Goal: Task Accomplishment & Management: Complete application form

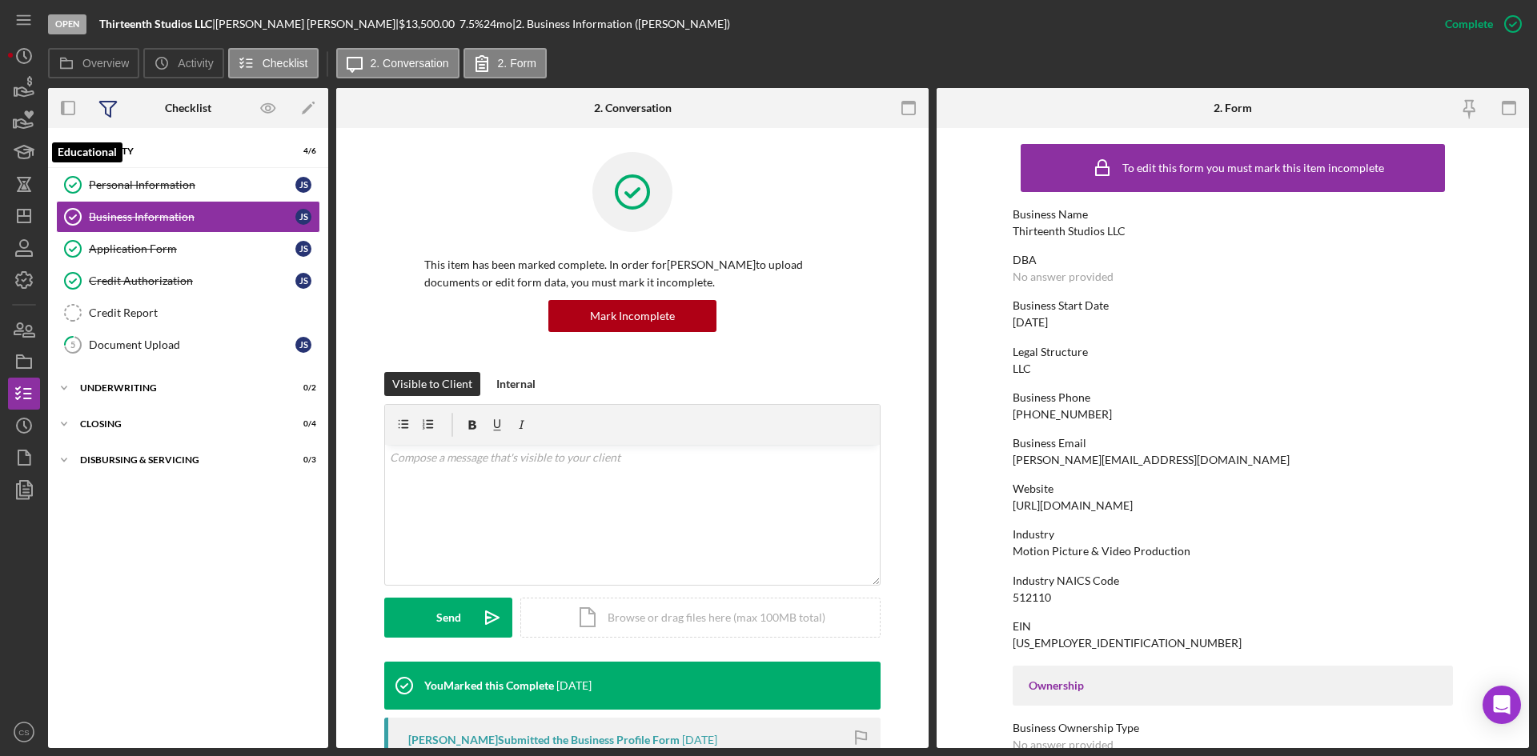
scroll to position [480, 0]
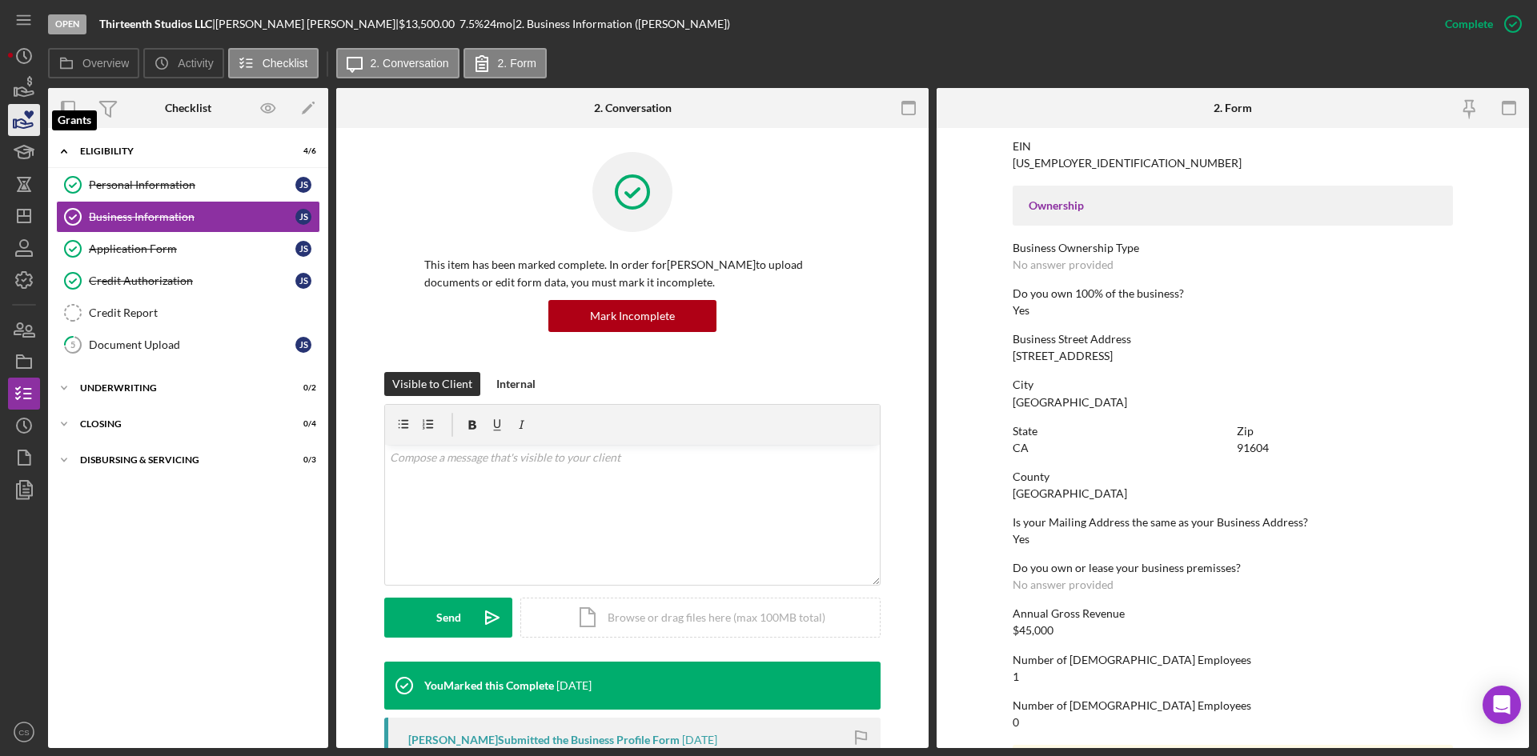
click at [34, 114] on icon "button" at bounding box center [24, 120] width 40 height 40
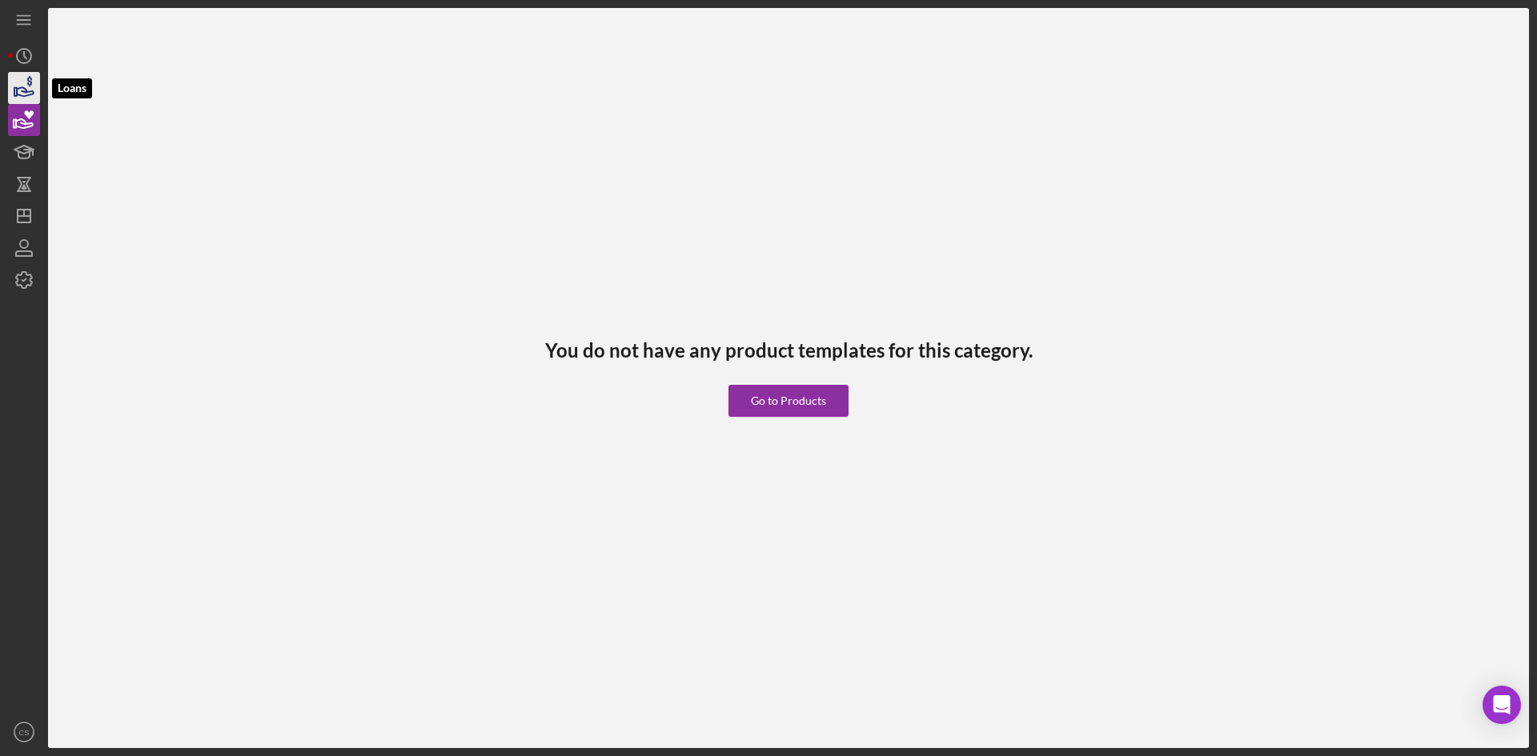
click at [22, 76] on icon "button" at bounding box center [24, 88] width 40 height 40
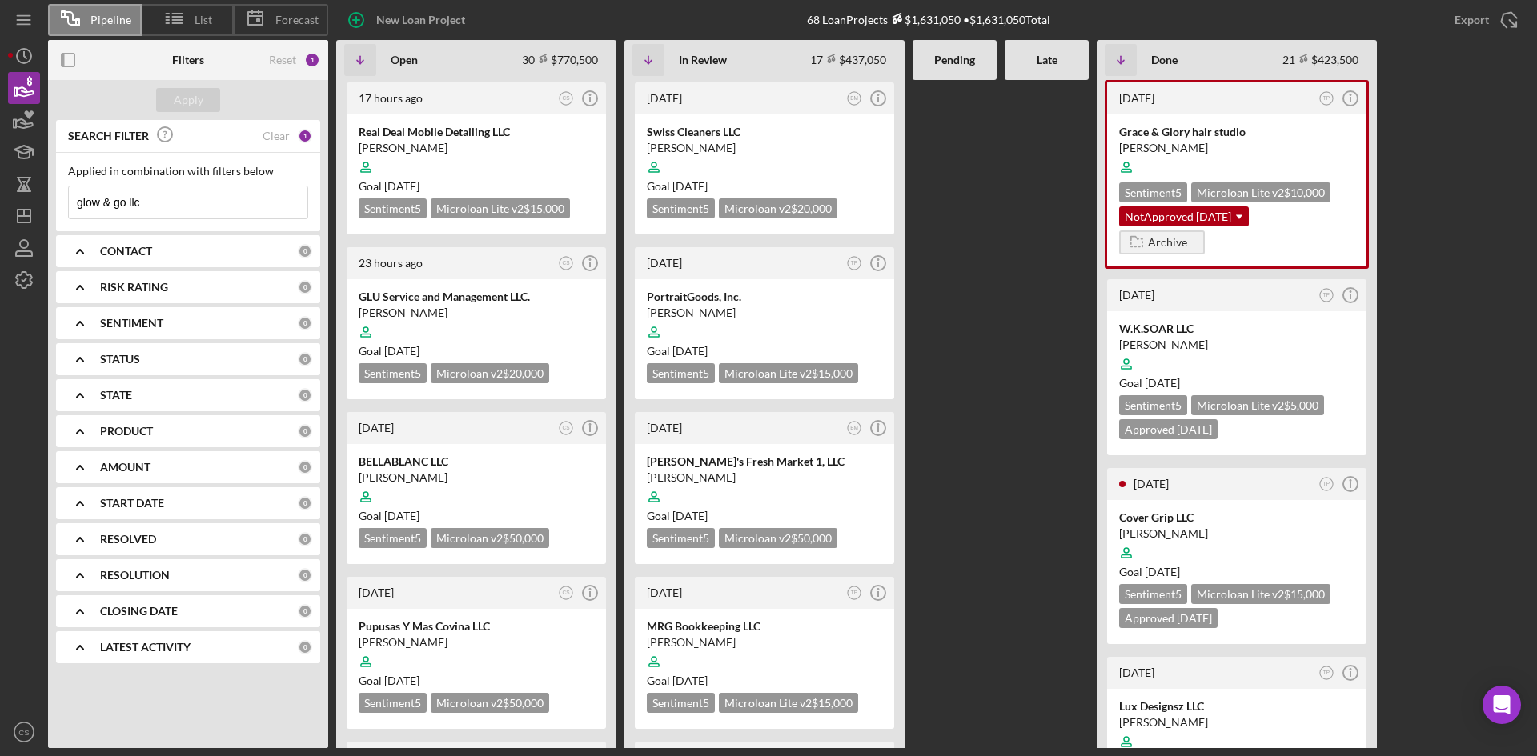
click at [223, 216] on input "glow & go llc" at bounding box center [188, 203] width 239 height 32
click at [226, 215] on input "glow & go llc" at bounding box center [188, 203] width 239 height 32
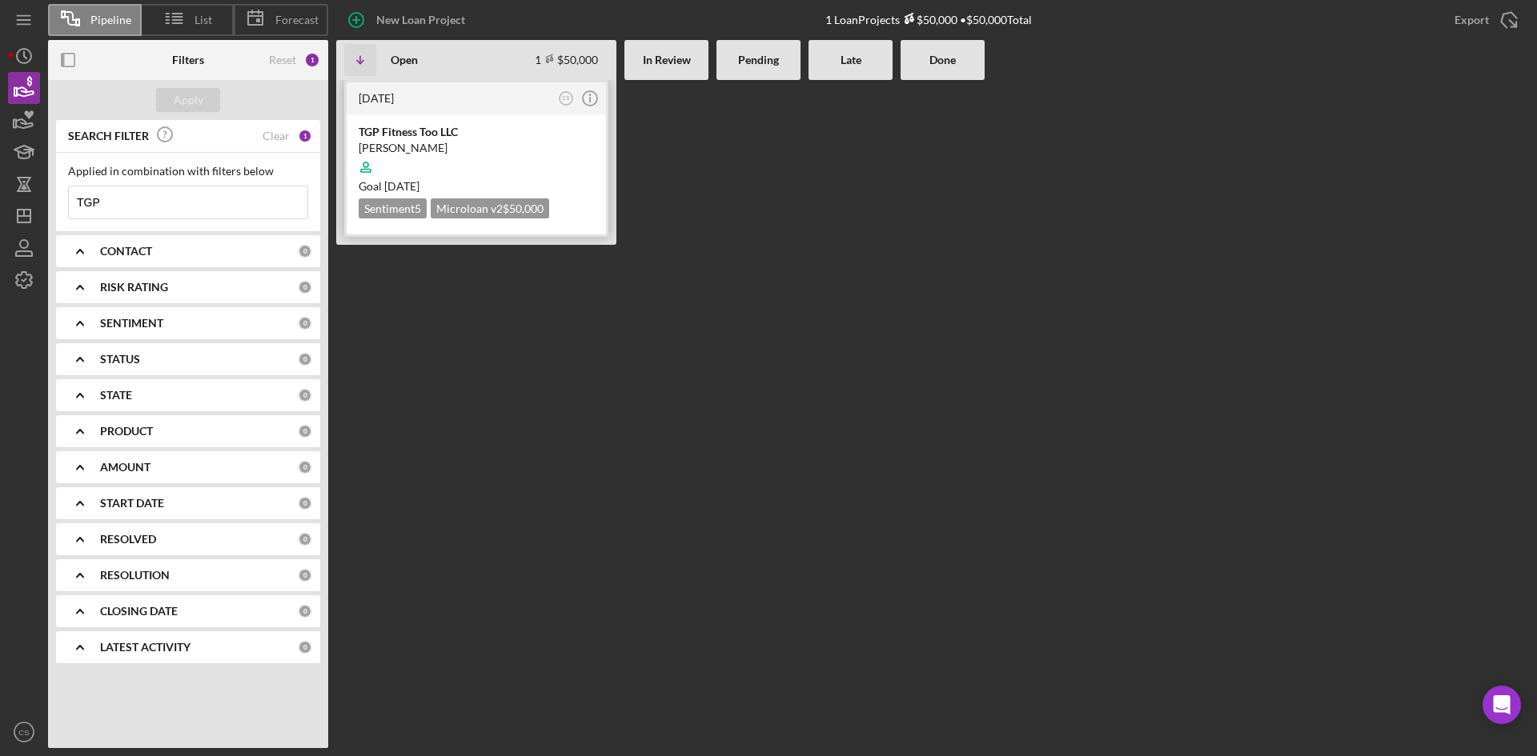
type input "TGP"
click at [451, 143] on div "[PERSON_NAME]" at bounding box center [476, 148] width 235 height 16
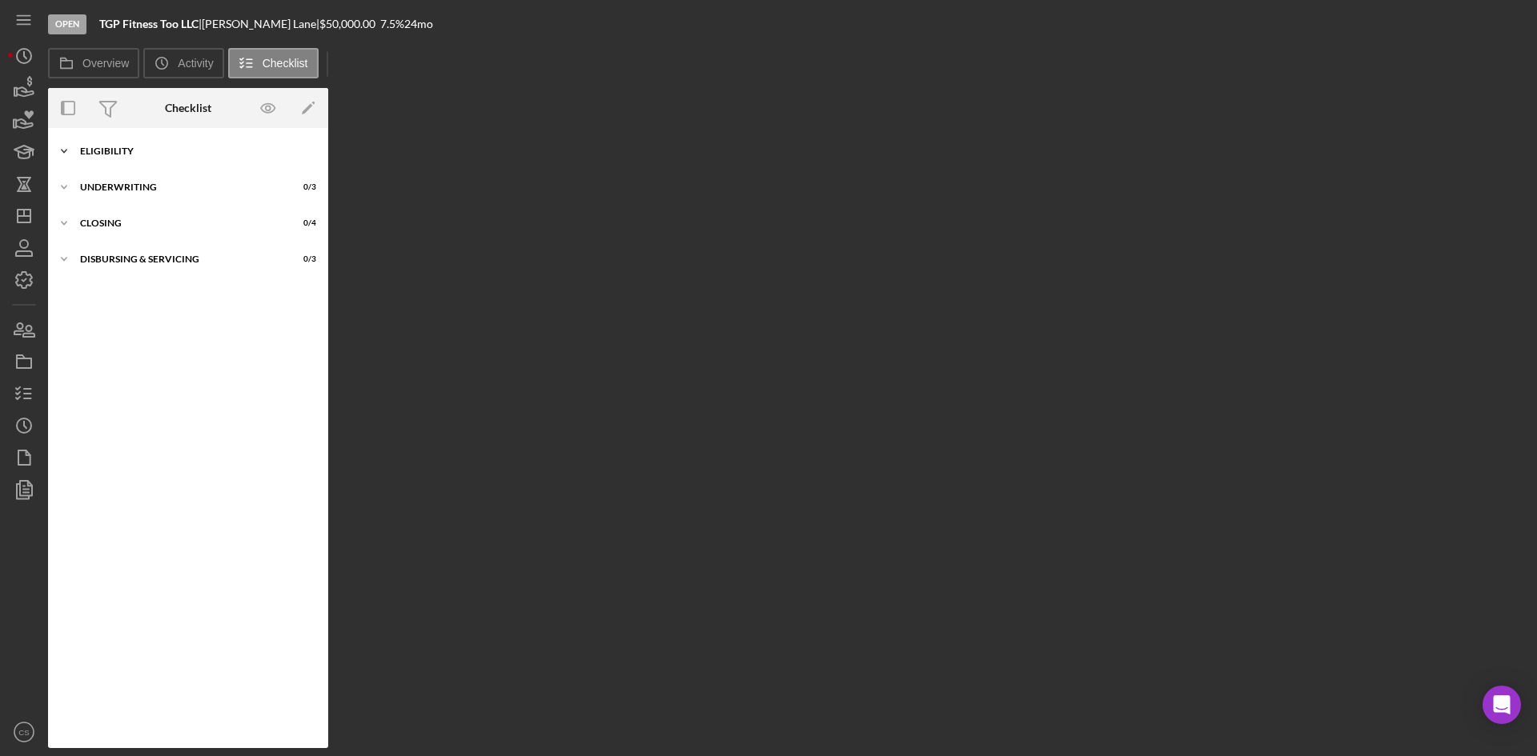
click at [199, 155] on div "Eligibility" at bounding box center [194, 151] width 228 height 10
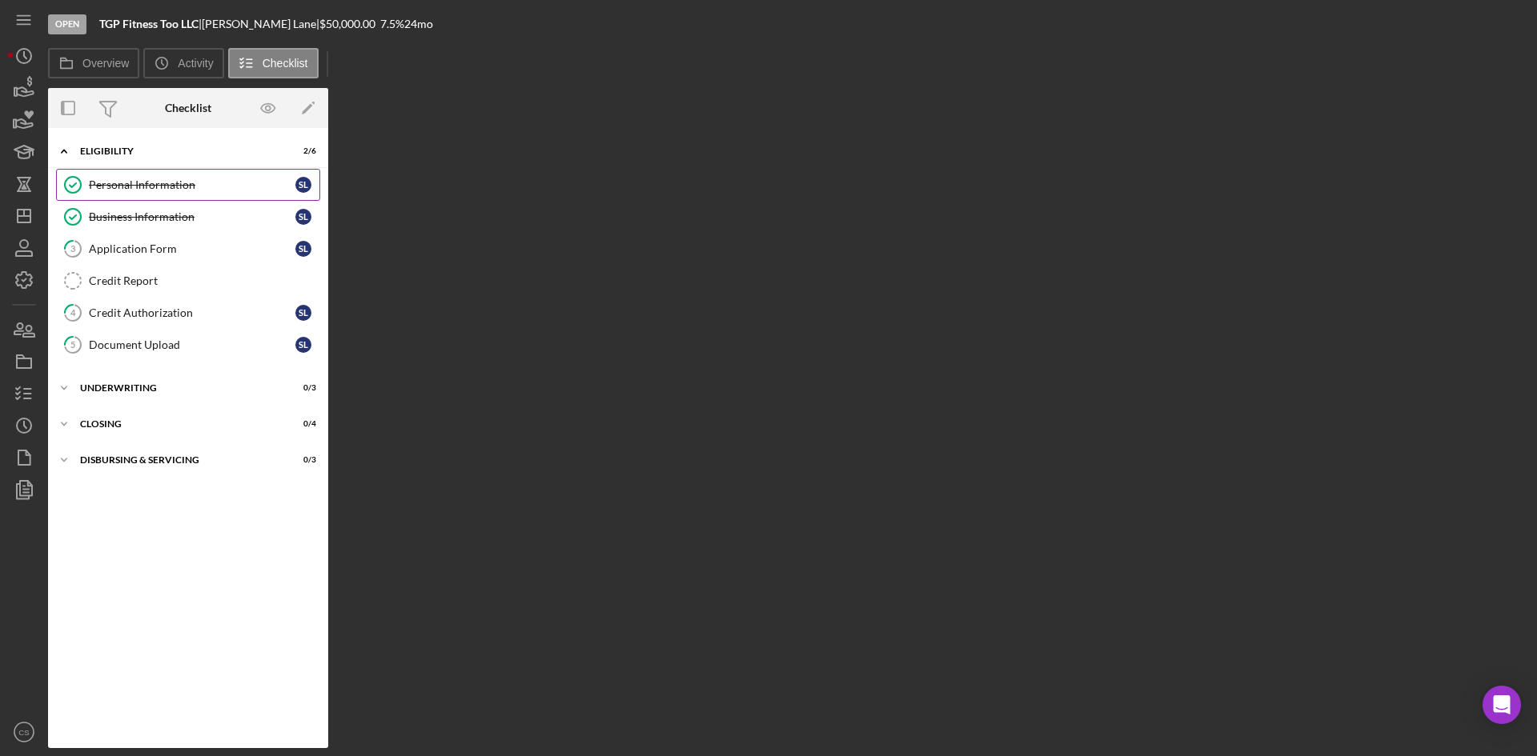
click at [134, 183] on div "Personal Information" at bounding box center [192, 185] width 207 height 13
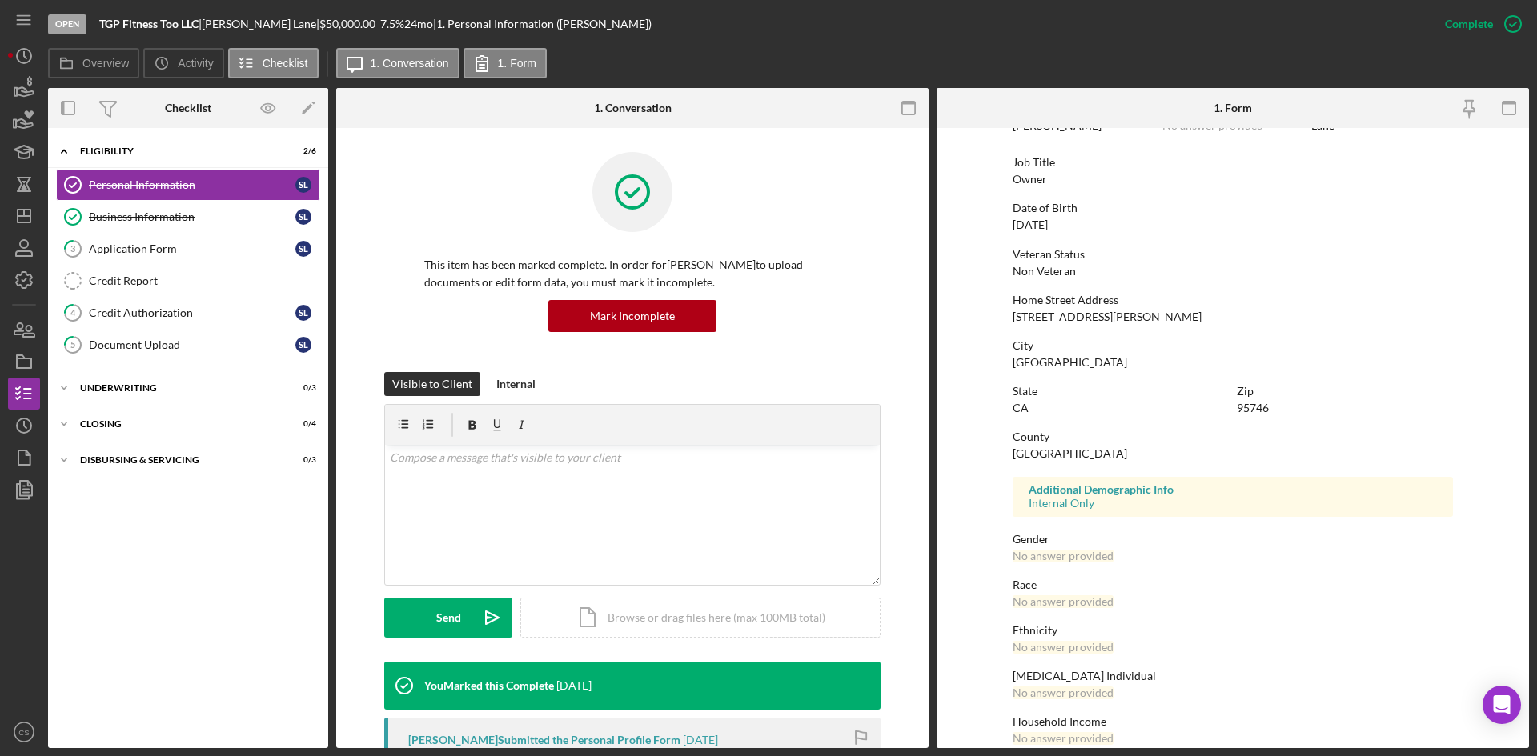
scroll to position [126, 0]
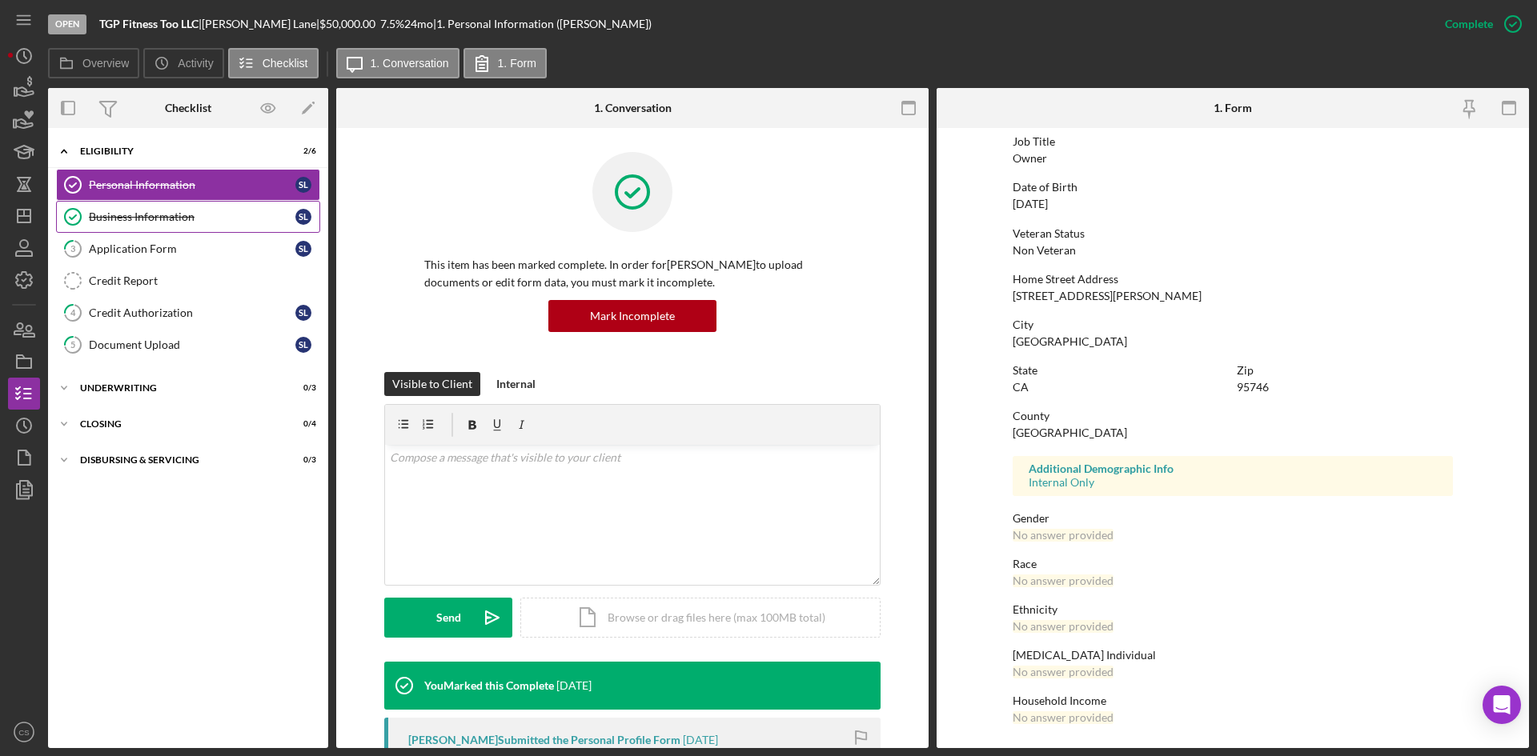
click at [191, 223] on div "Business Information" at bounding box center [192, 217] width 207 height 13
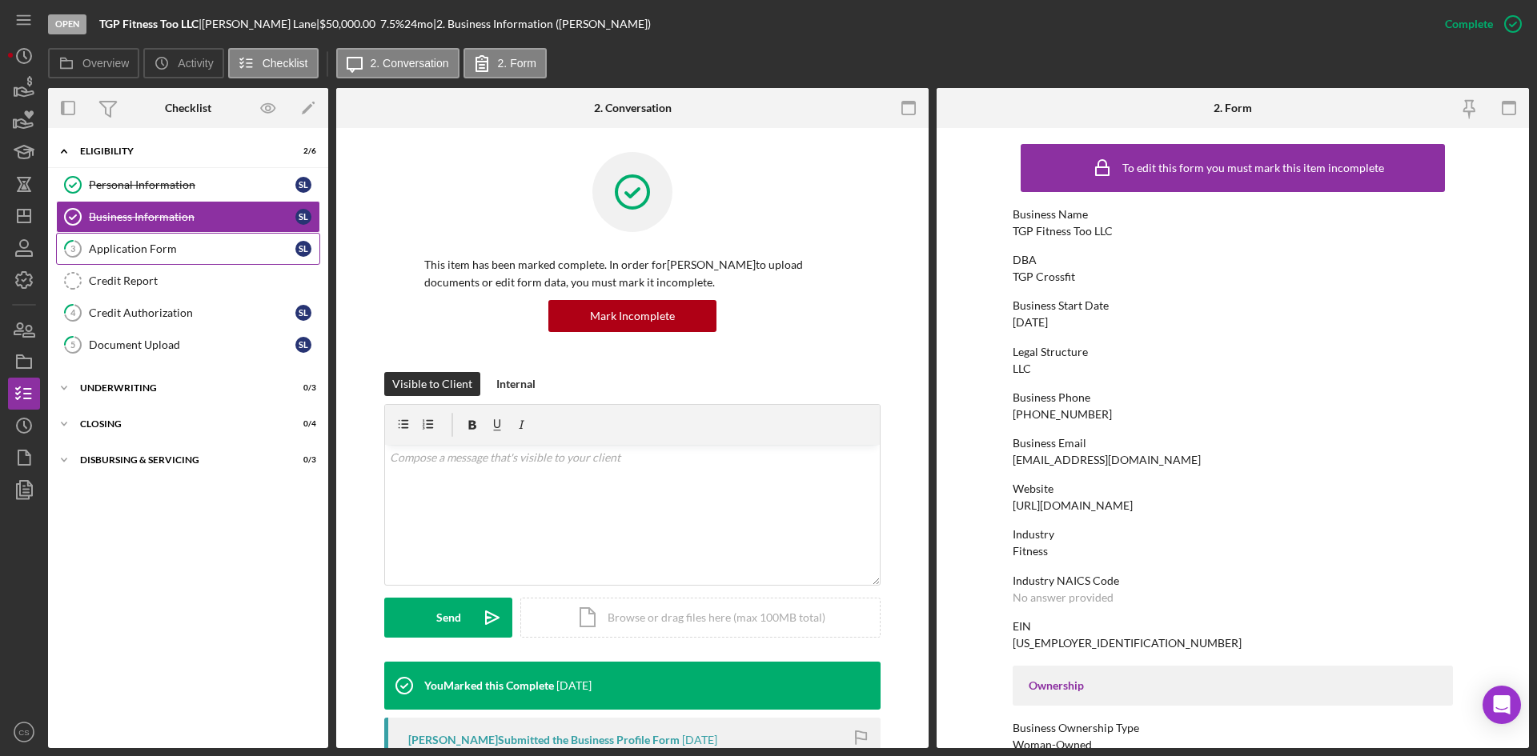
click at [183, 247] on div "Application Form" at bounding box center [192, 249] width 207 height 13
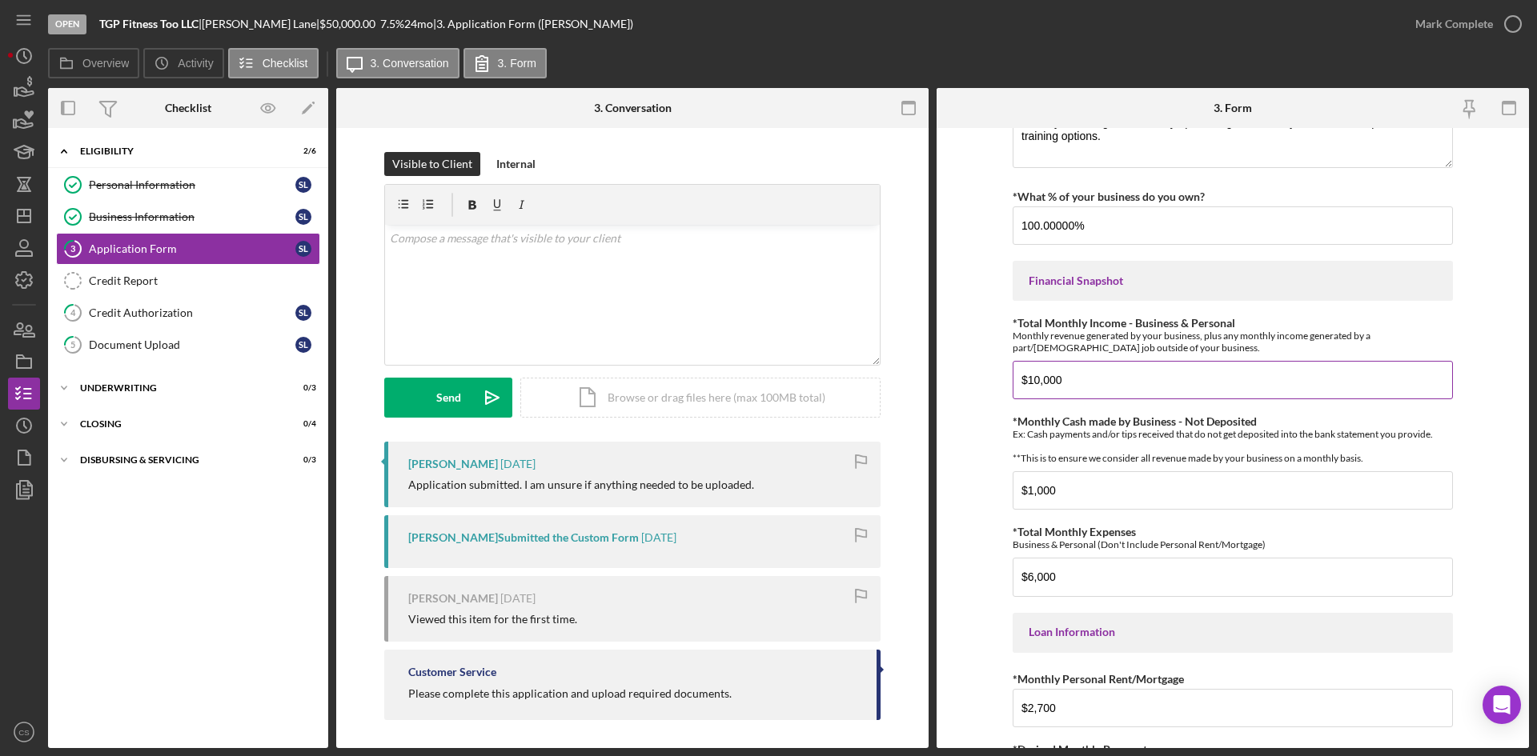
scroll to position [320, 0]
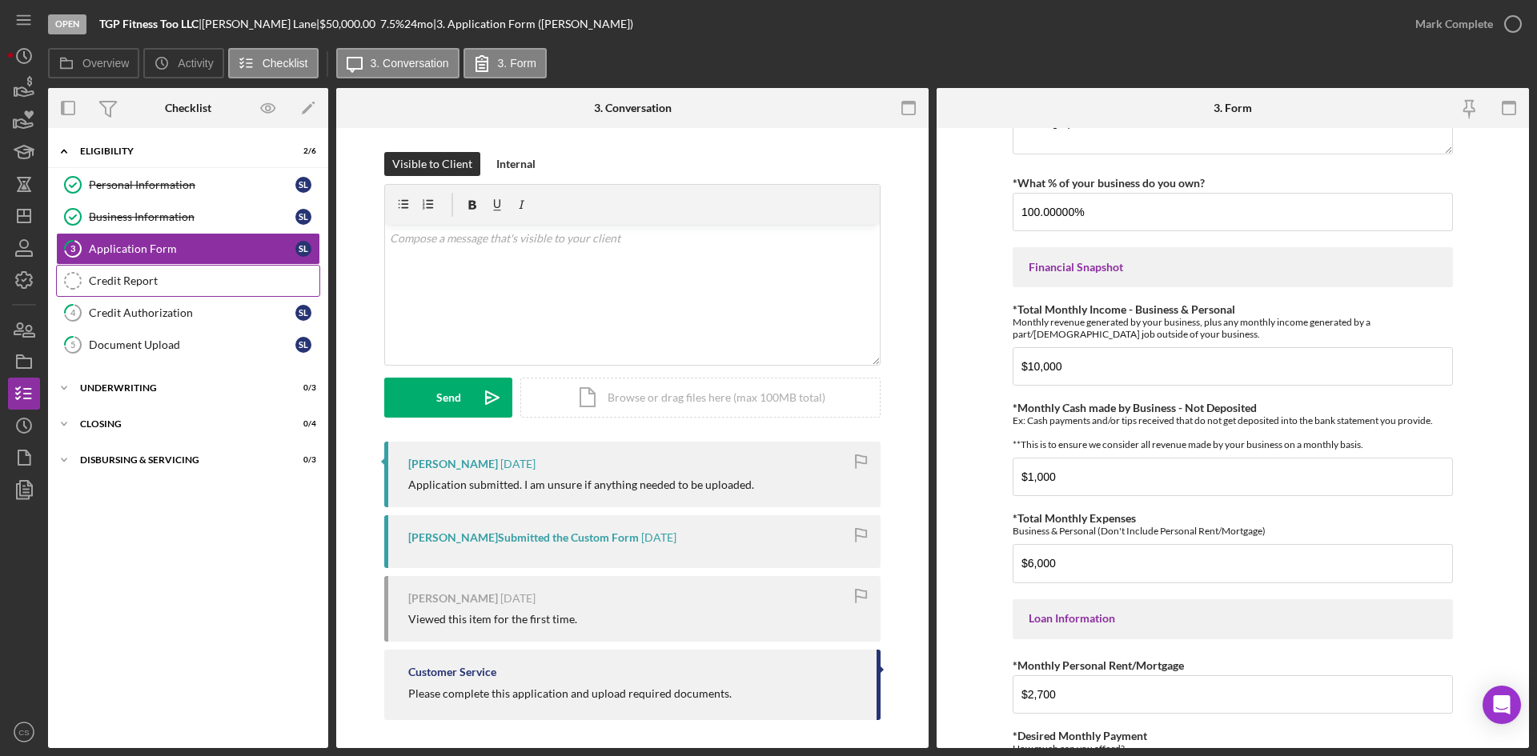
click at [202, 271] on link "Credit Report Credit Report" at bounding box center [188, 281] width 264 height 32
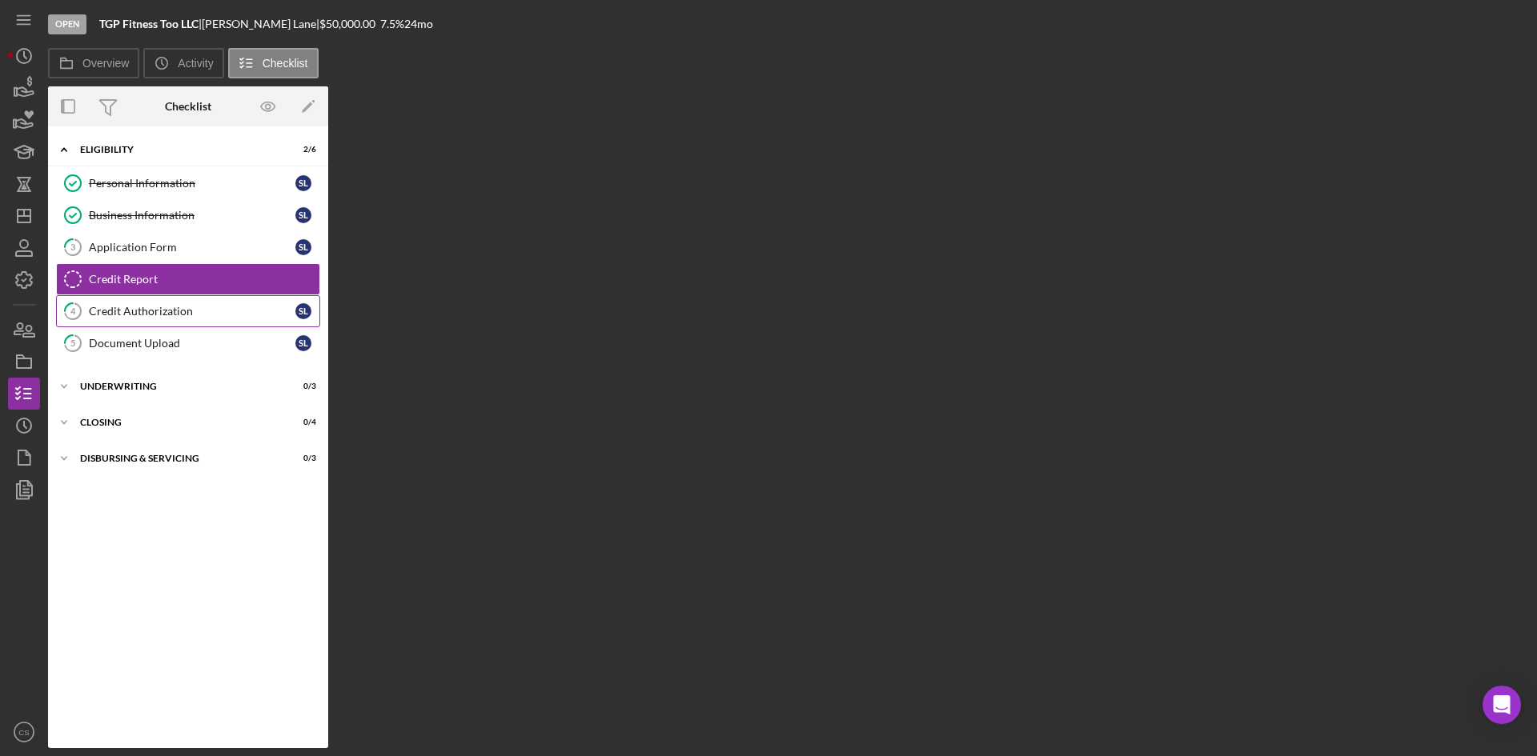
click at [198, 316] on div "Credit Authorization" at bounding box center [192, 311] width 207 height 13
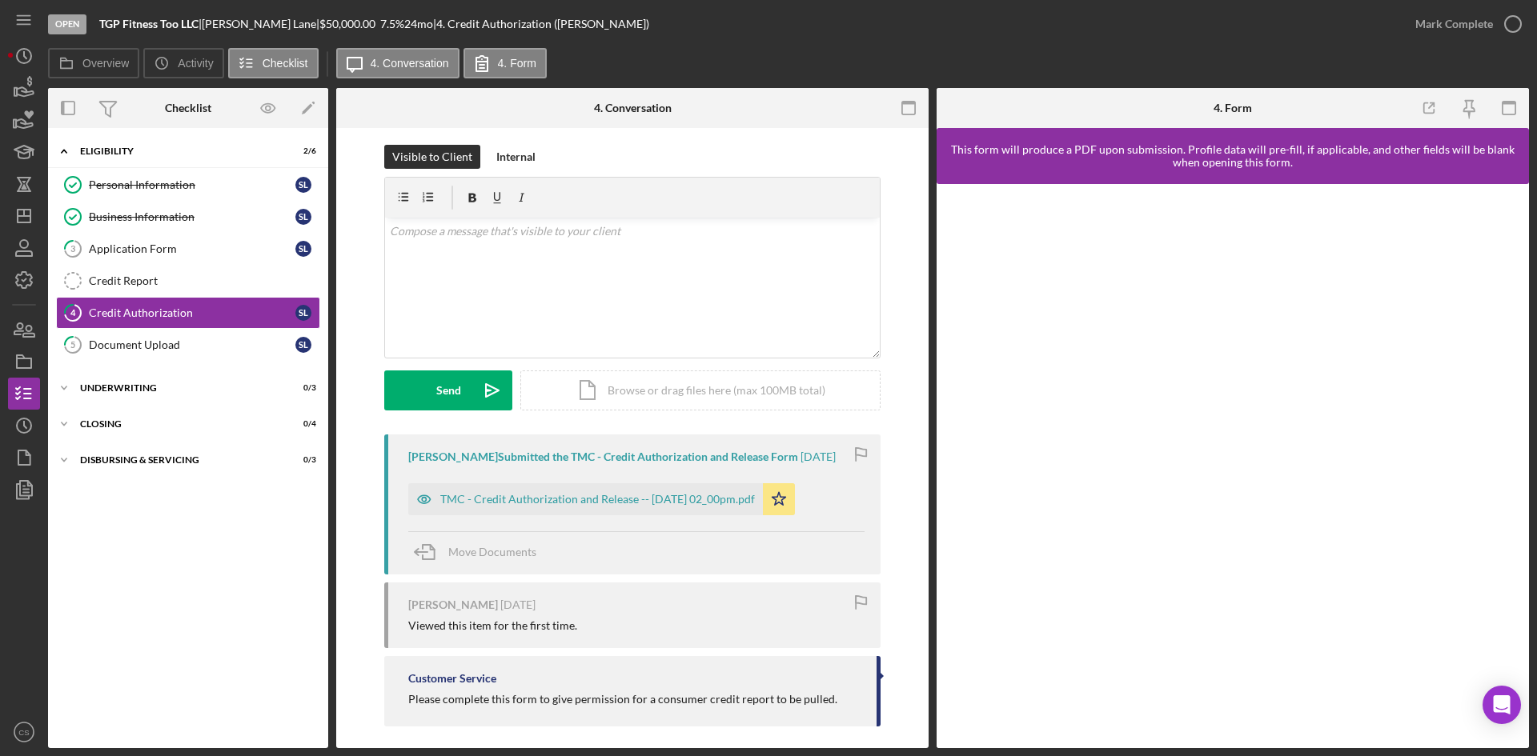
scroll to position [18, 0]
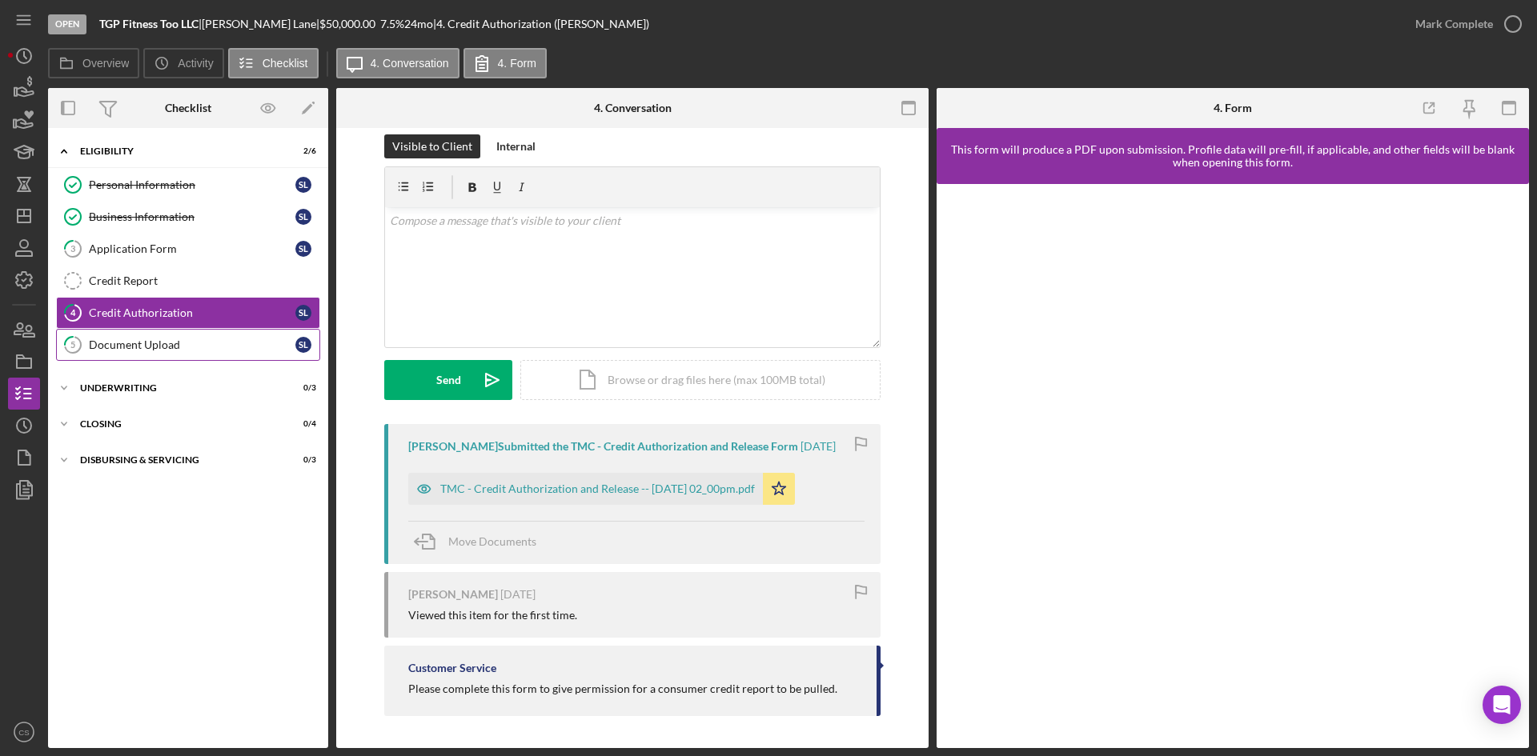
click at [193, 348] on div "Document Upload" at bounding box center [192, 345] width 207 height 13
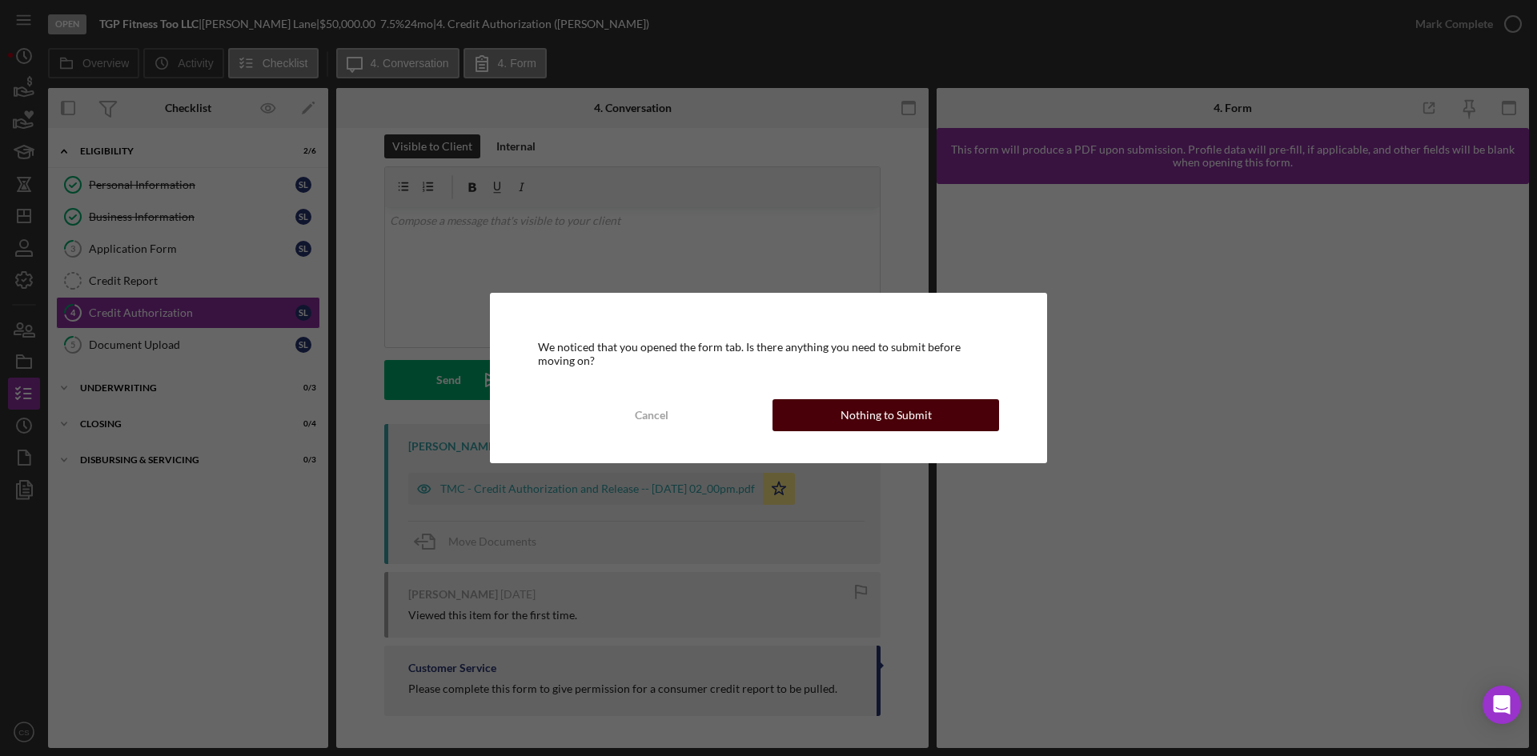
click at [961, 411] on button "Nothing to Submit" at bounding box center [885, 415] width 227 height 32
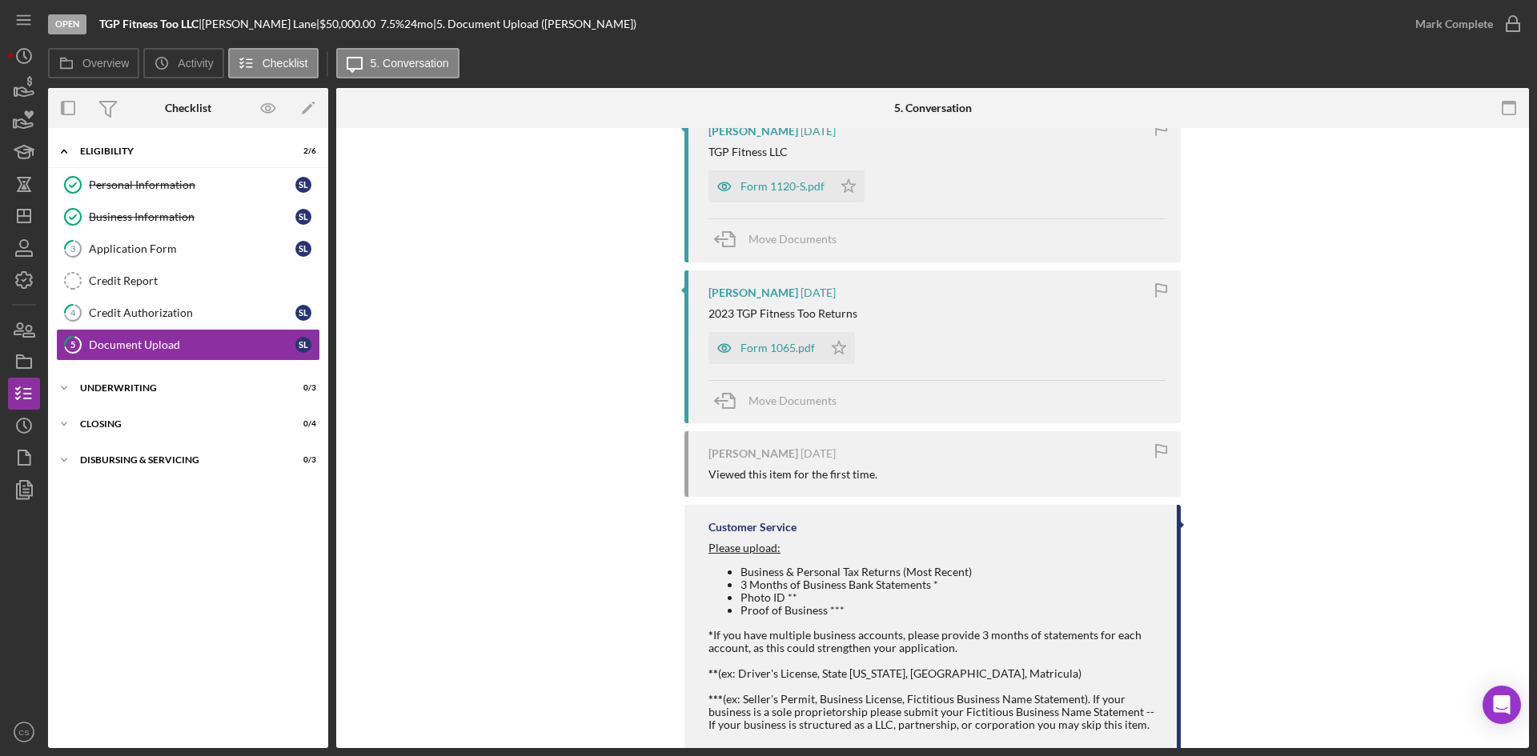
scroll to position [1783, 0]
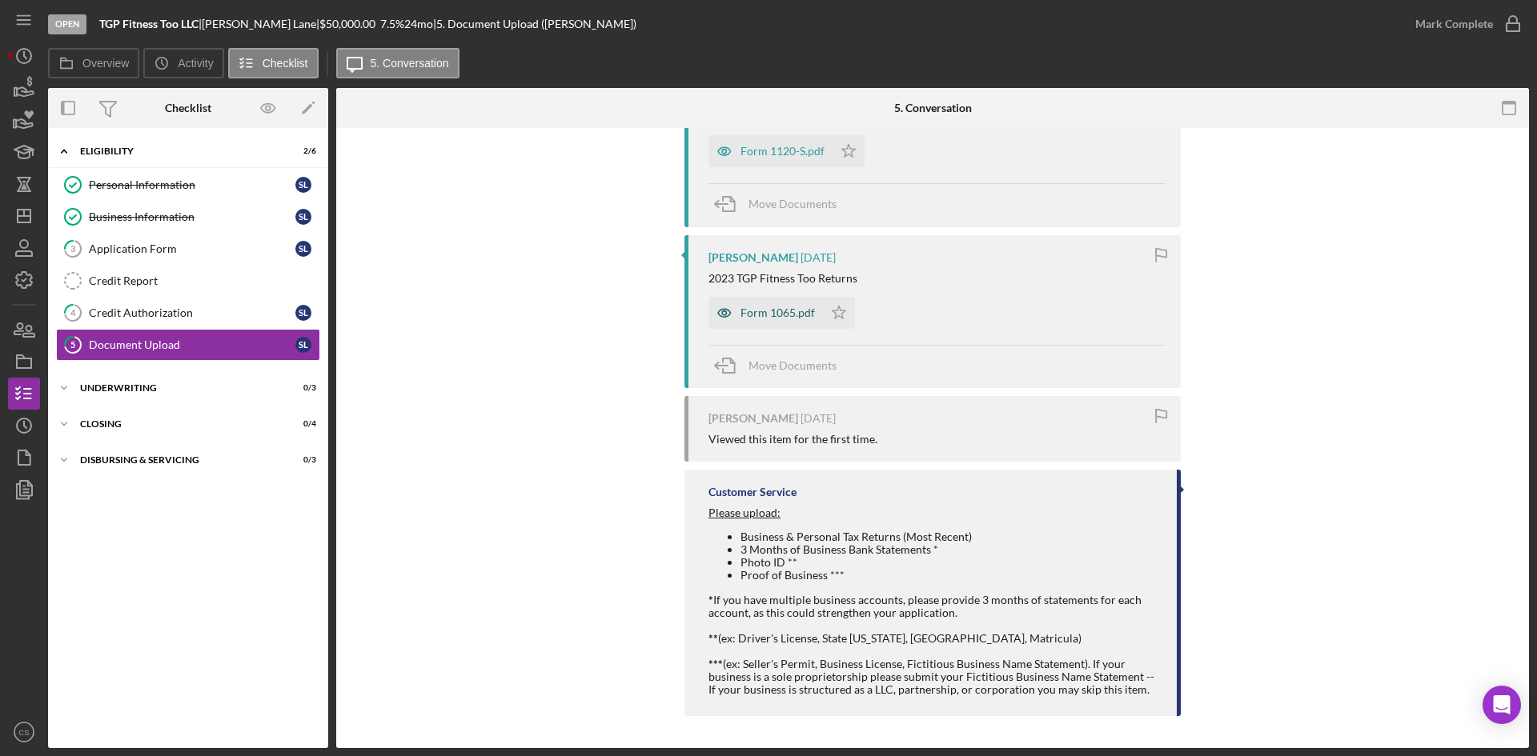
click at [784, 312] on div "Form 1065.pdf" at bounding box center [777, 313] width 74 height 13
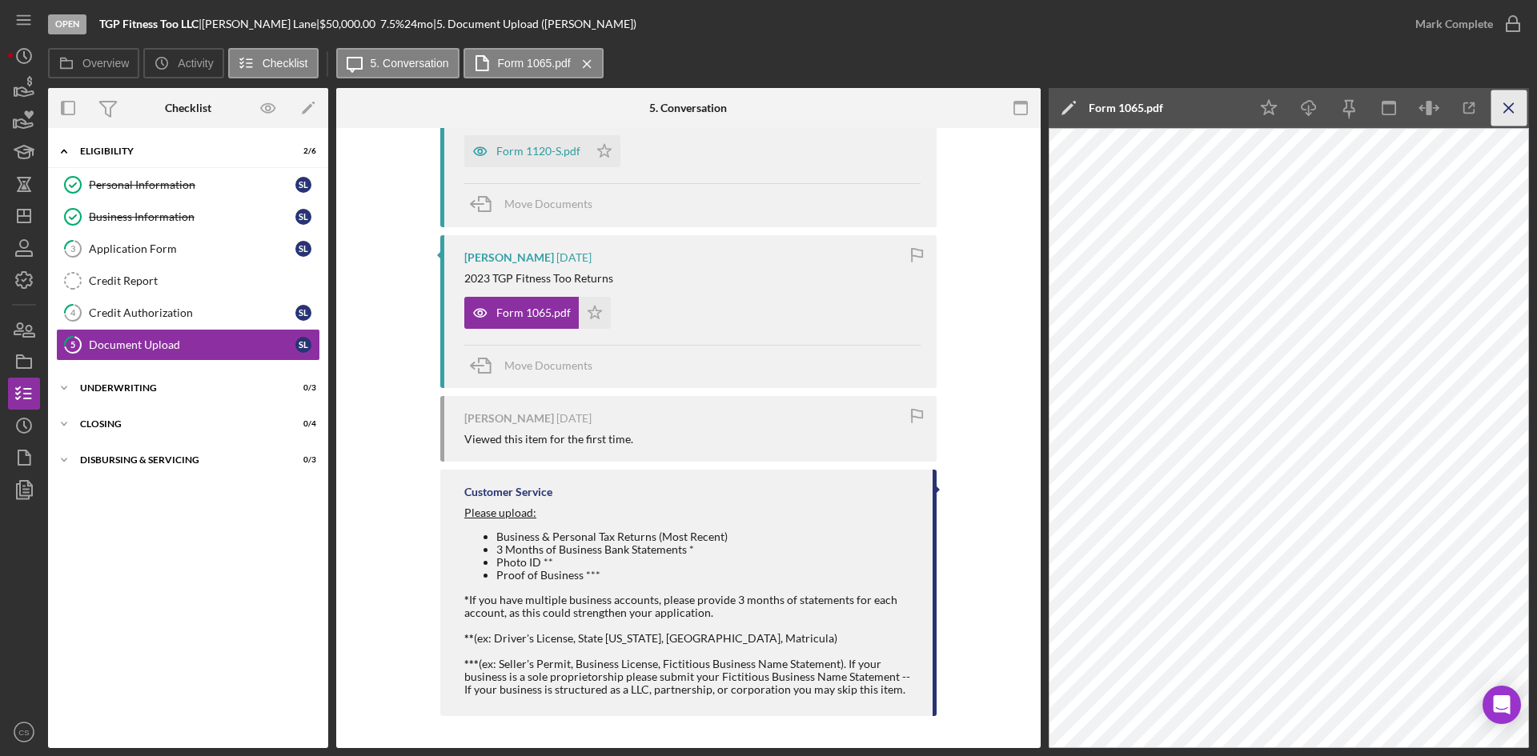
click at [1505, 102] on icon "Icon/Menu Close" at bounding box center [1509, 108] width 36 height 36
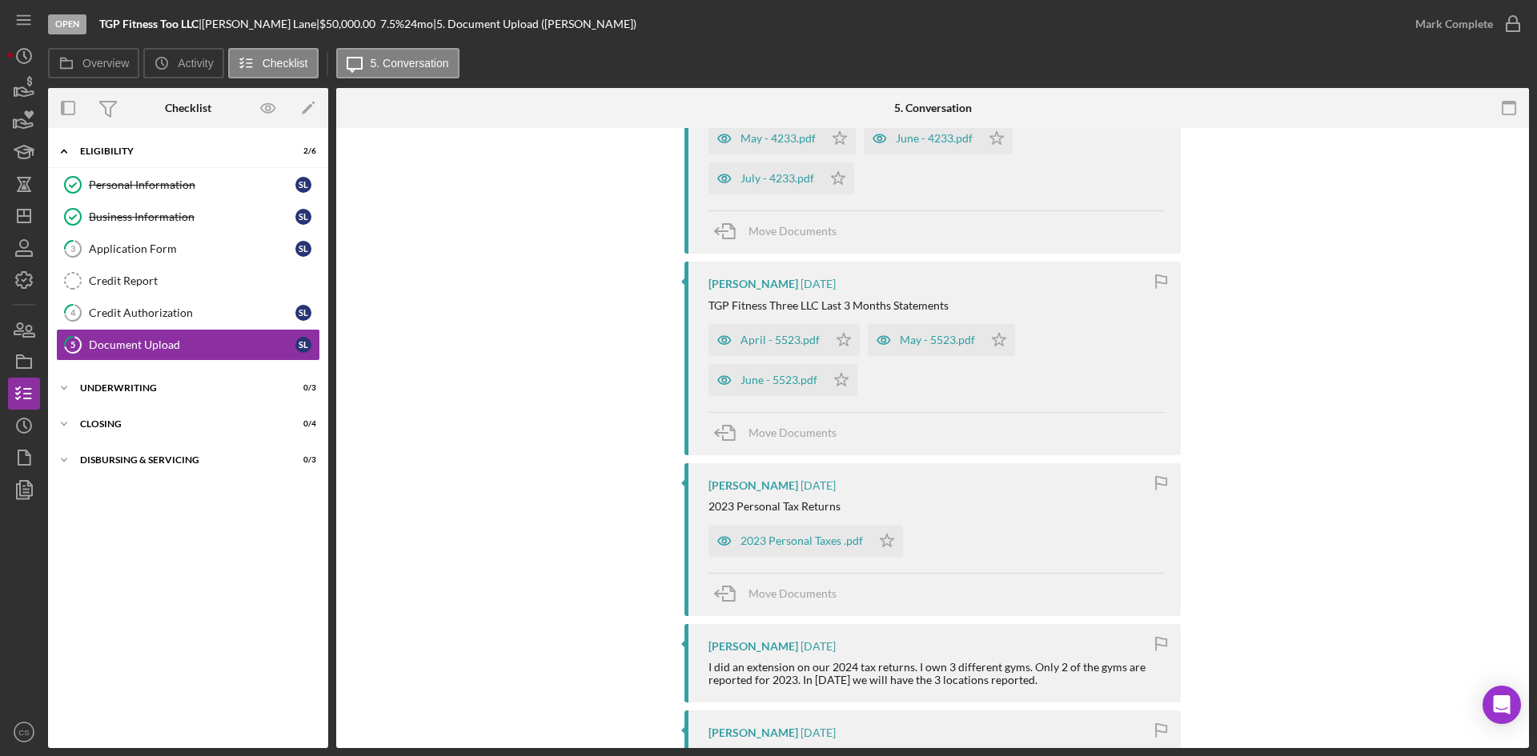
scroll to position [1142, 0]
click at [10, 111] on icon "button" at bounding box center [24, 120] width 40 height 40
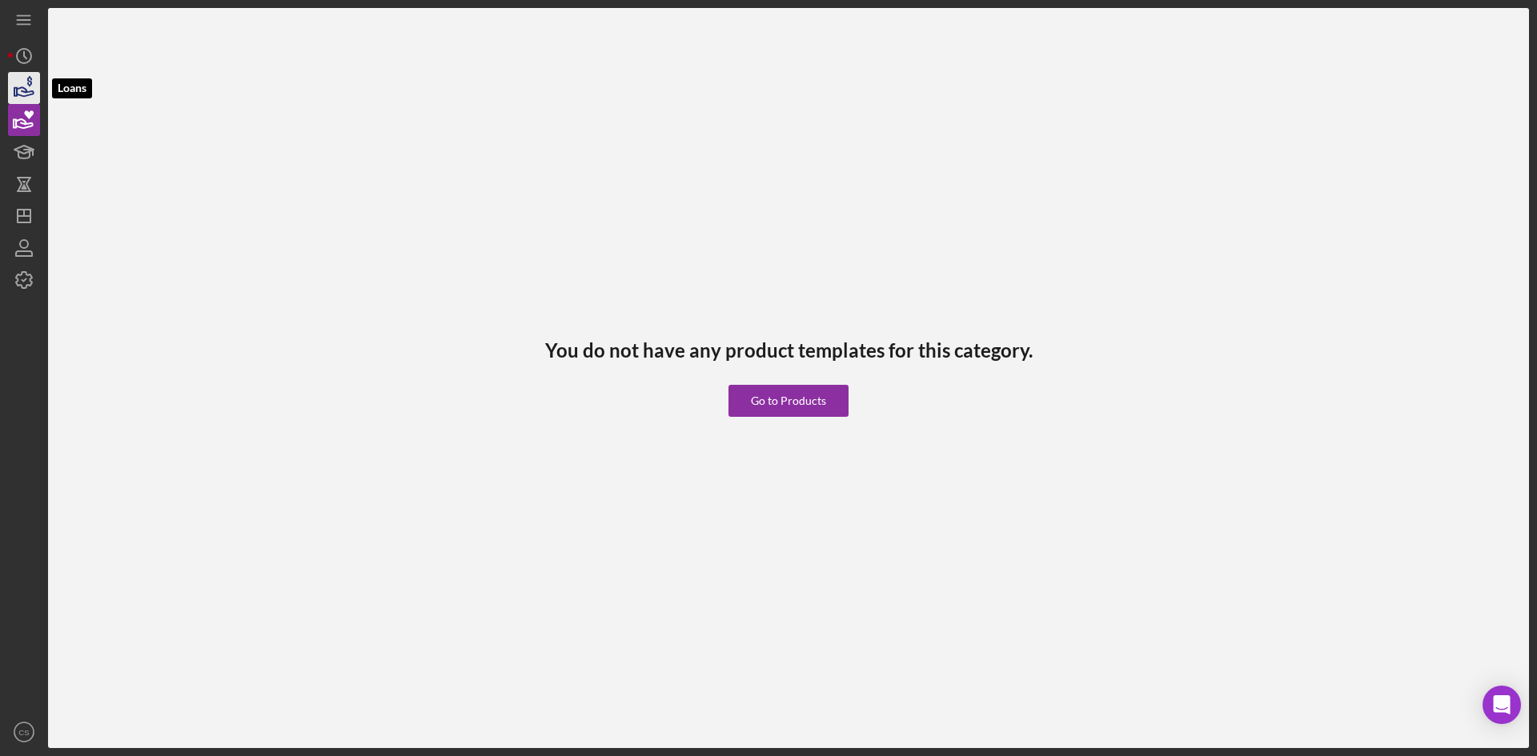
click at [15, 90] on polygon "button" at bounding box center [15, 92] width 2 height 8
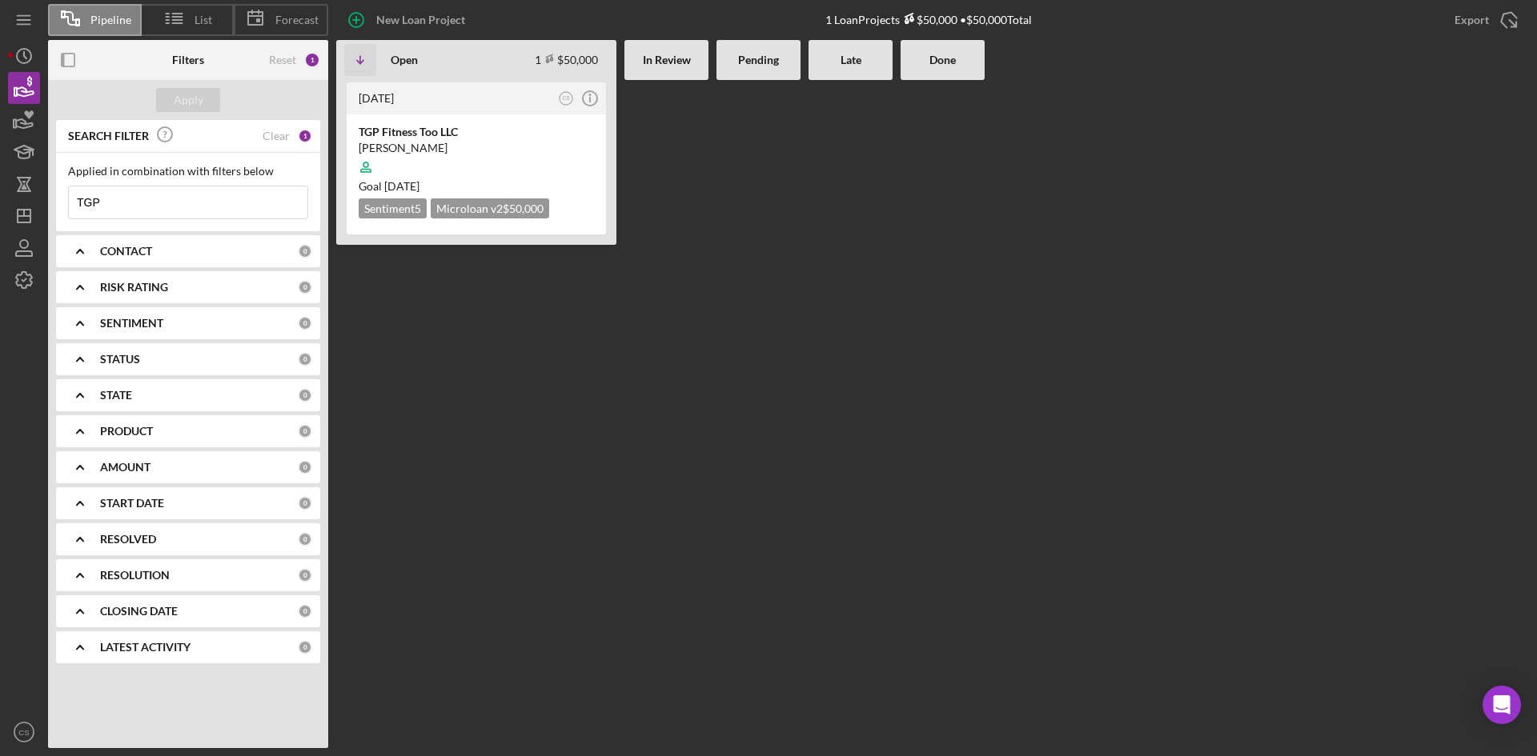
click at [204, 192] on input "TGP" at bounding box center [188, 203] width 239 height 32
type input "[PERSON_NAME]"
click at [460, 137] on div "[PERSON_NAME] LLC" at bounding box center [476, 132] width 235 height 16
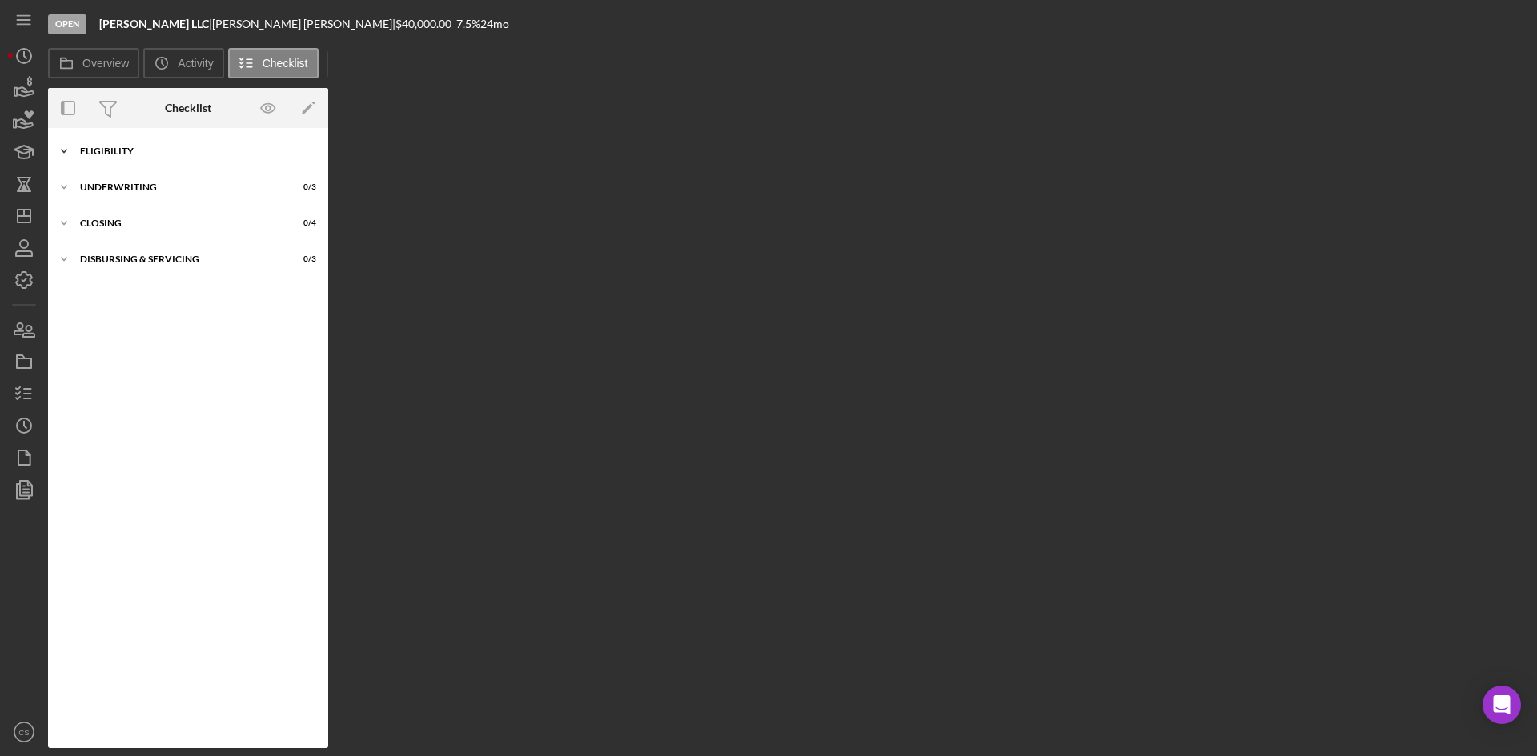
click at [224, 150] on div "Eligibility" at bounding box center [194, 151] width 228 height 10
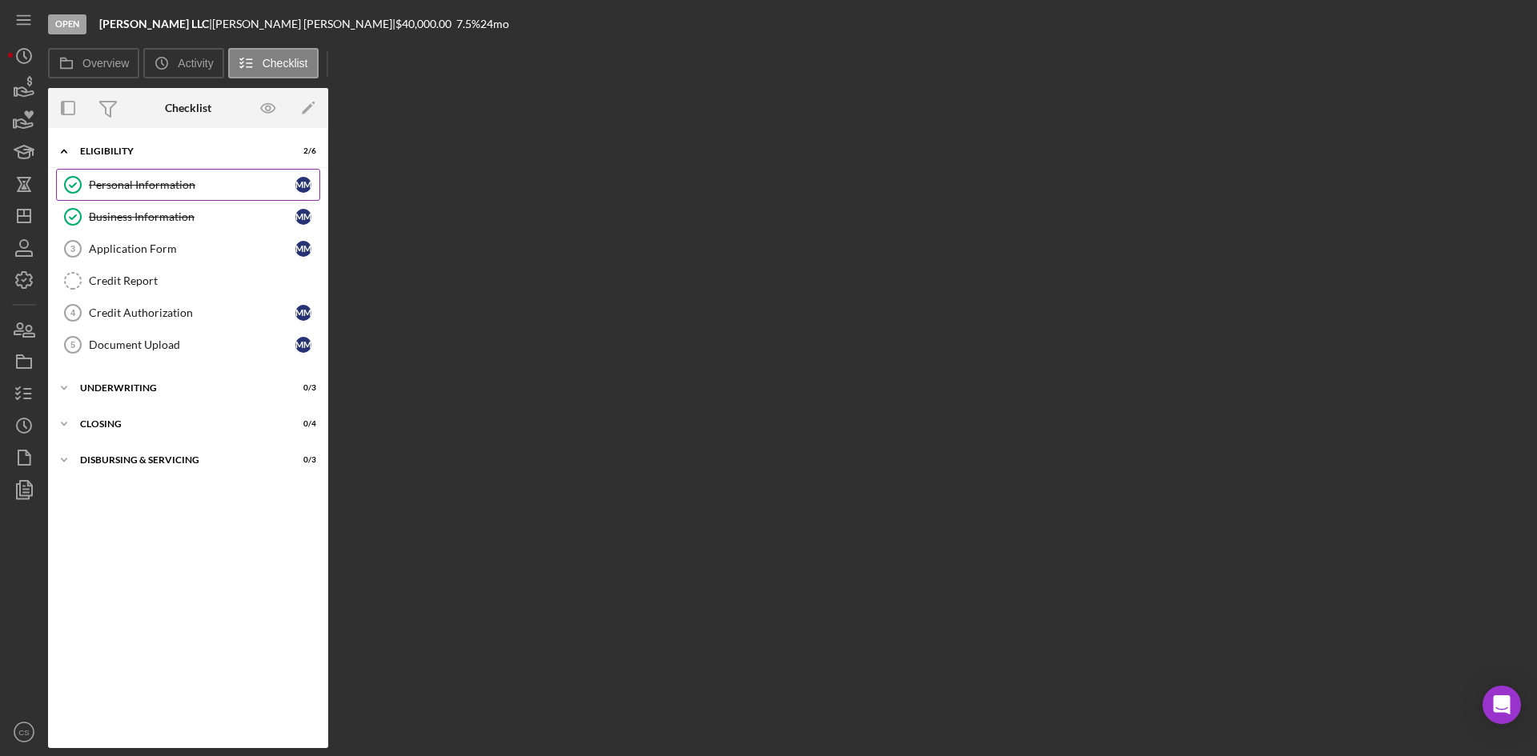
click at [125, 174] on link "Personal Information Personal Information M M" at bounding box center [188, 185] width 264 height 32
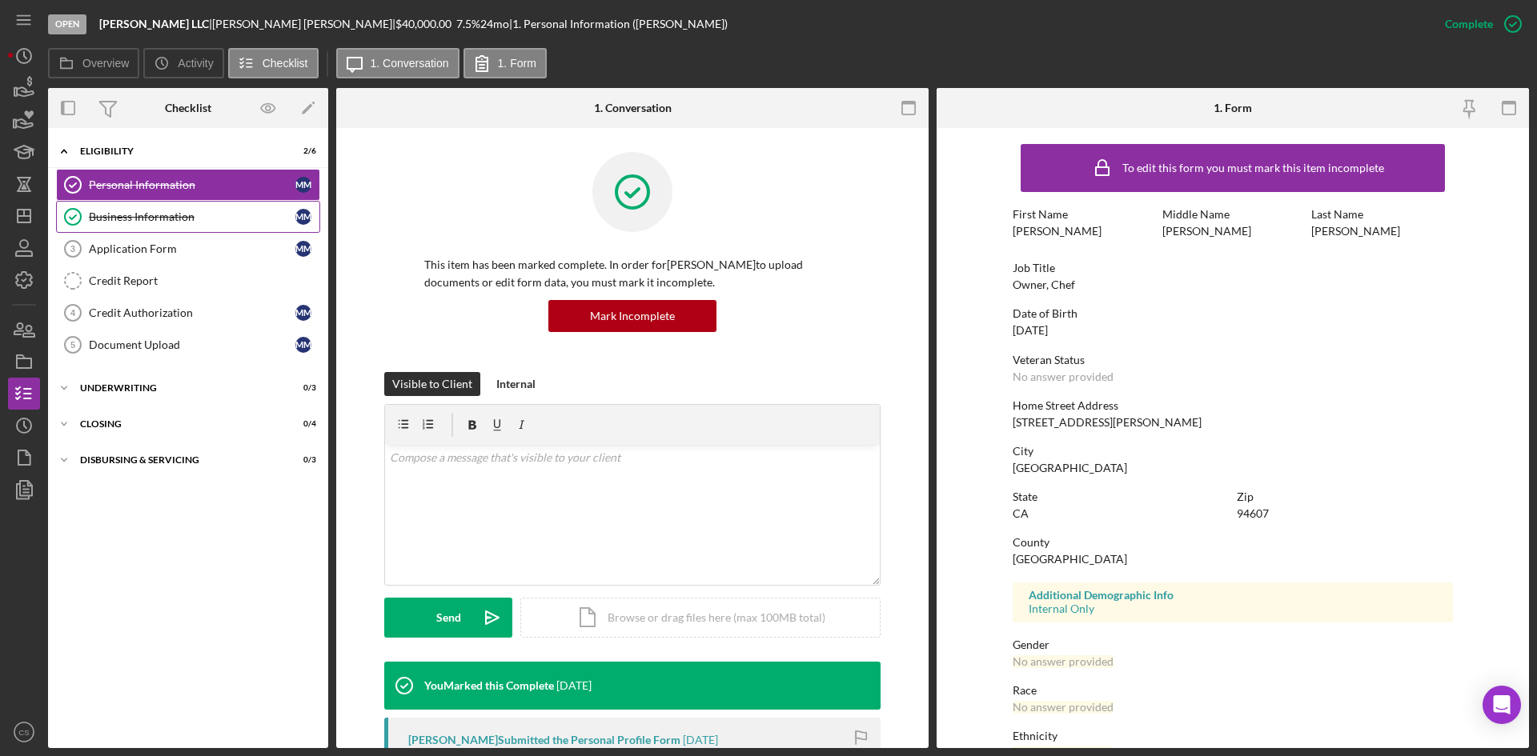
click at [174, 204] on link "Business Information Business Information M M" at bounding box center [188, 217] width 264 height 32
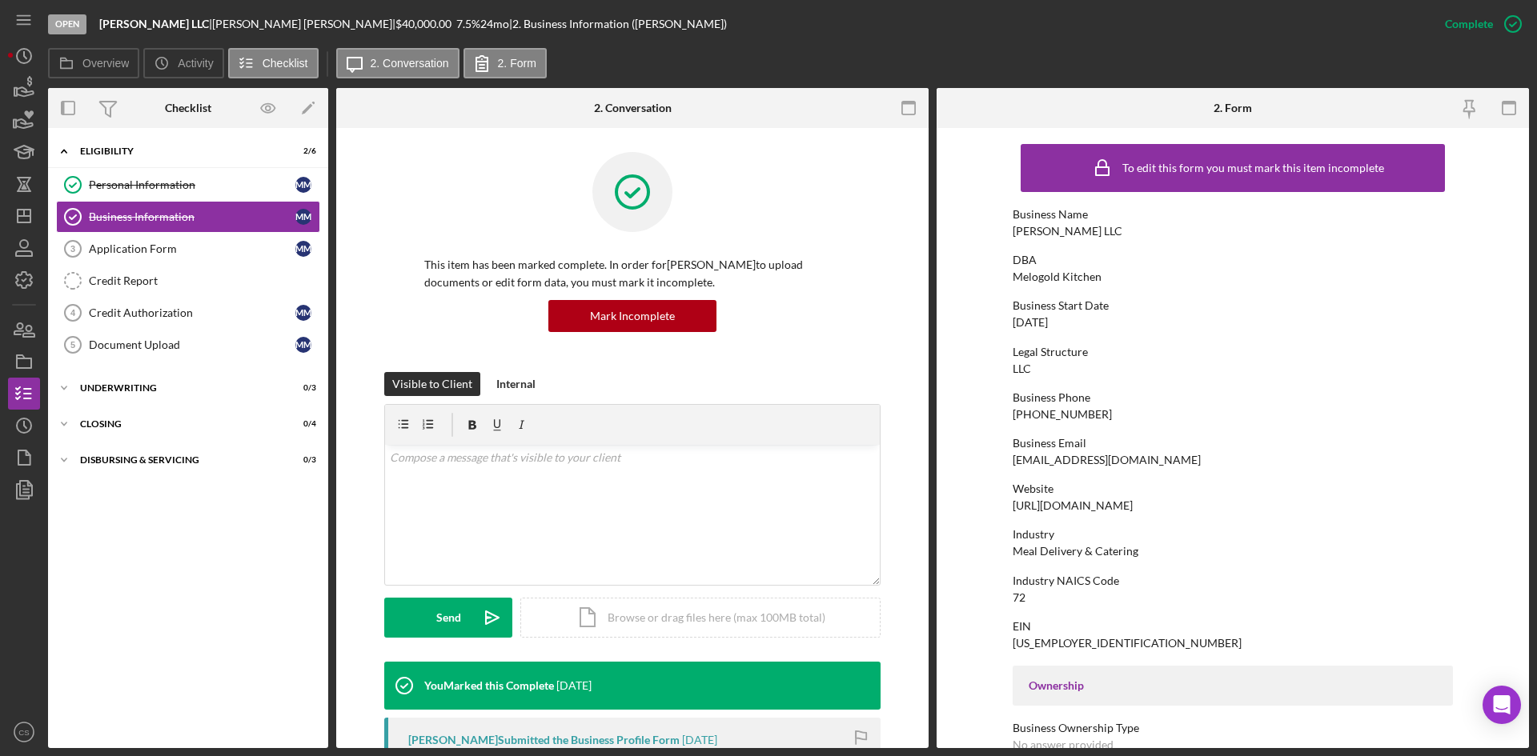
click at [1176, 499] on div "Website [URL][DOMAIN_NAME]" at bounding box center [1233, 498] width 440 height 30
drag, startPoint x: 1162, startPoint y: 507, endPoint x: 1004, endPoint y: 508, distance: 158.5
click at [1004, 508] on form "To edit this form you must mark this item incomplete Business Name [PERSON_NAME…" at bounding box center [1233, 438] width 592 height 620
copy div "[URL][DOMAIN_NAME]"
click at [1189, 375] on div "Legal Structure LLC" at bounding box center [1233, 361] width 440 height 30
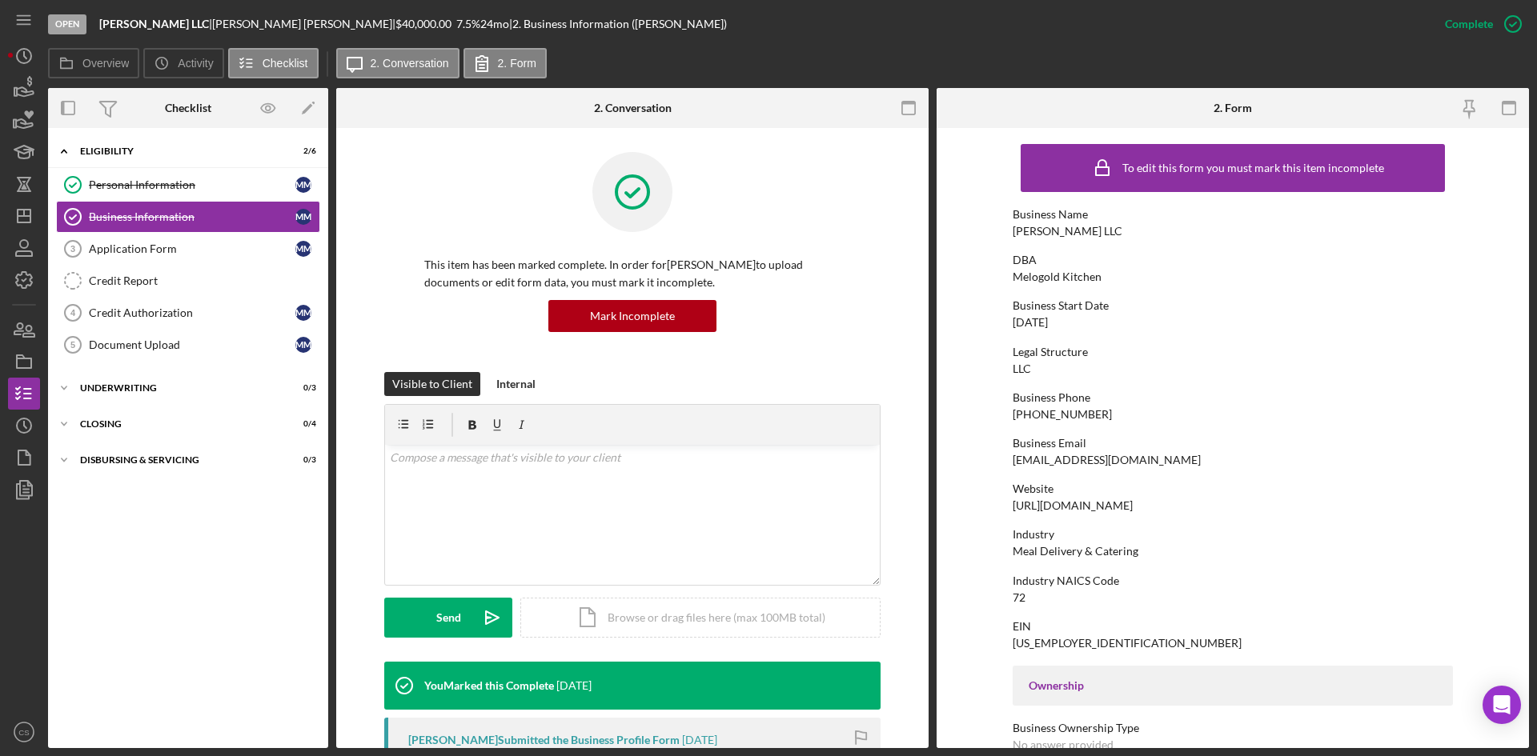
click at [1093, 417] on div "Business Phone [PHONE_NUMBER]" at bounding box center [1233, 406] width 440 height 30
click at [152, 191] on div "Personal Information" at bounding box center [192, 185] width 207 height 13
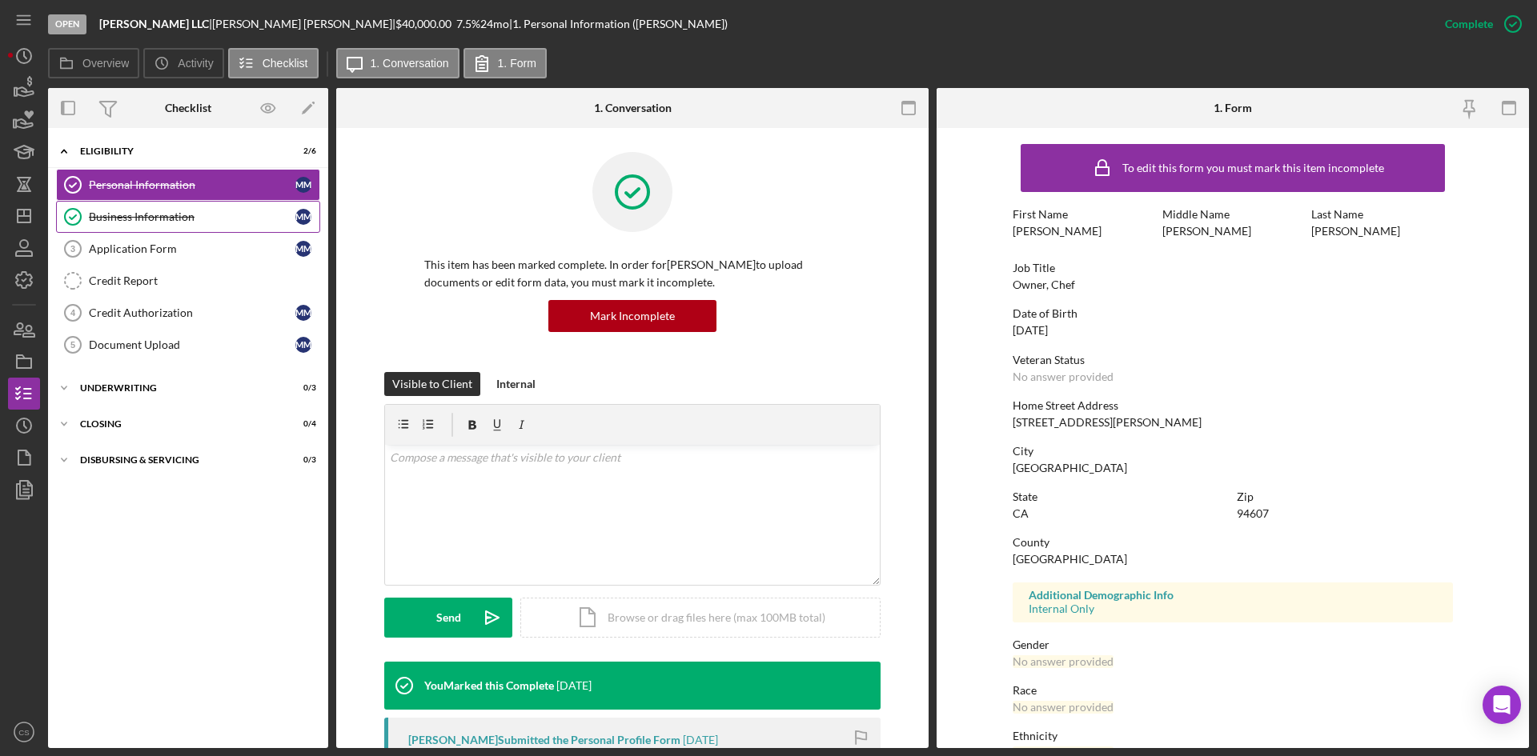
click at [251, 229] on link "Business Information Business Information M M" at bounding box center [188, 217] width 264 height 32
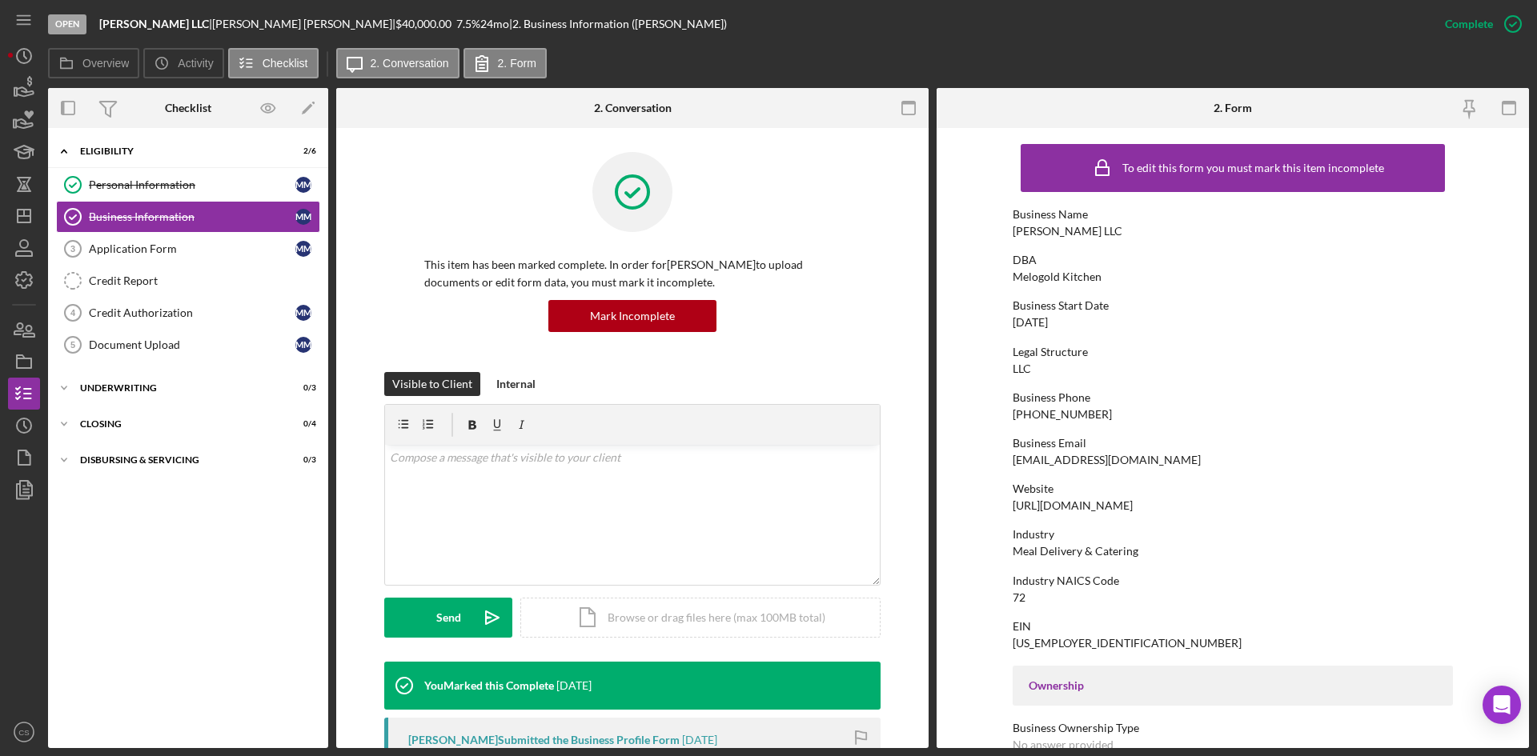
drag, startPoint x: 1083, startPoint y: 318, endPoint x: 967, endPoint y: 334, distance: 117.2
click at [959, 336] on form "To edit this form you must mark this item incomplete Business Name [PERSON_NAME…" at bounding box center [1233, 438] width 592 height 620
drag, startPoint x: 1004, startPoint y: 329, endPoint x: 1099, endPoint y: 336, distance: 95.5
click at [1095, 336] on form "To edit this form you must mark this item incomplete Business Name [PERSON_NAME…" at bounding box center [1233, 438] width 592 height 620
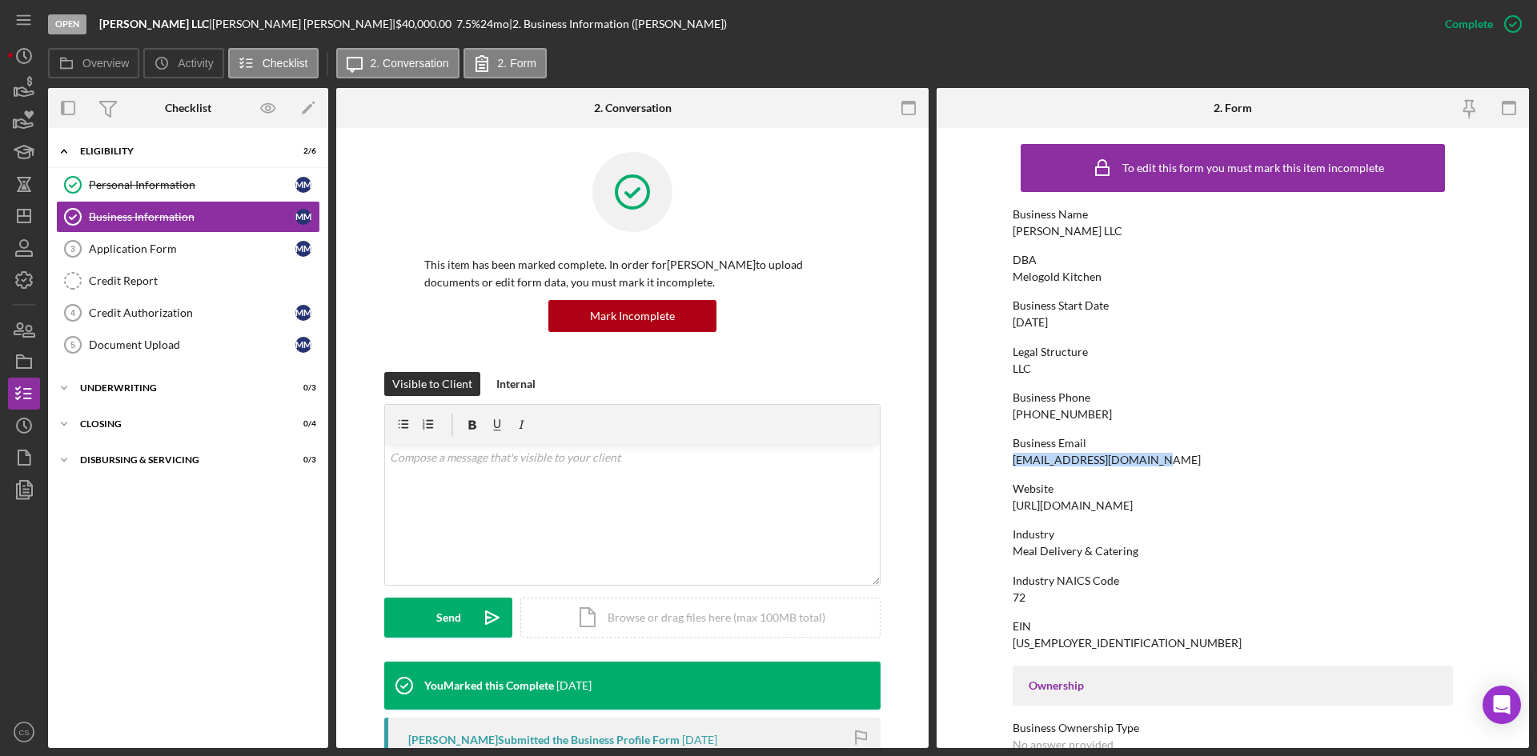
drag, startPoint x: 1160, startPoint y: 459, endPoint x: 1008, endPoint y: 455, distance: 152.1
click at [1008, 455] on form "To edit this form you must mark this item incomplete Business Name [PERSON_NAME…" at bounding box center [1233, 438] width 592 height 620
click at [1055, 466] on div "[EMAIL_ADDRESS][DOMAIN_NAME]" at bounding box center [1107, 460] width 188 height 13
drag, startPoint x: 1193, startPoint y: 455, endPoint x: 963, endPoint y: 450, distance: 229.8
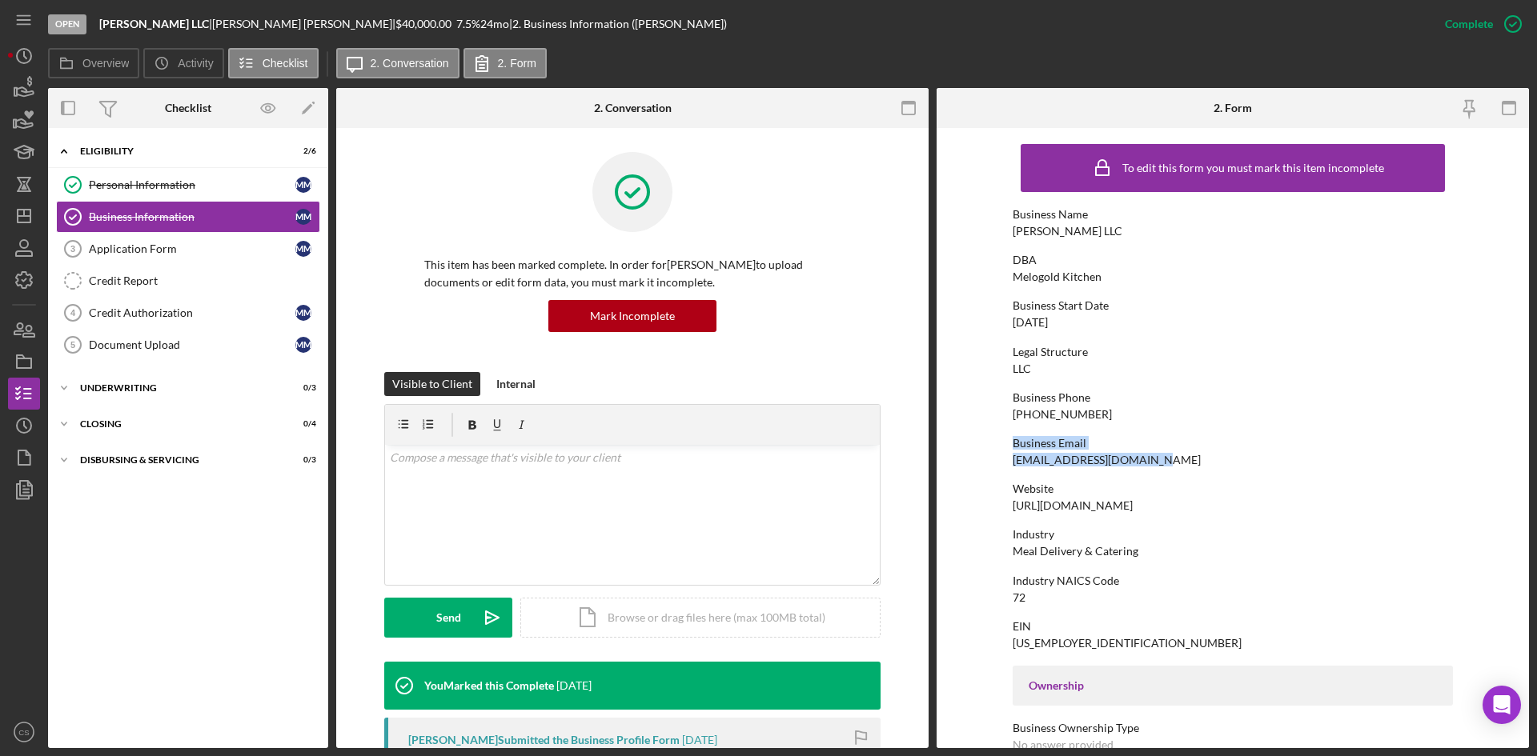
click at [963, 450] on form "To edit this form you must mark this item incomplete Business Name [PERSON_NAME…" at bounding box center [1233, 438] width 592 height 620
click at [1218, 444] on div "Business Email" at bounding box center [1233, 443] width 440 height 13
drag, startPoint x: 1181, startPoint y: 453, endPoint x: 975, endPoint y: 466, distance: 206.1
click at [975, 466] on form "To edit this form you must mark this item incomplete Business Name [PERSON_NAME…" at bounding box center [1233, 438] width 592 height 620
copy div "[EMAIL_ADDRESS][DOMAIN_NAME]"
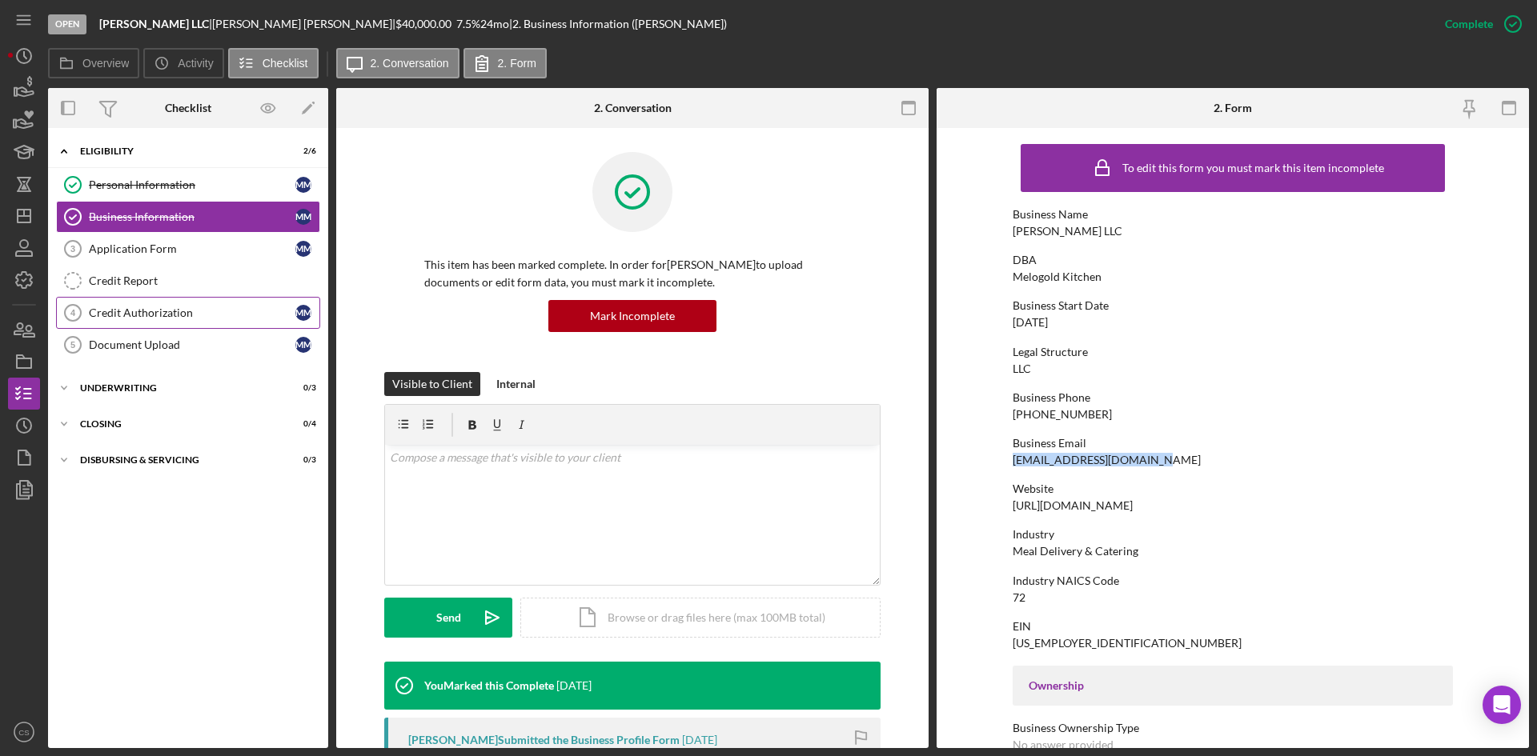
click at [165, 312] on div "Credit Authorization" at bounding box center [192, 313] width 207 height 13
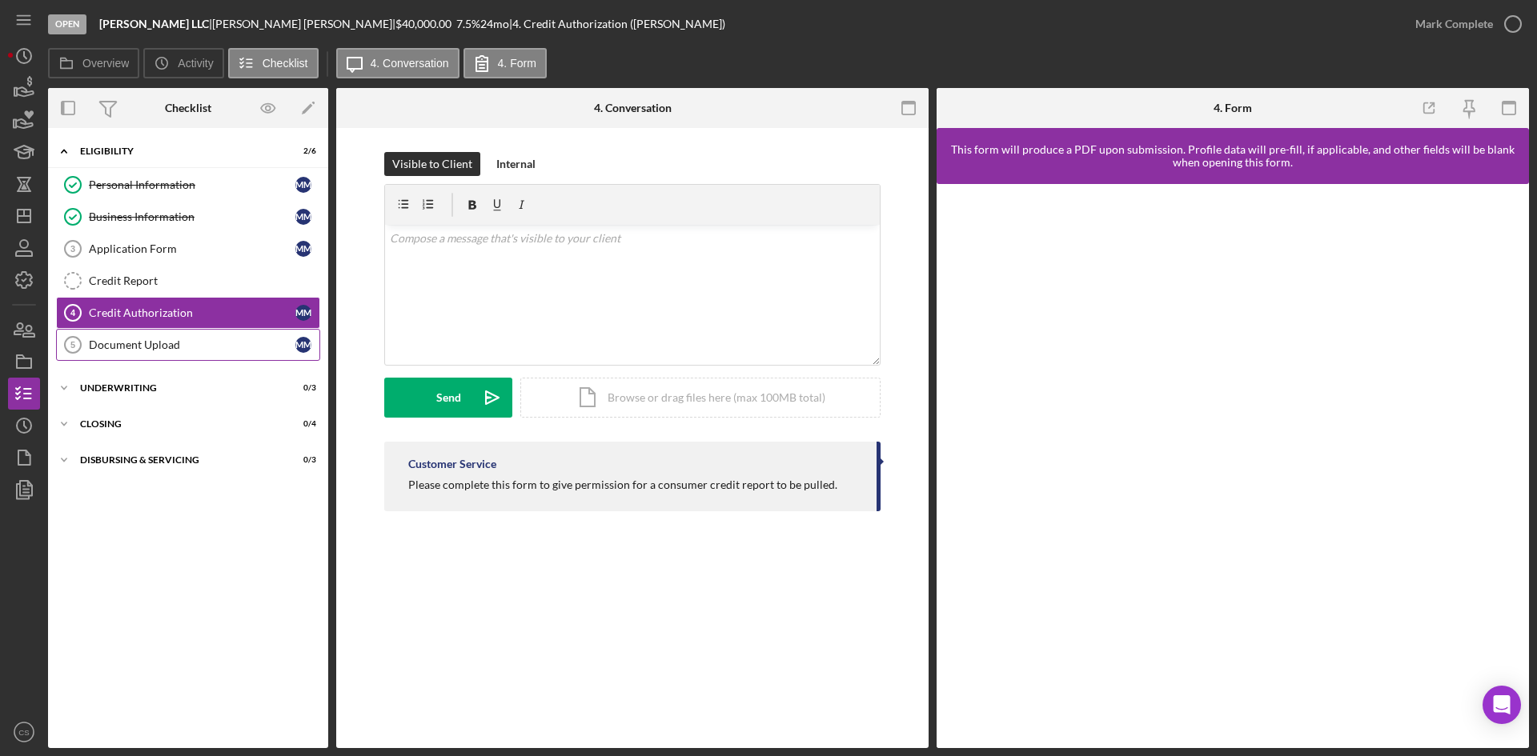
click at [207, 349] on div "Document Upload" at bounding box center [192, 345] width 207 height 13
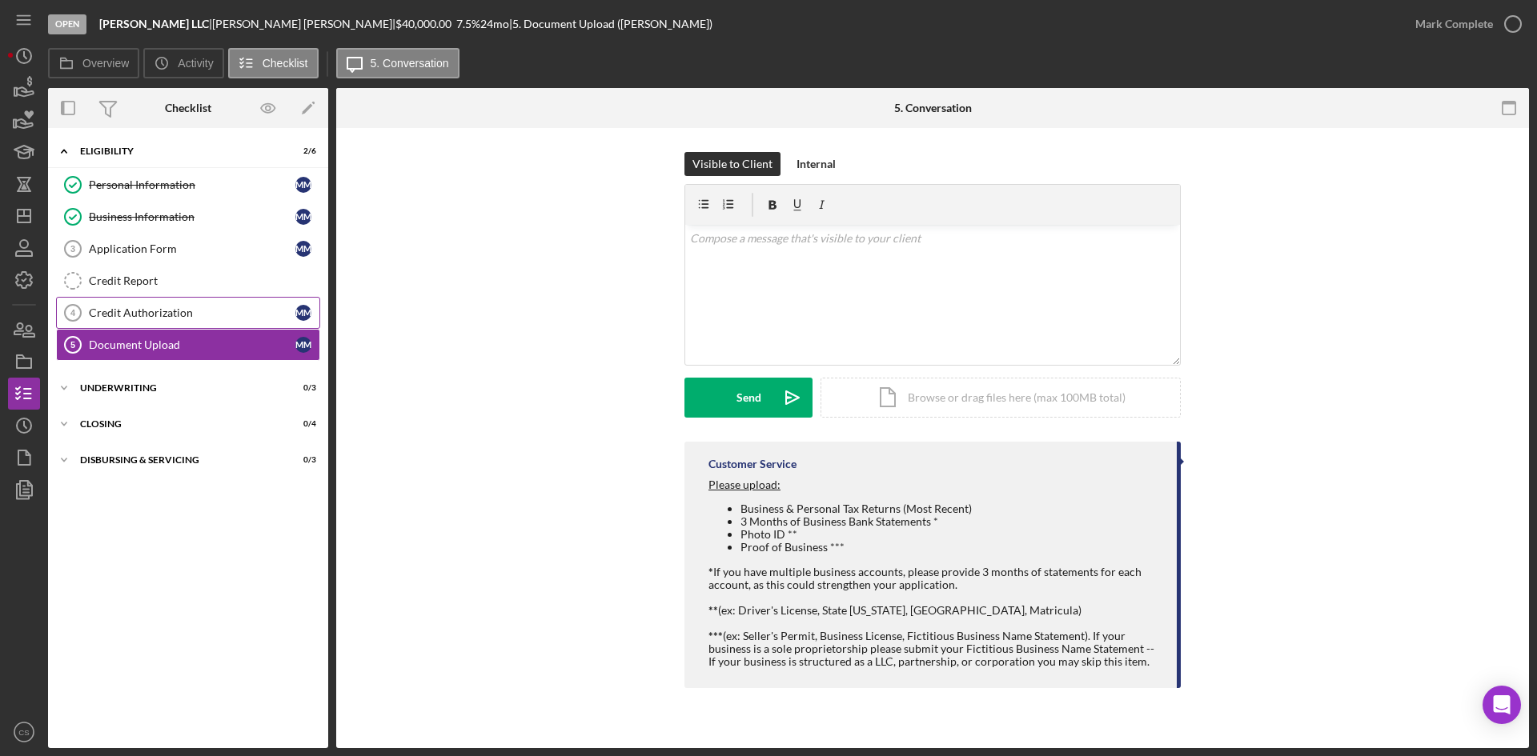
click at [190, 305] on link "Credit Authorization 4 Credit Authorization M M" at bounding box center [188, 313] width 264 height 32
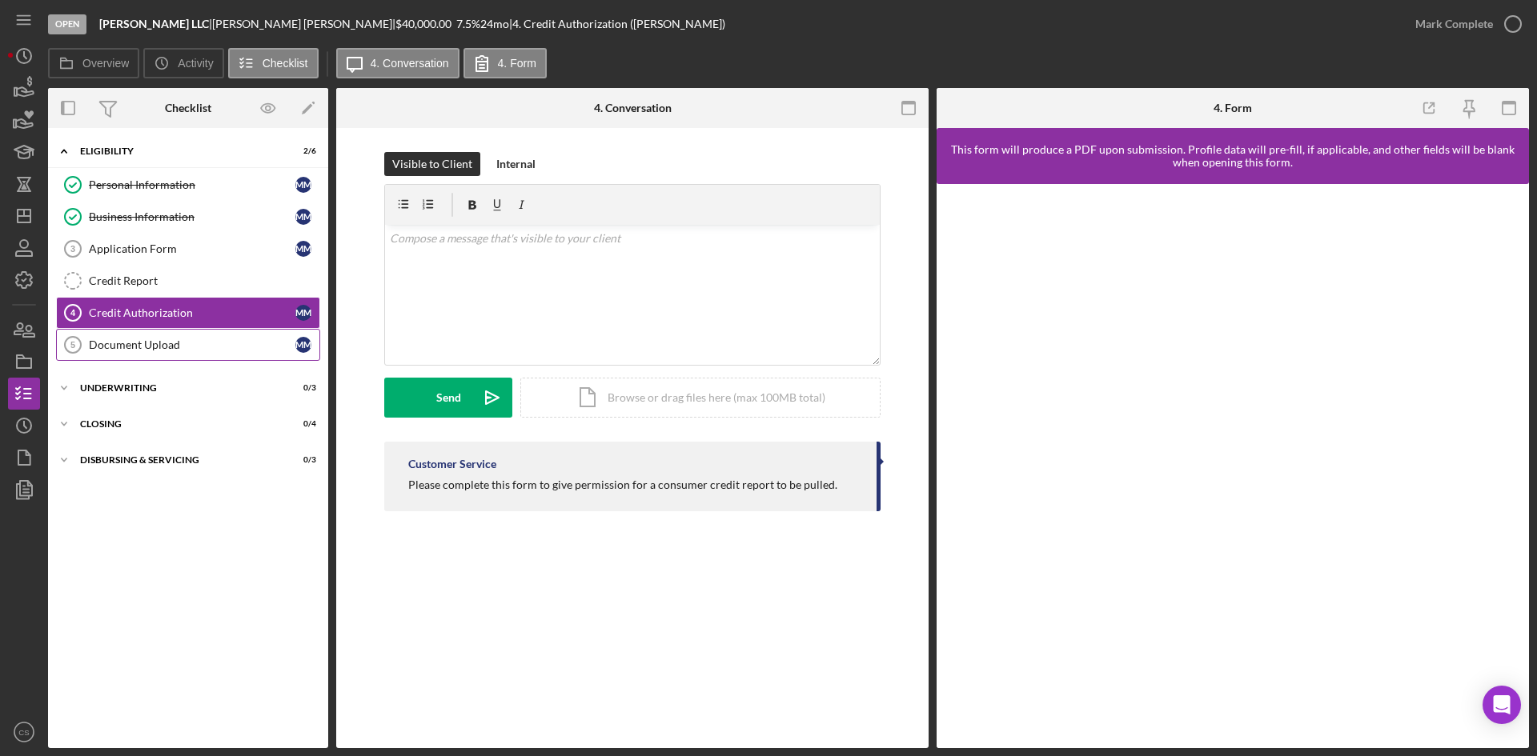
click at [166, 351] on div "Document Upload" at bounding box center [192, 345] width 207 height 13
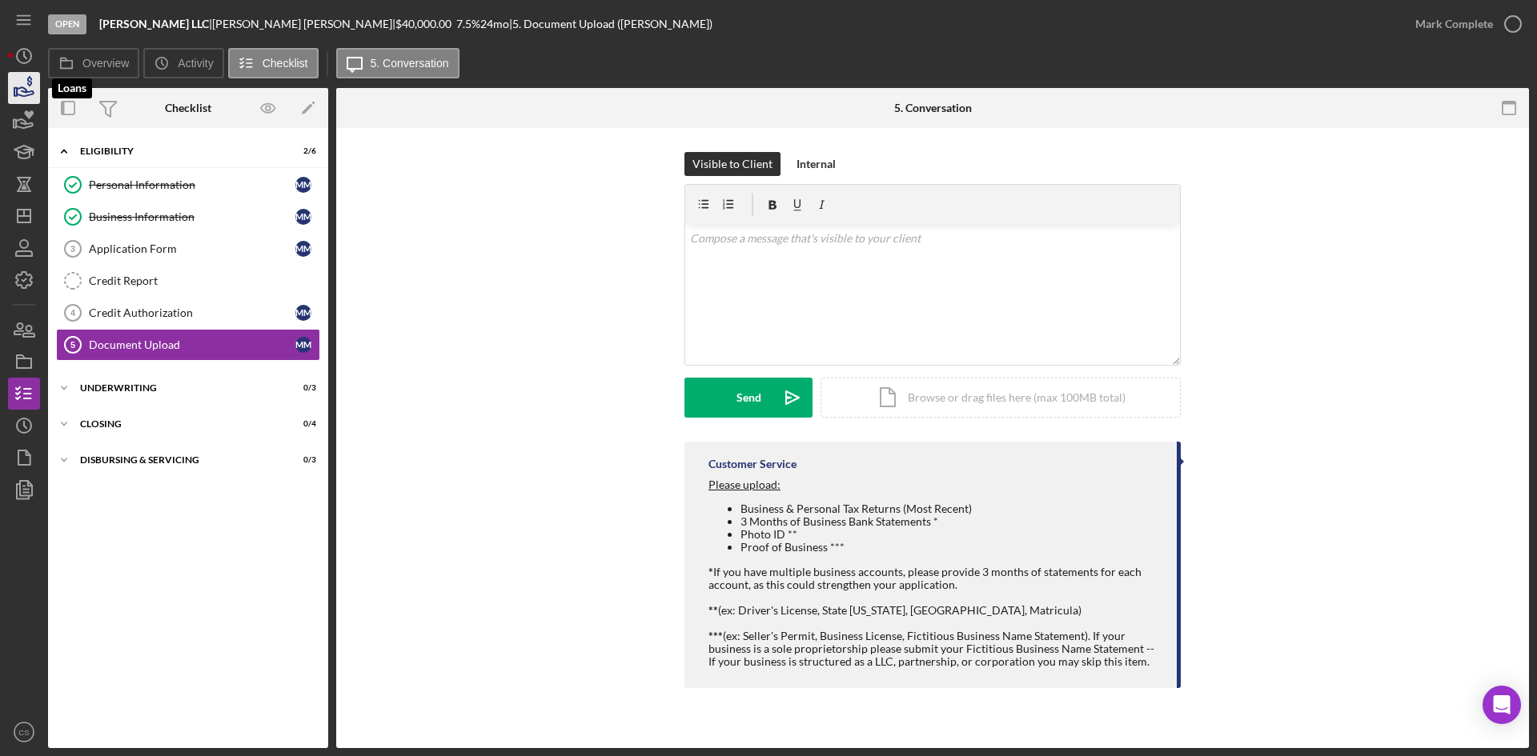
click at [22, 98] on icon "button" at bounding box center [24, 88] width 40 height 40
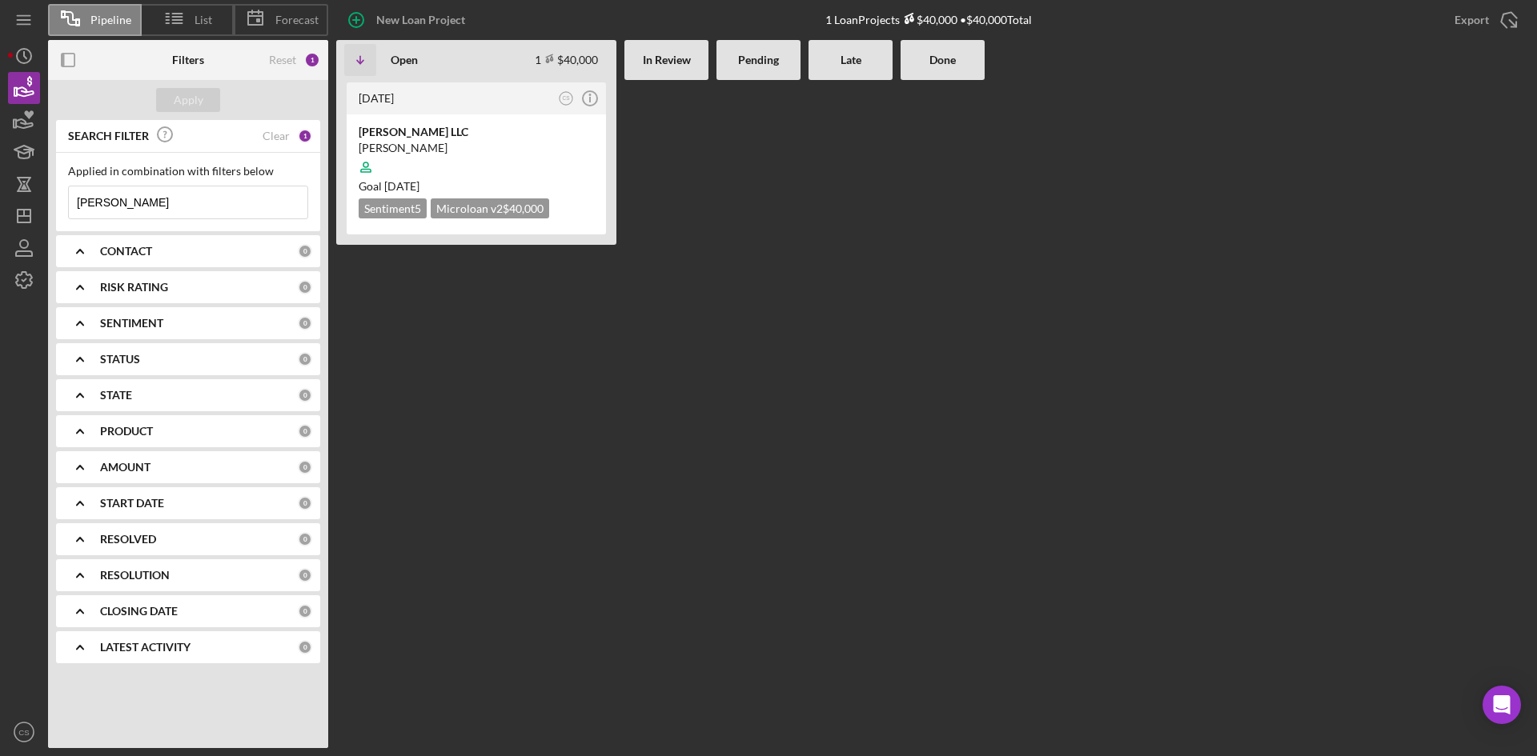
drag, startPoint x: 133, startPoint y: 208, endPoint x: -6, endPoint y: 211, distance: 139.3
click at [0, 211] on html "Pipeline List Forecast New Loan Project 1 Loan Projects $40,000 • $40,000 Total…" at bounding box center [768, 378] width 1537 height 756
type input "[PERSON_NAME]"
click at [491, 161] on div at bounding box center [476, 167] width 235 height 30
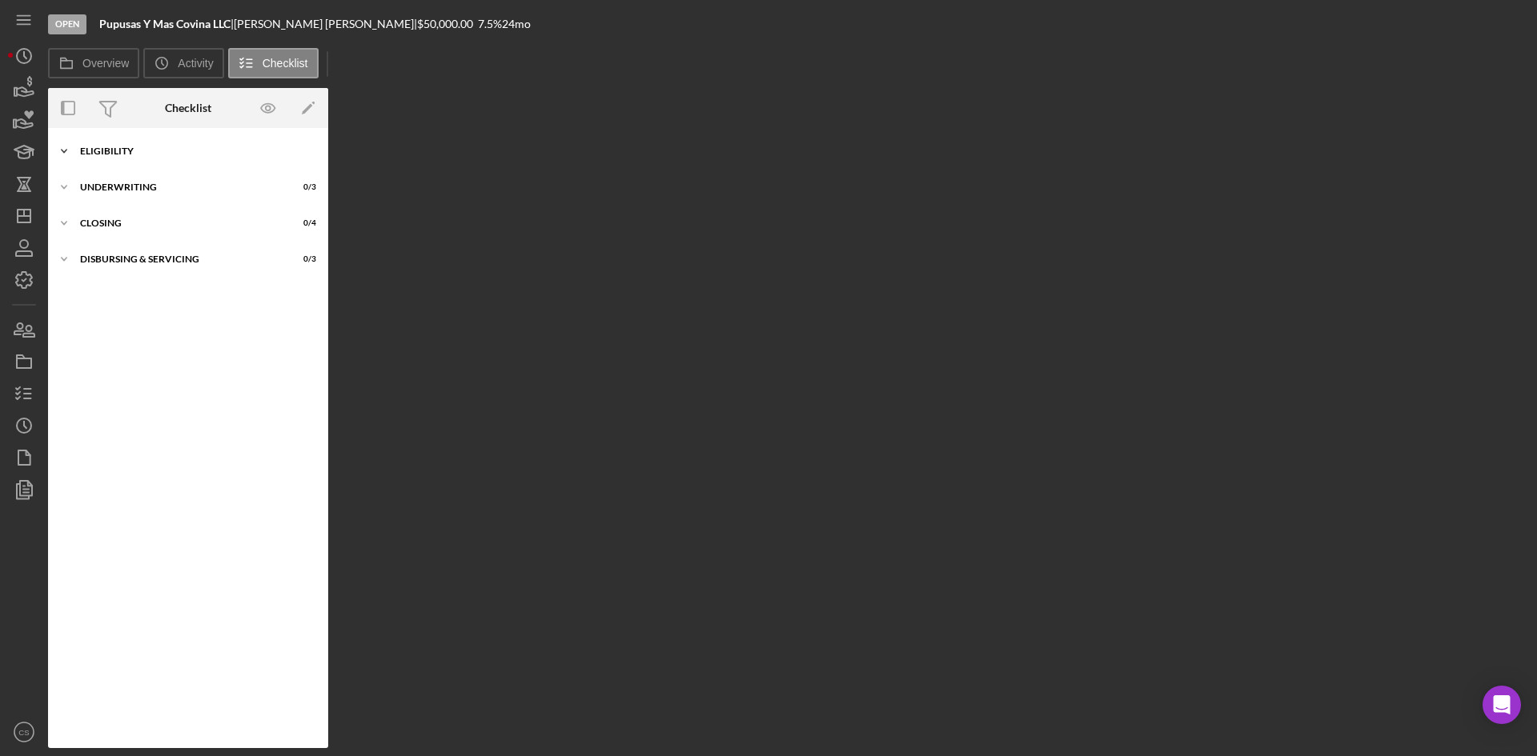
click at [170, 159] on div "Icon/Expander Eligibility 0 / 6" at bounding box center [188, 151] width 280 height 32
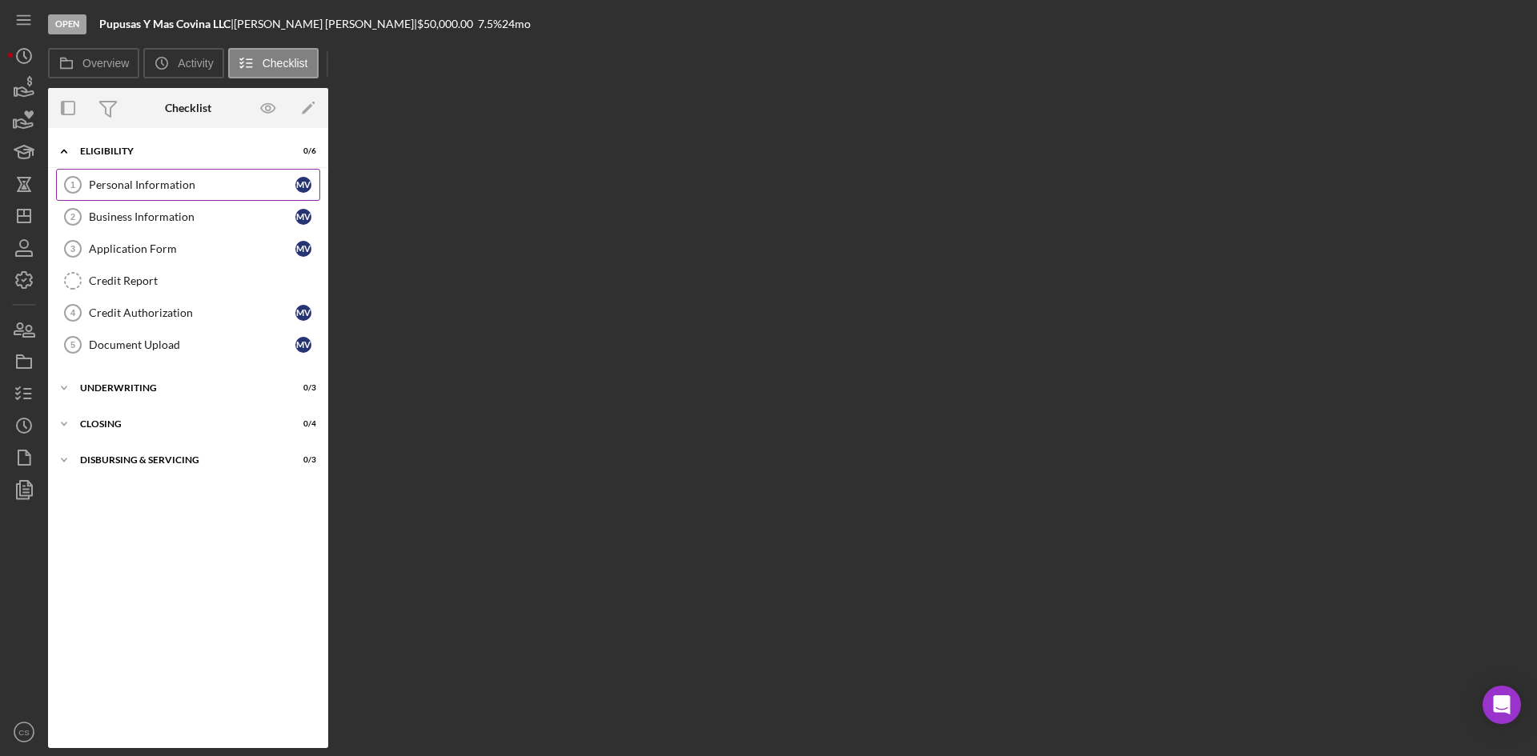
click at [107, 187] on div "Personal Information" at bounding box center [192, 185] width 207 height 13
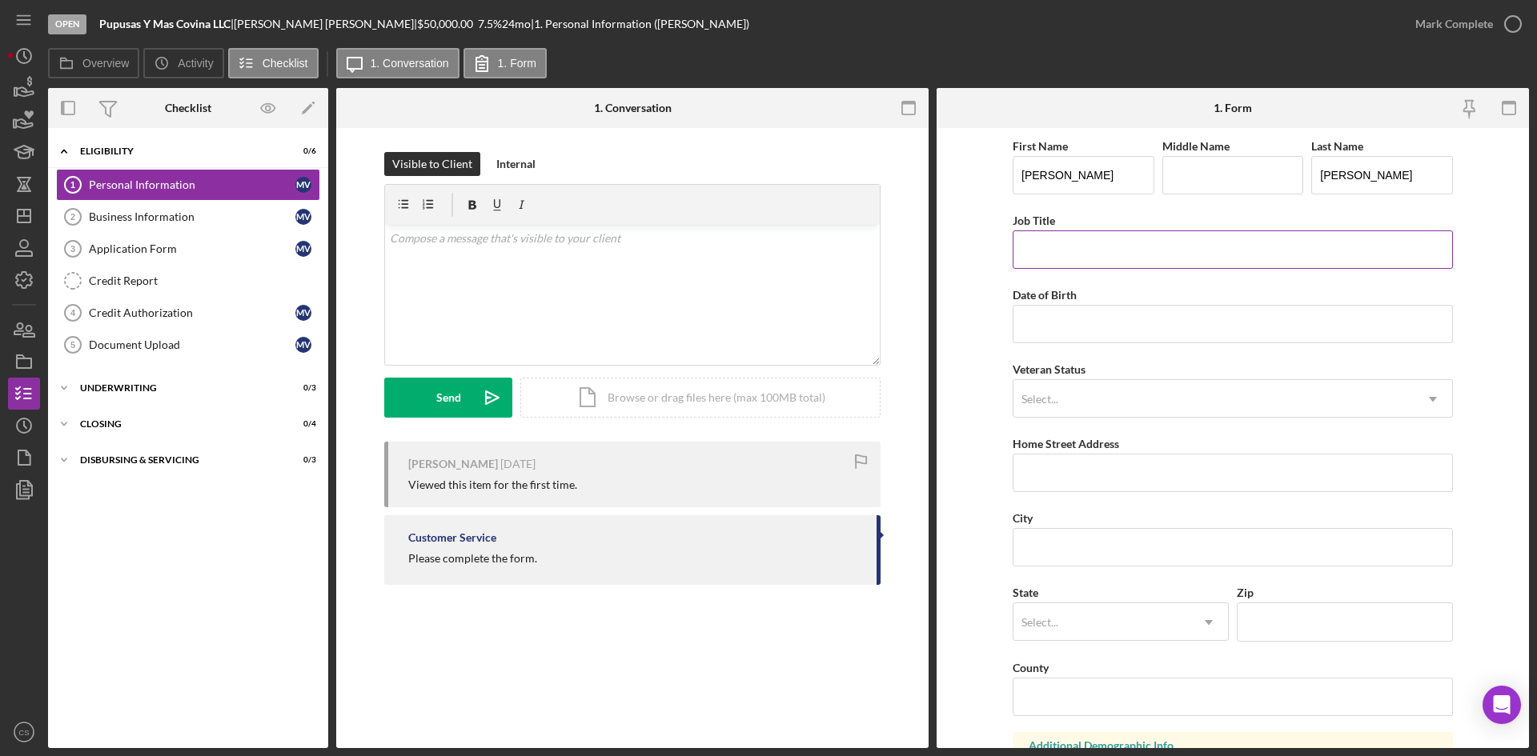
drag, startPoint x: 1088, startPoint y: 253, endPoint x: 1095, endPoint y: 269, distance: 17.6
click at [1088, 253] on input "Job Title" at bounding box center [1233, 250] width 440 height 38
click at [11, 87] on icon "button" at bounding box center [24, 88] width 40 height 40
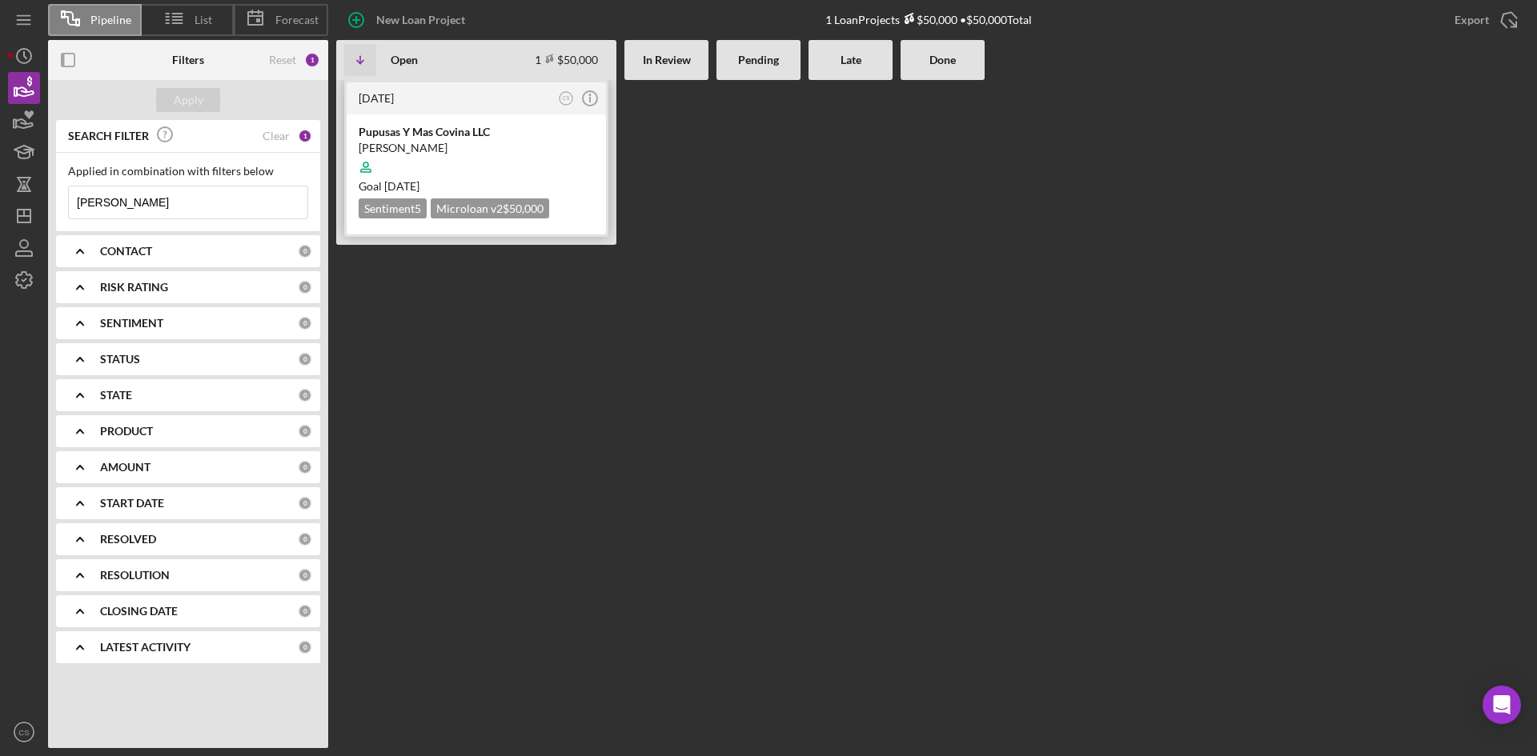
click at [419, 157] on div at bounding box center [476, 167] width 235 height 30
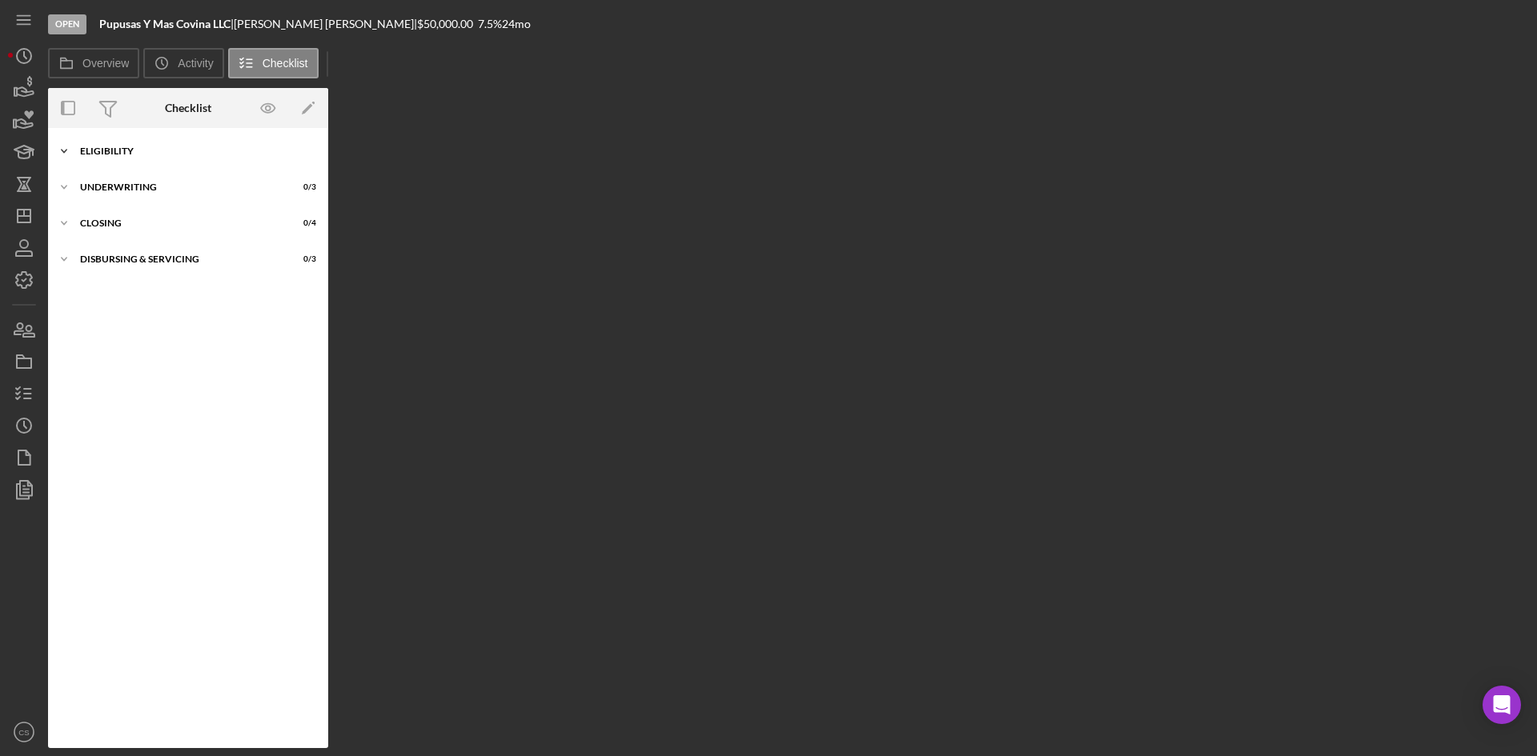
click at [140, 151] on div "Eligibility" at bounding box center [194, 151] width 228 height 10
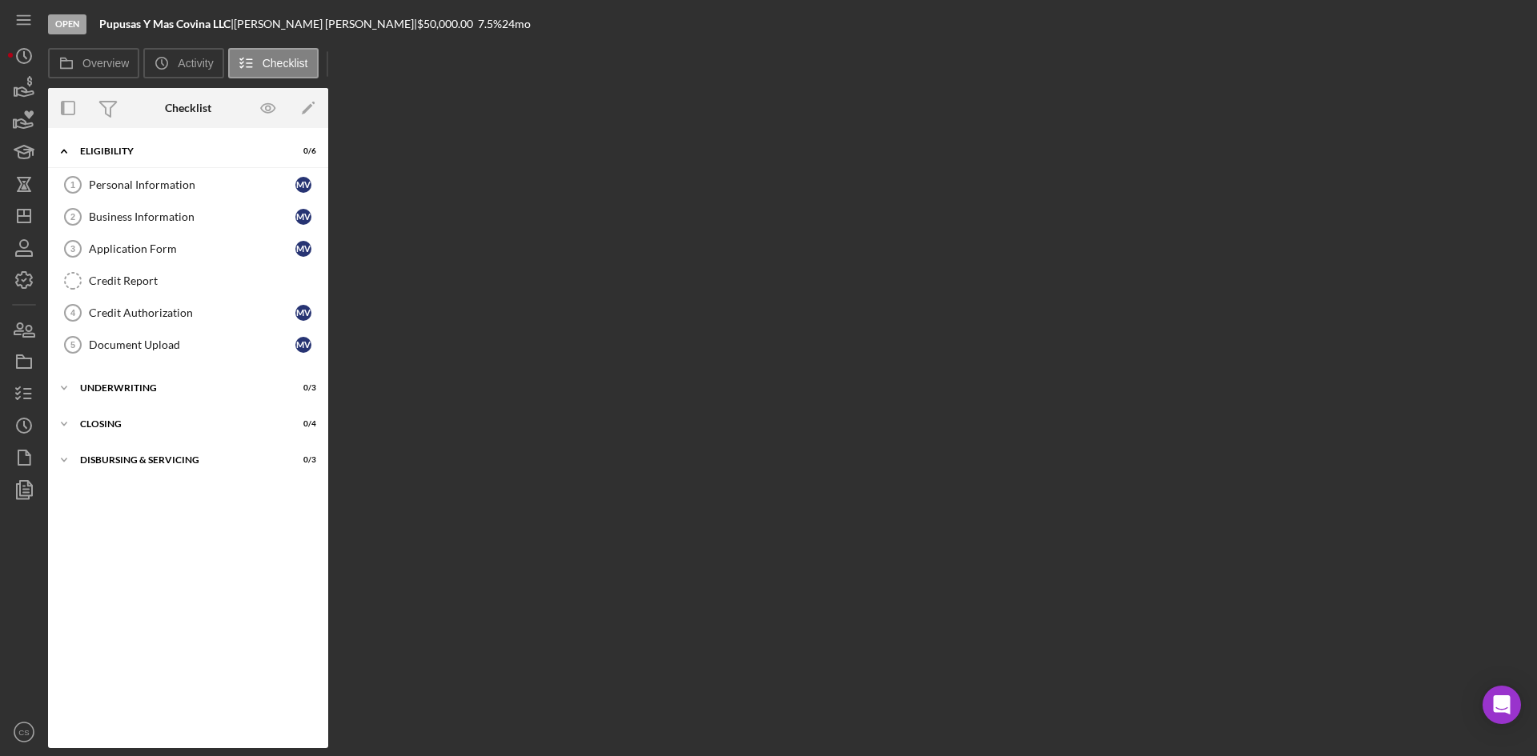
click at [340, 108] on div "Overview Internal Workflow Stage Open Icon/Dropdown Arrow Archive (can unarchiv…" at bounding box center [788, 418] width 1481 height 660
click at [321, 107] on icon "Icon/Edit" at bounding box center [309, 108] width 36 height 36
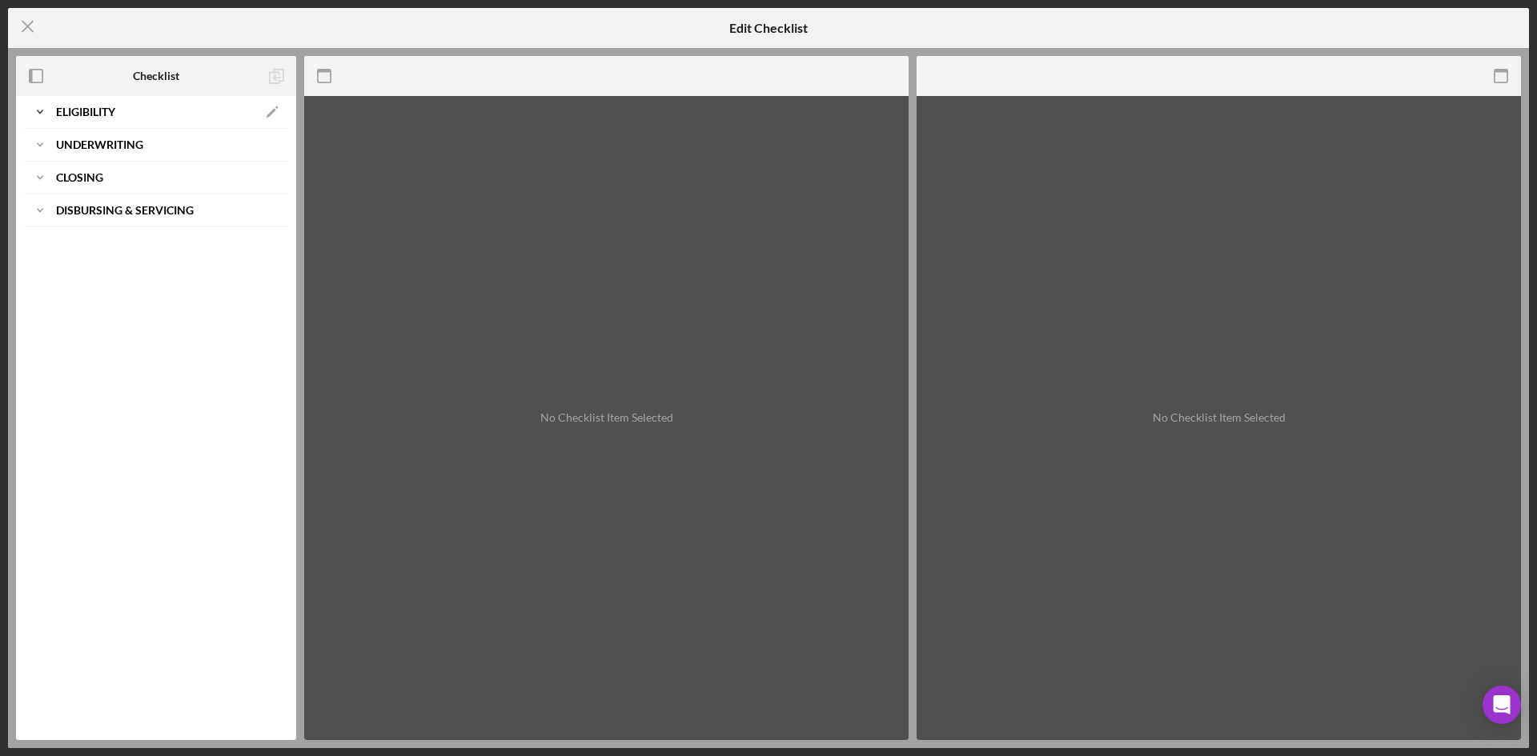
click at [102, 113] on b "Eligibility" at bounding box center [85, 112] width 59 height 10
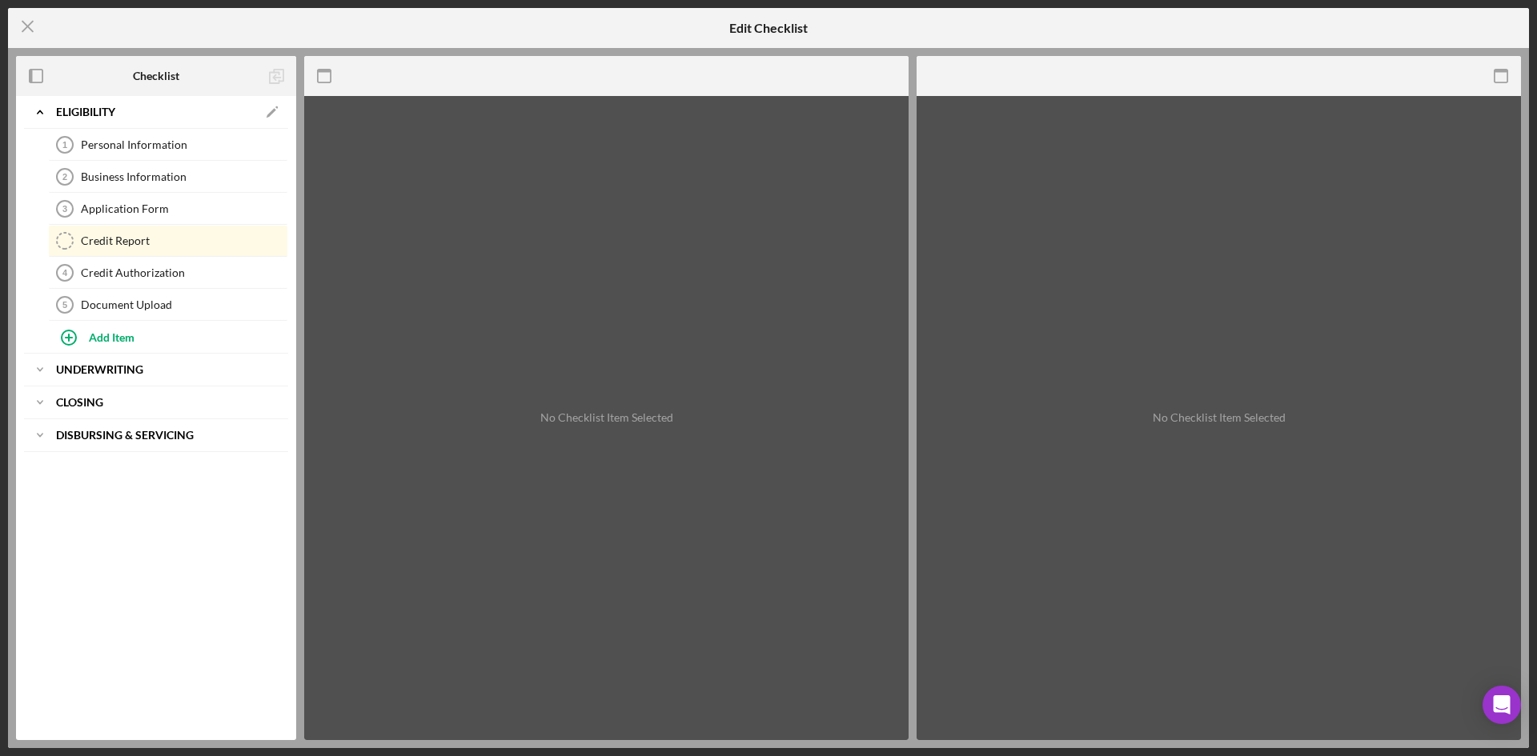
click at [41, 108] on icon "Icon/Expander" at bounding box center [40, 112] width 32 height 32
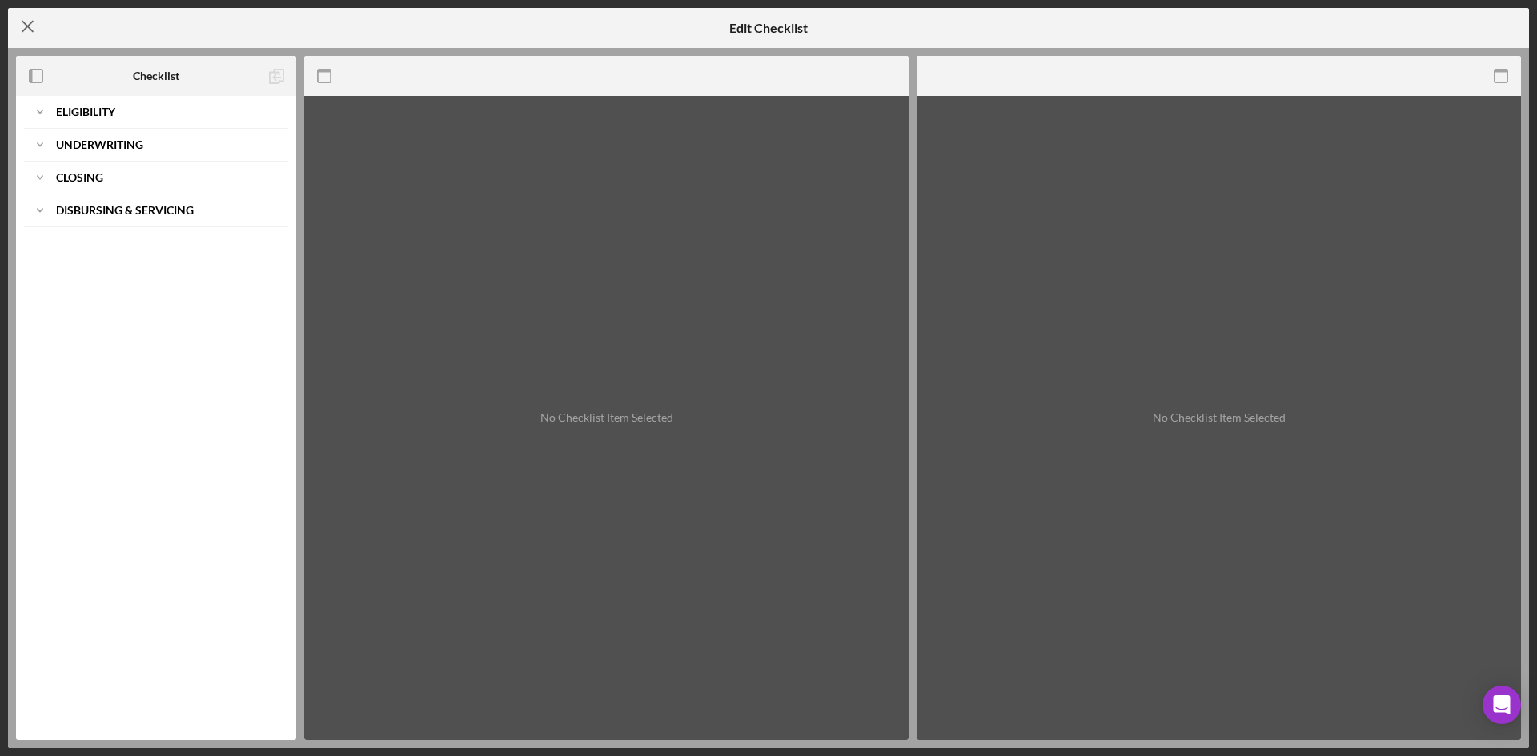
click at [31, 46] on link "Icon/Menu Close" at bounding box center [28, 27] width 40 height 42
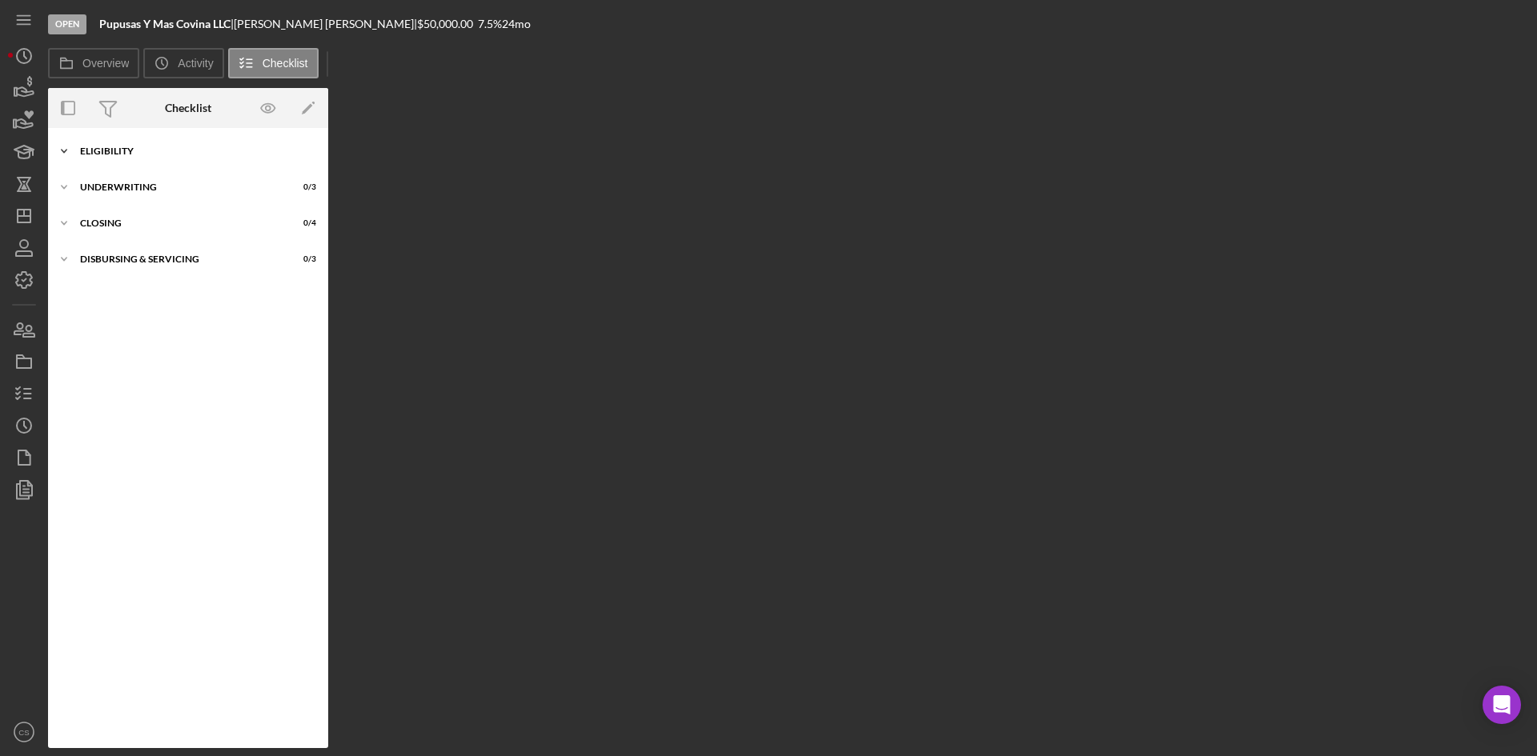
click at [99, 143] on div "Icon/Expander Eligibility 0 / 6" at bounding box center [188, 151] width 280 height 32
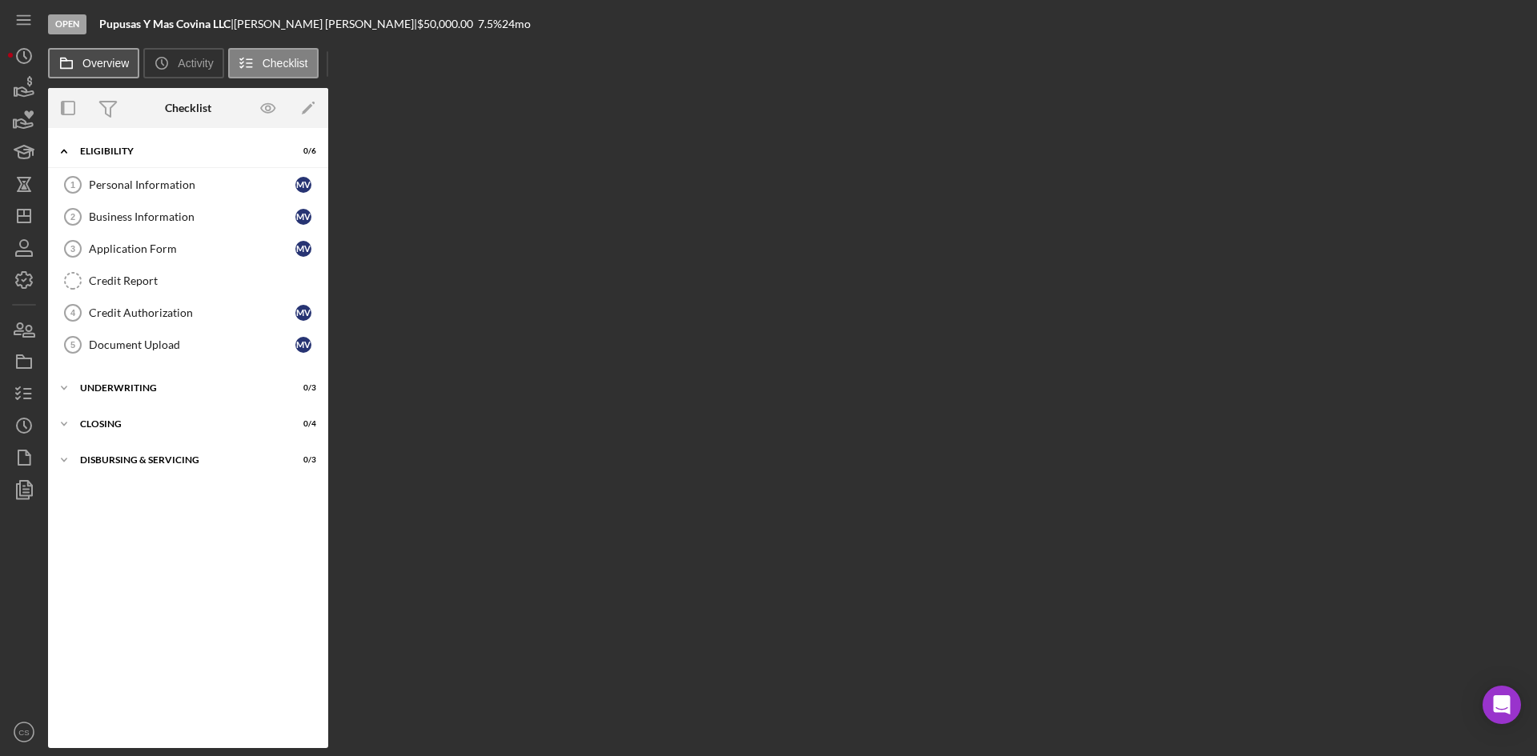
click at [62, 68] on rect at bounding box center [66, 65] width 11 height 8
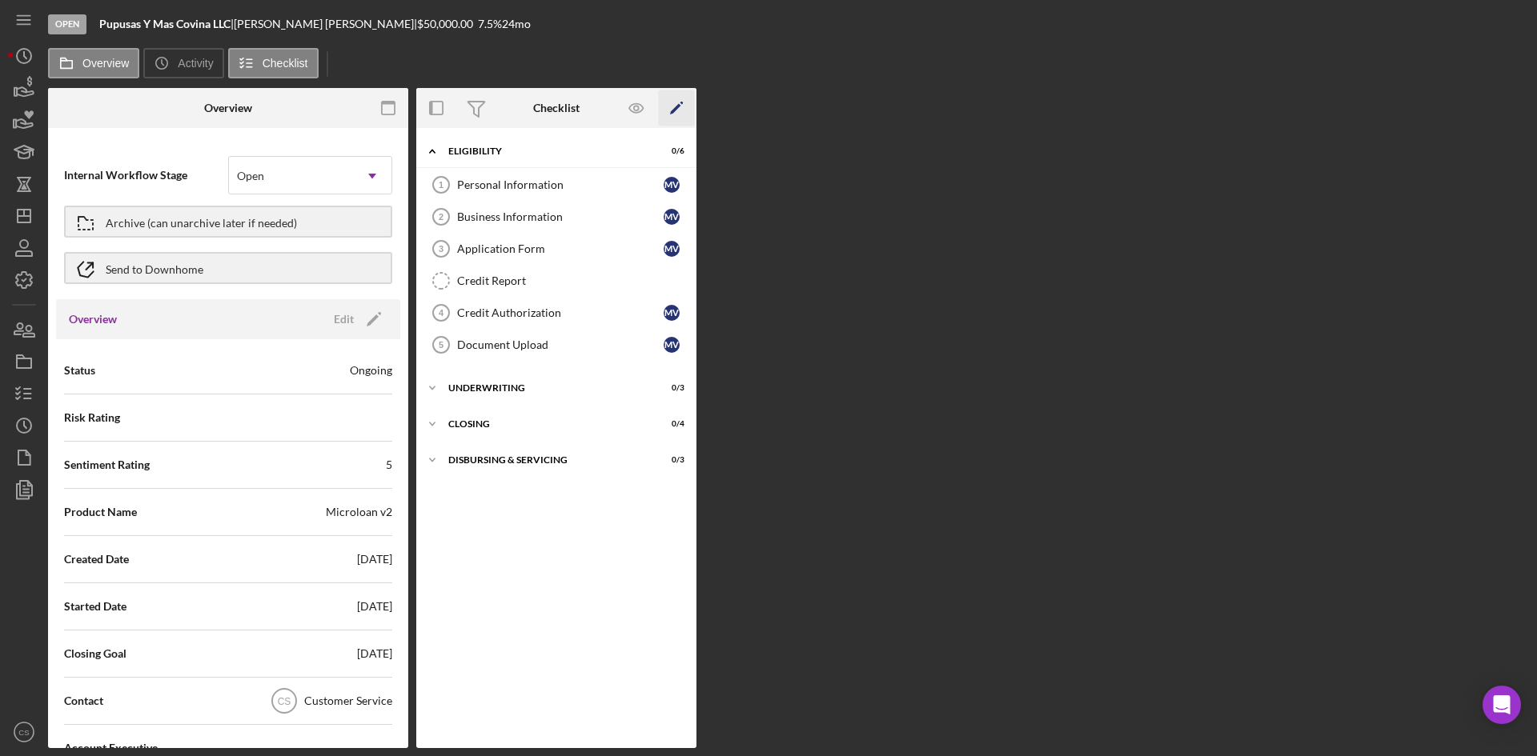
click at [684, 99] on icon "Icon/Edit" at bounding box center [677, 108] width 36 height 36
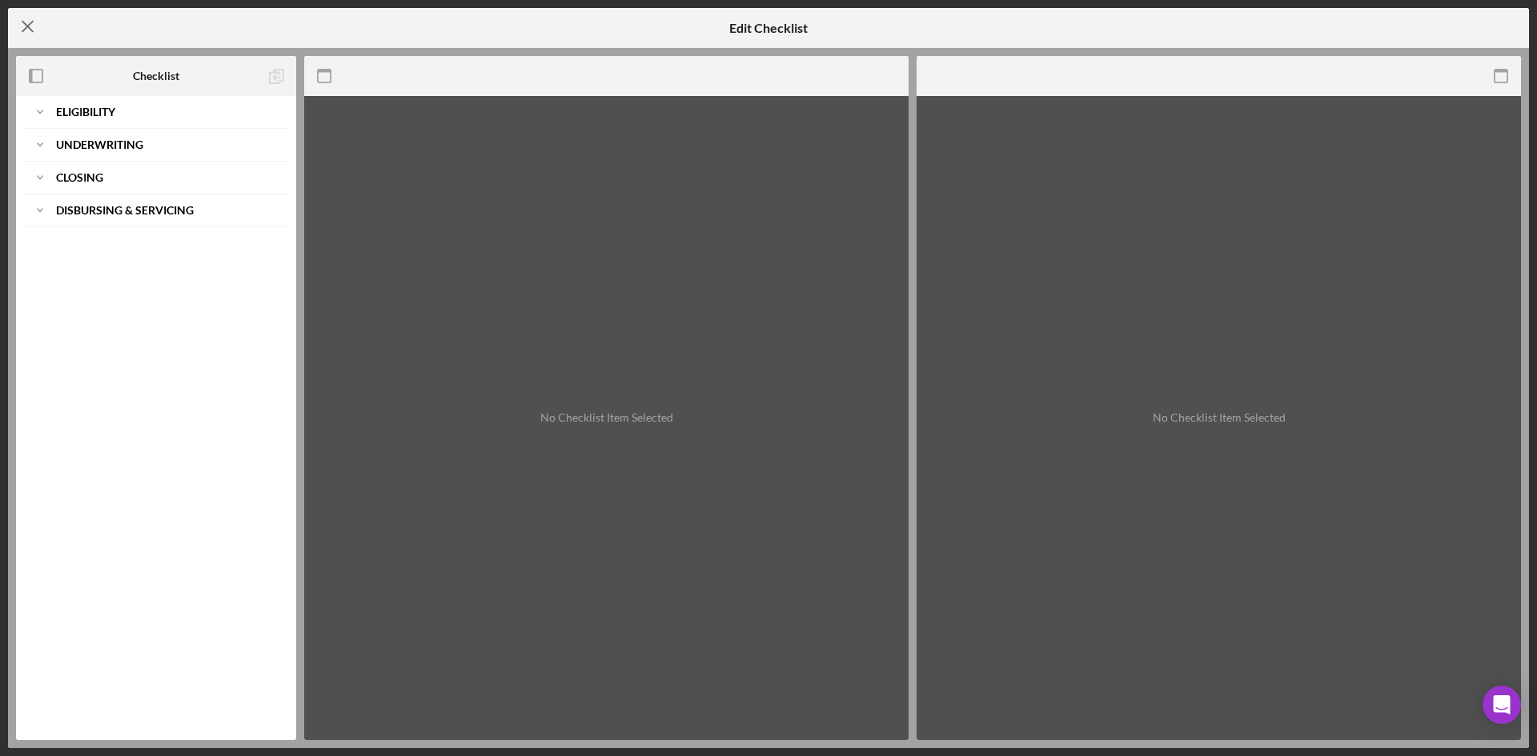
click at [34, 30] on icon "Icon/Menu Close" at bounding box center [28, 26] width 40 height 40
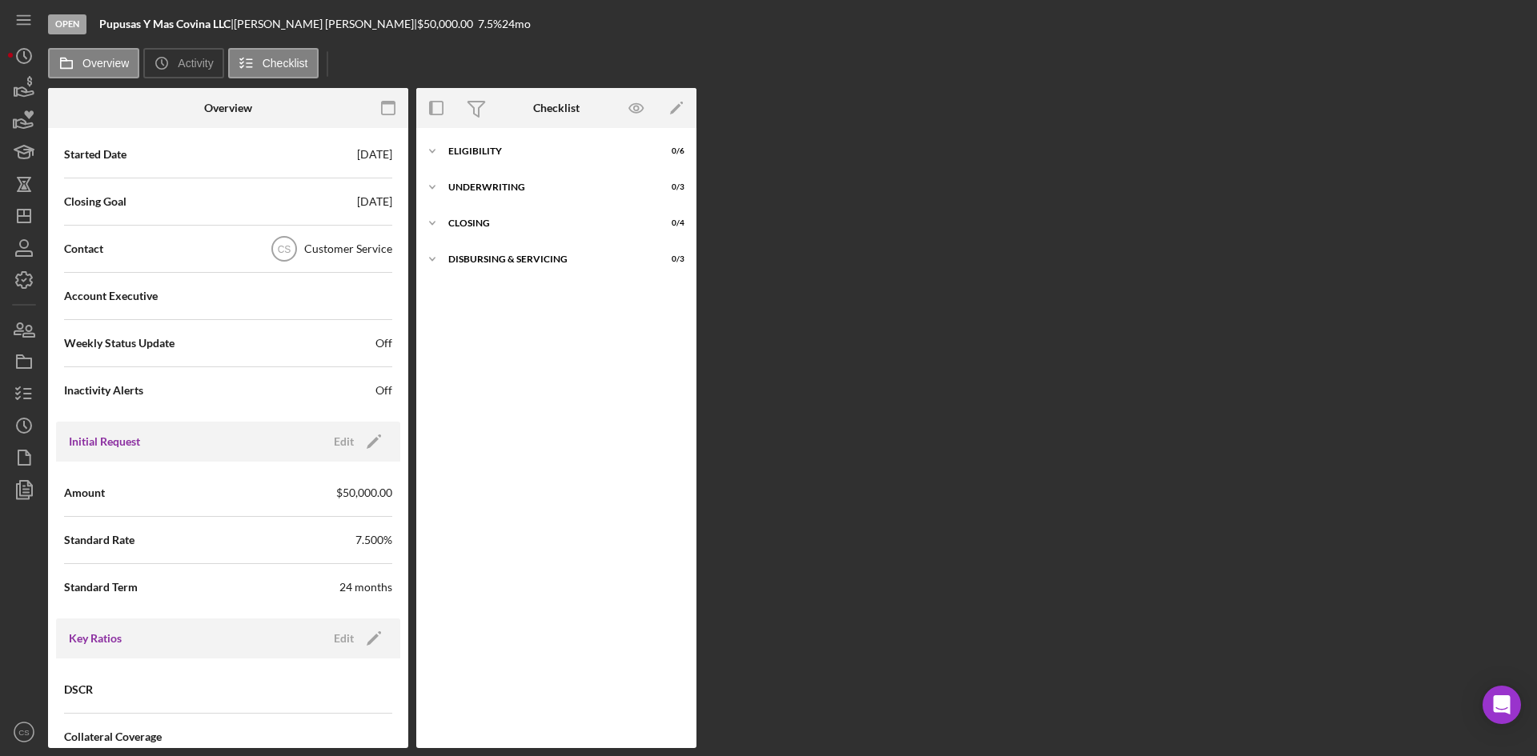
scroll to position [480, 0]
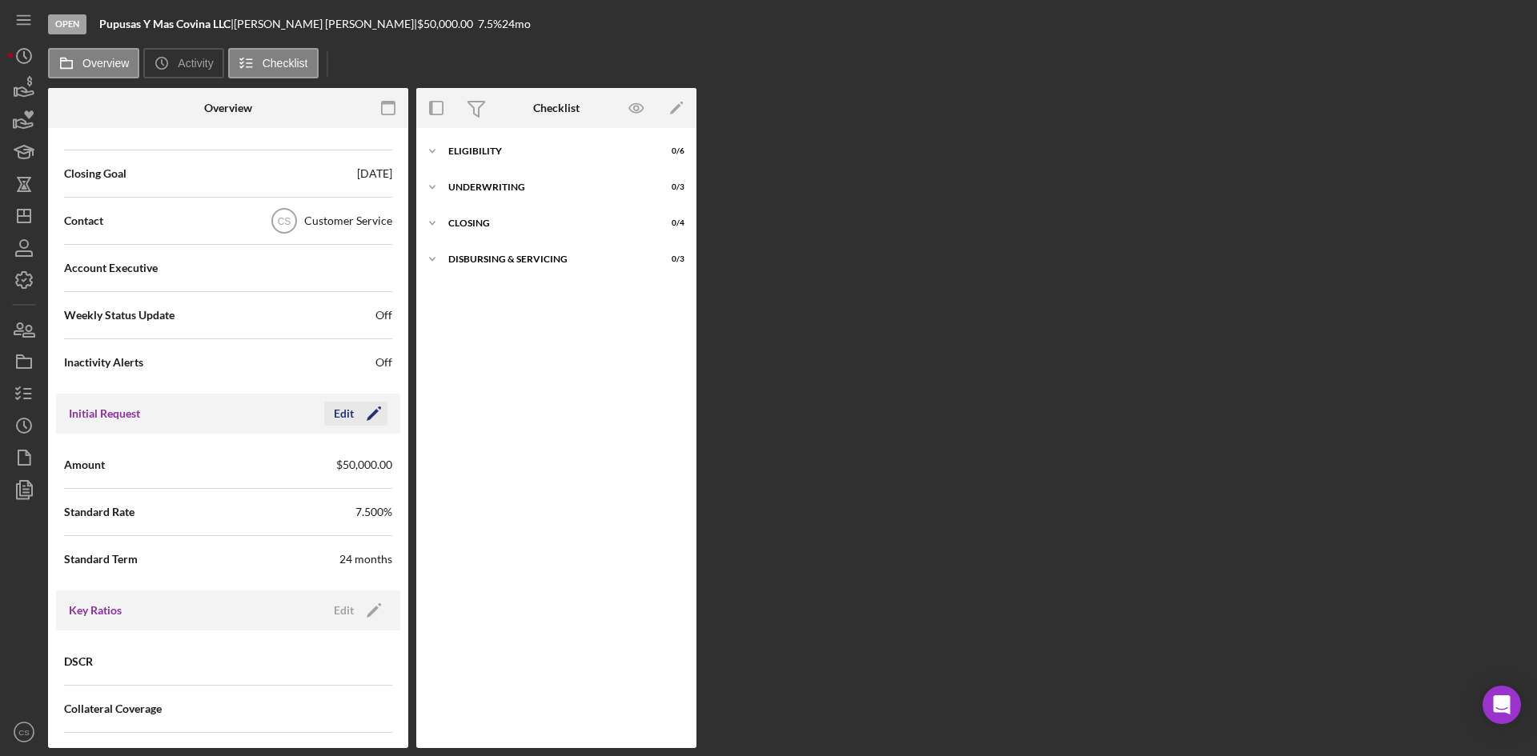
click at [370, 423] on icon "Icon/Edit" at bounding box center [374, 414] width 40 height 40
click at [300, 458] on input "$50,000" at bounding box center [310, 464] width 164 height 38
type input "$5"
type input "$25,000"
click at [326, 422] on icon "button" at bounding box center [329, 414] width 40 height 40
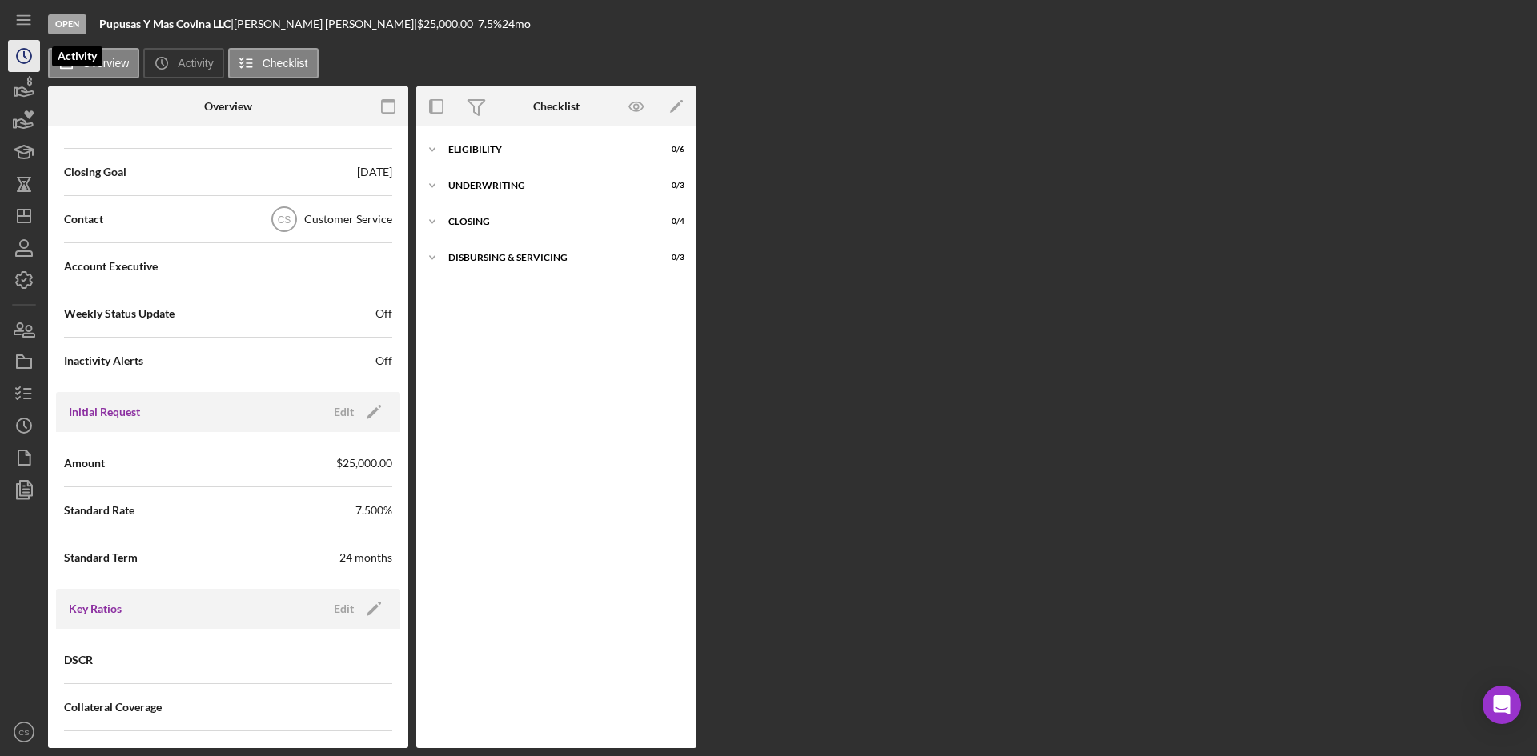
click at [19, 67] on icon "Icon/History" at bounding box center [24, 56] width 40 height 40
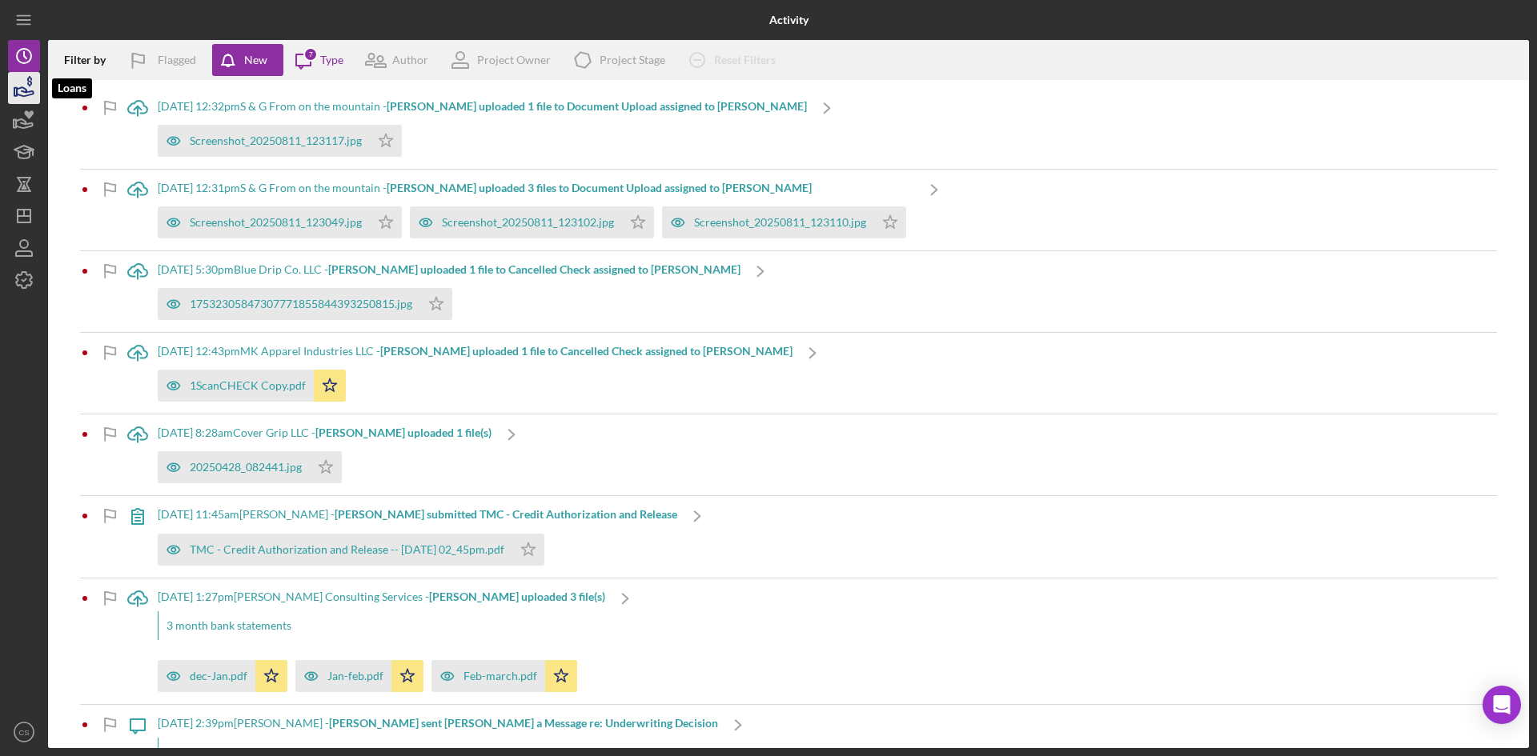
click at [22, 88] on icon "button" at bounding box center [25, 91] width 17 height 9
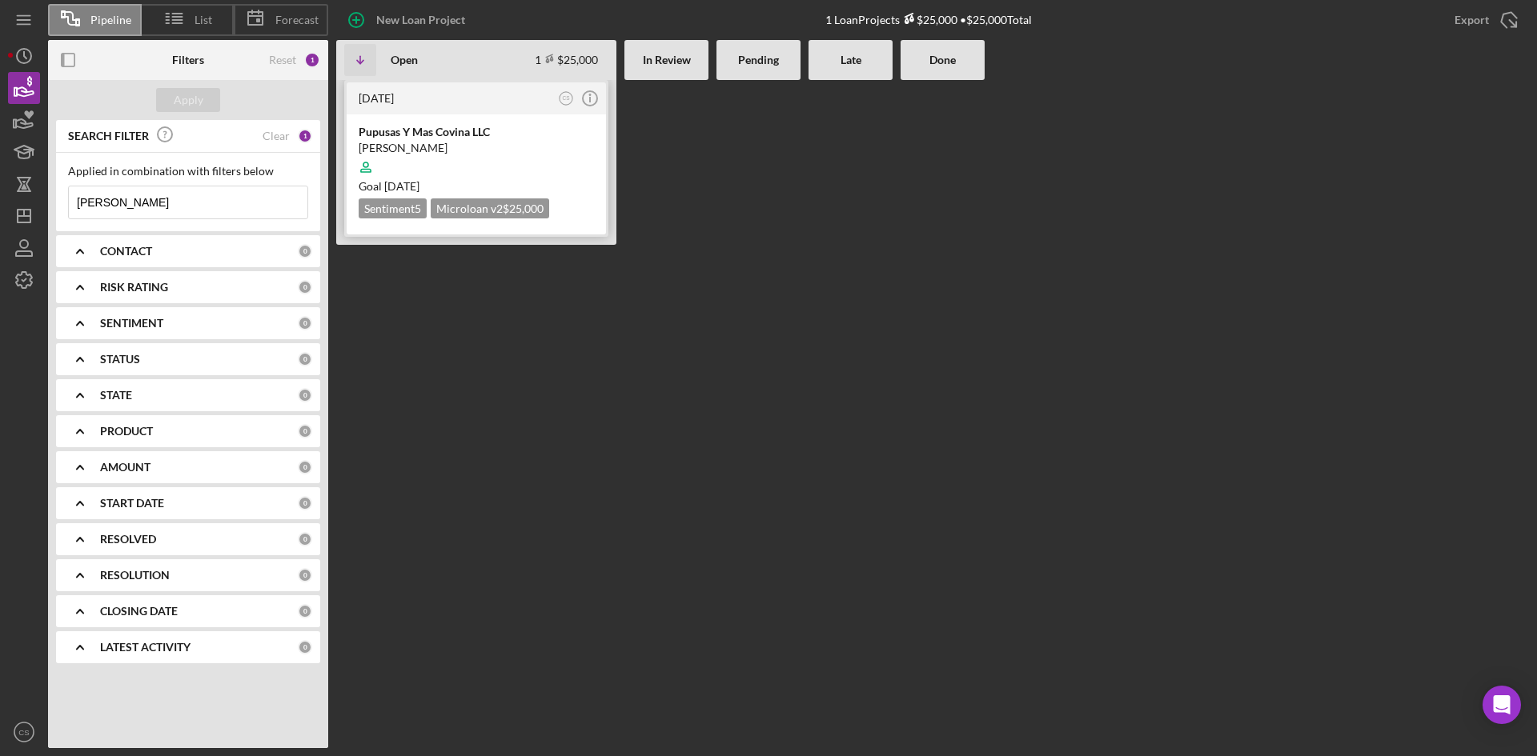
click at [455, 154] on div at bounding box center [476, 167] width 235 height 30
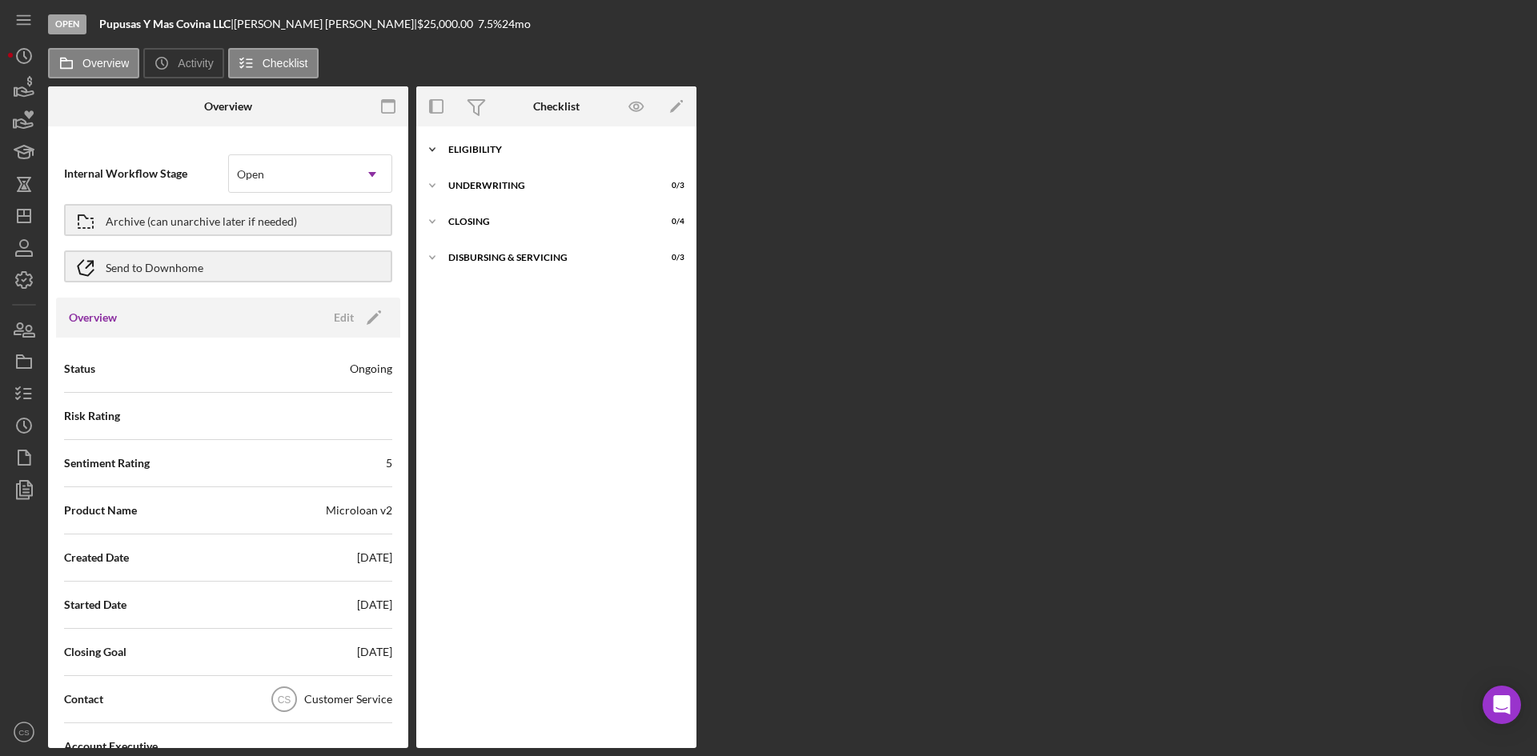
click at [520, 155] on div "Icon/Expander Eligibility 0 / 6" at bounding box center [556, 150] width 280 height 32
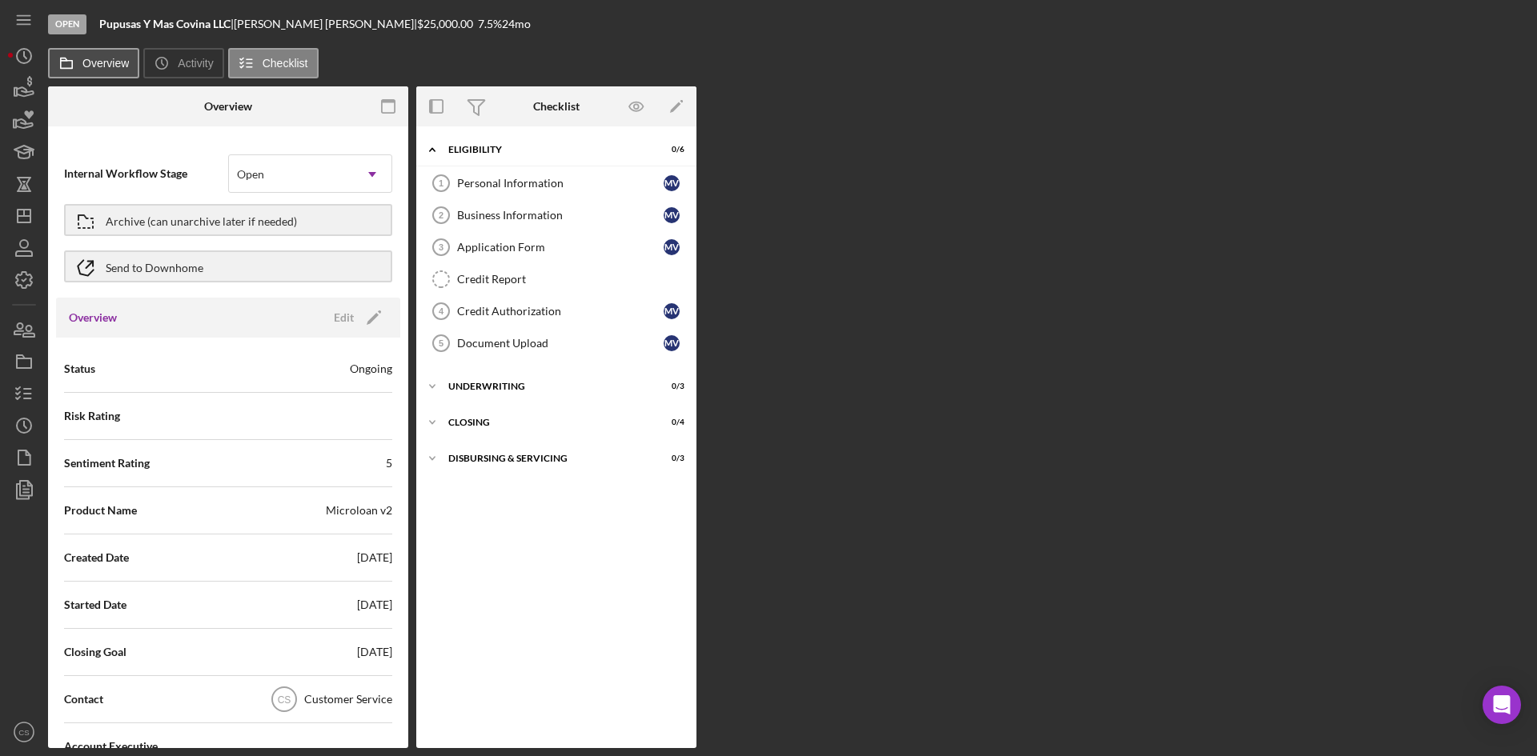
click at [108, 53] on button "Overview" at bounding box center [93, 63] width 91 height 30
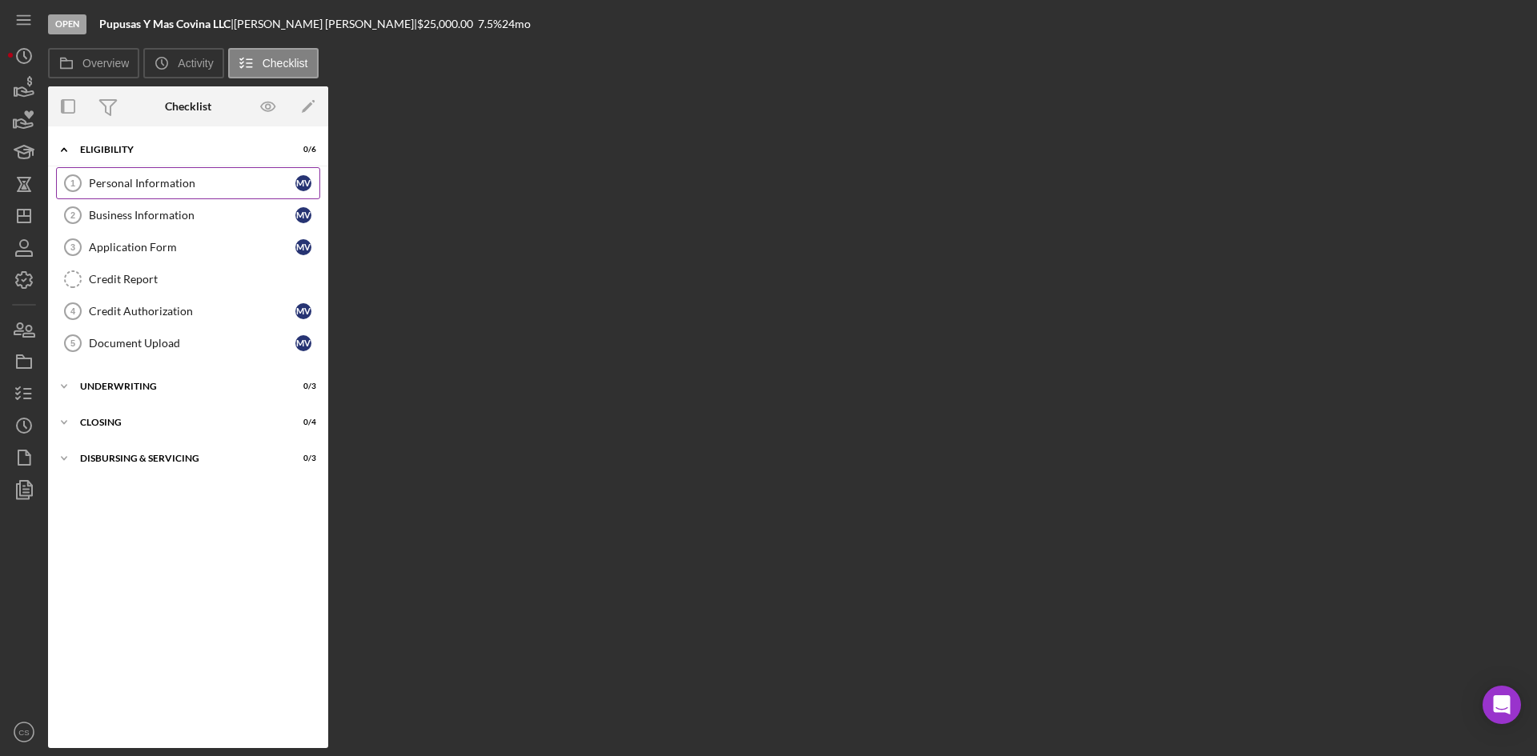
click at [166, 179] on div "Personal Information" at bounding box center [192, 183] width 207 height 13
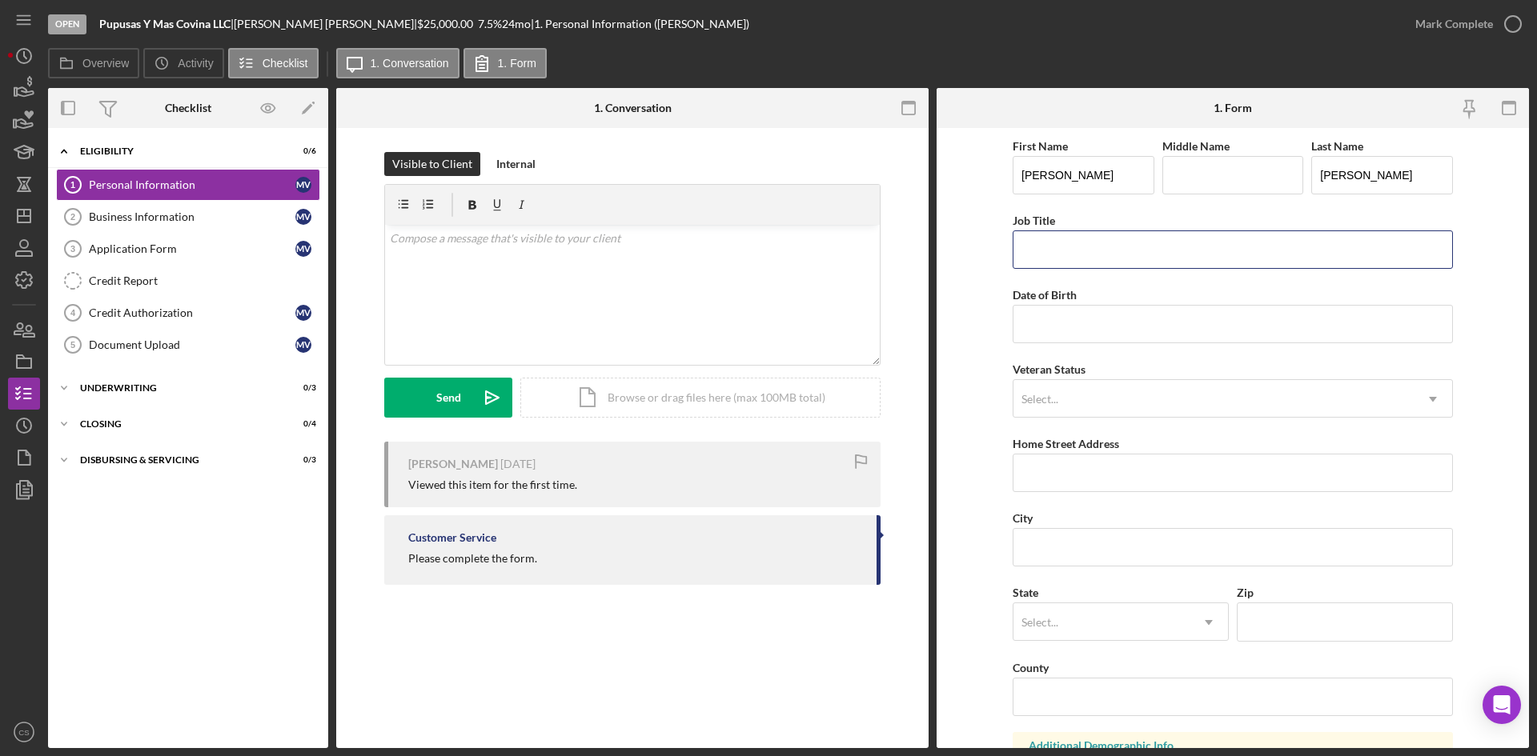
drag, startPoint x: 1088, startPoint y: 263, endPoint x: 1084, endPoint y: 270, distance: 8.2
click at [1088, 263] on input "Job Title" at bounding box center [1233, 250] width 440 height 38
type input "Owner"
type input "1m/dd/yyyy"
click at [1058, 327] on input "08/17/979y" at bounding box center [1233, 324] width 440 height 38
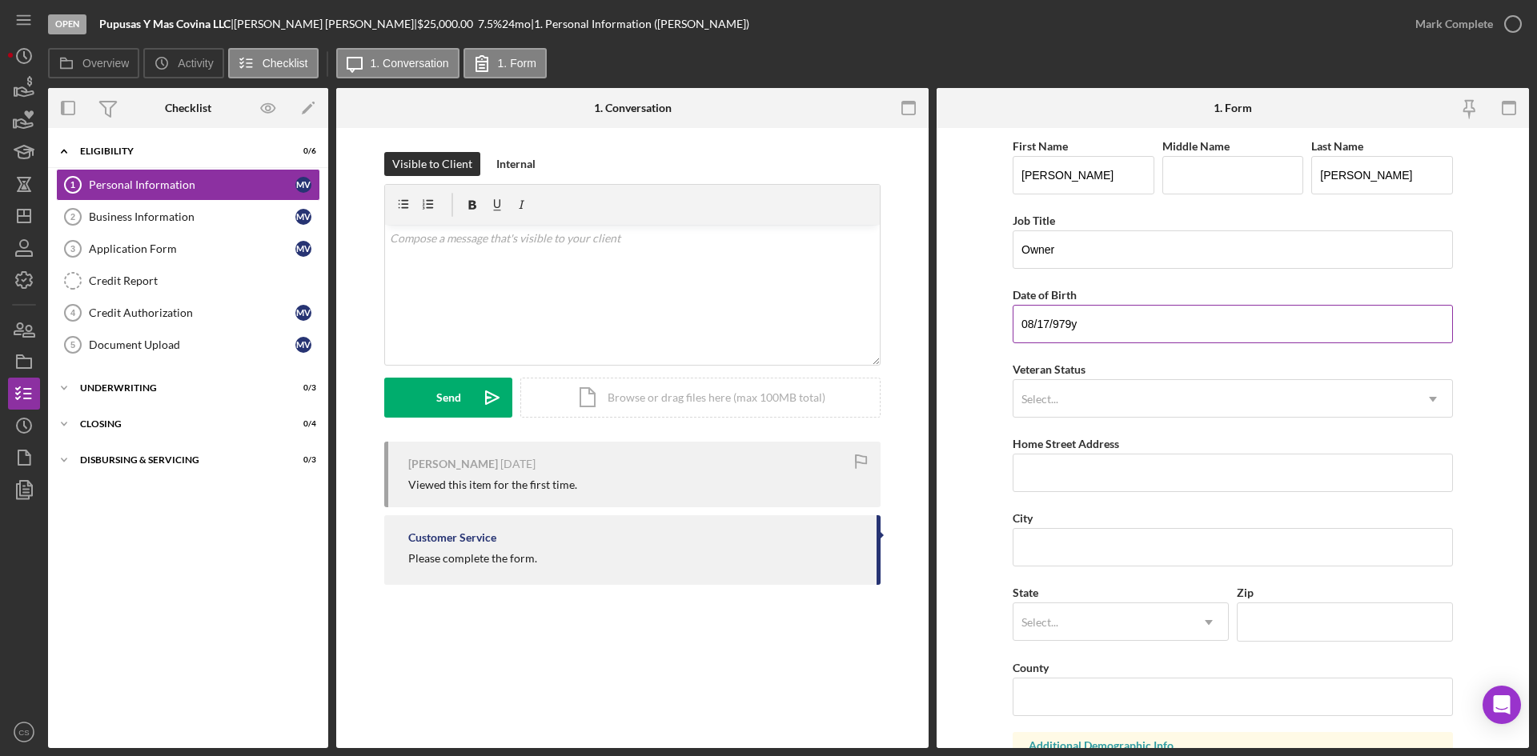
click at [1053, 323] on input "08/17/979y" at bounding box center [1233, 324] width 440 height 38
click at [1113, 313] on input "[DATE]" at bounding box center [1233, 324] width 440 height 38
click at [1039, 323] on input "[DATE]" at bounding box center [1233, 324] width 440 height 38
click at [1138, 327] on input "[DATE]" at bounding box center [1233, 324] width 440 height 38
type input "[DATE]"
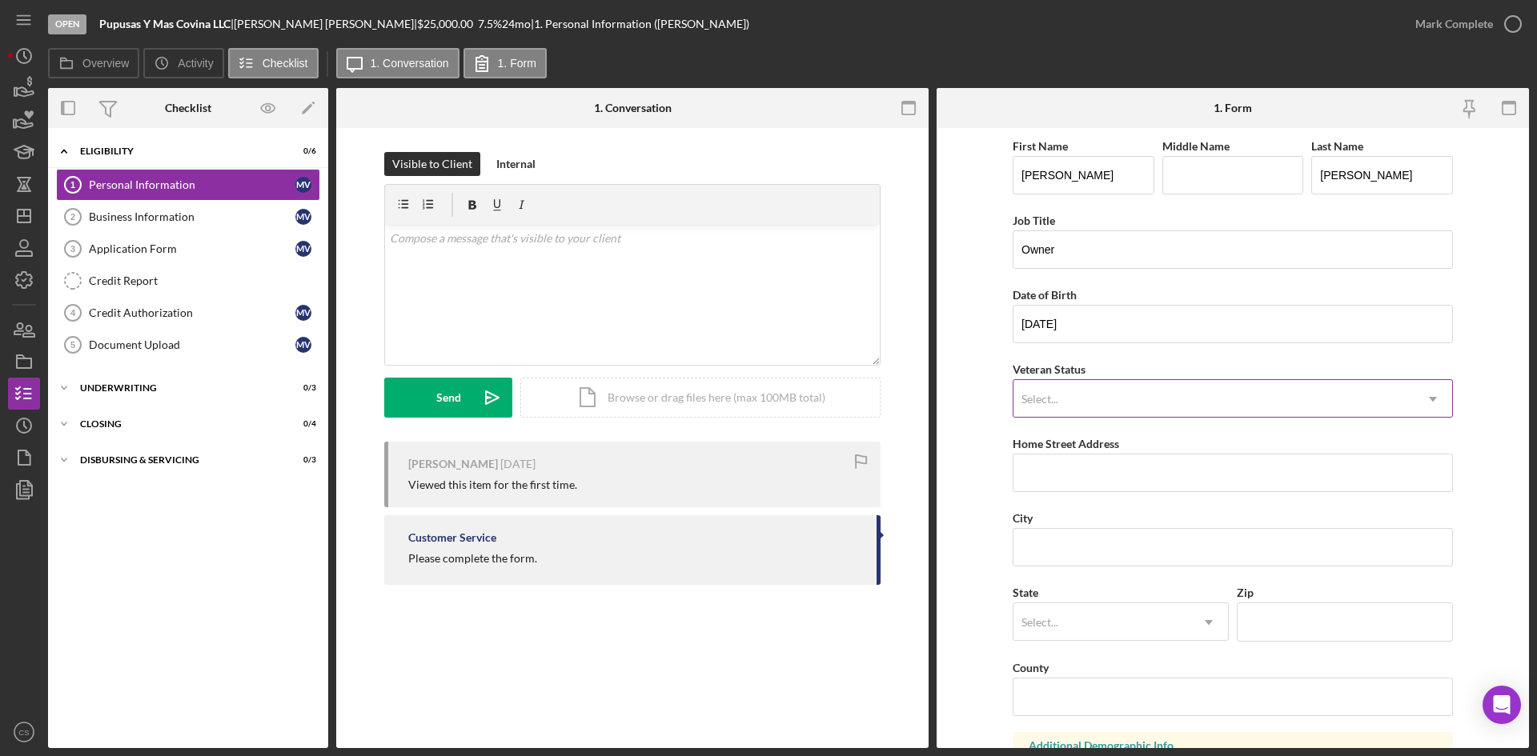
click at [1065, 403] on div "Select..." at bounding box center [1213, 399] width 400 height 37
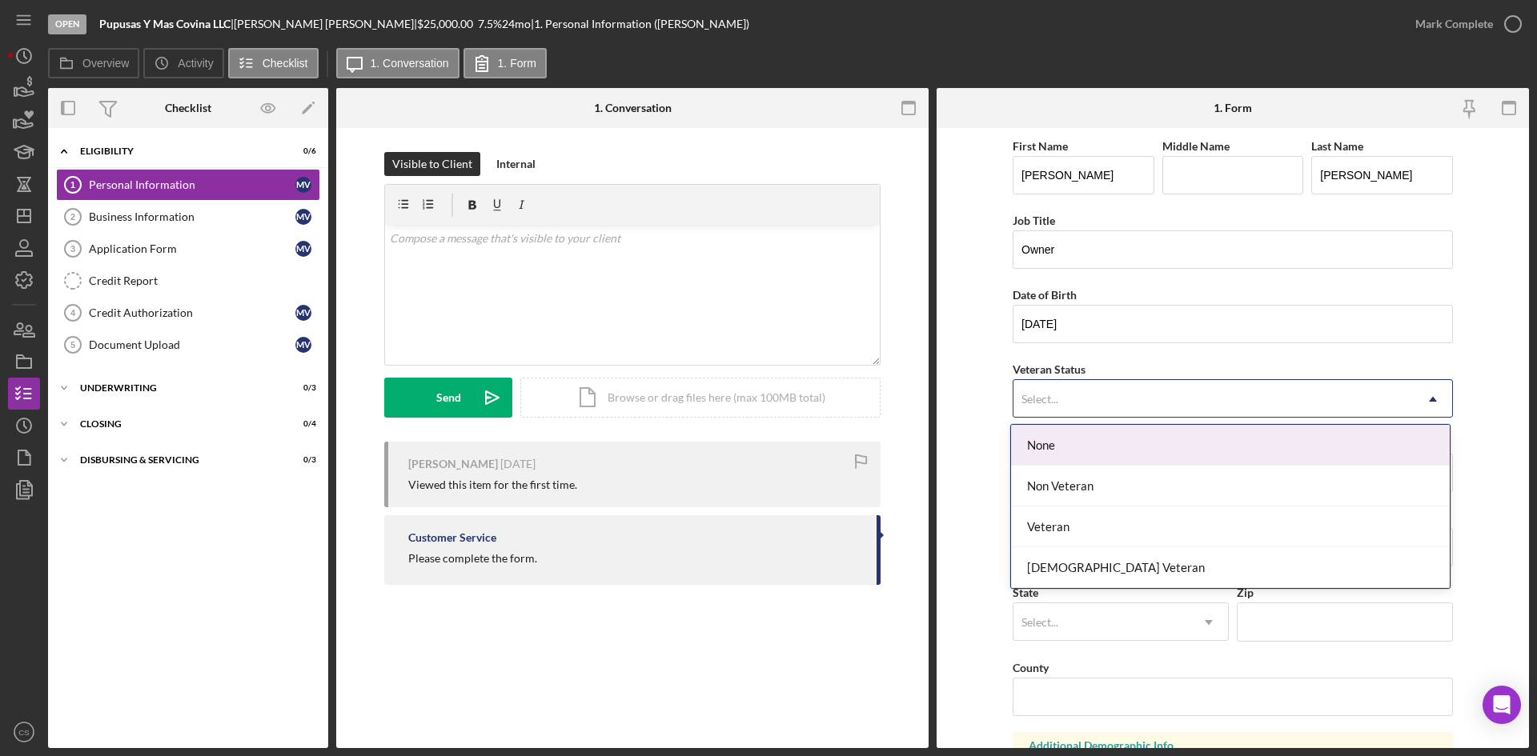
click at [953, 480] on form "First Name [PERSON_NAME] Middle Name Last Name [PERSON_NAME] Job Title Owner Da…" at bounding box center [1233, 438] width 592 height 620
click at [1054, 407] on div "Select..." at bounding box center [1213, 399] width 400 height 37
click at [1037, 439] on div "None" at bounding box center [1230, 445] width 439 height 41
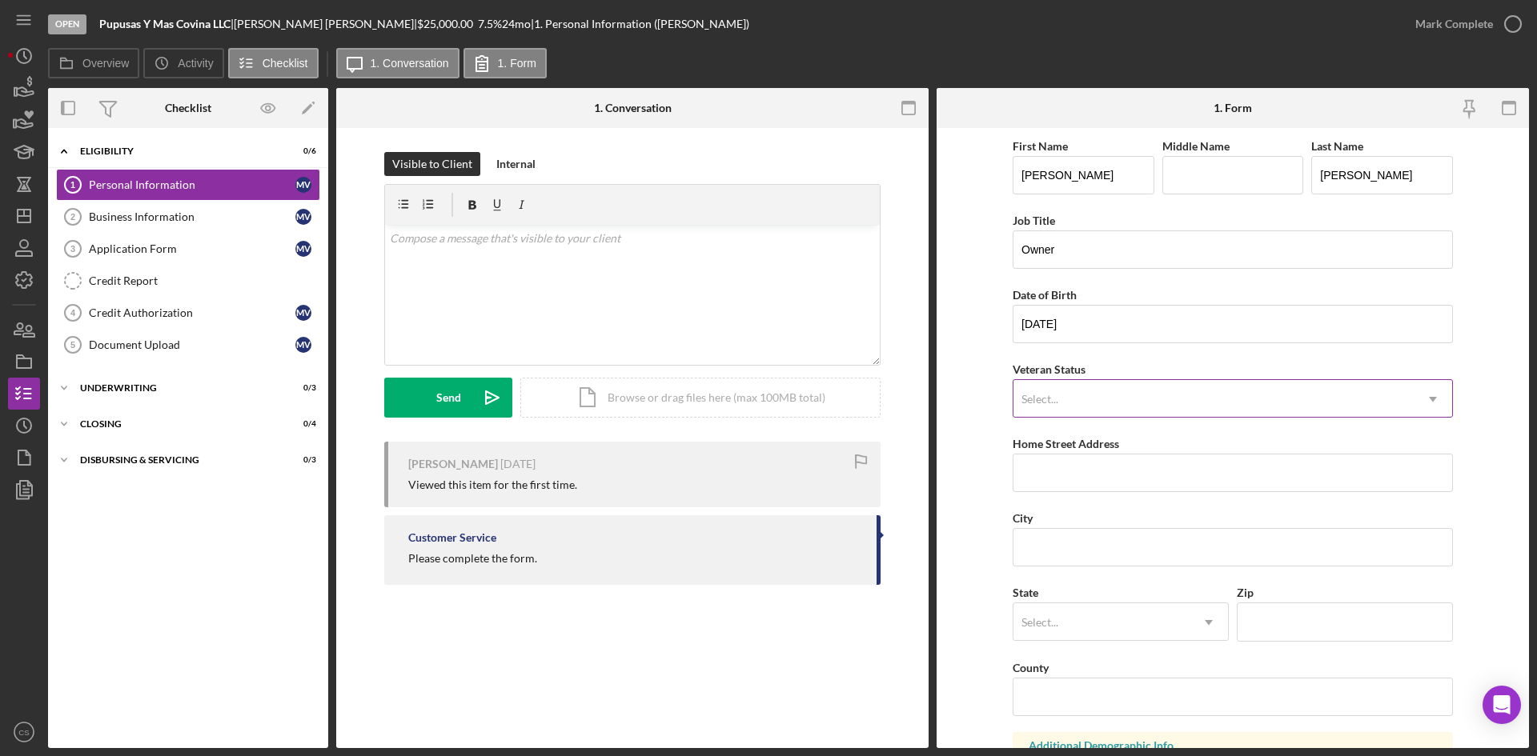
click at [1080, 399] on div "Select..." at bounding box center [1213, 399] width 400 height 37
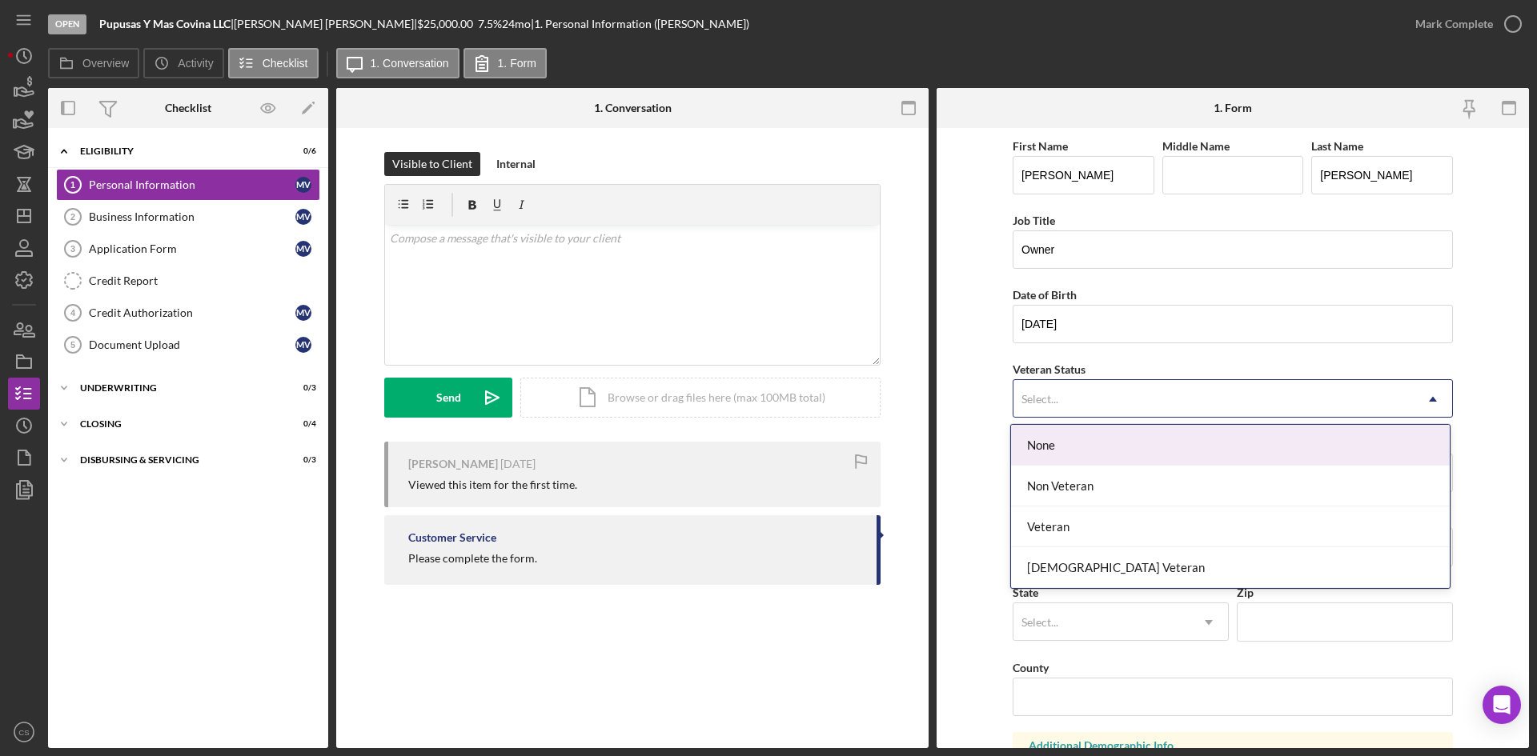
click at [1073, 450] on div "None" at bounding box center [1230, 445] width 439 height 41
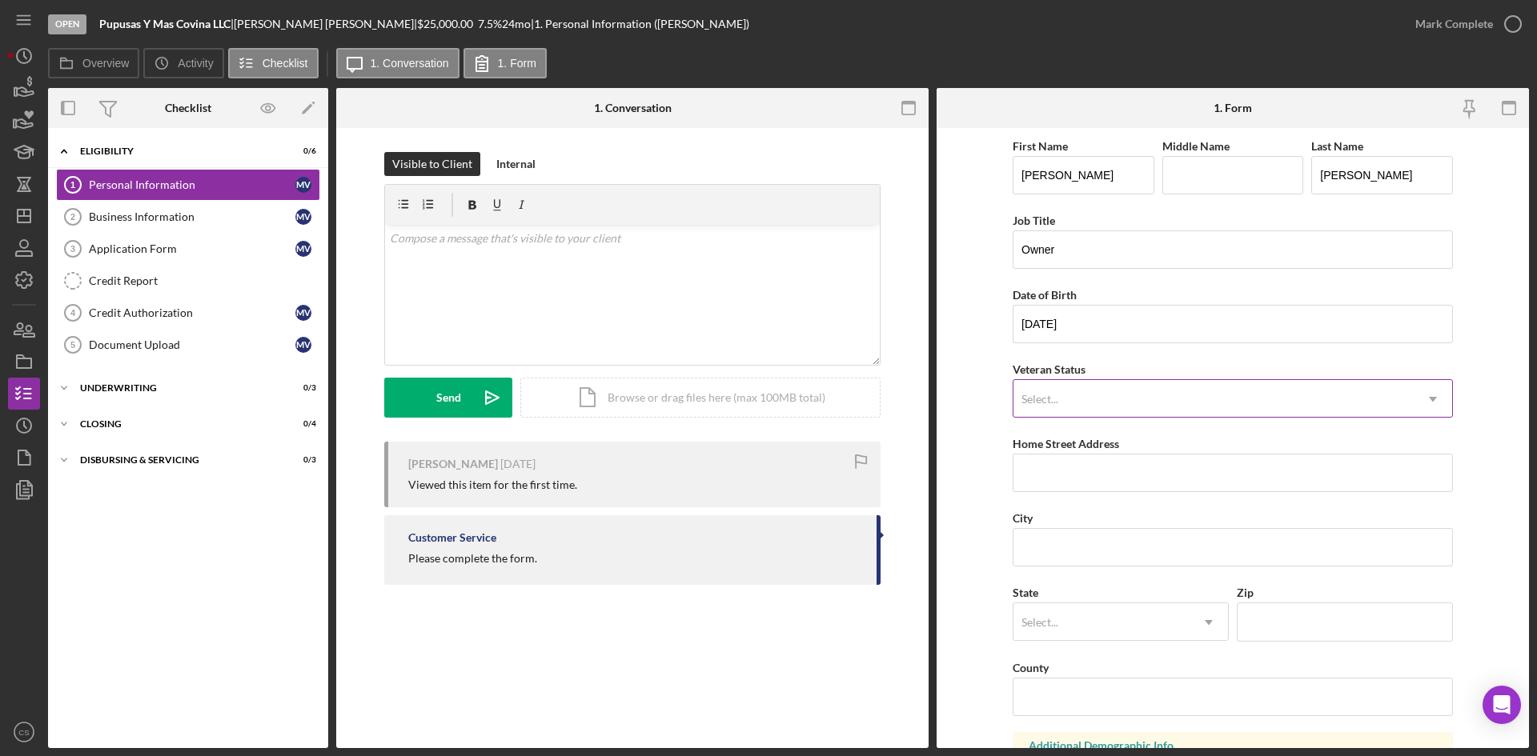
click at [1368, 394] on div "Select..." at bounding box center [1213, 399] width 400 height 37
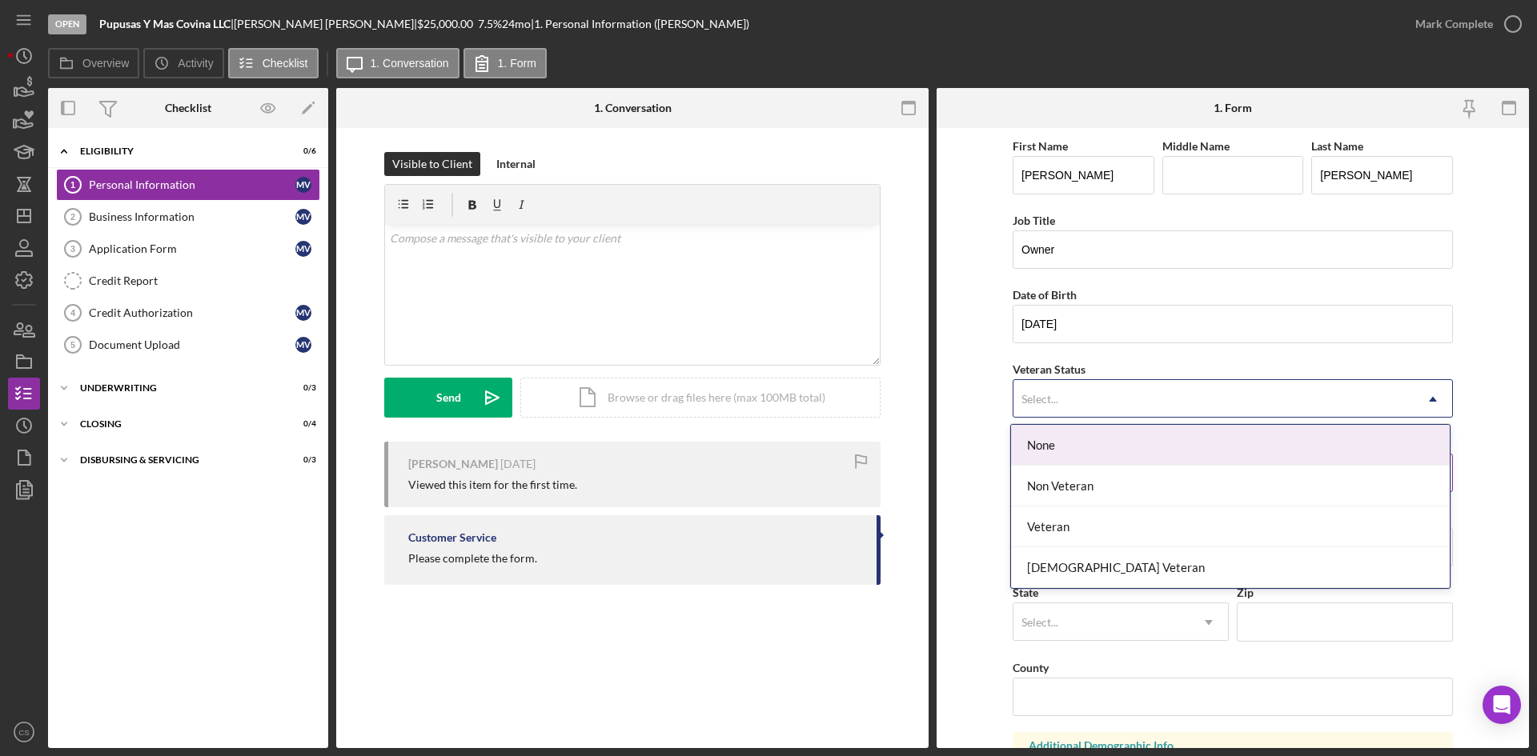
click at [1294, 449] on div "None" at bounding box center [1230, 445] width 439 height 41
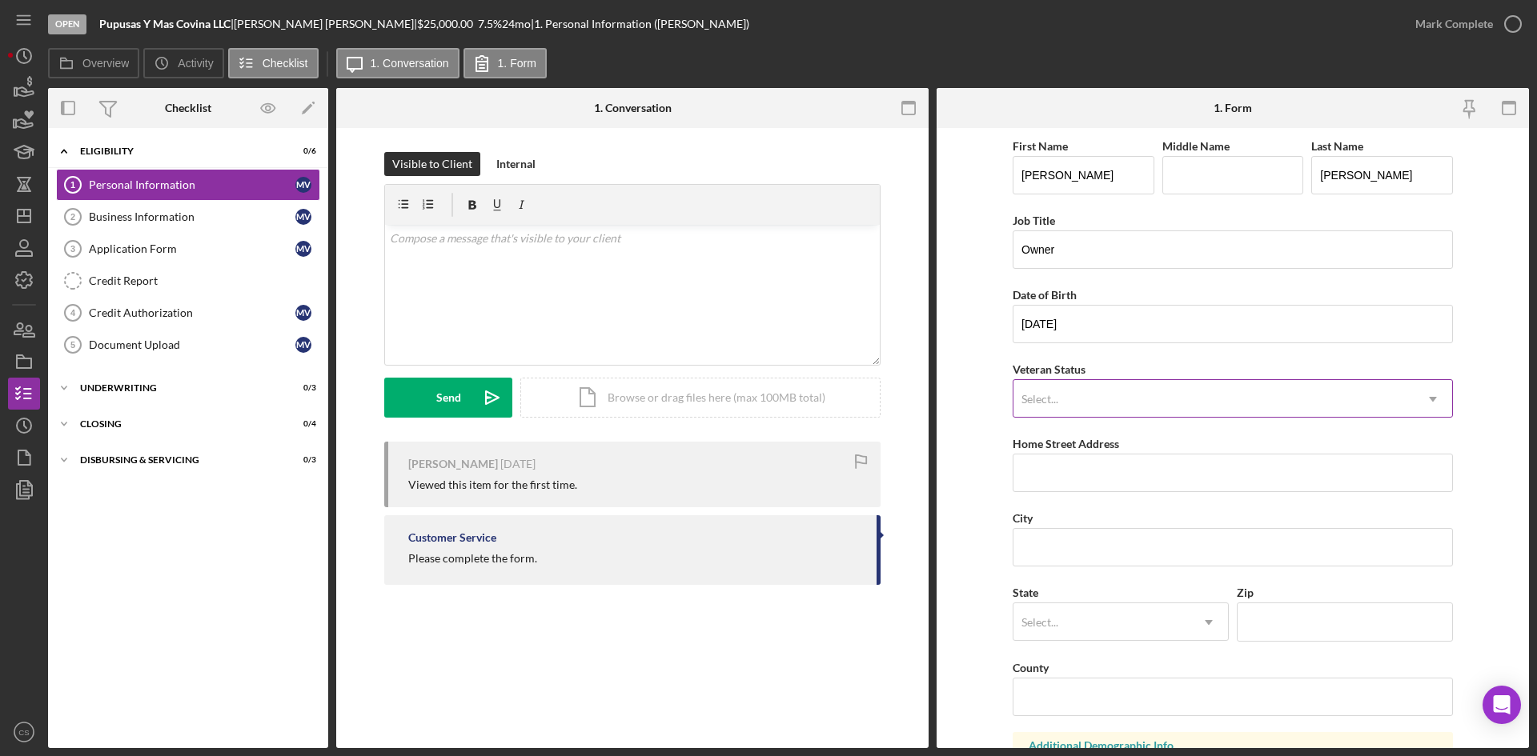
click at [1125, 403] on div "Select..." at bounding box center [1213, 399] width 400 height 37
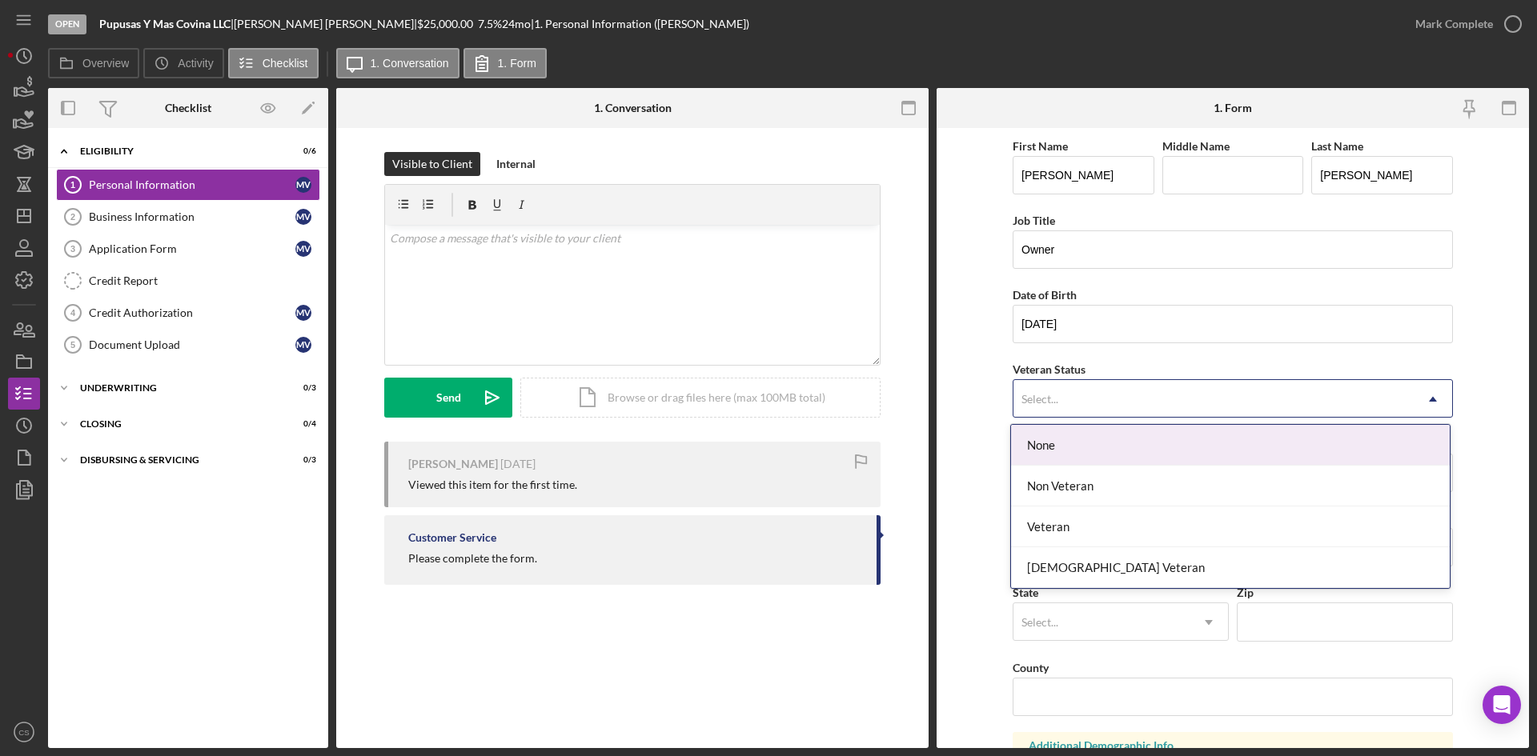
click at [1060, 446] on div "None" at bounding box center [1230, 445] width 439 height 41
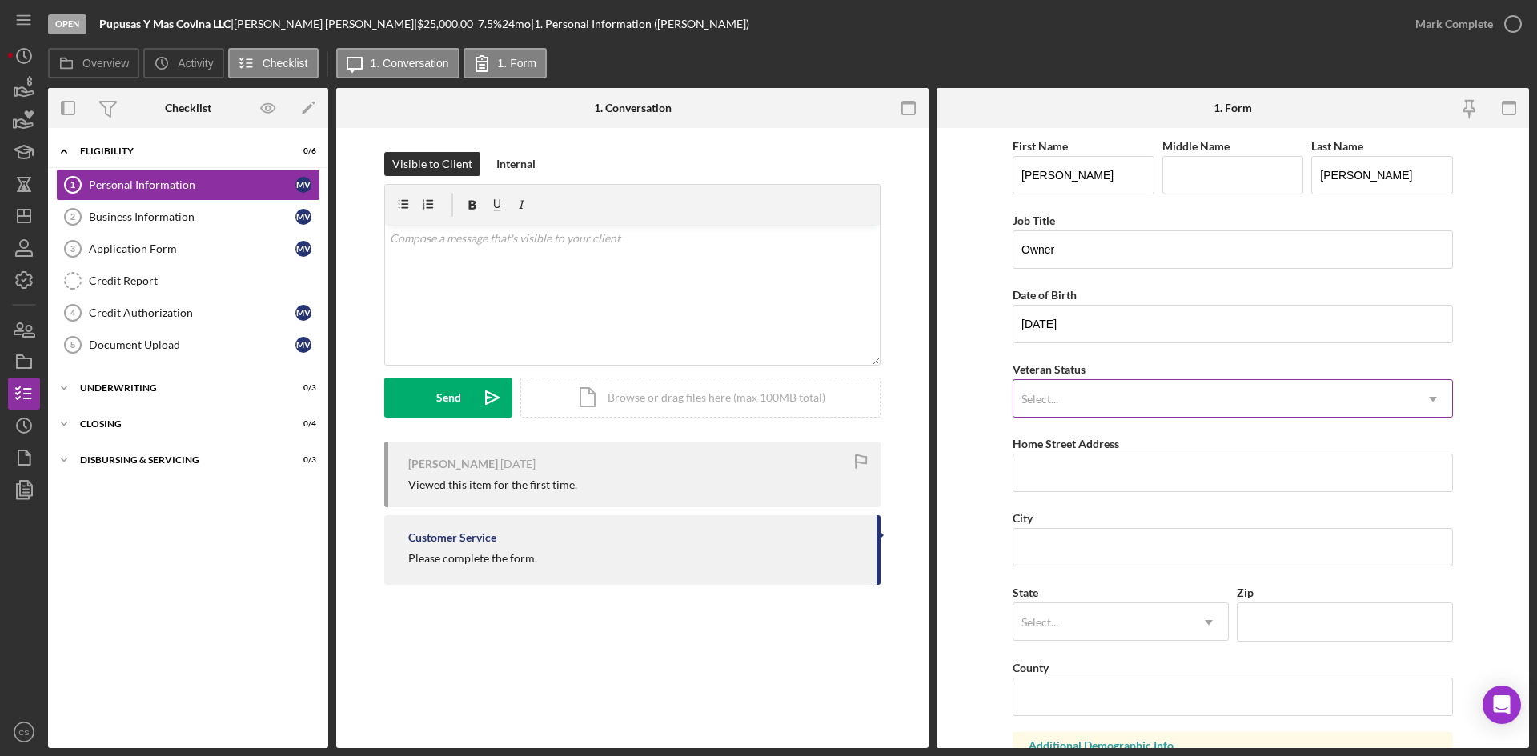
click at [1408, 407] on div "Select..." at bounding box center [1213, 399] width 400 height 37
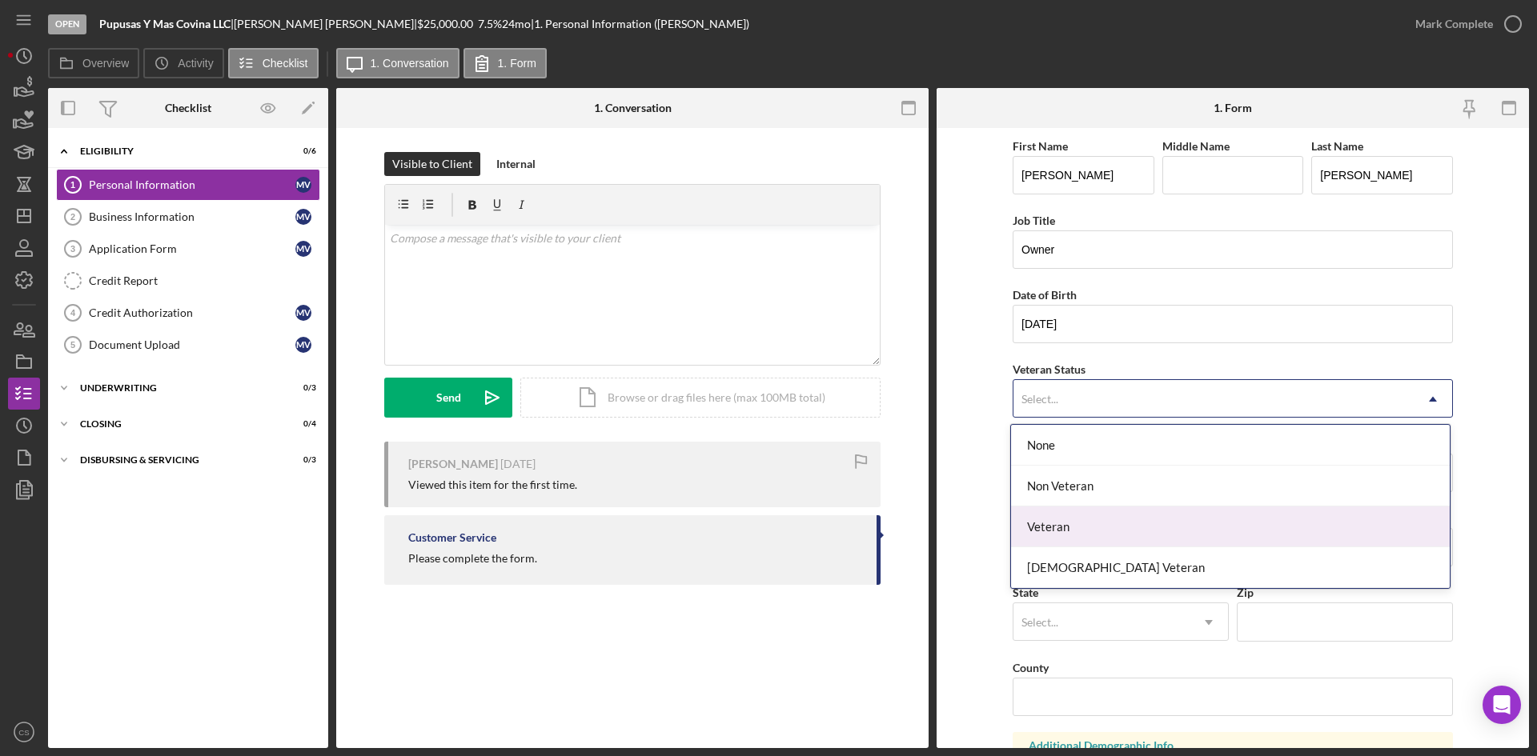
click at [959, 516] on form "First Name [PERSON_NAME] Middle Name Last Name [PERSON_NAME] Job Title Owner Da…" at bounding box center [1233, 438] width 592 height 620
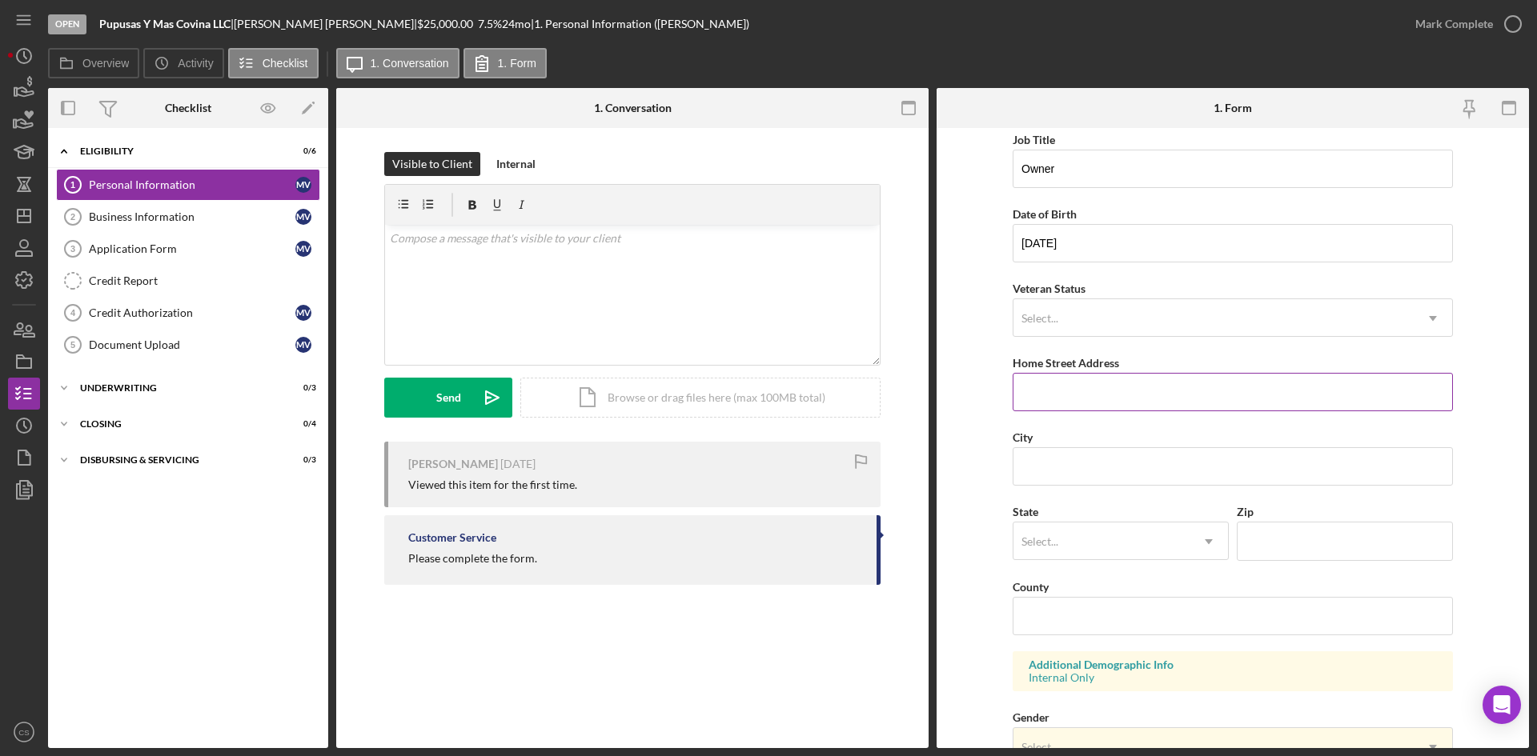
scroll to position [80, 0]
click at [1065, 412] on input "Home Street Address" at bounding box center [1233, 393] width 440 height 38
click at [1069, 393] on input "Home Street Address" at bounding box center [1233, 393] width 440 height 38
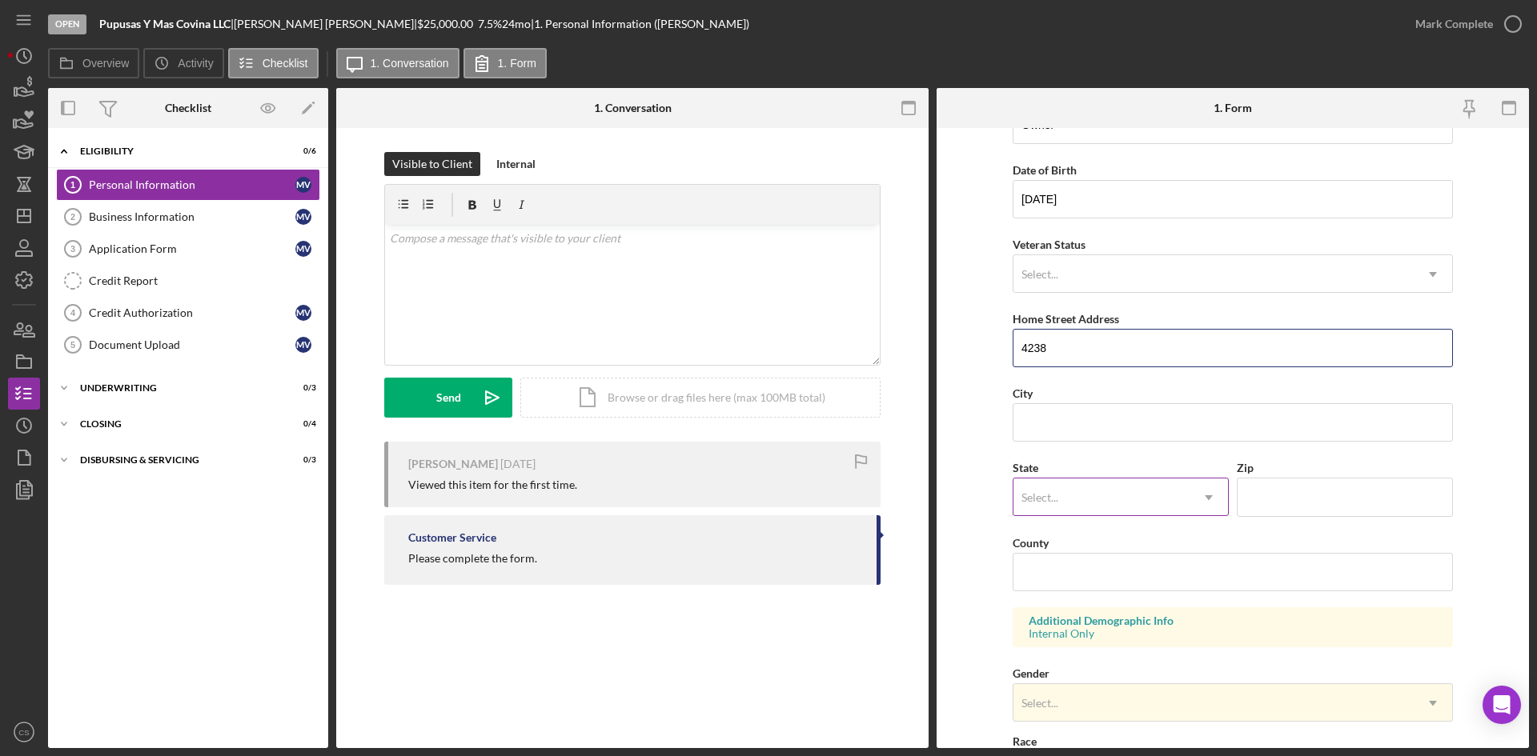
scroll to position [160, 0]
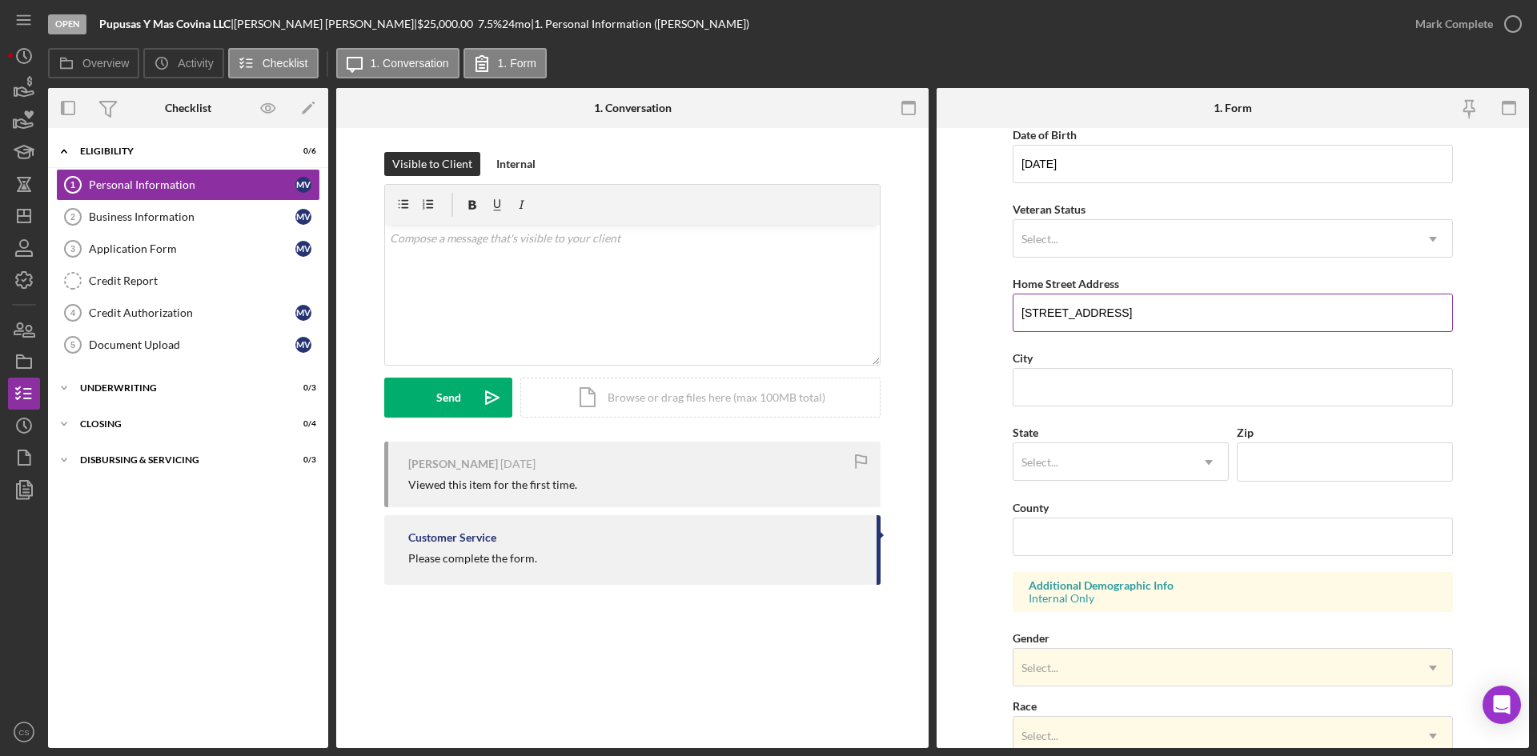
click at [1162, 314] on input "[STREET_ADDRESS]" at bounding box center [1233, 313] width 440 height 38
click at [1146, 322] on input "[STREET_ADDRESS]" at bounding box center [1233, 313] width 440 height 38
type input "[STREET_ADDRESS]"
click at [1075, 389] on input "City" at bounding box center [1233, 387] width 440 height 38
type input "[PERSON_NAME][GEOGRAPHIC_DATA]"
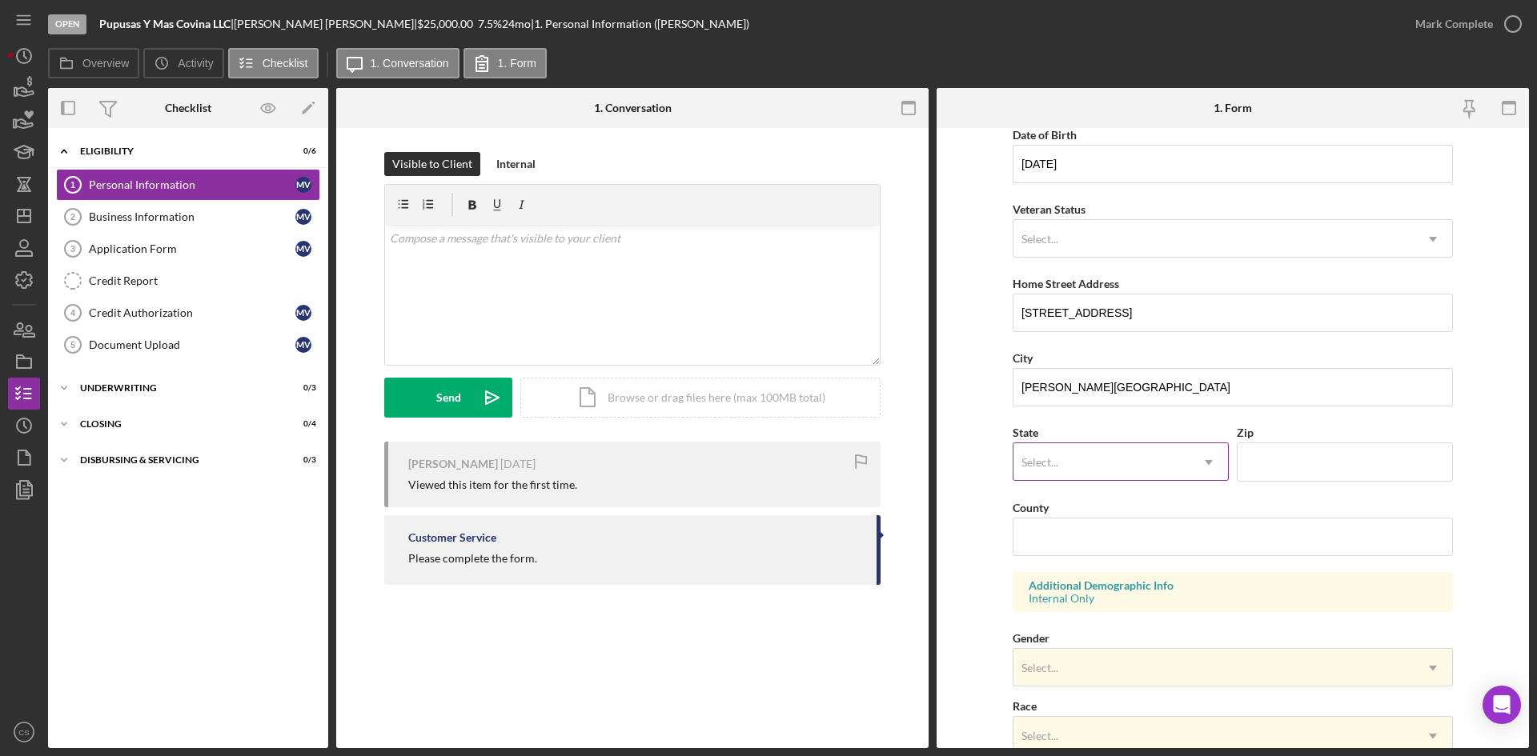
click at [1057, 459] on div "Select..." at bounding box center [1040, 462] width 40 height 13
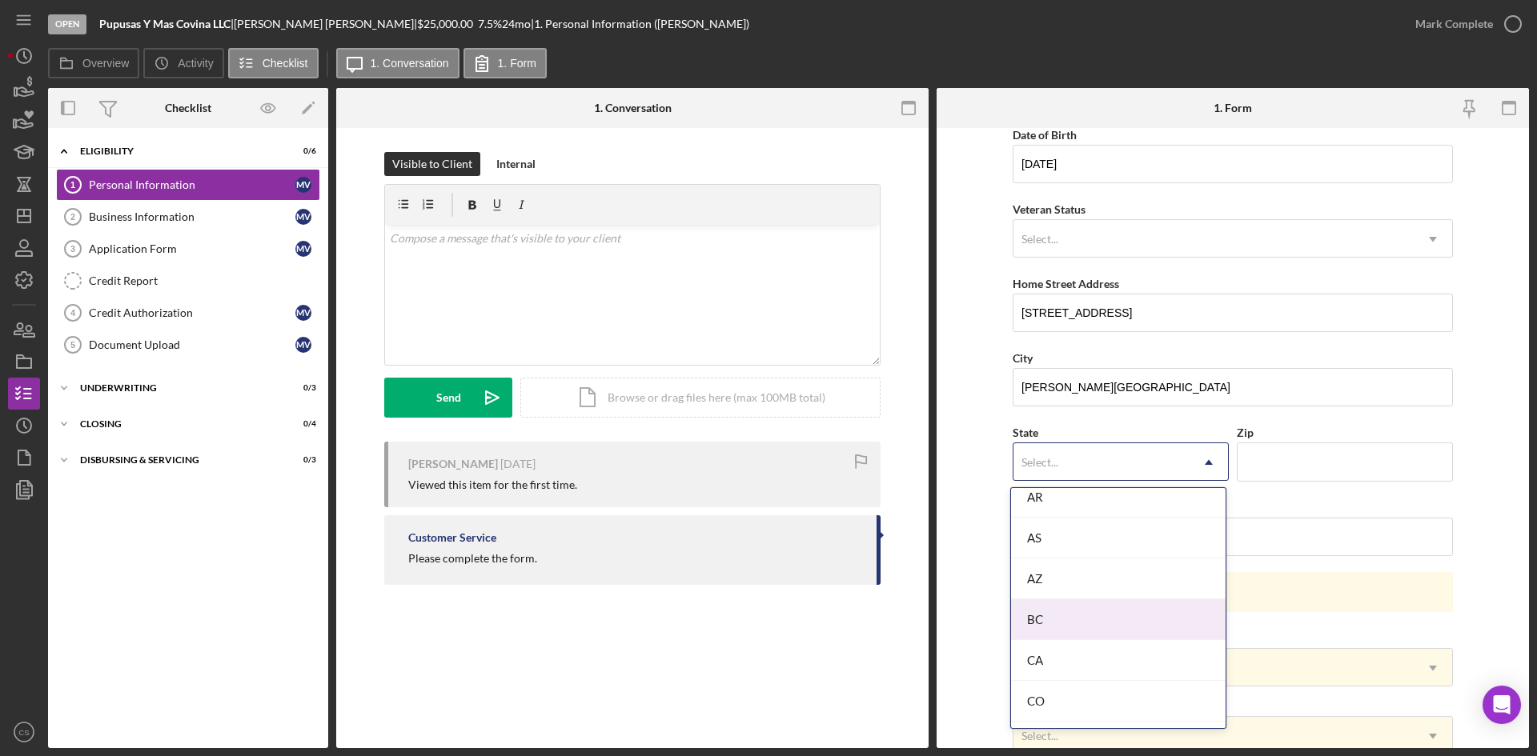
scroll to position [320, 0]
click at [1067, 650] on div "CA" at bounding box center [1118, 637] width 215 height 41
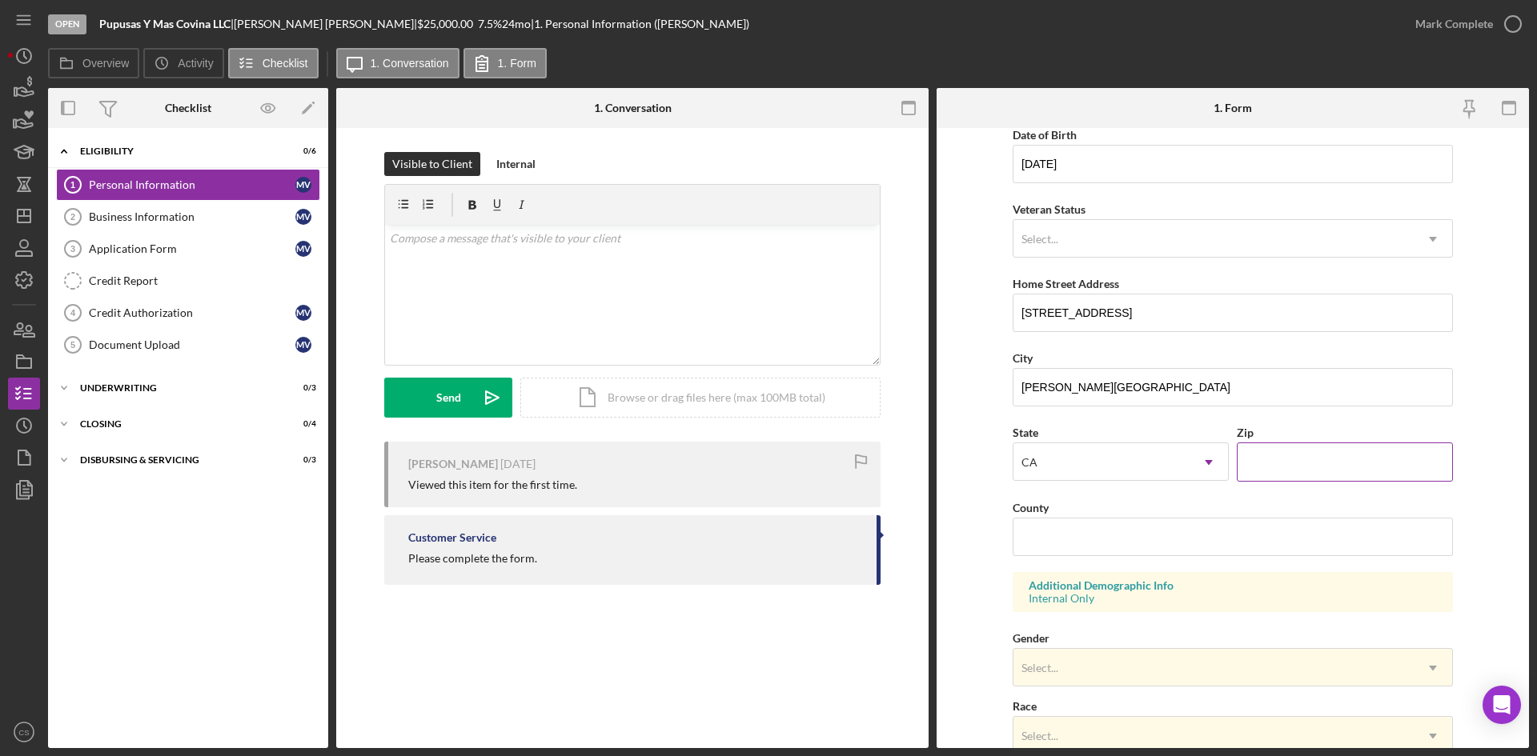
click at [1279, 448] on input "Zip" at bounding box center [1345, 462] width 216 height 38
type input "91706"
click at [1061, 542] on input "County" at bounding box center [1233, 537] width 440 height 38
type input "[GEOGRAPHIC_DATA]"
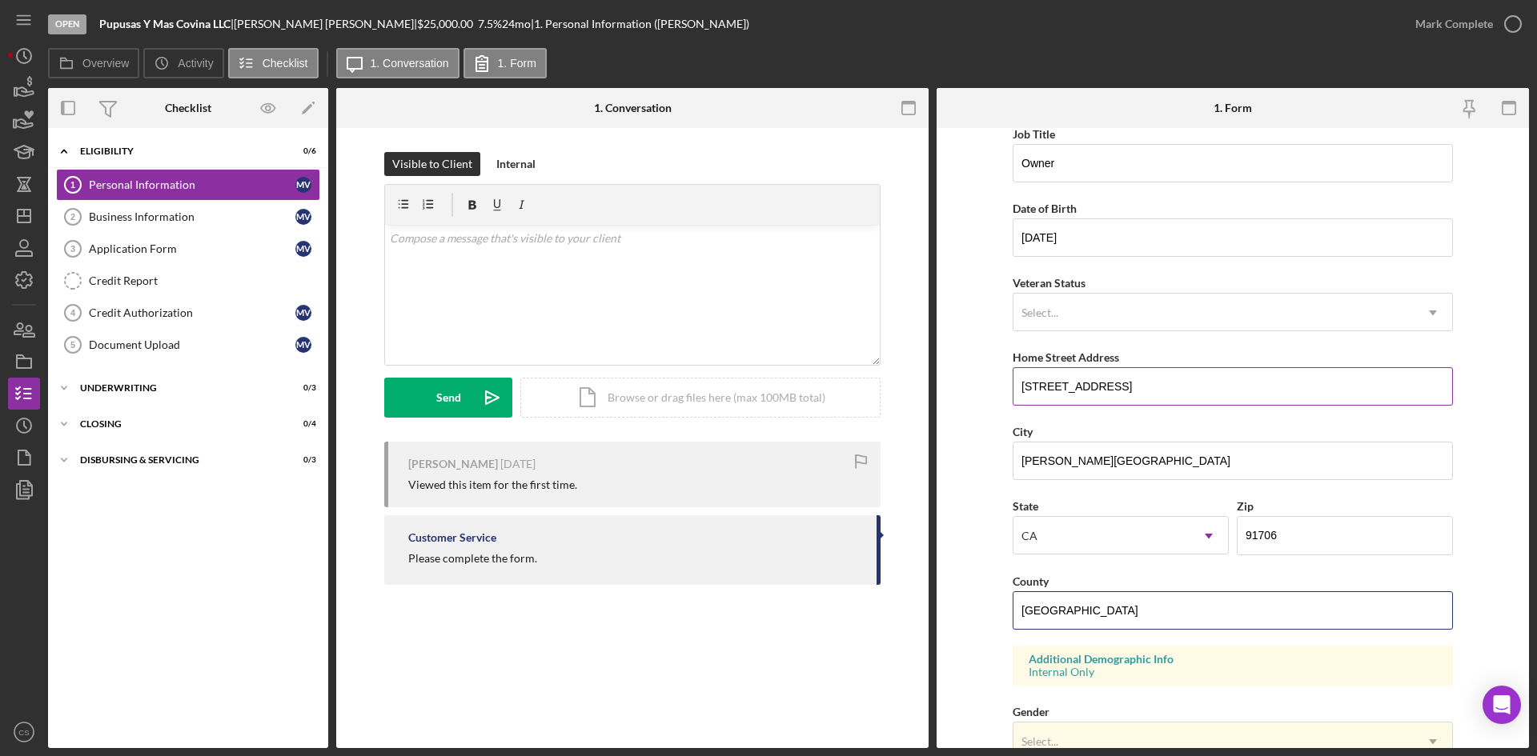
scroll to position [0, 0]
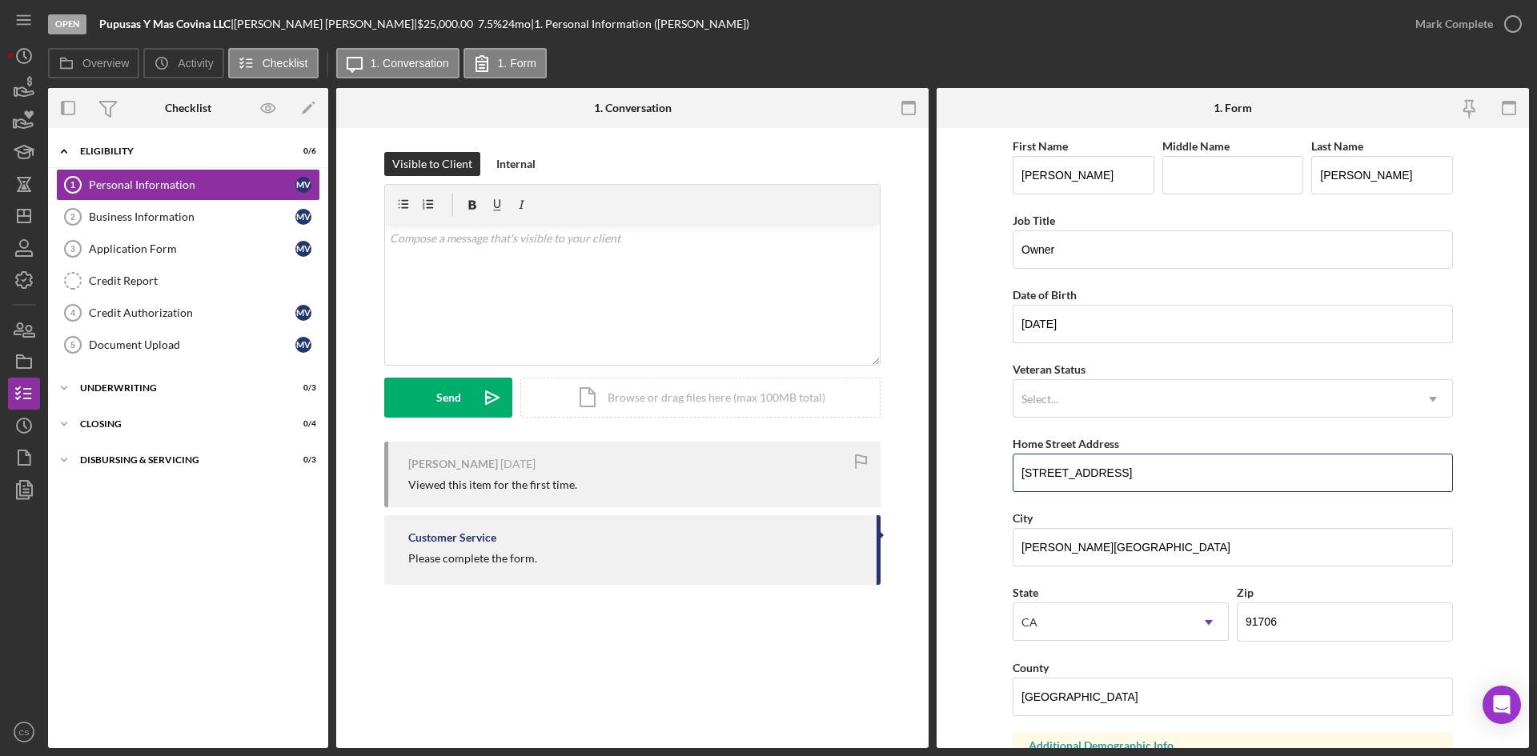
drag, startPoint x: 1157, startPoint y: 478, endPoint x: 991, endPoint y: 466, distance: 166.9
click at [991, 466] on form "First Name [PERSON_NAME] Middle Name Last Name [PERSON_NAME] Job Title Owner Da…" at bounding box center [1233, 438] width 592 height 620
paste input "[STREET_ADDRESS][PERSON_NAME]"
click at [1069, 483] on input "[STREET_ADDRESS][PERSON_NAME]" at bounding box center [1233, 473] width 440 height 38
click at [1071, 475] on input "[STREET_ADDRESS][PERSON_NAME]" at bounding box center [1233, 473] width 440 height 38
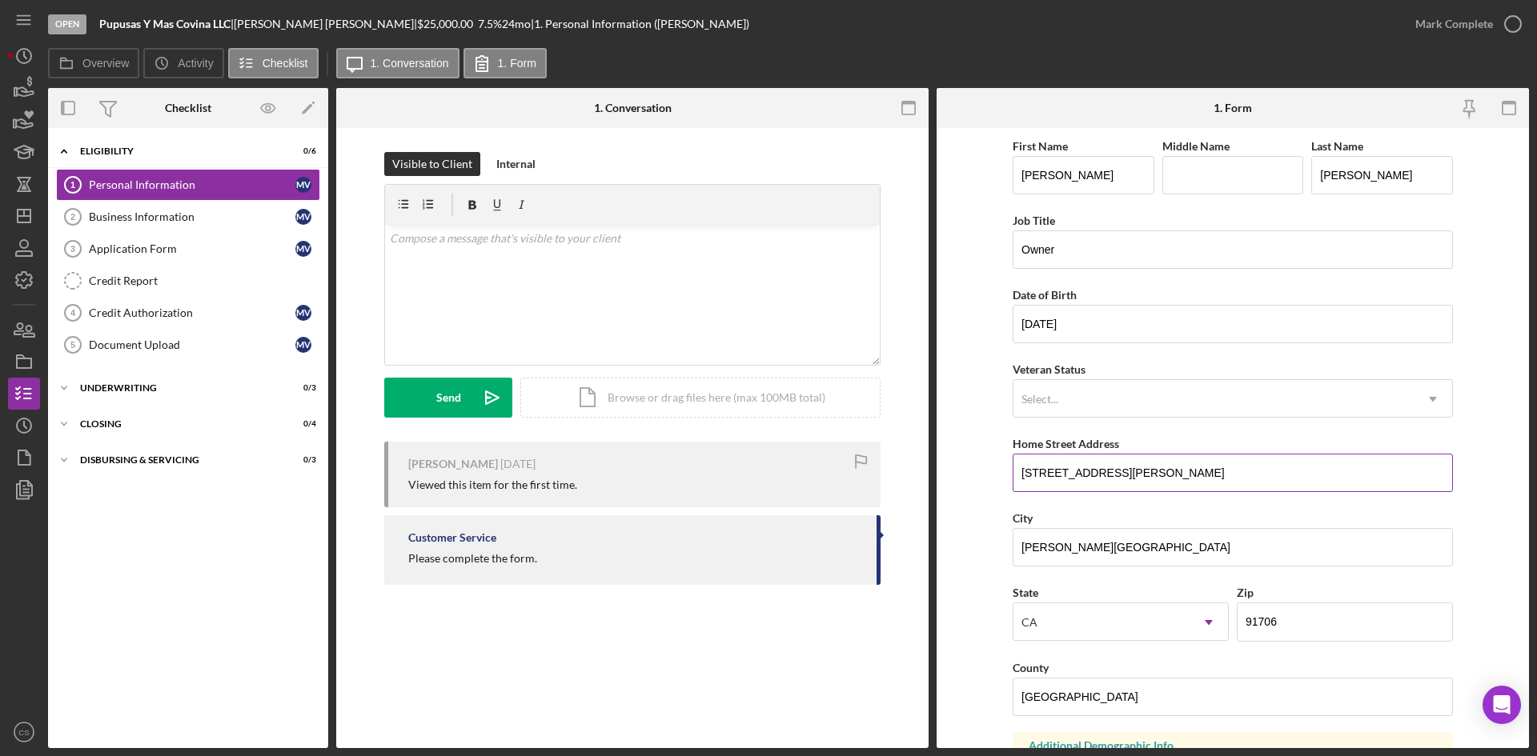
click at [1156, 487] on input "[STREET_ADDRESS][PERSON_NAME]" at bounding box center [1233, 473] width 440 height 38
type input "[STREET_ADDRESS][PERSON_NAME]"
click at [1104, 544] on input "[PERSON_NAME][GEOGRAPHIC_DATA]" at bounding box center [1233, 547] width 440 height 38
click at [1037, 540] on input "[PERSON_NAME][GEOGRAPHIC_DATA]" at bounding box center [1233, 547] width 440 height 38
click at [1115, 552] on input "[PERSON_NAME][GEOGRAPHIC_DATA]" at bounding box center [1233, 547] width 440 height 38
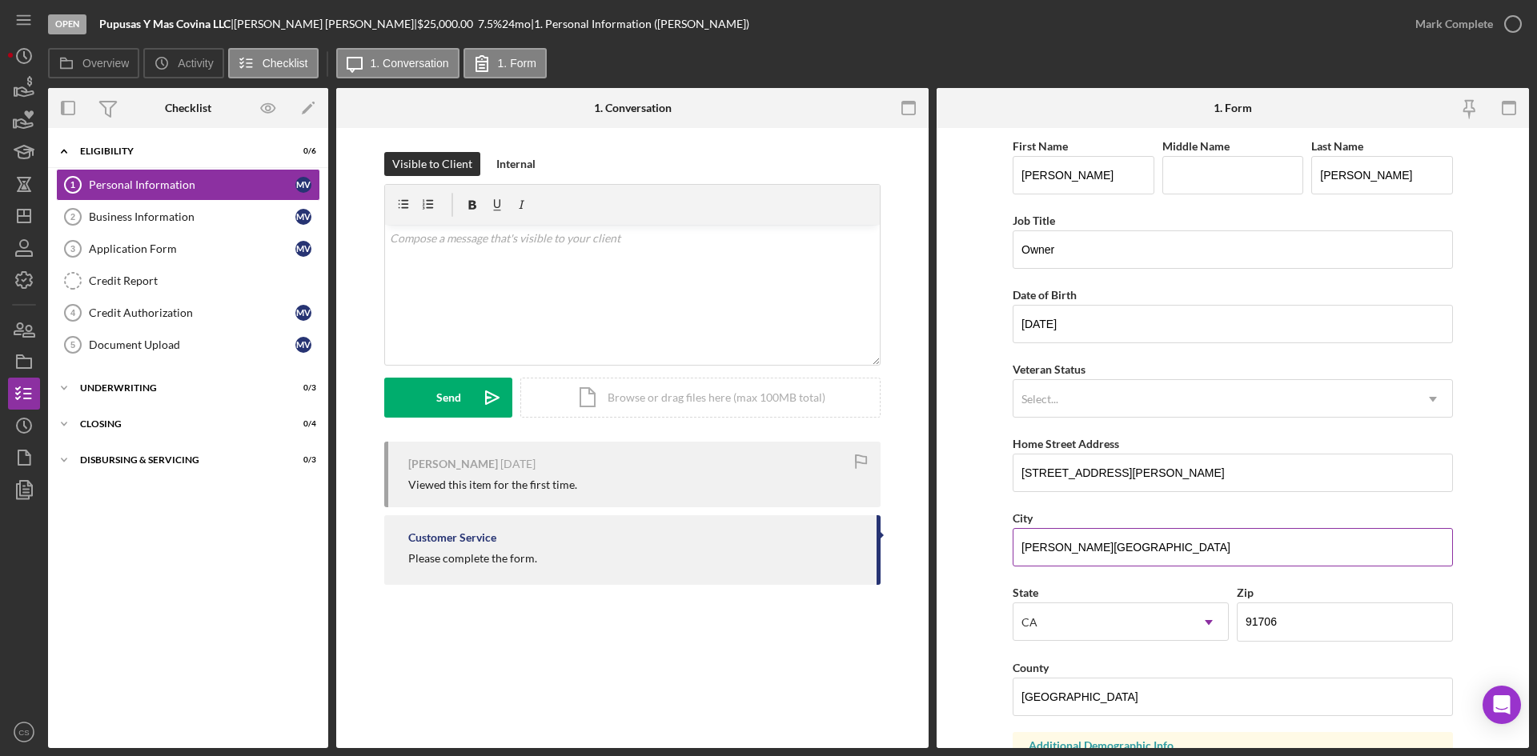
click at [1070, 552] on input "[PERSON_NAME][GEOGRAPHIC_DATA]" at bounding box center [1233, 547] width 440 height 38
type input "[PERSON_NAME][GEOGRAPHIC_DATA]"
click at [1489, 17] on div "Mark Complete" at bounding box center [1454, 24] width 78 height 32
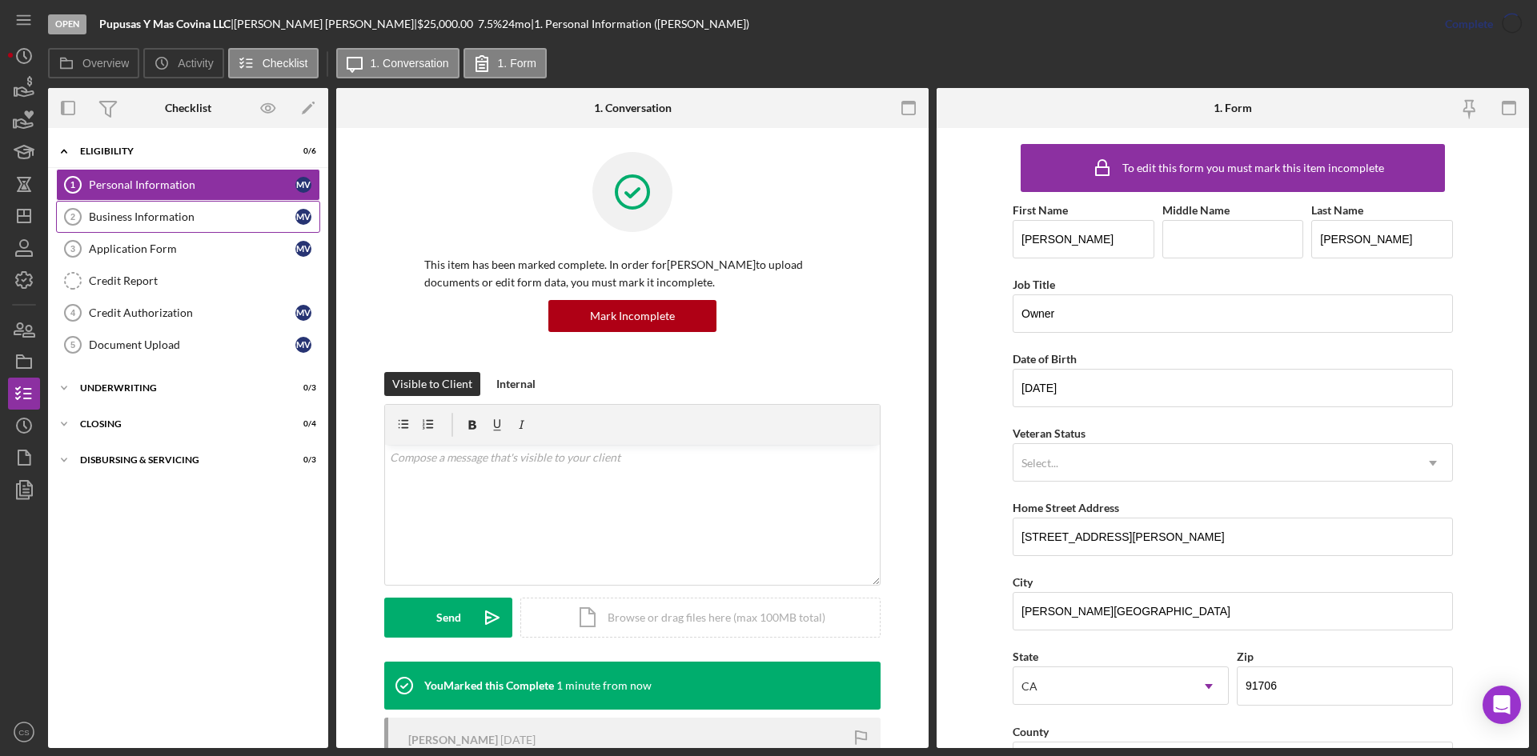
click at [211, 212] on div "Business Information" at bounding box center [192, 217] width 207 height 13
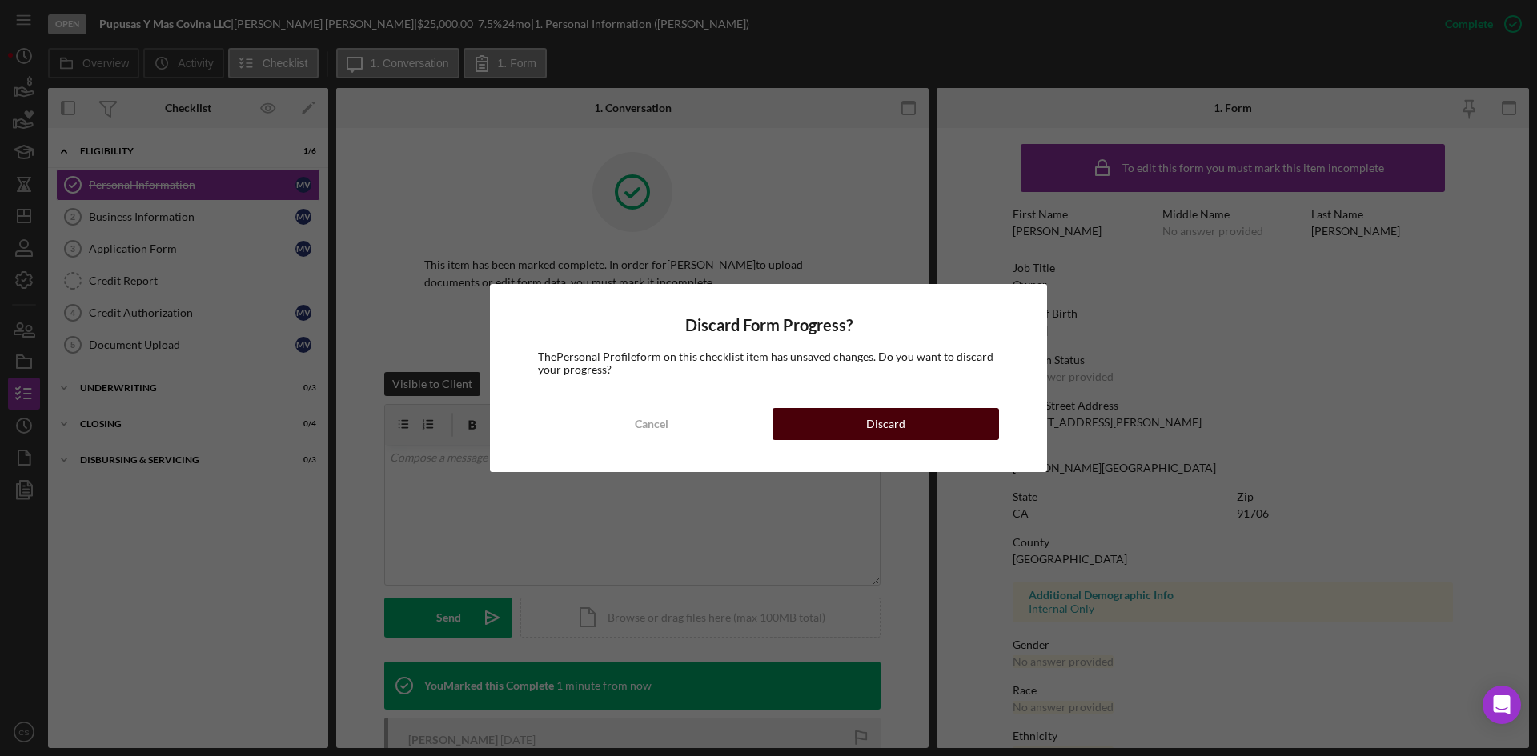
click at [924, 431] on button "Discard" at bounding box center [885, 424] width 227 height 32
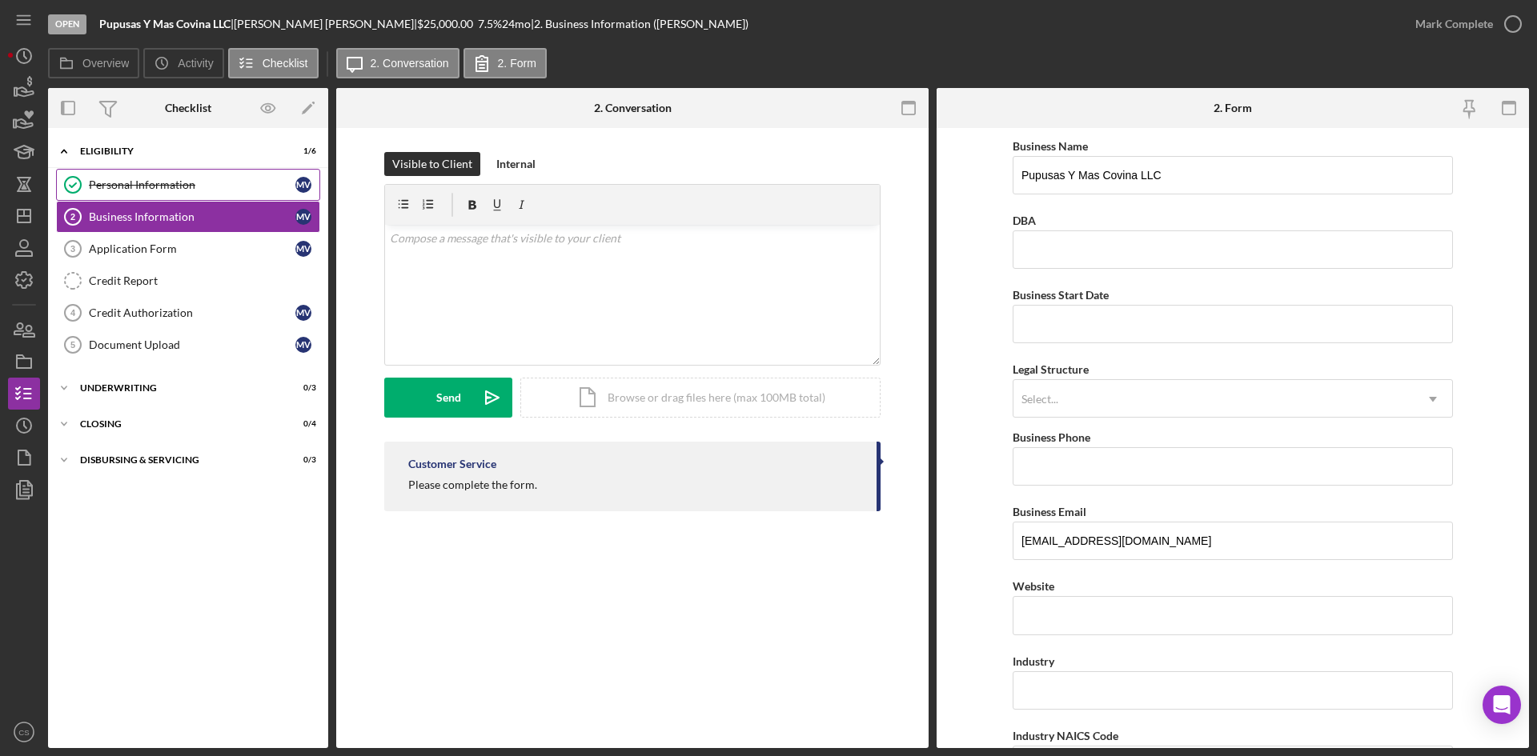
click at [269, 179] on div "Personal Information" at bounding box center [192, 185] width 207 height 13
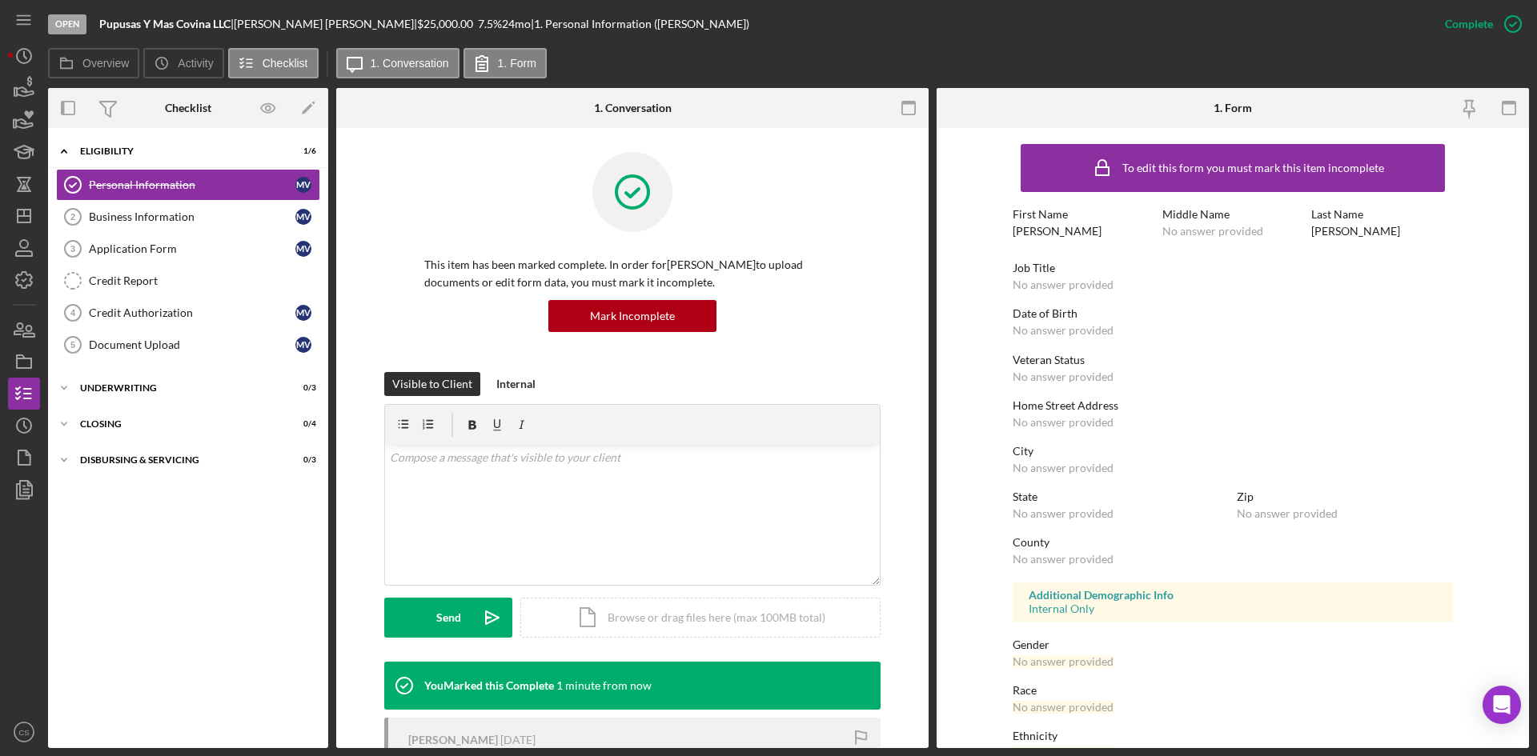
click at [1080, 304] on div "To edit this form you must mark this item incomplete First Name [PERSON_NAME] M…" at bounding box center [1233, 501] width 440 height 731
click at [167, 184] on div "Personal Information" at bounding box center [192, 185] width 207 height 13
click at [1105, 296] on div "To edit this form you must mark this item incomplete First Name [PERSON_NAME] M…" at bounding box center [1233, 501] width 440 height 731
click at [1512, 114] on rect "button" at bounding box center [1508, 108] width 13 height 13
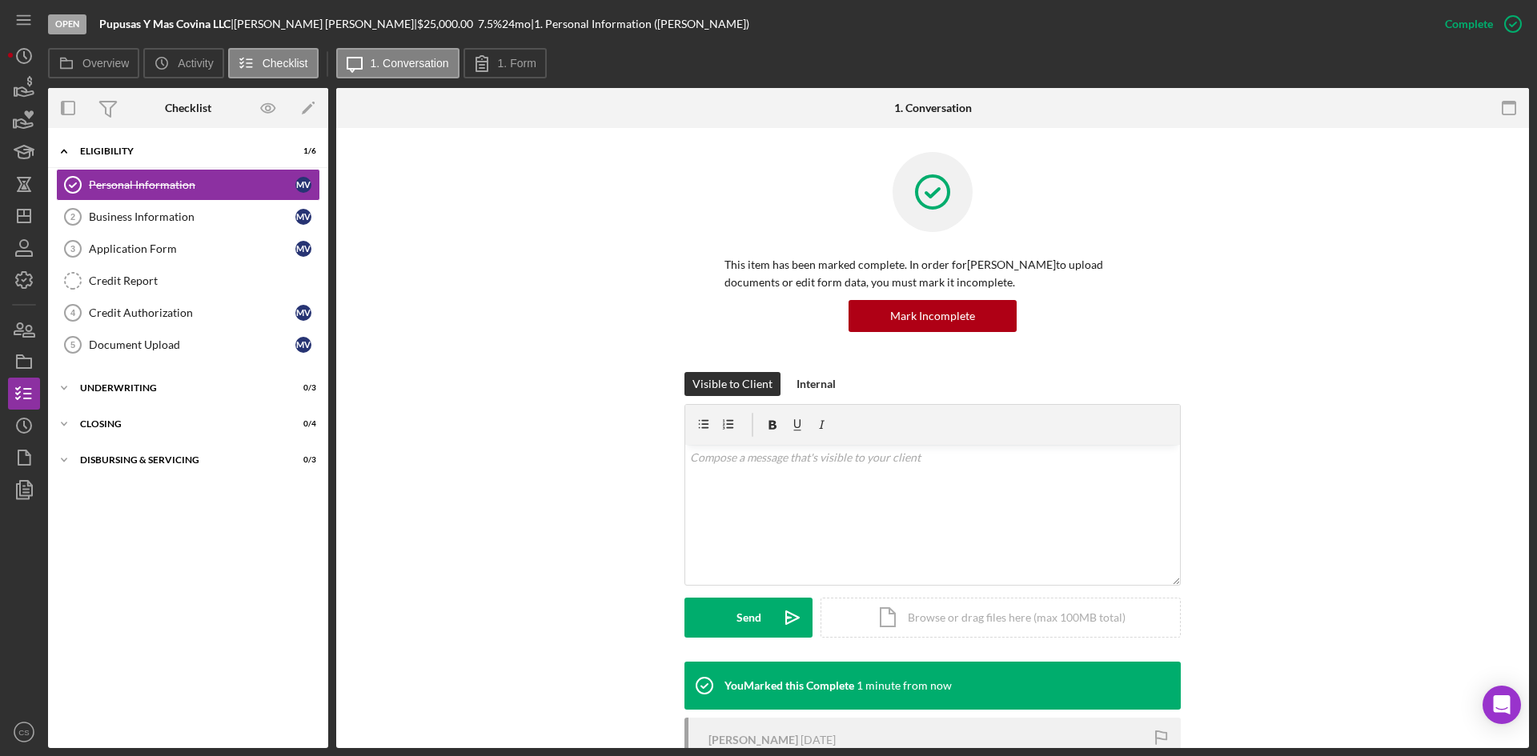
click at [1512, 114] on rect "button" at bounding box center [1508, 108] width 13 height 13
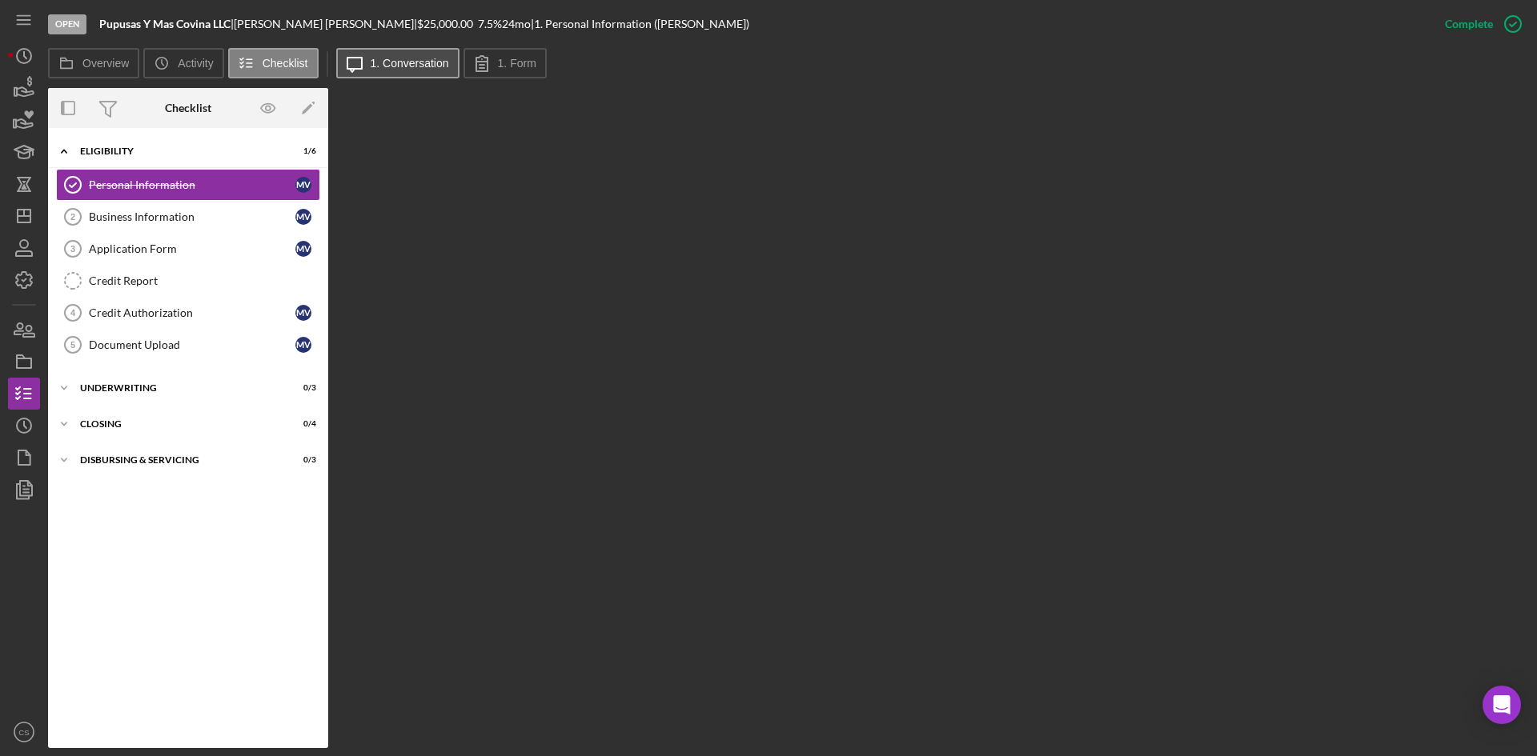
click at [432, 60] on label "1. Conversation" at bounding box center [410, 63] width 78 height 13
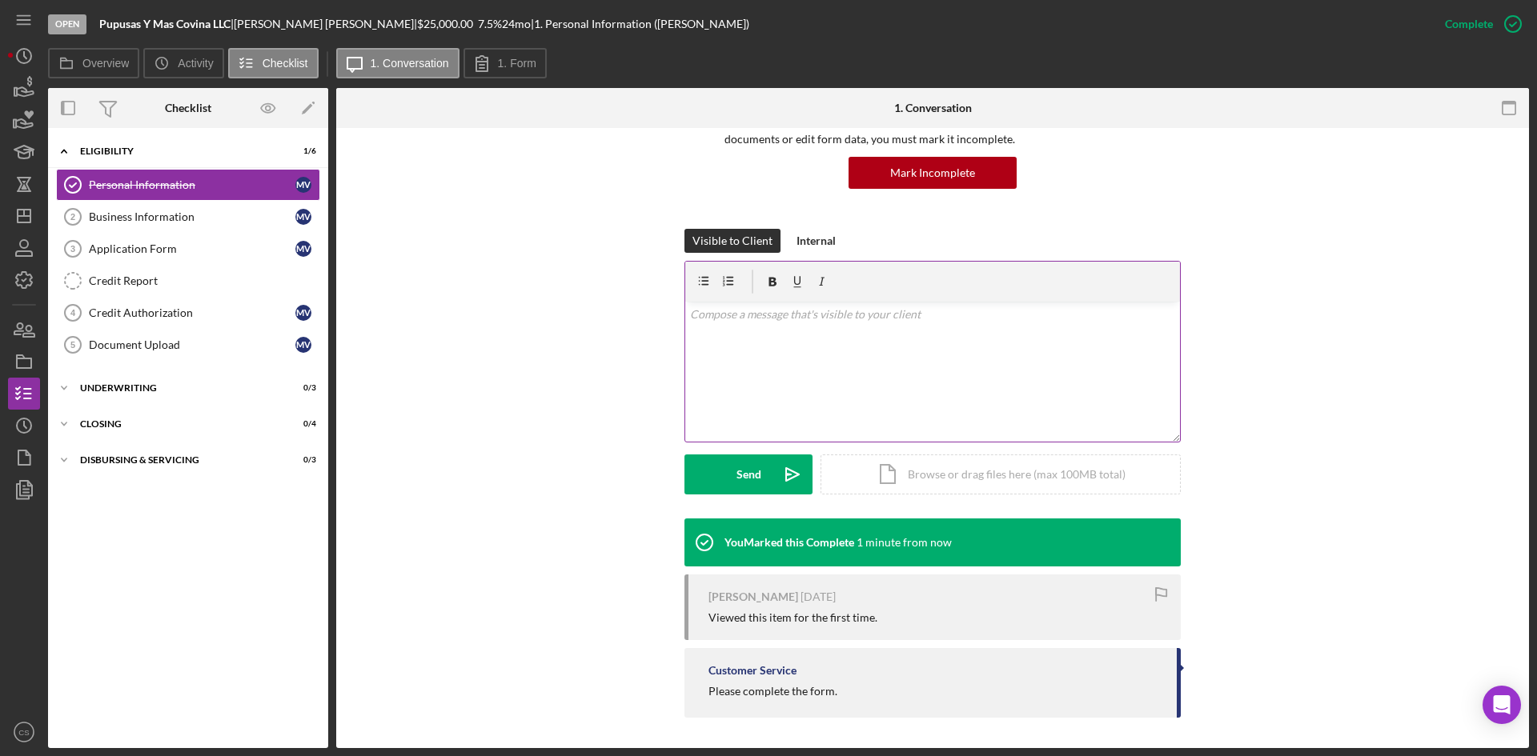
scroll to position [145, 0]
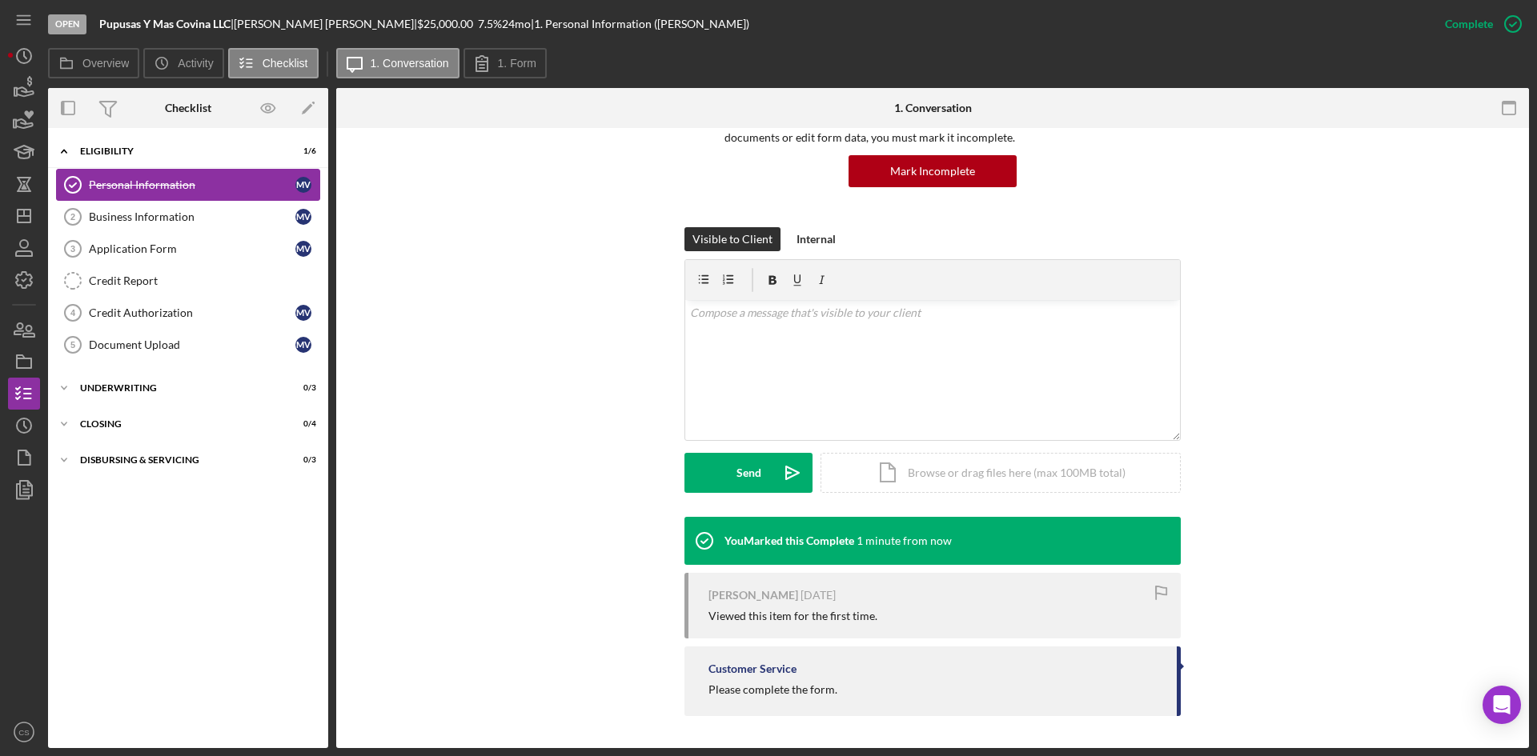
click at [122, 179] on div "Personal Information" at bounding box center [192, 185] width 207 height 13
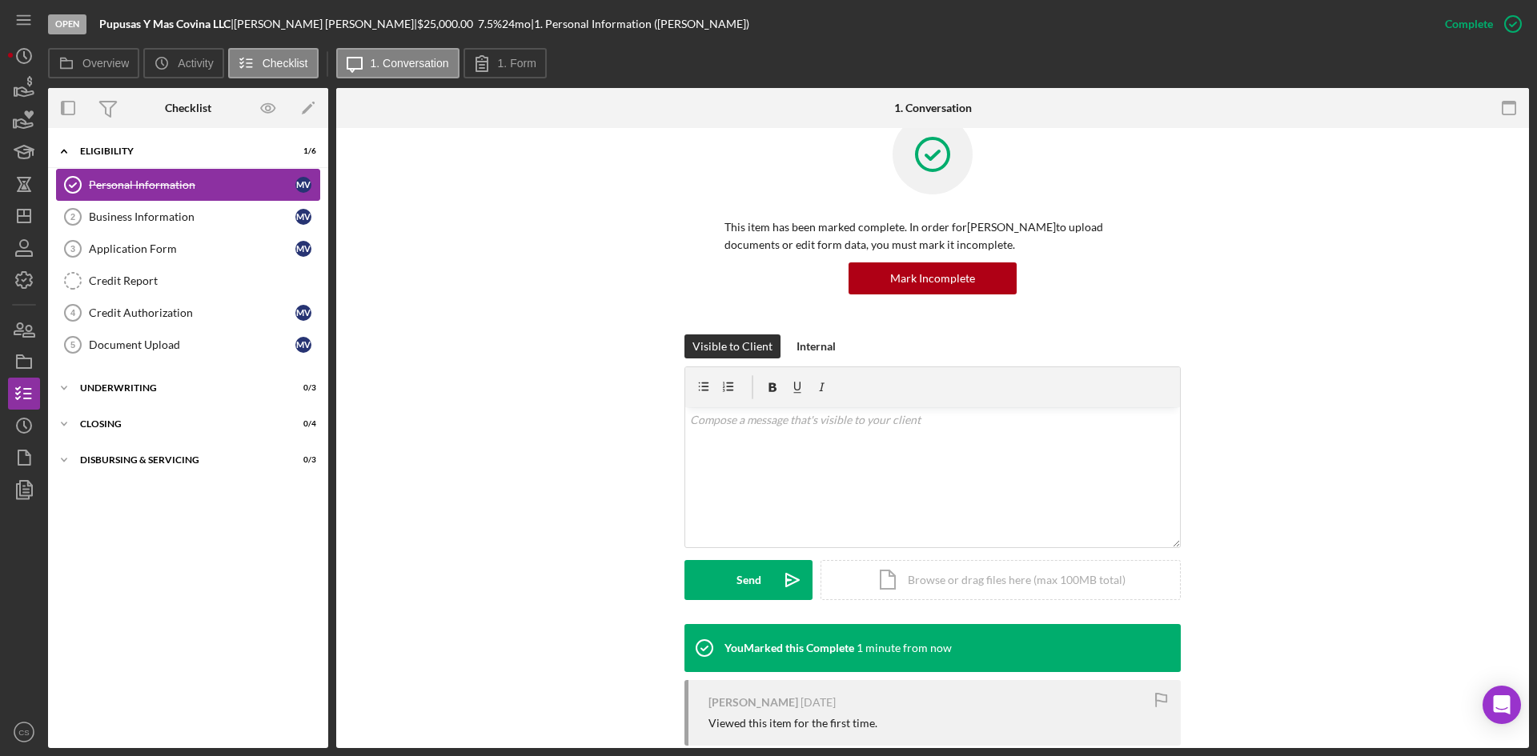
scroll to position [0, 0]
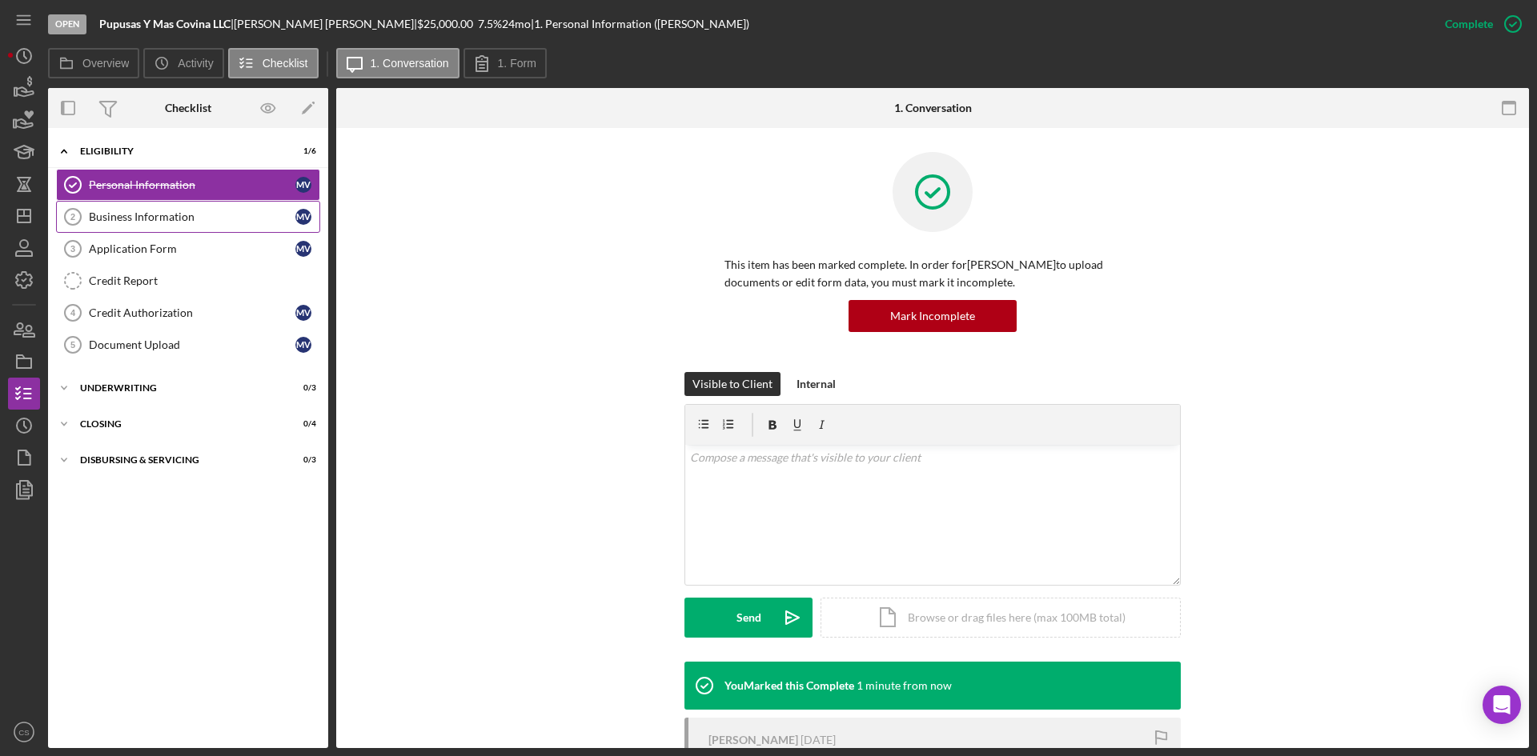
click at [197, 220] on div "Business Information" at bounding box center [192, 217] width 207 height 13
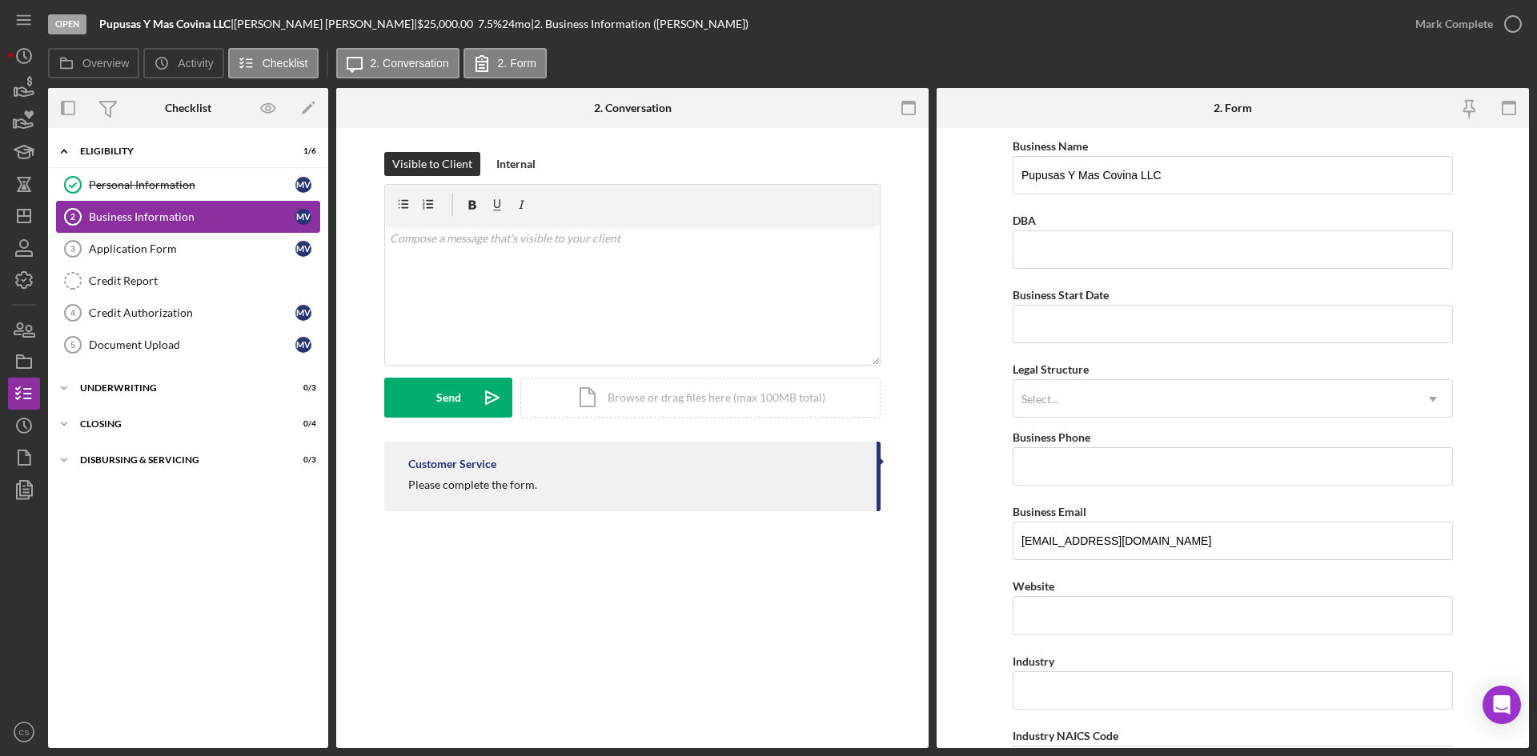
click at [199, 211] on div "Business Information" at bounding box center [192, 217] width 207 height 13
click at [204, 195] on link "Personal Information Personal Information M V" at bounding box center [188, 185] width 264 height 32
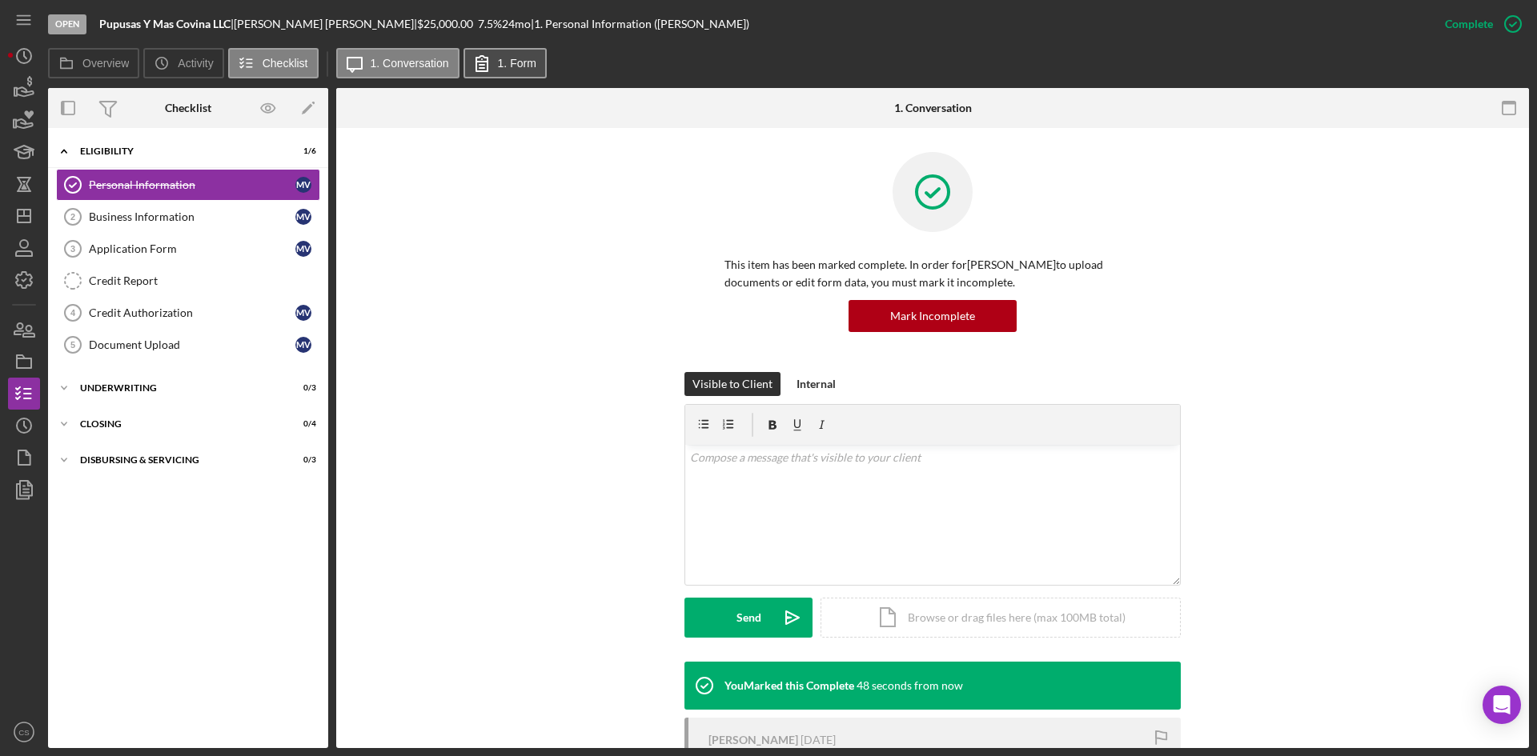
click at [515, 52] on button "1. Form" at bounding box center [504, 63] width 83 height 30
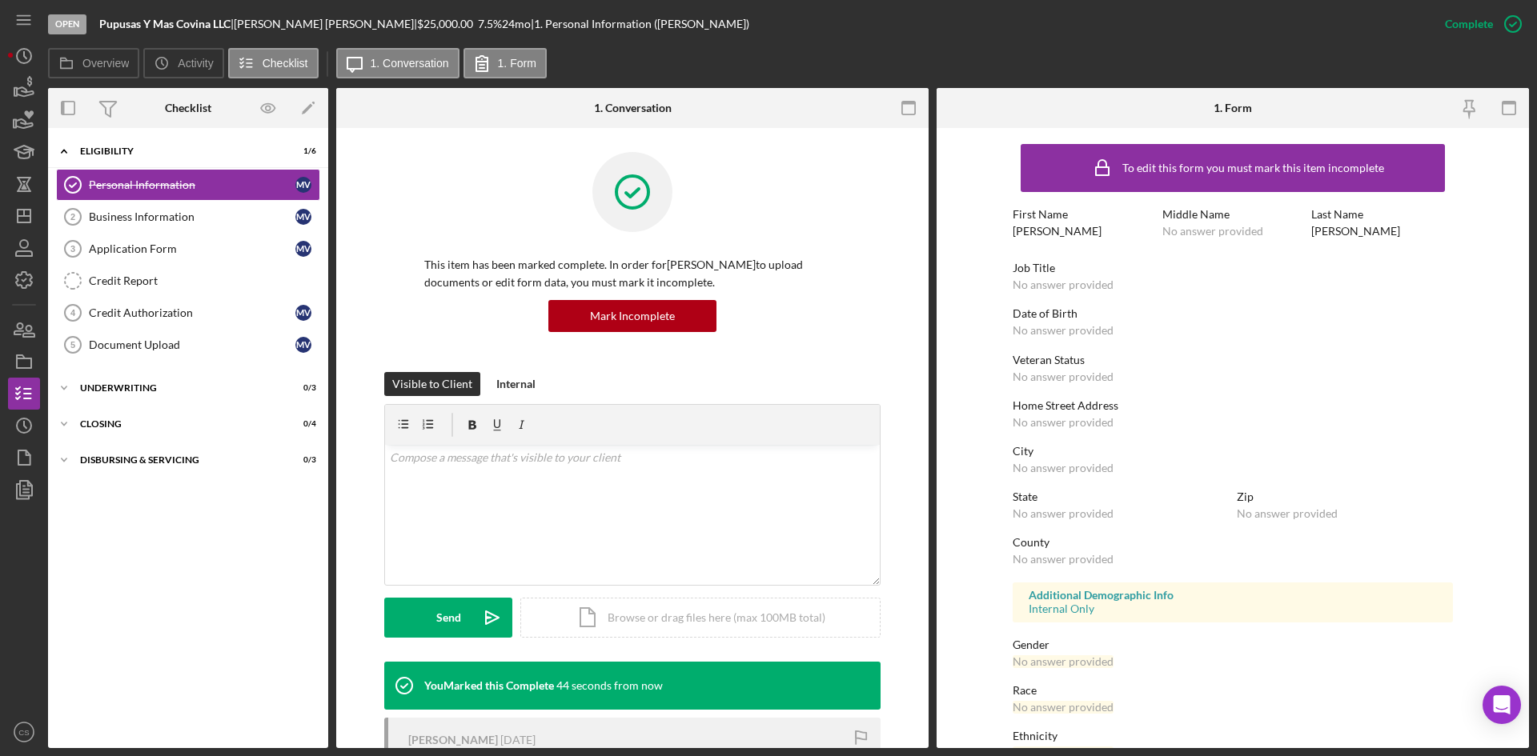
click at [1159, 184] on div "To edit this form you must mark this item incomplete" at bounding box center [1233, 168] width 302 height 40
click at [1497, 22] on icon "button" at bounding box center [1513, 24] width 40 height 40
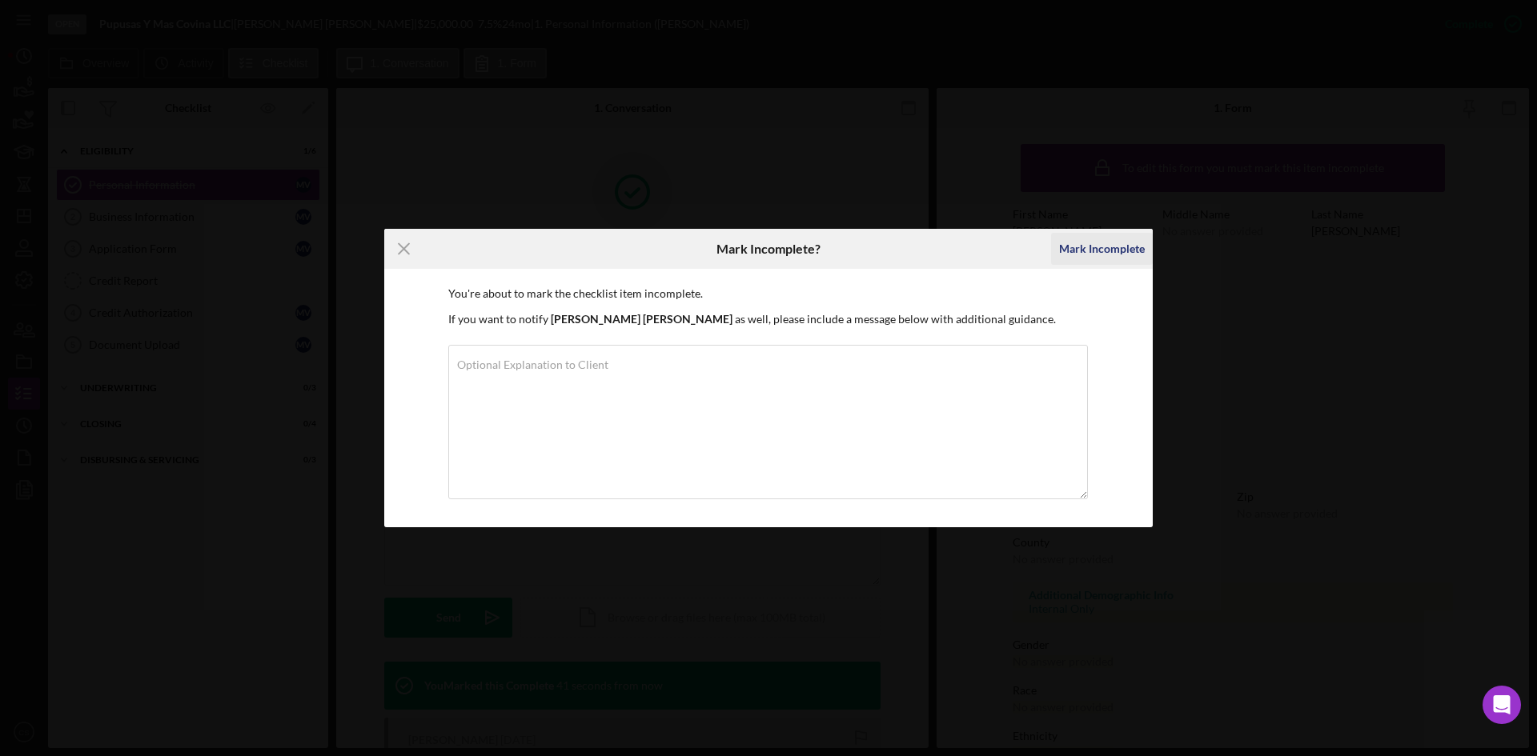
click at [1121, 251] on div "Mark Incomplete" at bounding box center [1102, 249] width 86 height 32
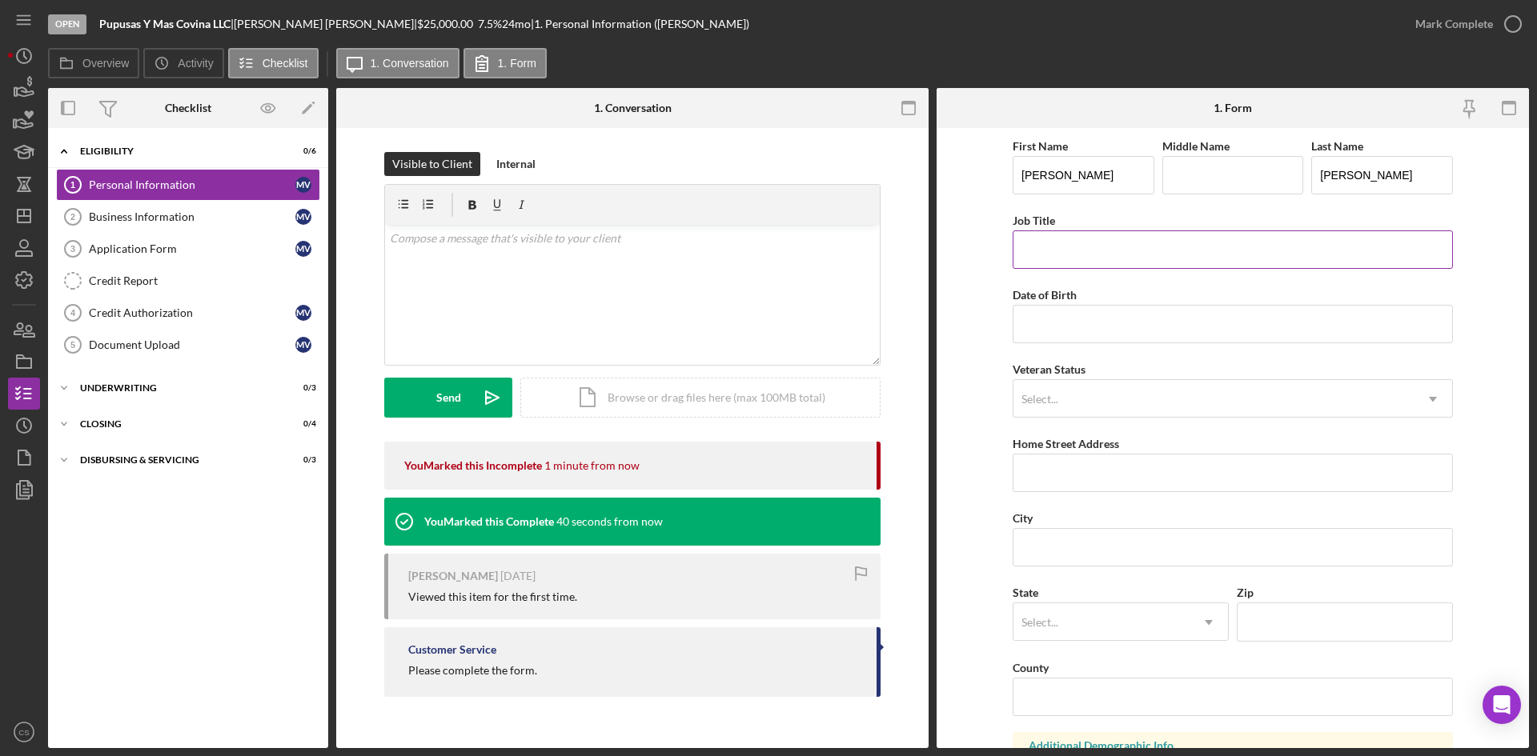
drag, startPoint x: 1087, startPoint y: 251, endPoint x: 1101, endPoint y: 269, distance: 23.4
click at [1087, 251] on input "Job Title" at bounding box center [1233, 250] width 440 height 38
click at [1085, 335] on input "Date of Birth" at bounding box center [1233, 324] width 440 height 38
type input "[DATE]"
click at [1100, 402] on div "Select..." at bounding box center [1213, 399] width 400 height 37
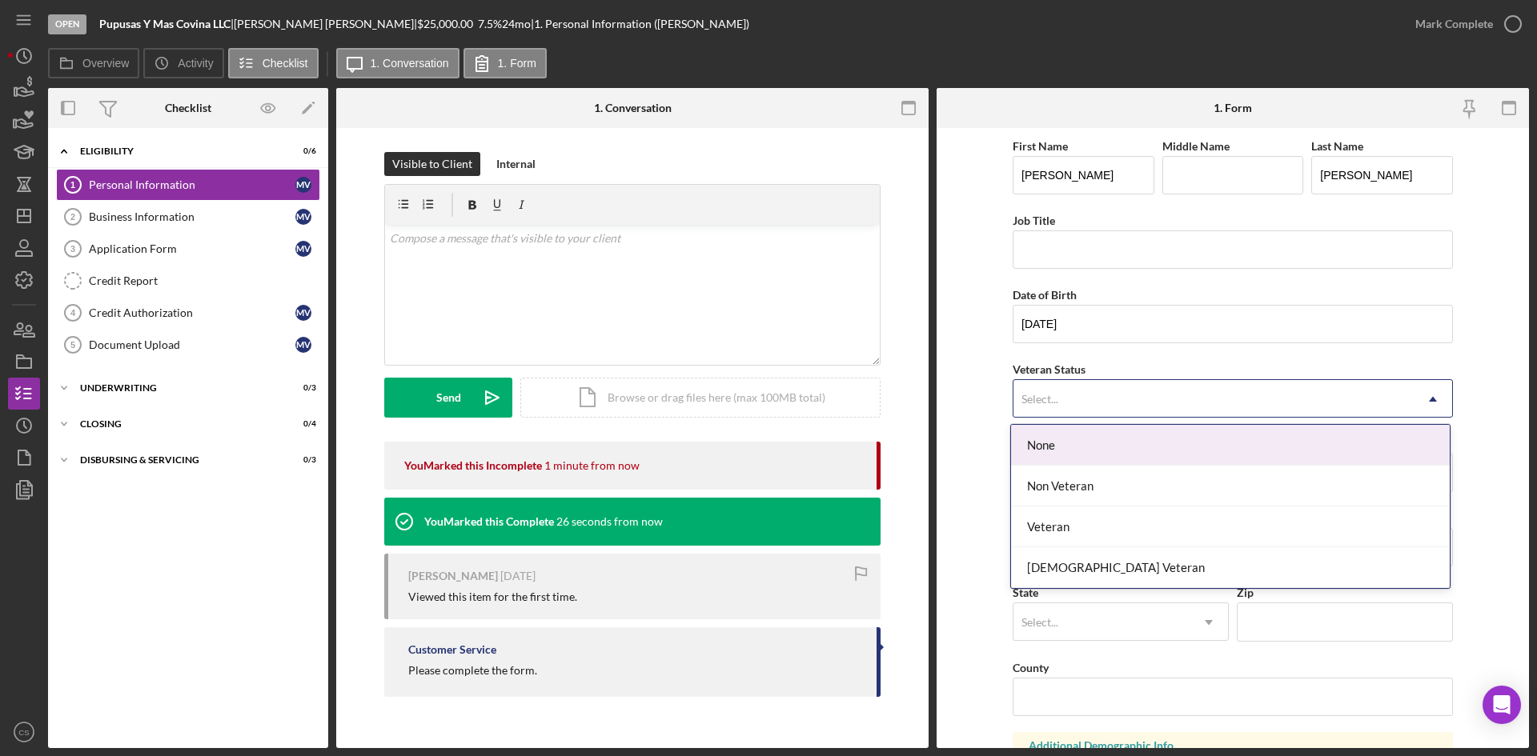
click at [1101, 443] on div "None" at bounding box center [1230, 445] width 439 height 41
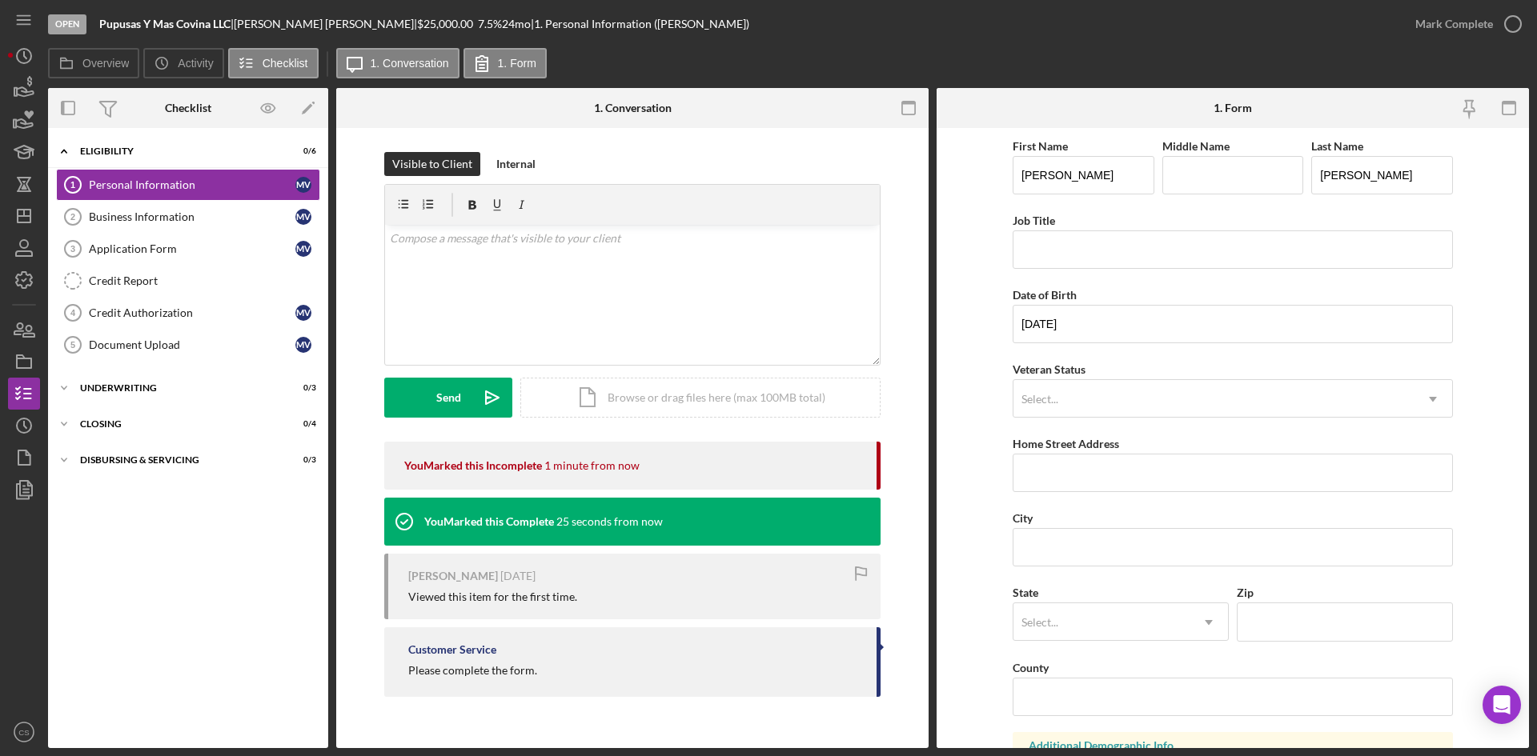
click at [1100, 493] on div "First Name [PERSON_NAME] Middle Name Last Name [PERSON_NAME] Job Title Date of …" at bounding box center [1233, 645] width 440 height 1018
click at [1103, 471] on input "Home Street Address" at bounding box center [1233, 473] width 440 height 38
paste input "[STREET_ADDRESS][PERSON_NAME]"
type input "[STREET_ADDRESS][PERSON_NAME]"
click at [1109, 539] on input "City" at bounding box center [1233, 547] width 440 height 38
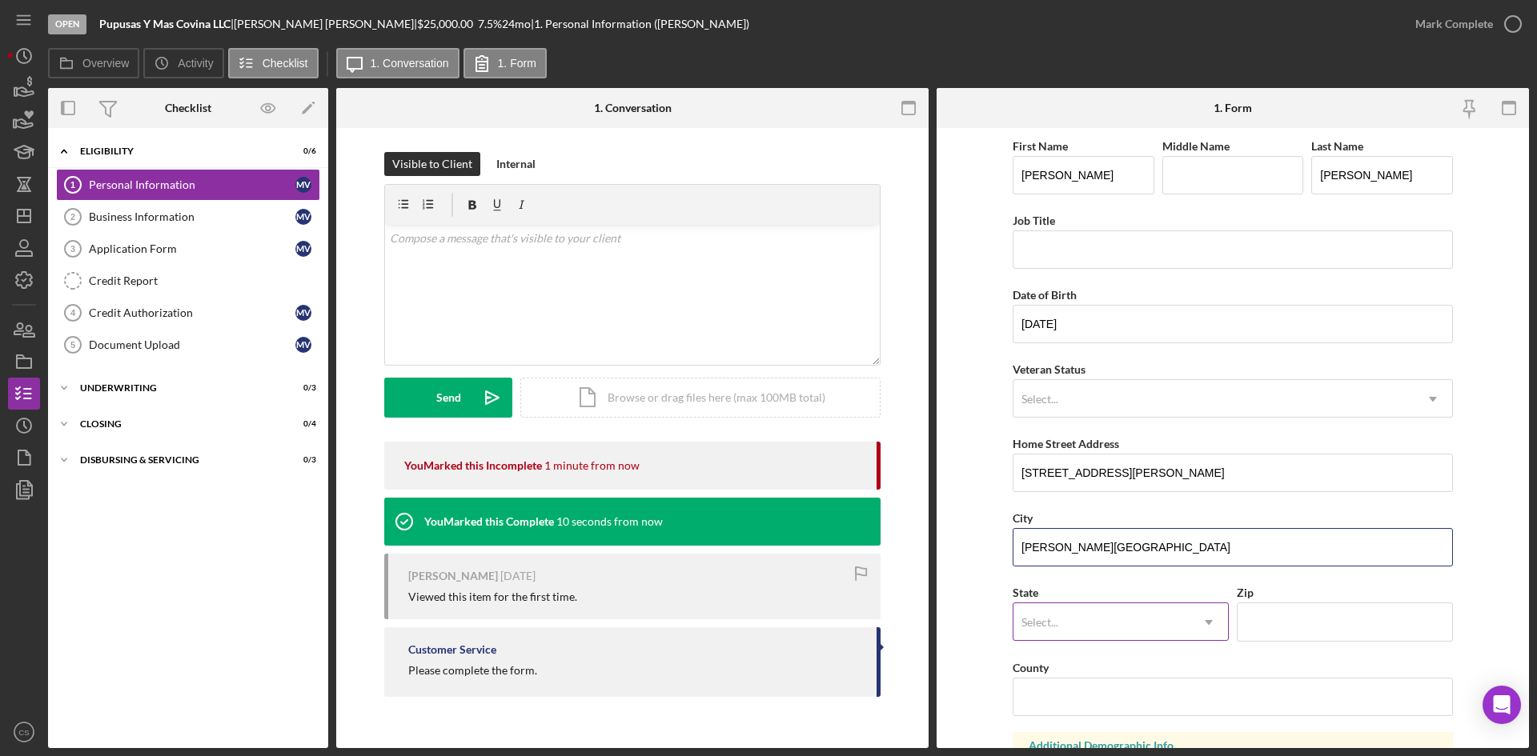
type input "[PERSON_NAME][GEOGRAPHIC_DATA]"
click at [1043, 625] on div "Select..." at bounding box center [1039, 622] width 37 height 13
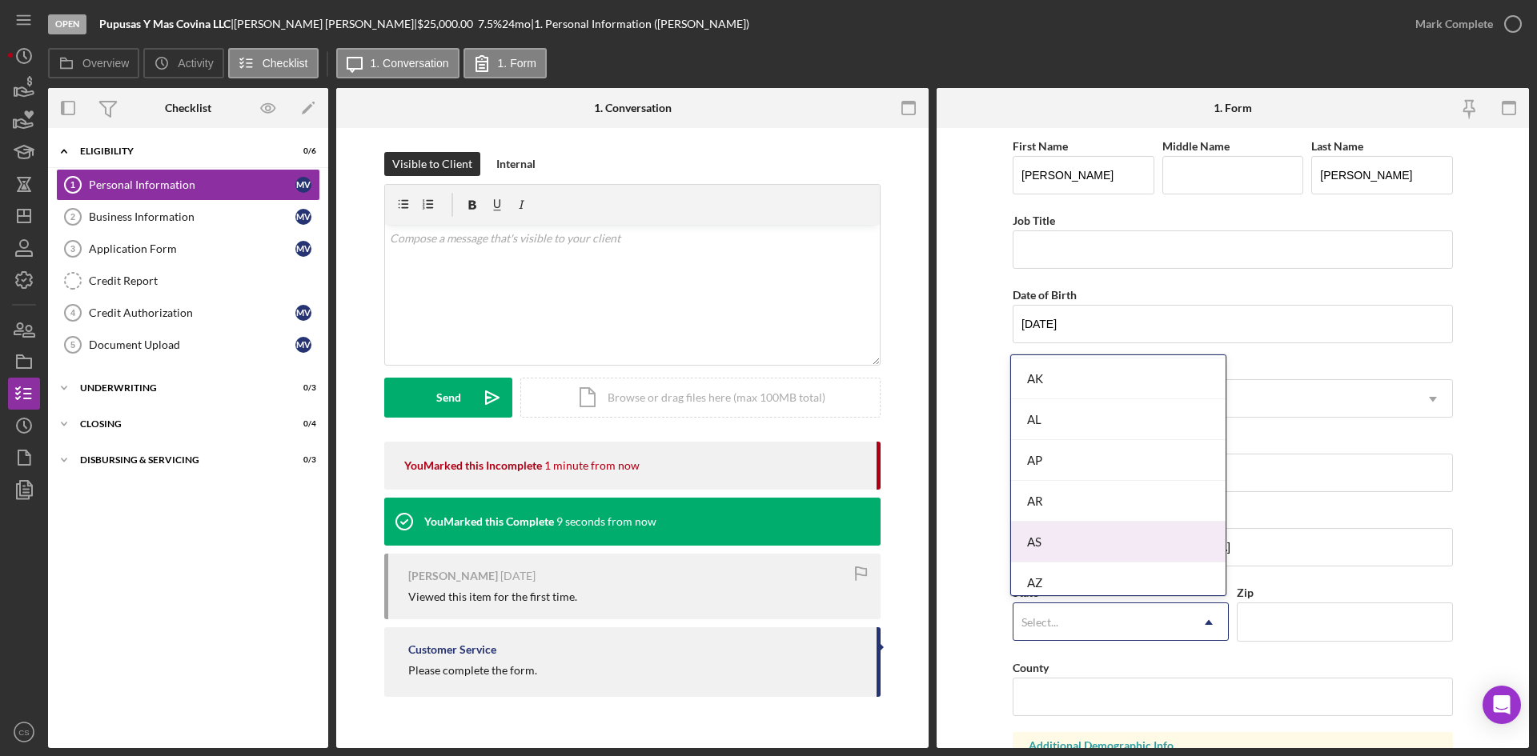
scroll to position [320, 0]
click at [1081, 519] on div "CA" at bounding box center [1118, 504] width 215 height 41
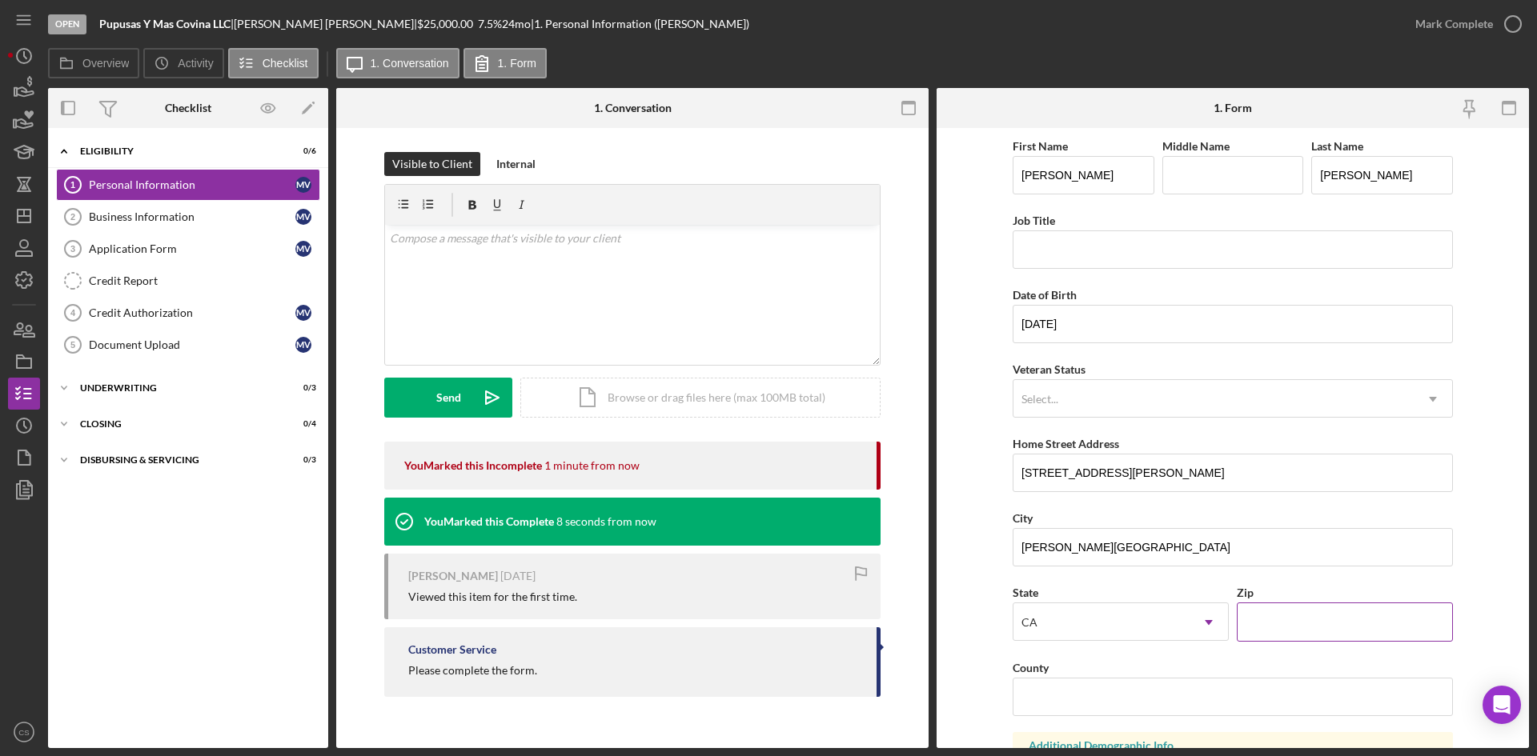
click at [1306, 617] on input "Zip" at bounding box center [1345, 622] width 216 height 38
type input "9####"
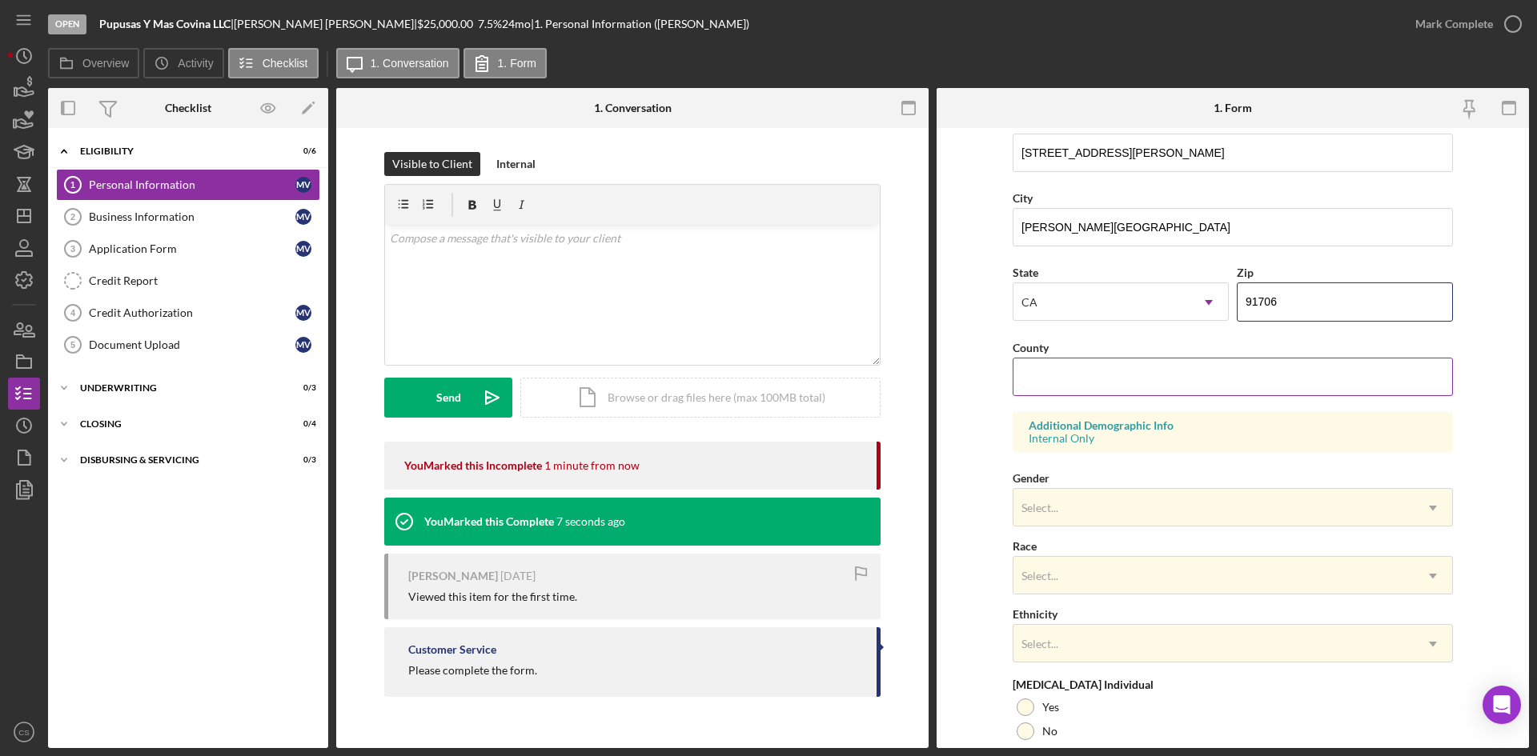
type input "91706"
click at [1111, 387] on input "County" at bounding box center [1233, 377] width 440 height 38
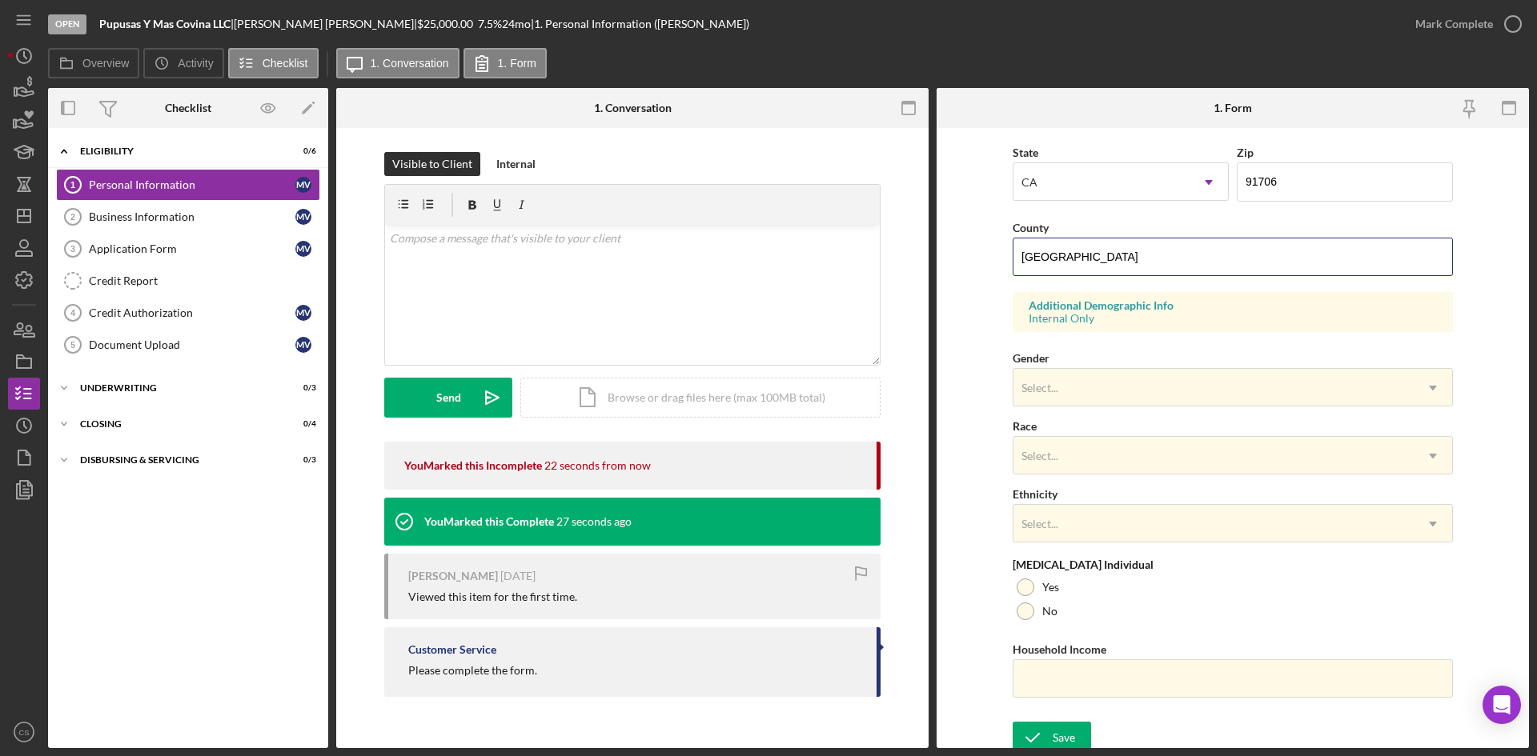
scroll to position [448, 0]
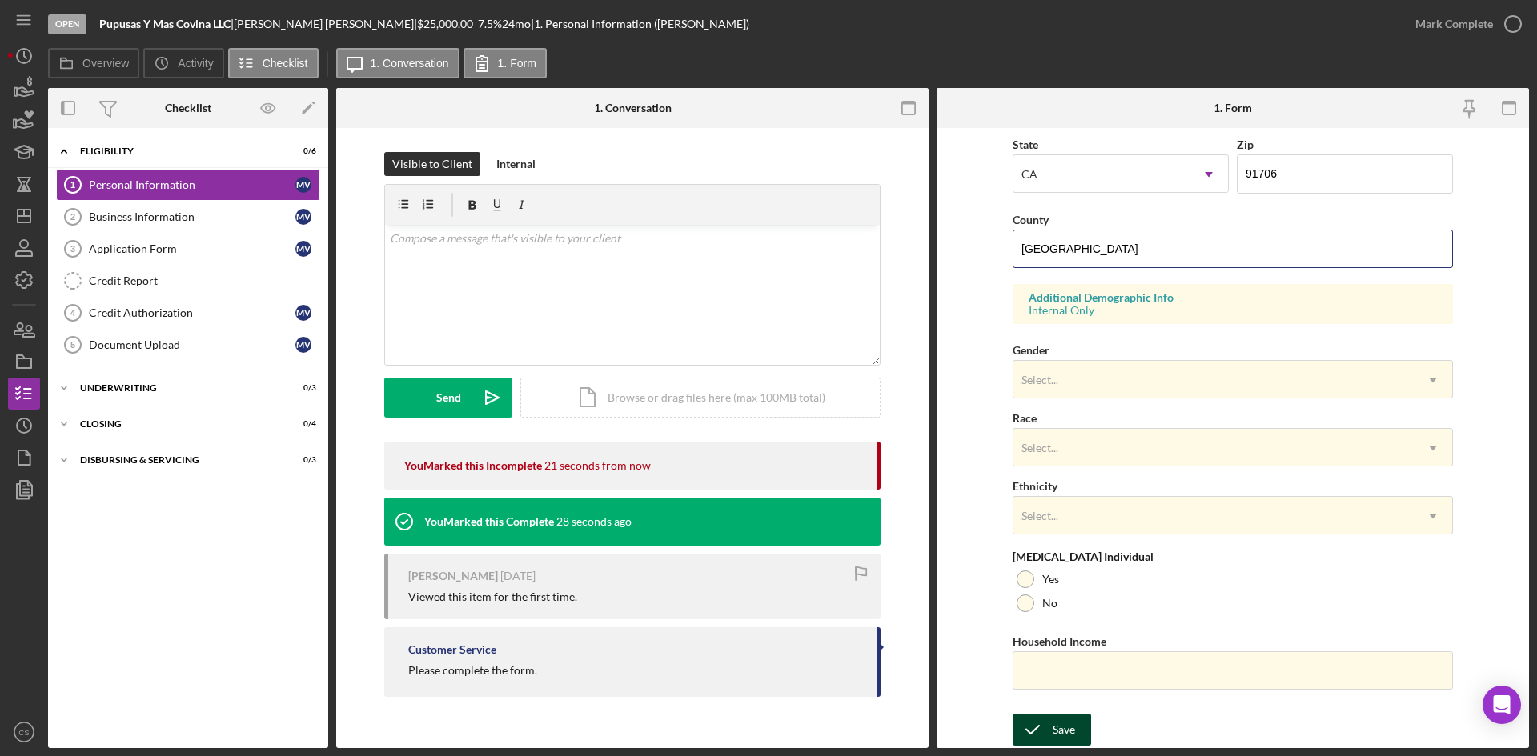
type input "[GEOGRAPHIC_DATA]"
click at [1072, 726] on div "Save" at bounding box center [1064, 730] width 22 height 32
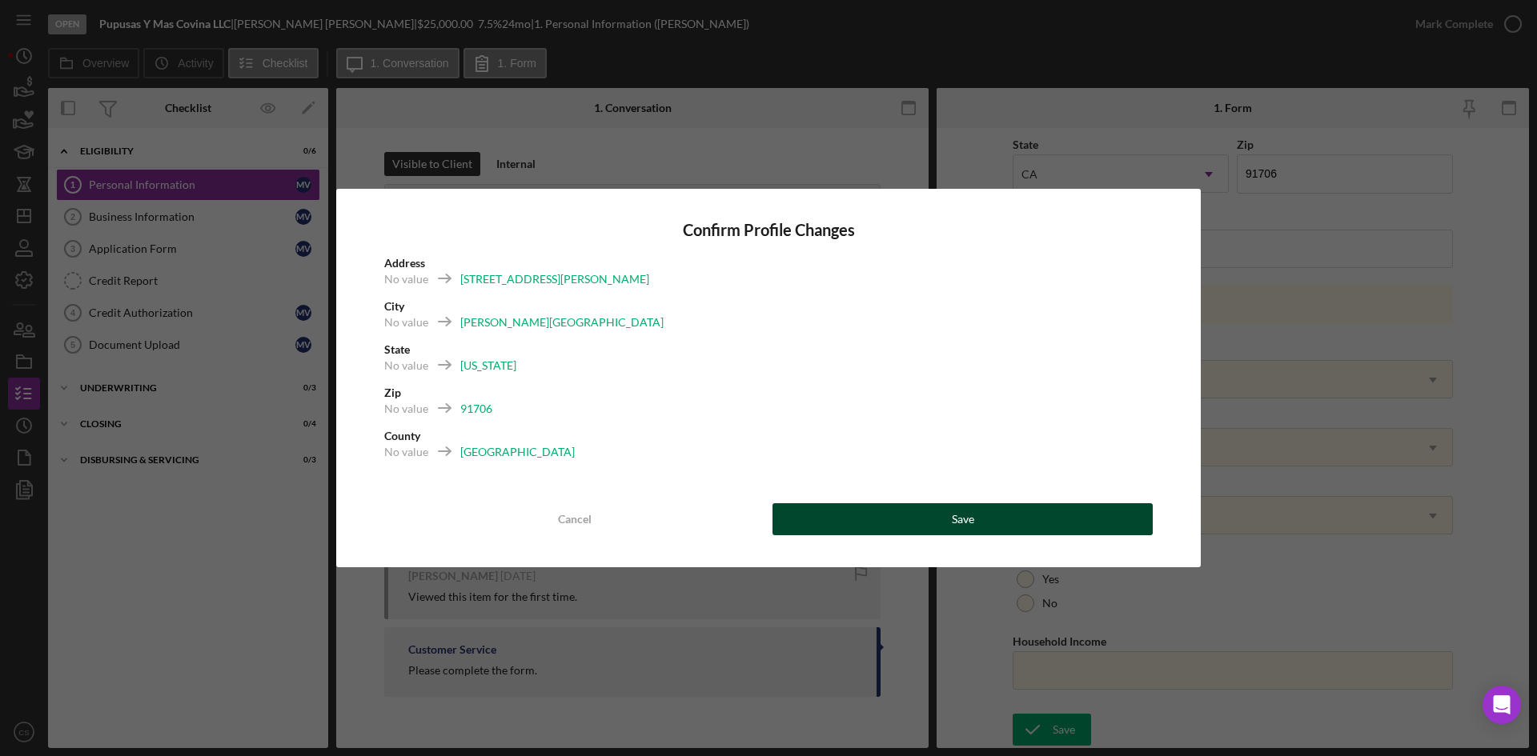
click at [909, 505] on button "Save" at bounding box center [962, 519] width 380 height 32
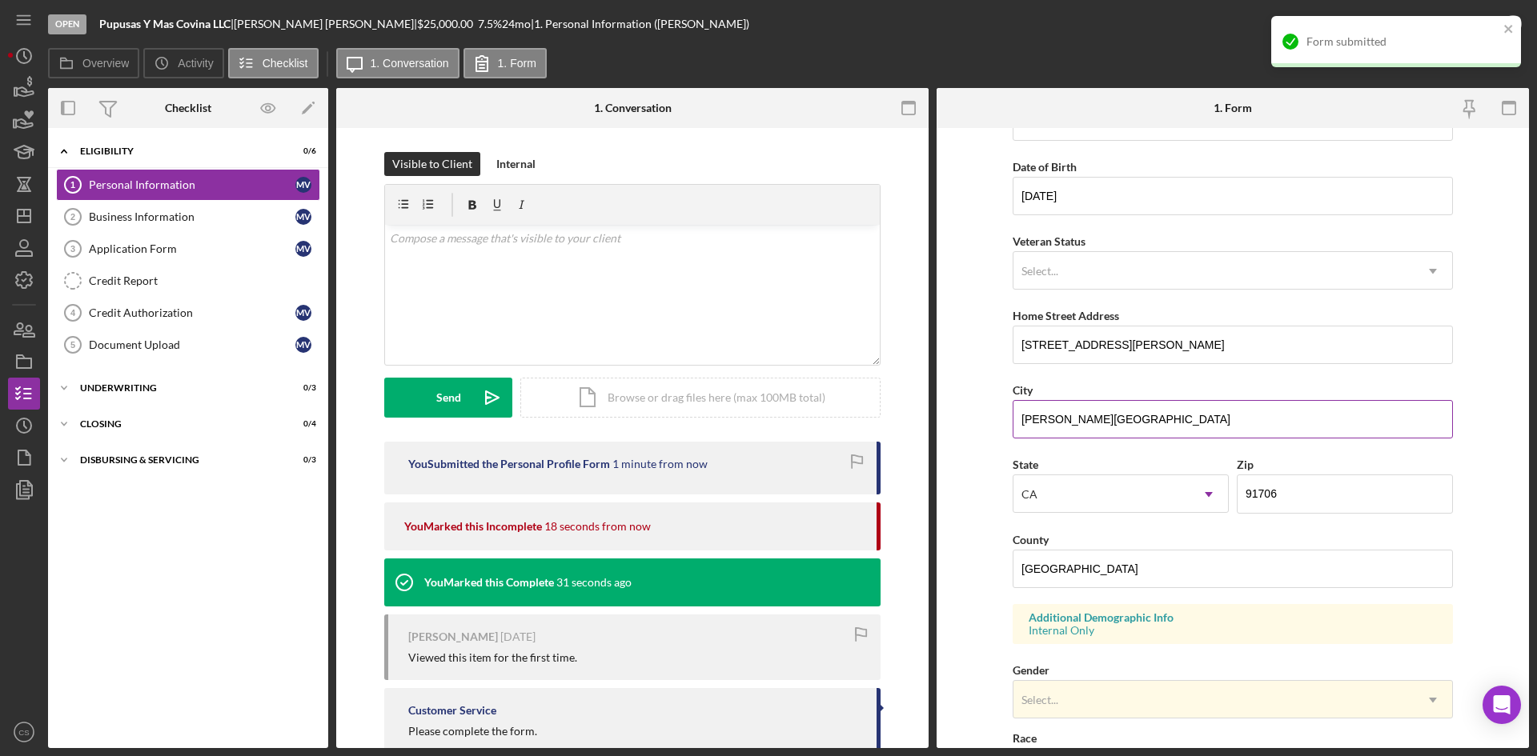
scroll to position [0, 0]
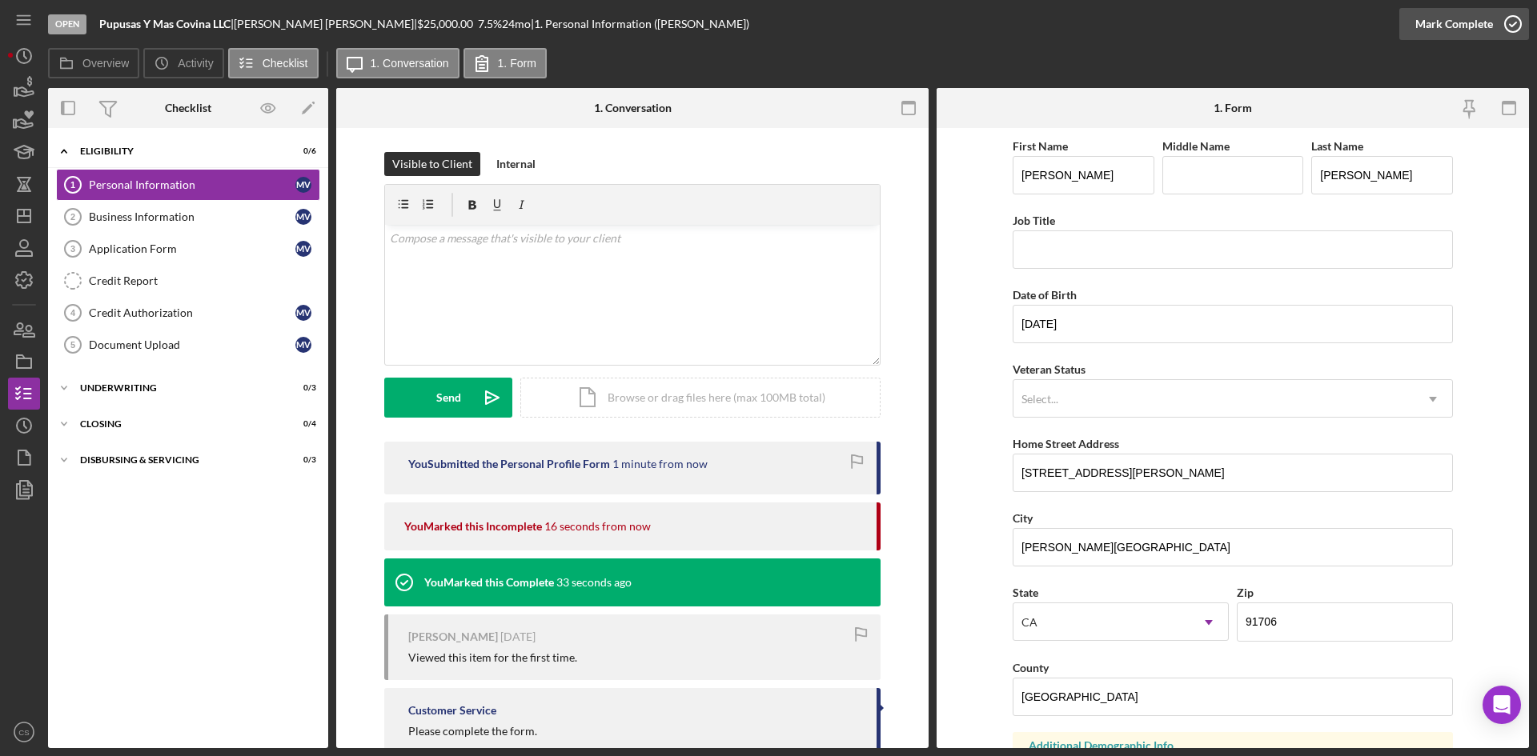
click at [1520, 21] on icon "button" at bounding box center [1513, 24] width 40 height 40
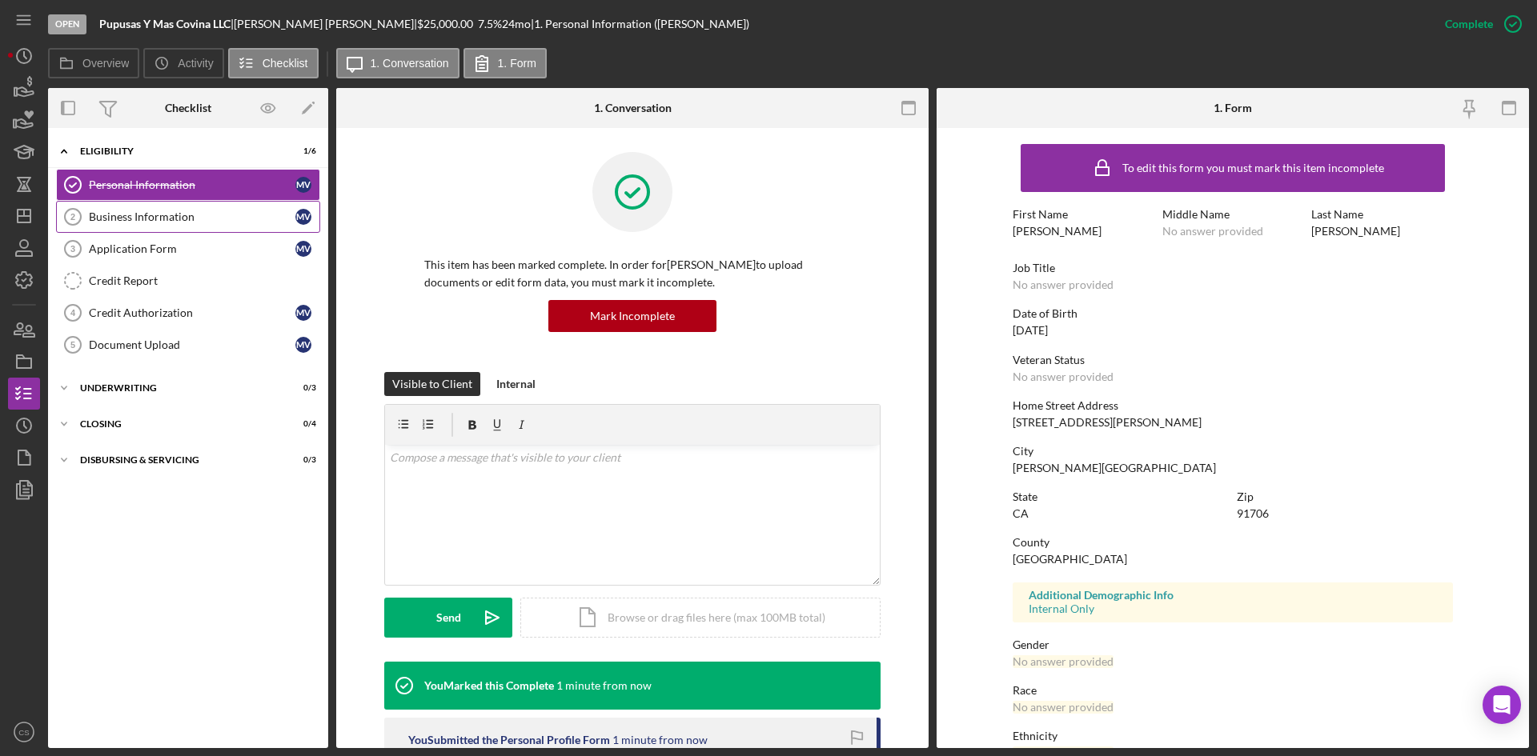
click at [254, 227] on link "Business Information 2 Business Information M V" at bounding box center [188, 217] width 264 height 32
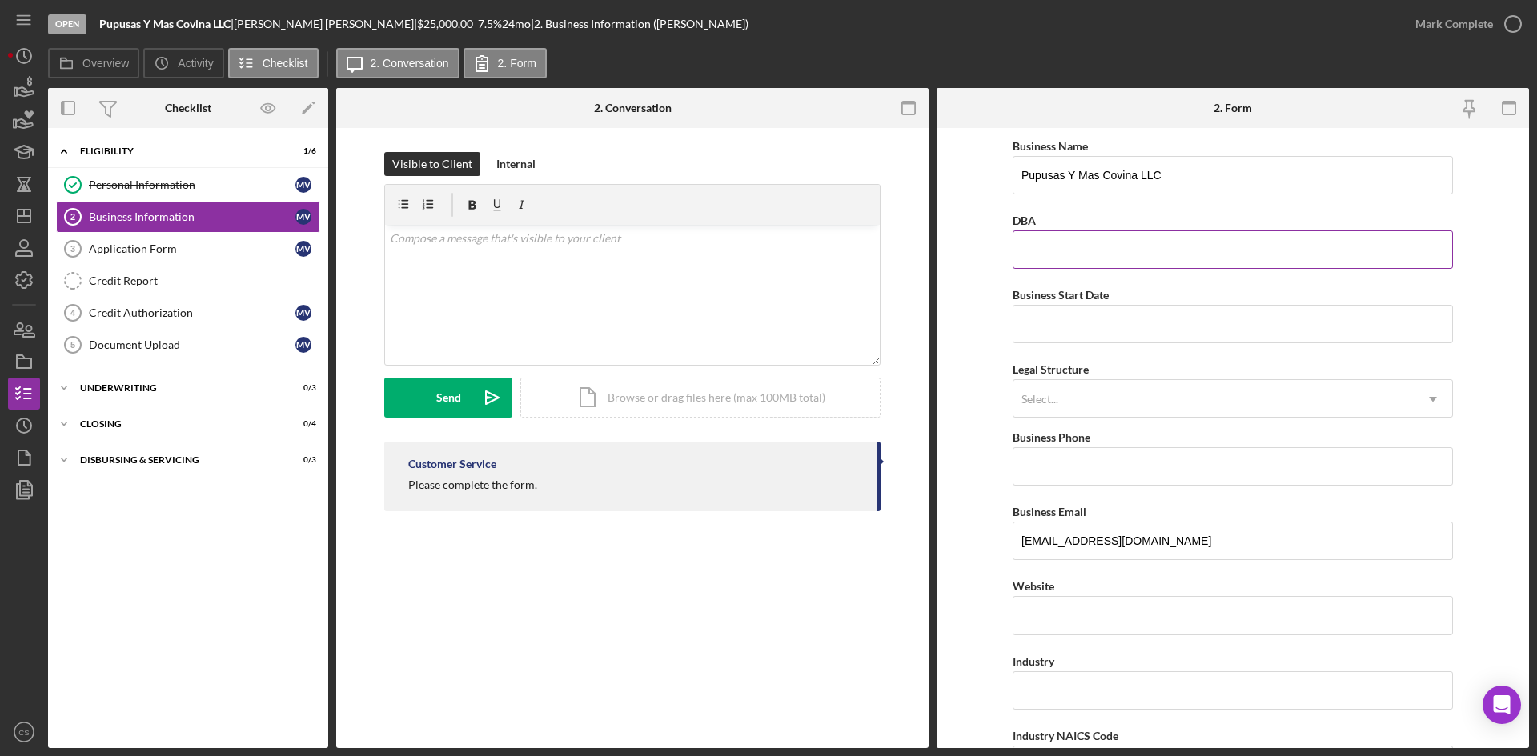
click at [1086, 246] on input "DBA" at bounding box center [1233, 250] width 440 height 38
click at [1005, 315] on form "Business Name Pupusas Y Mas Covina LLC DBA Business Start Date Legal Structure …" at bounding box center [1233, 438] width 592 height 620
click at [1025, 337] on input "Business Start Date" at bounding box center [1233, 324] width 440 height 38
drag, startPoint x: 1069, startPoint y: 265, endPoint x: 1104, endPoint y: 243, distance: 41.3
click at [1069, 265] on input "DBA" at bounding box center [1233, 250] width 440 height 38
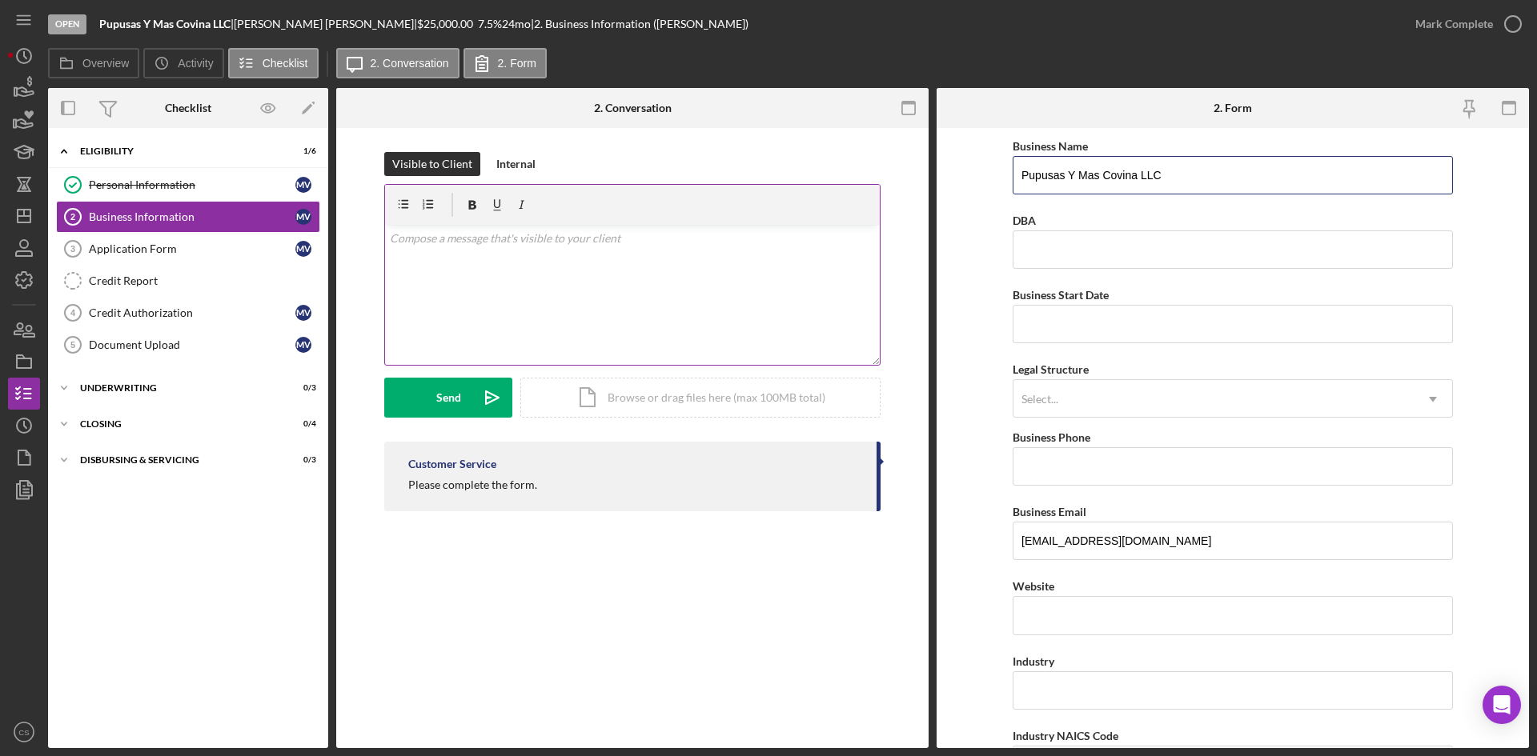
drag, startPoint x: 1201, startPoint y: 178, endPoint x: 855, endPoint y: 184, distance: 345.9
click at [855, 184] on div "Overview Internal Workflow Stage Open Icon/Dropdown Arrow Archive (can unarchiv…" at bounding box center [788, 418] width 1481 height 660
click at [1130, 319] on input "Business Start Date" at bounding box center [1233, 324] width 440 height 38
type input "1m/dd/yyyy"
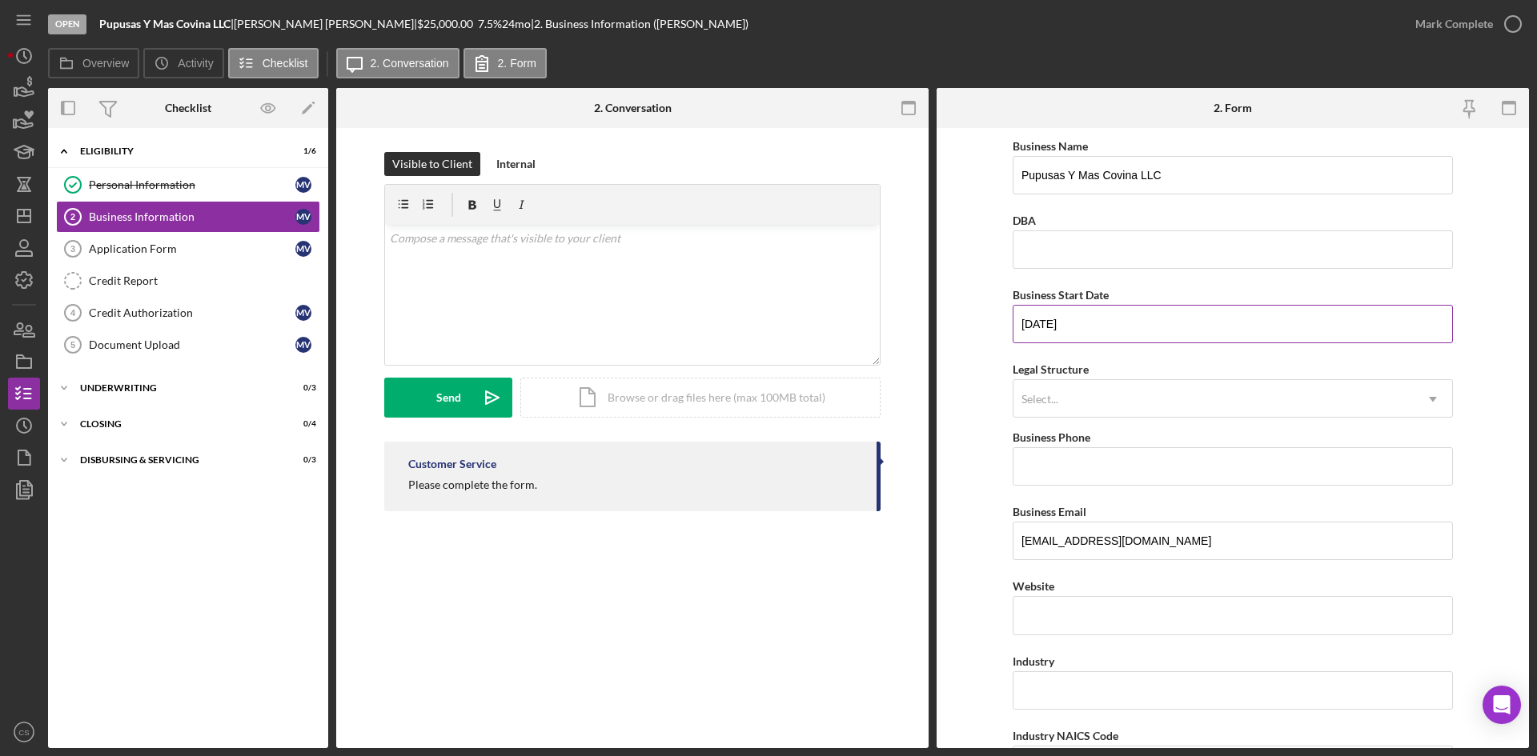
click at [1045, 328] on input "[DATE]" at bounding box center [1233, 324] width 440 height 38
type input "[DATE]"
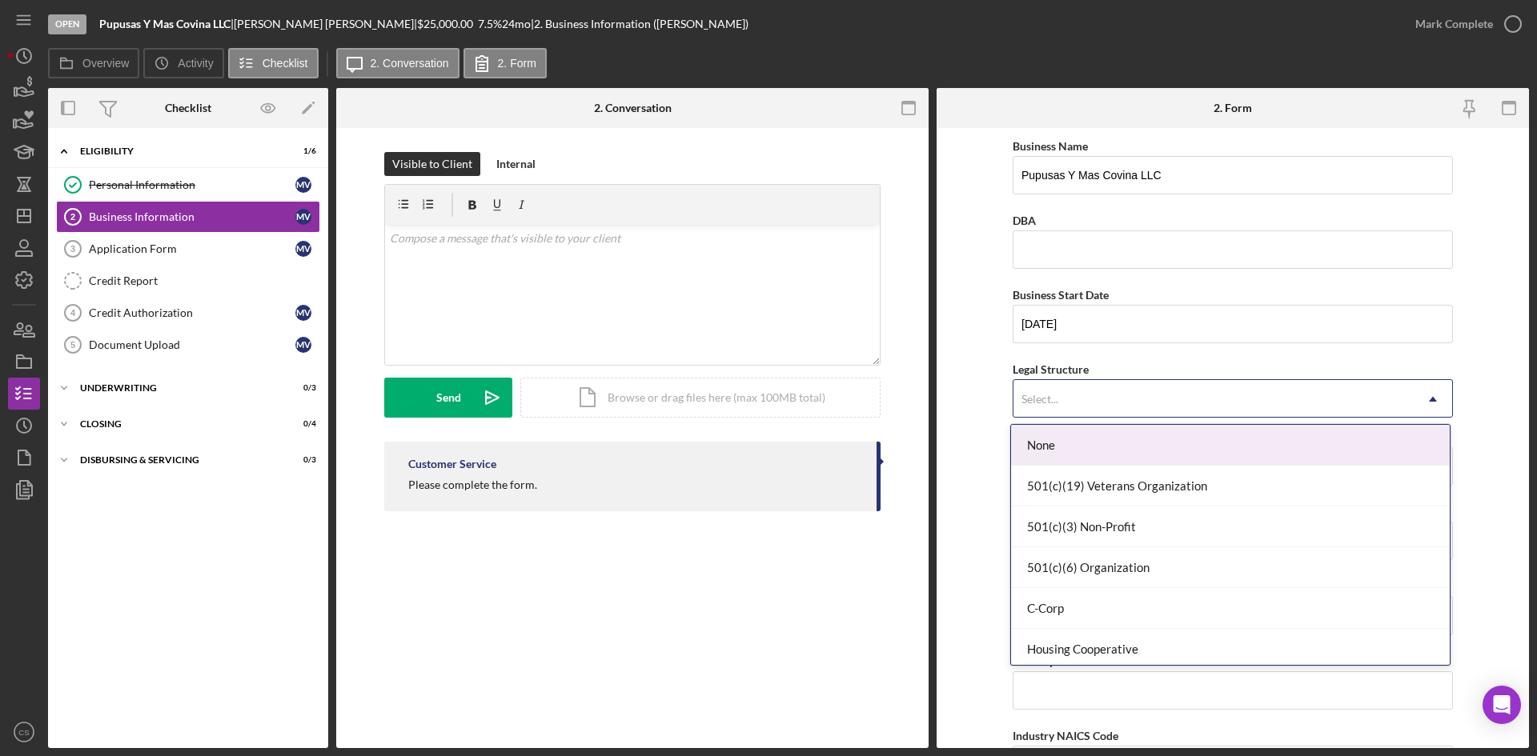
click at [1069, 399] on div "Select..." at bounding box center [1213, 399] width 400 height 37
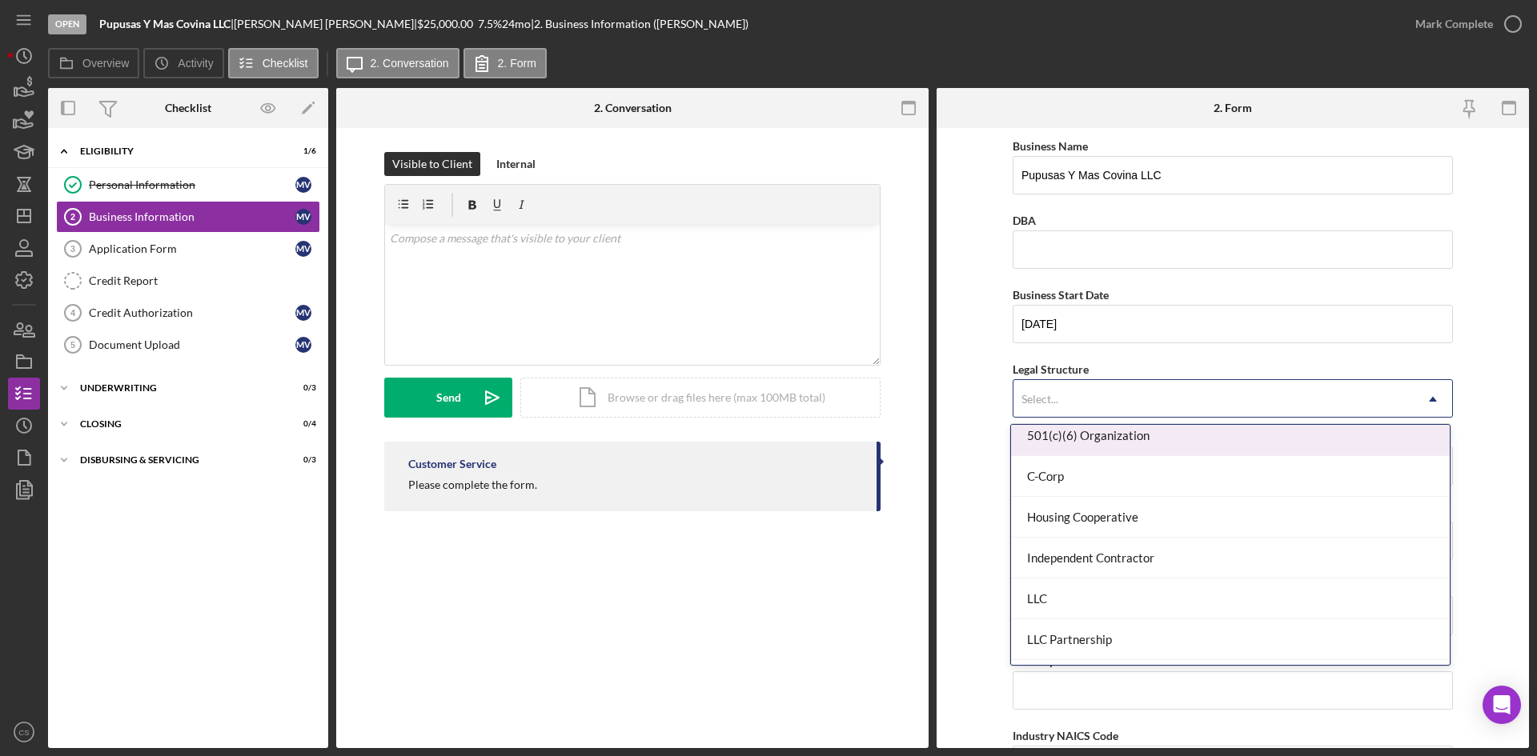
scroll to position [160, 0]
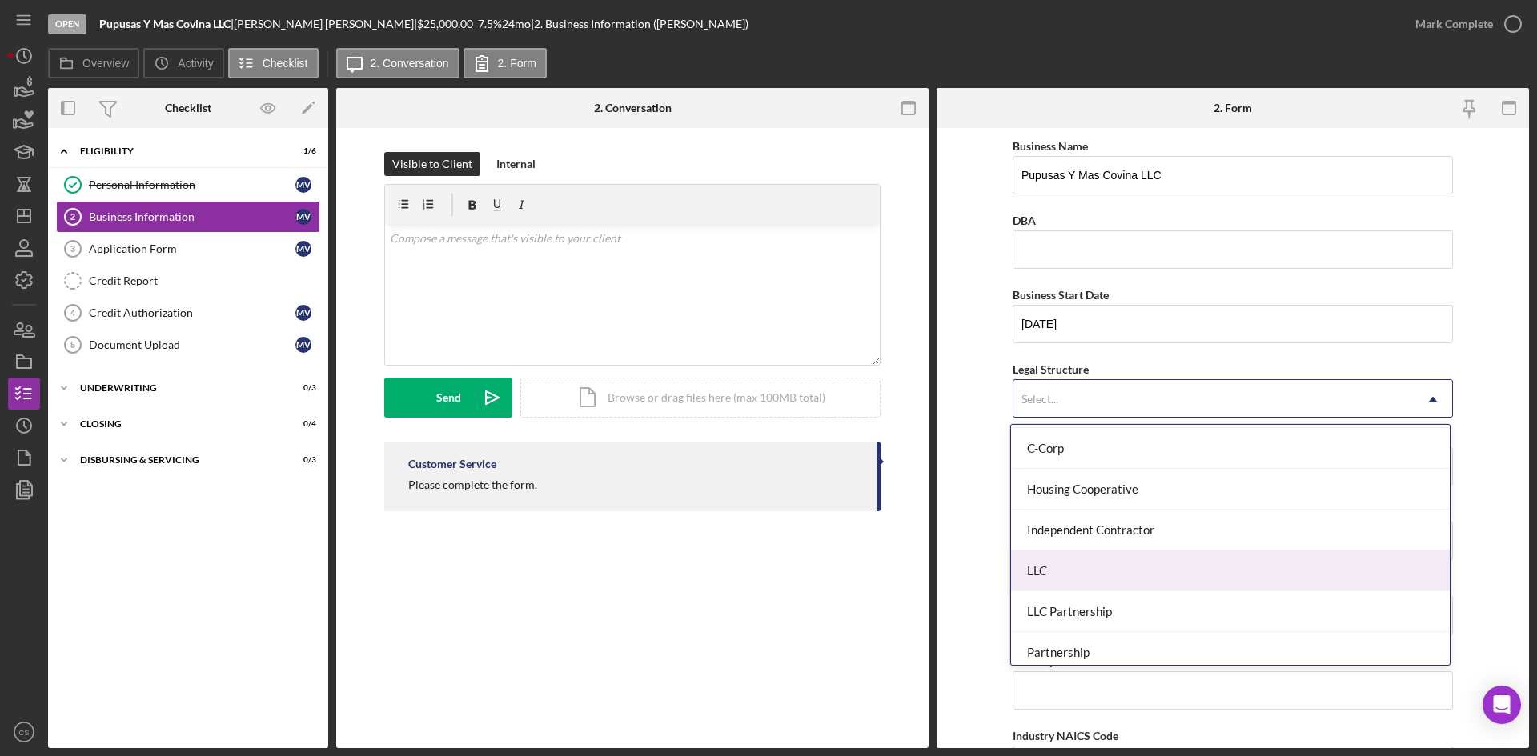
click at [1086, 568] on div "LLC" at bounding box center [1230, 571] width 439 height 41
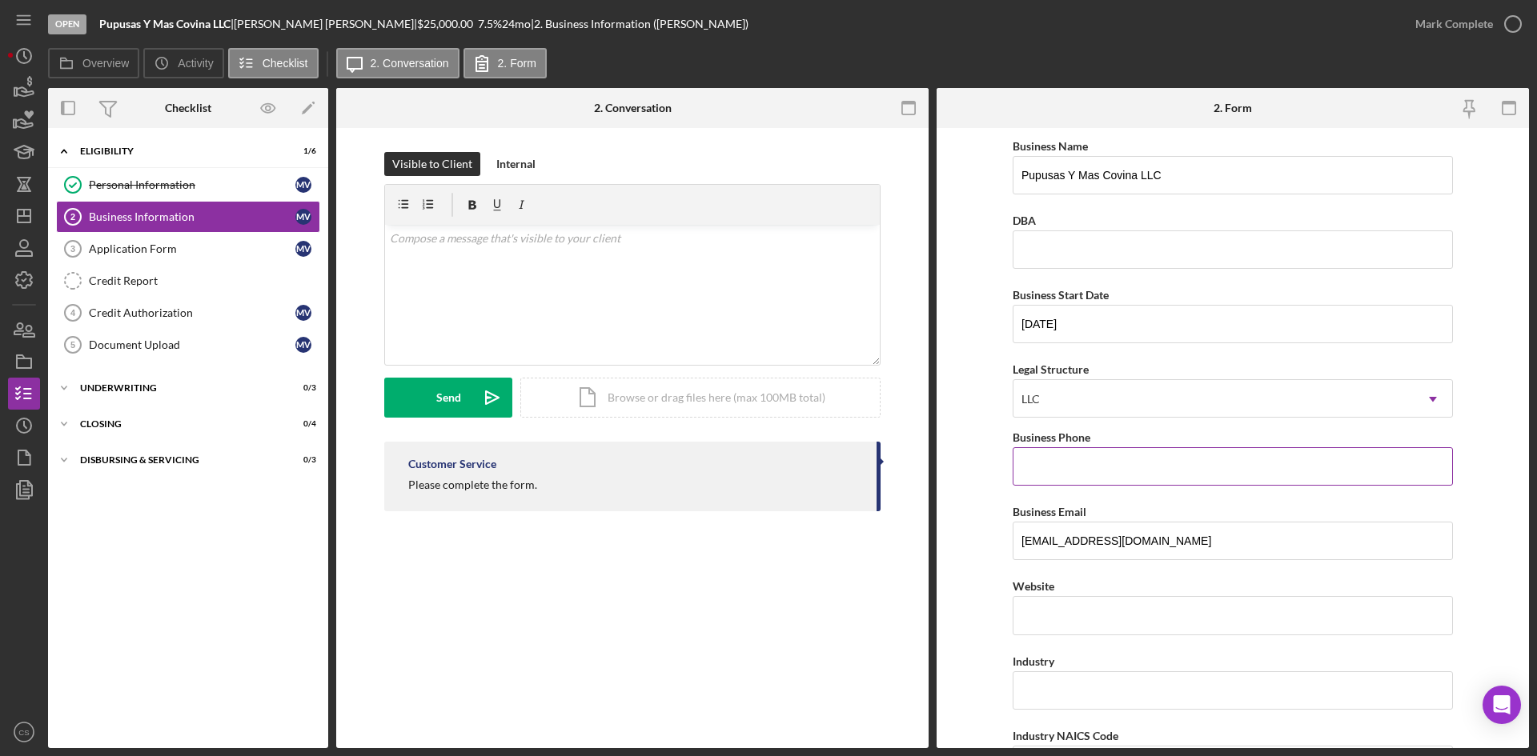
click at [1094, 475] on input "Business Phone" at bounding box center [1233, 466] width 440 height 38
click at [978, 457] on form "Business Name Pupusas Y Mas Covina LLC DBA Business Start Date [DATE] Legal Str…" at bounding box center [1233, 438] width 592 height 620
click at [1023, 456] on input "Business Phone" at bounding box center [1233, 466] width 440 height 38
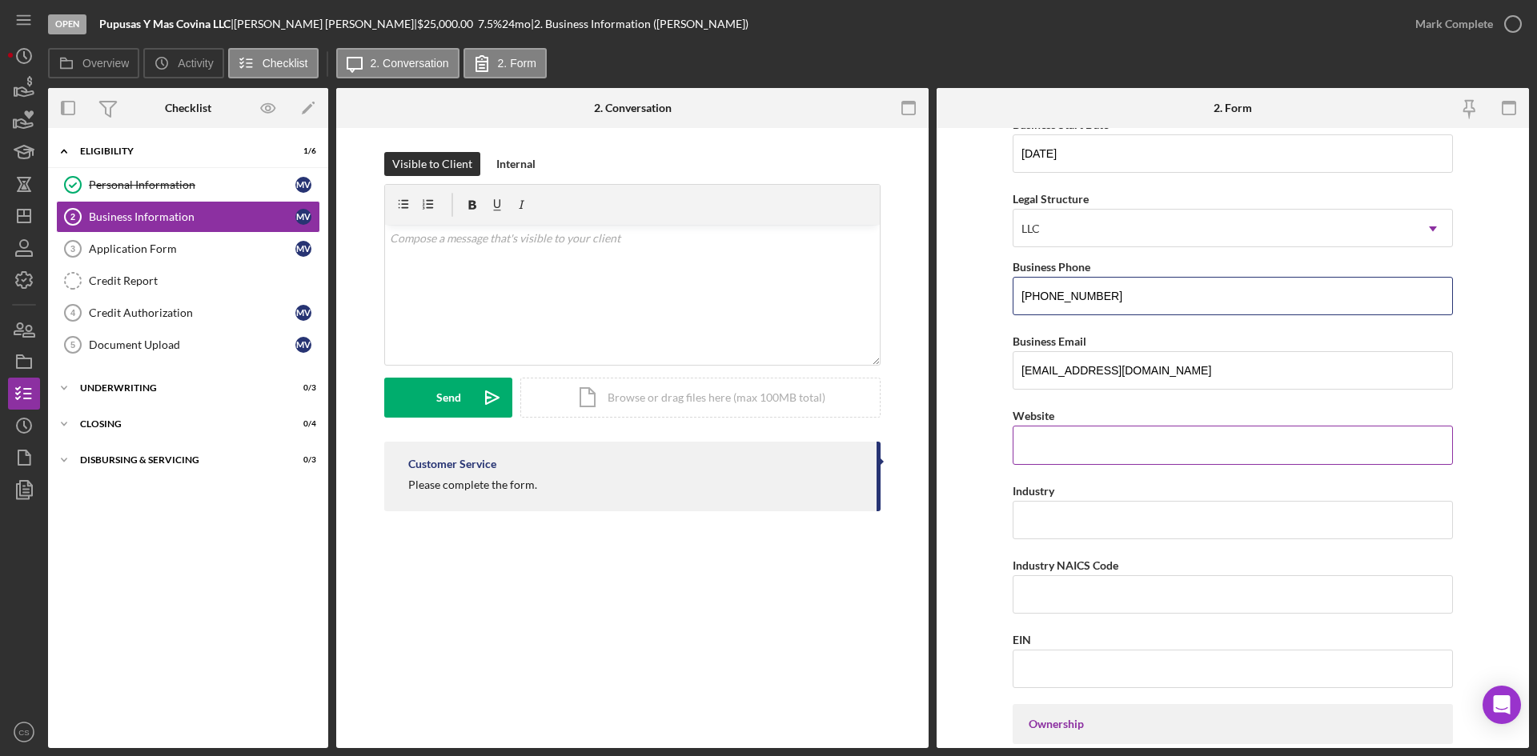
scroll to position [80, 0]
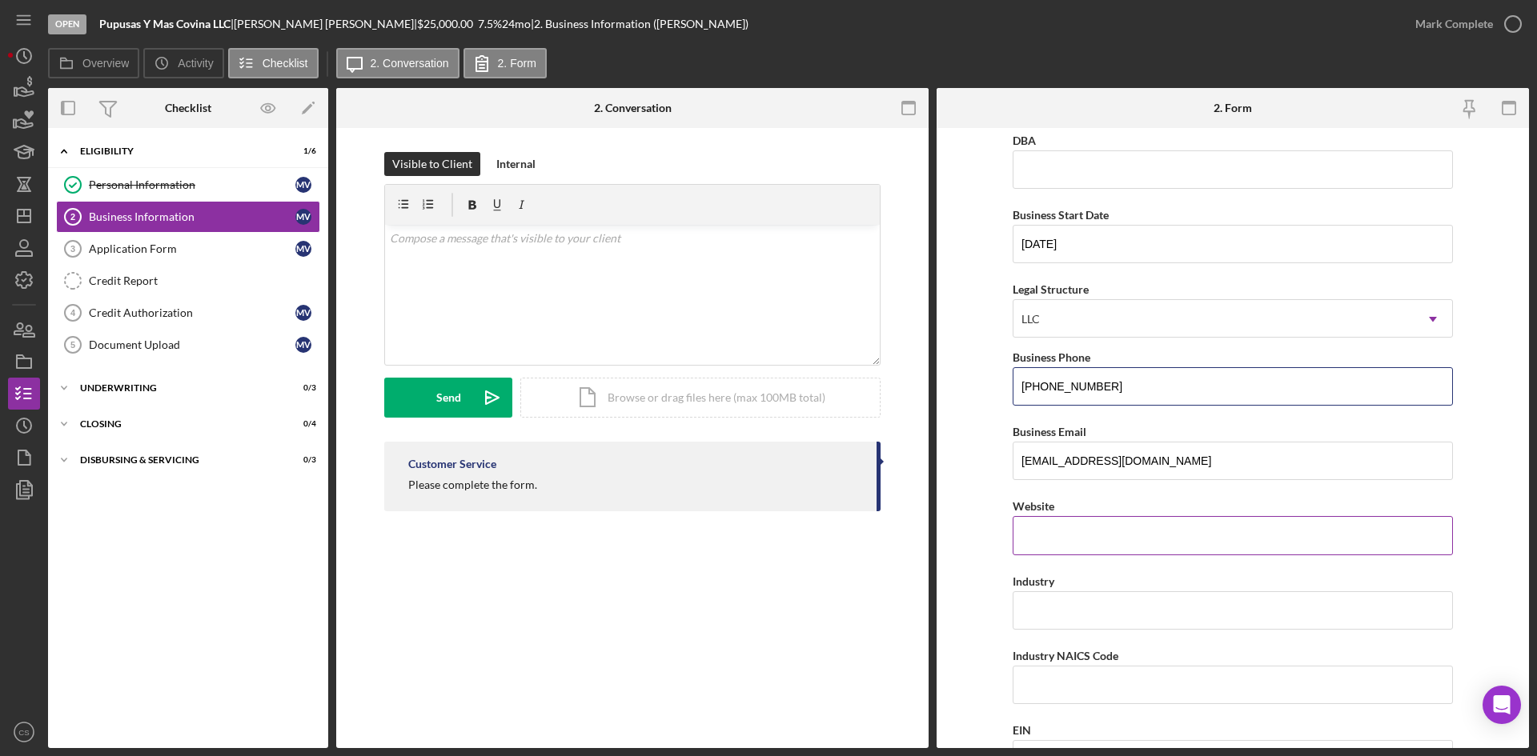
type input "[PHONE_NUMBER]"
click at [1083, 535] on input "Website" at bounding box center [1233, 535] width 440 height 38
click at [1043, 597] on input "Industry" at bounding box center [1233, 611] width 440 height 38
click at [994, 582] on form "Business Name Pupusas Y Mas Covina LLC DBA Business Start Date [DATE] Legal Str…" at bounding box center [1233, 438] width 592 height 620
click at [1065, 525] on input "Website" at bounding box center [1233, 535] width 440 height 38
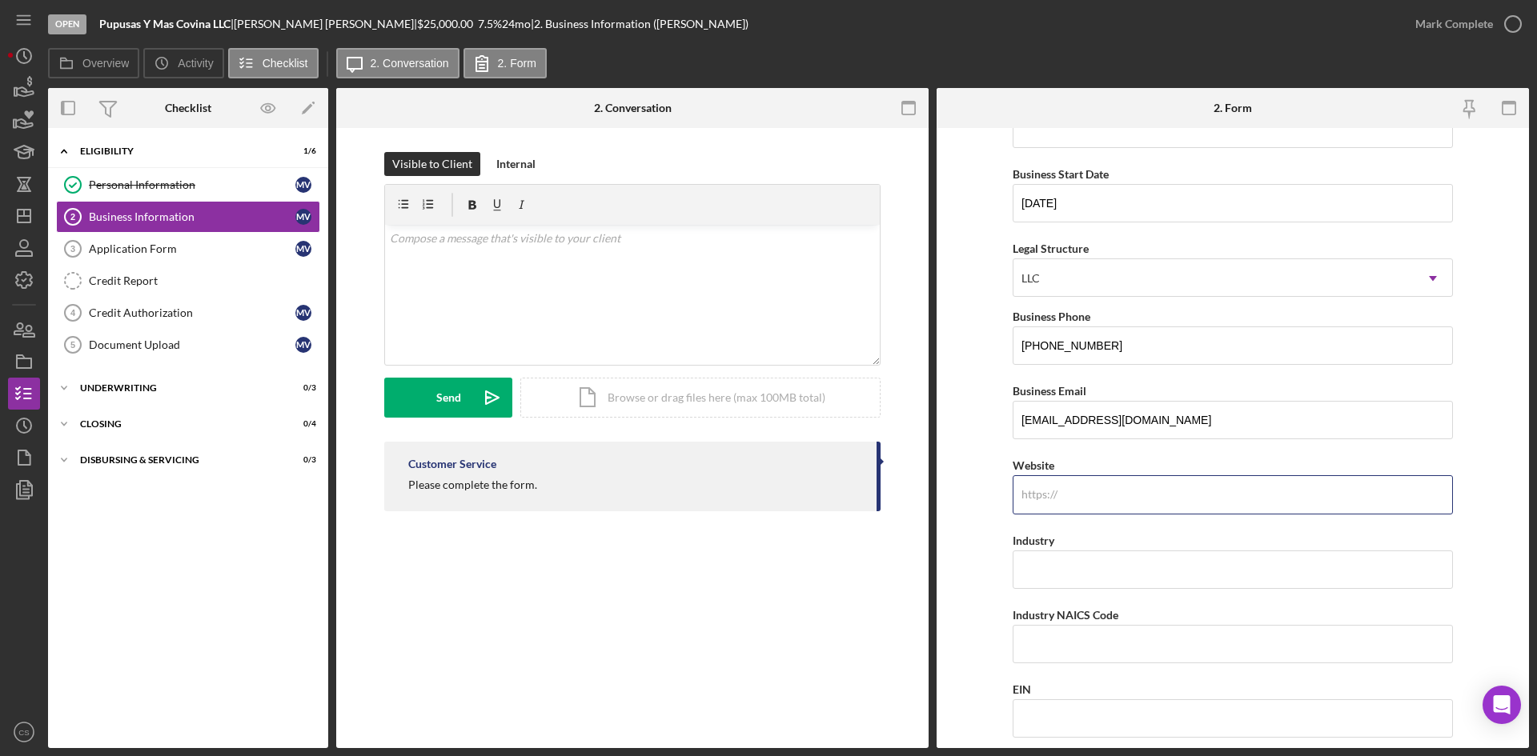
scroll to position [160, 0]
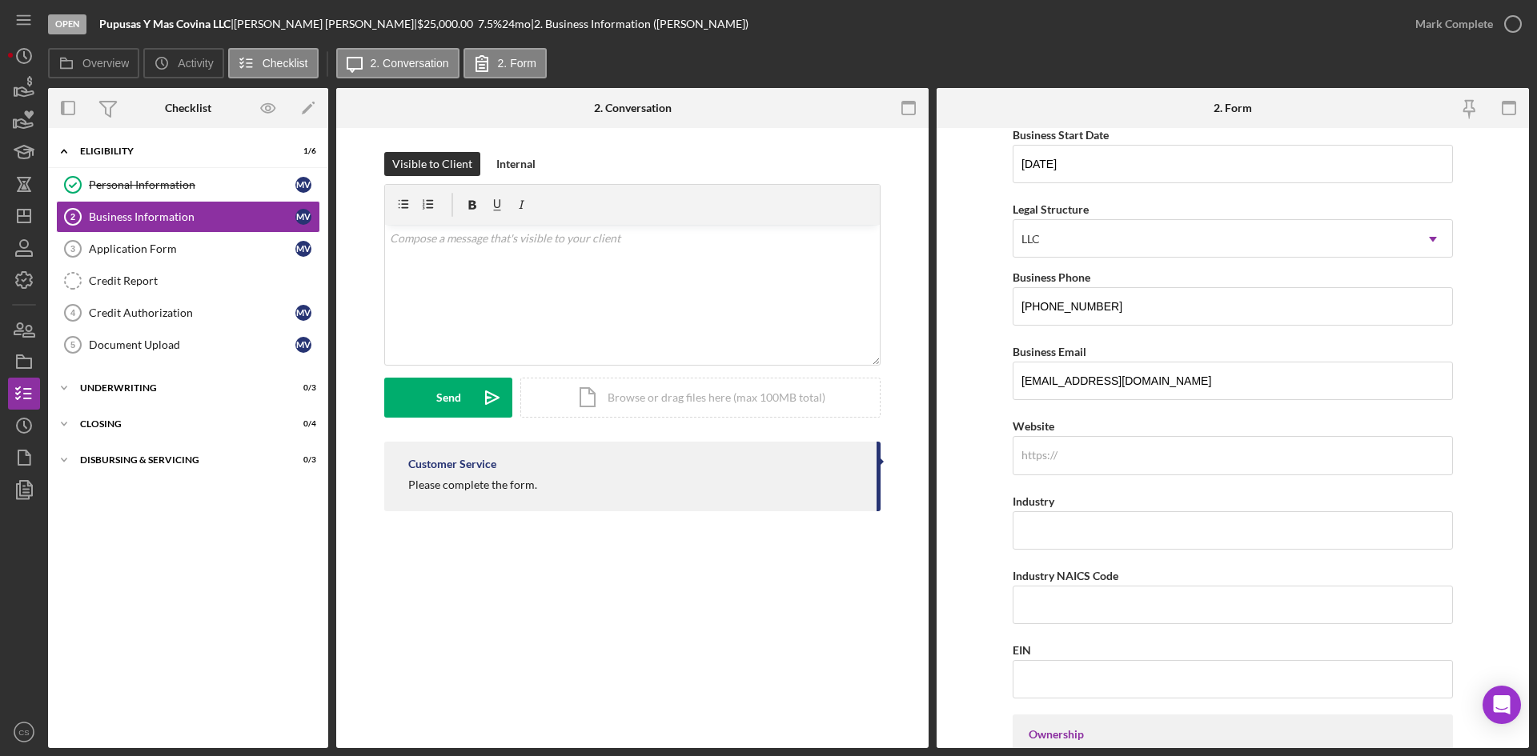
drag, startPoint x: 1049, startPoint y: 468, endPoint x: 1049, endPoint y: 494, distance: 25.6
click at [1049, 468] on input "Website" at bounding box center [1233, 455] width 440 height 38
click at [987, 561] on form "Business Name Pupusas Y Mas Covina LLC DBA Business Start Date [DATE] Legal Str…" at bounding box center [1233, 438] width 592 height 620
click at [1147, 461] on input "Website" at bounding box center [1233, 455] width 440 height 38
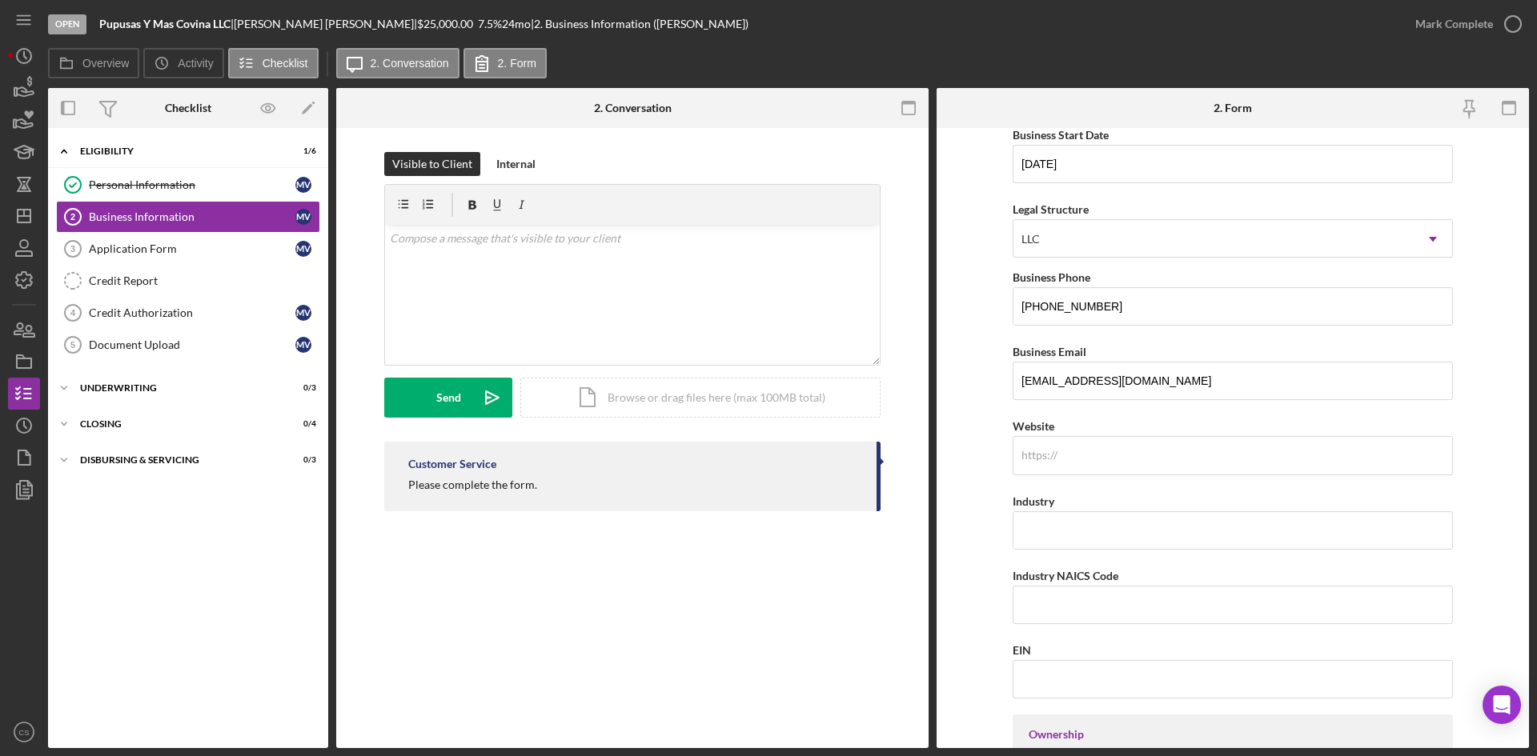
click at [963, 537] on form "Business Name Pupusas Y Mas Covina LLC DBA Business Start Date [DATE] Legal Str…" at bounding box center [1233, 438] width 592 height 620
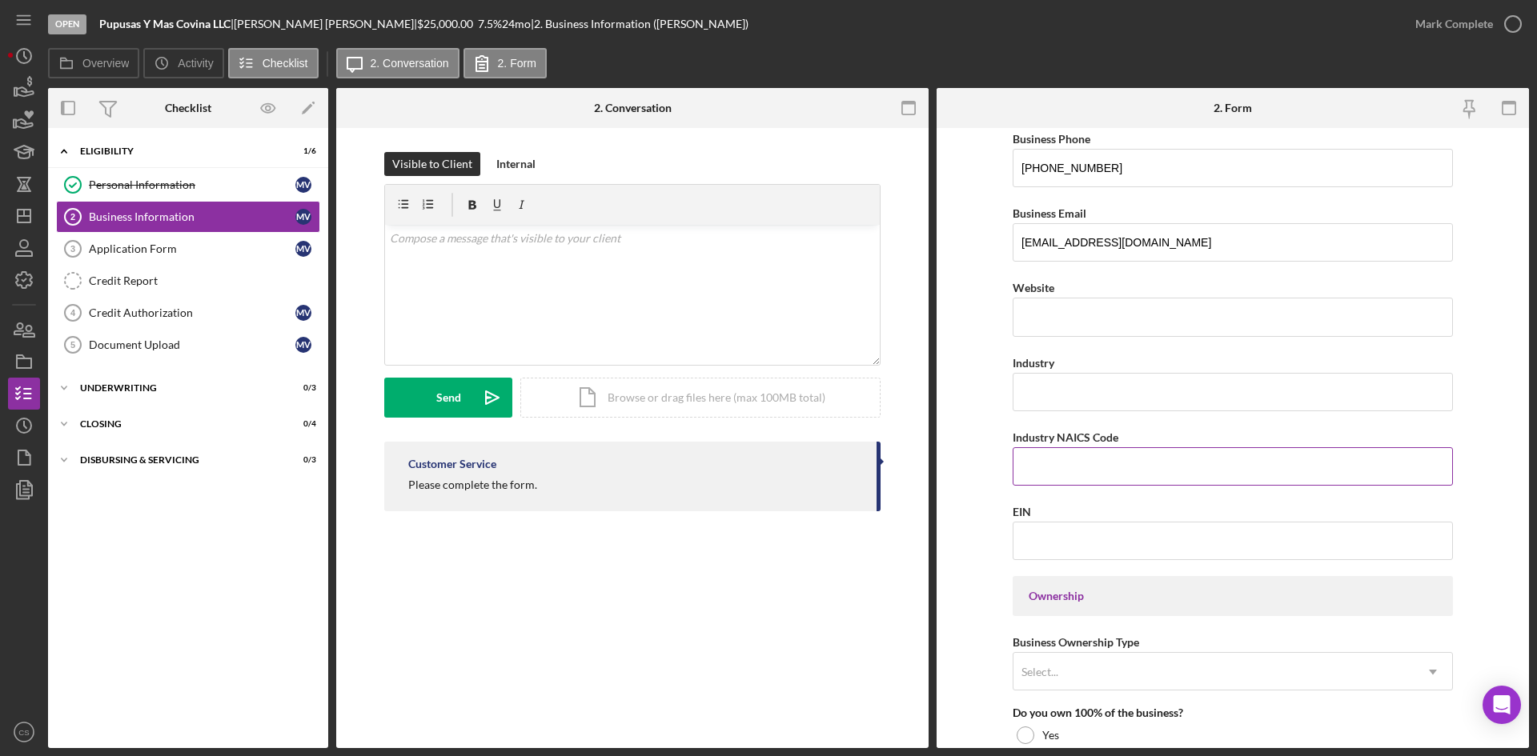
scroll to position [320, 0]
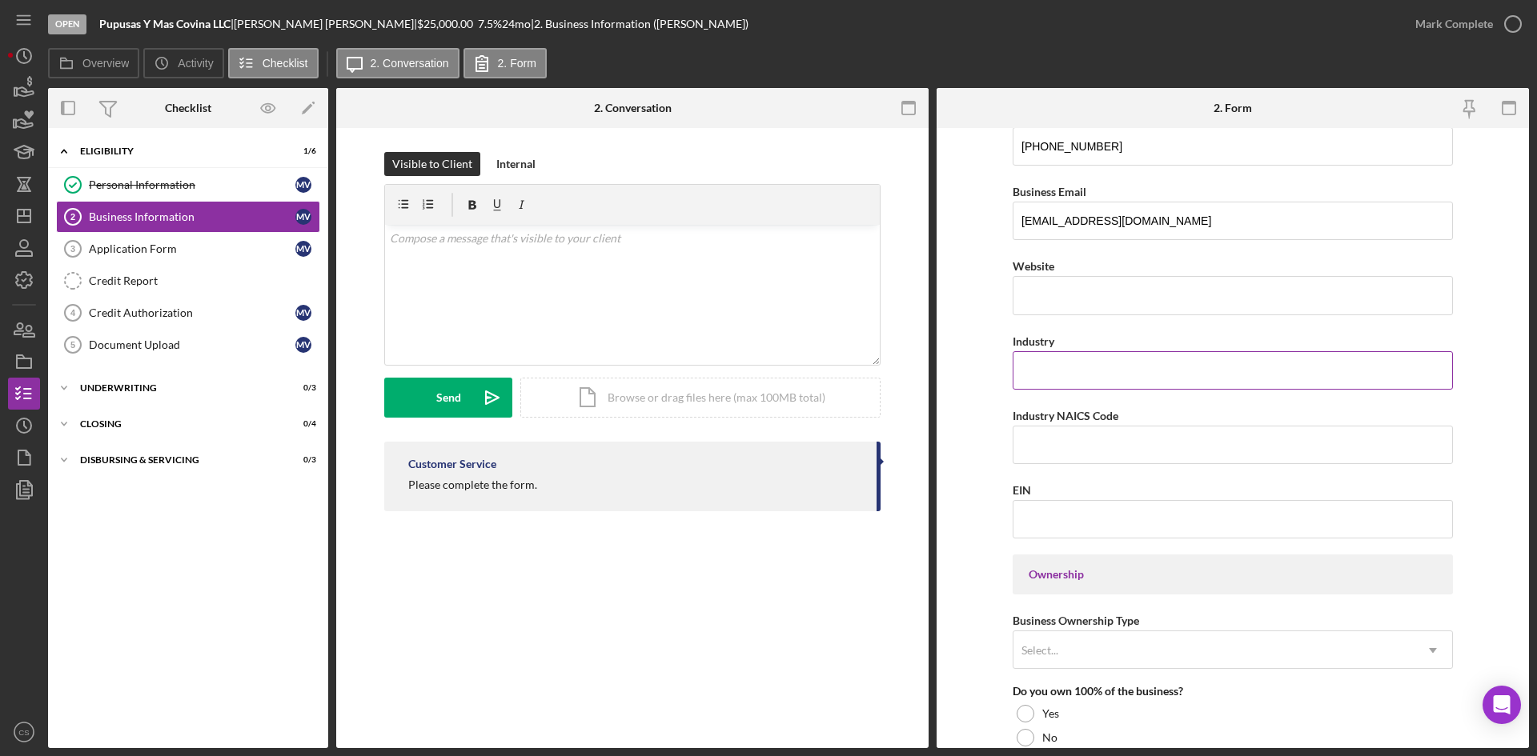
click at [1058, 365] on input "Industry" at bounding box center [1233, 370] width 440 height 38
type input "Food"
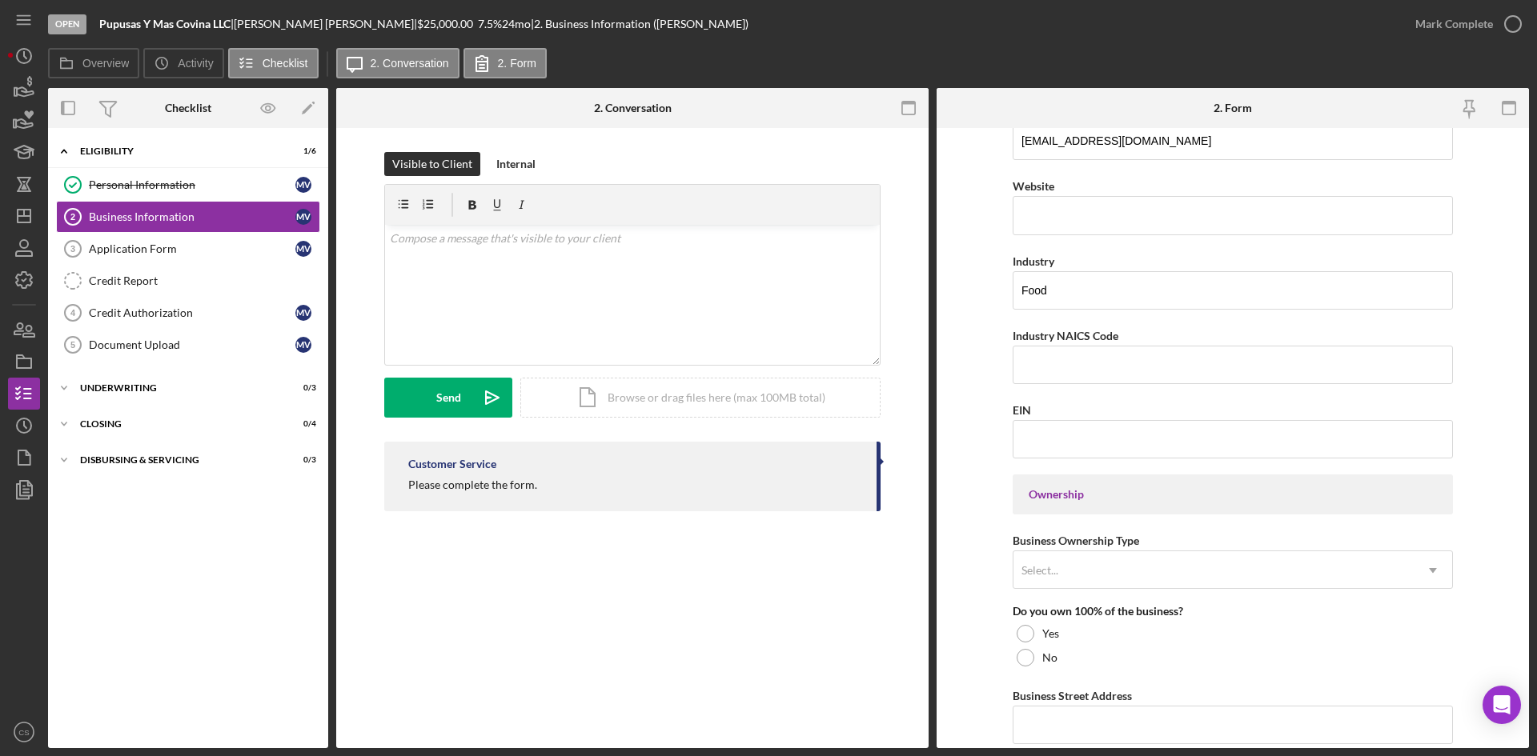
click at [970, 398] on form "Business Name Pupusas Y Mas Covina LLC DBA Business Start Date [DATE] Legal Str…" at bounding box center [1233, 438] width 592 height 620
click at [1056, 244] on div "Business Name Pupusas Y Mas Covina LLC DBA Business Start Date [DATE] Legal Str…" at bounding box center [1233, 599] width 440 height 1727
click at [1061, 243] on div "Business Name Pupusas Y Mas Covina LLC DBA Business Start Date [DATE] Legal Str…" at bounding box center [1233, 599] width 440 height 1727
click at [1070, 232] on input "Website" at bounding box center [1233, 215] width 440 height 38
type input "o"
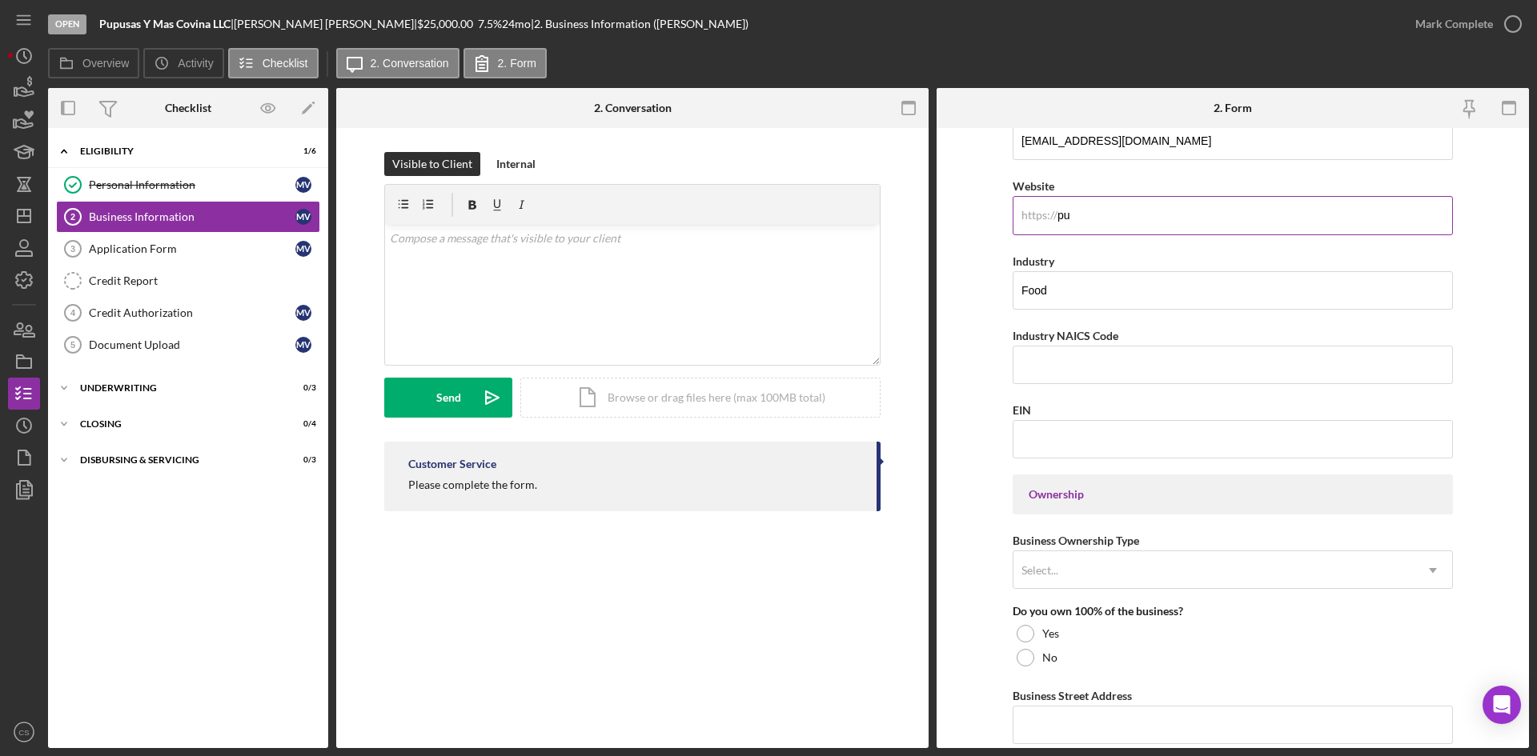
type input "p"
click at [1057, 447] on input "EIN" at bounding box center [1233, 439] width 440 height 38
click at [956, 534] on form "Business Name Pupusas Y Mas Covina LLC DBA Business Start Date [DATE] Legal Str…" at bounding box center [1233, 438] width 592 height 620
click at [1229, 592] on div "Business Name Pupusas Y Mas Covina LLC DBA Business Start Date [DATE] Legal Str…" at bounding box center [1233, 599] width 440 height 1727
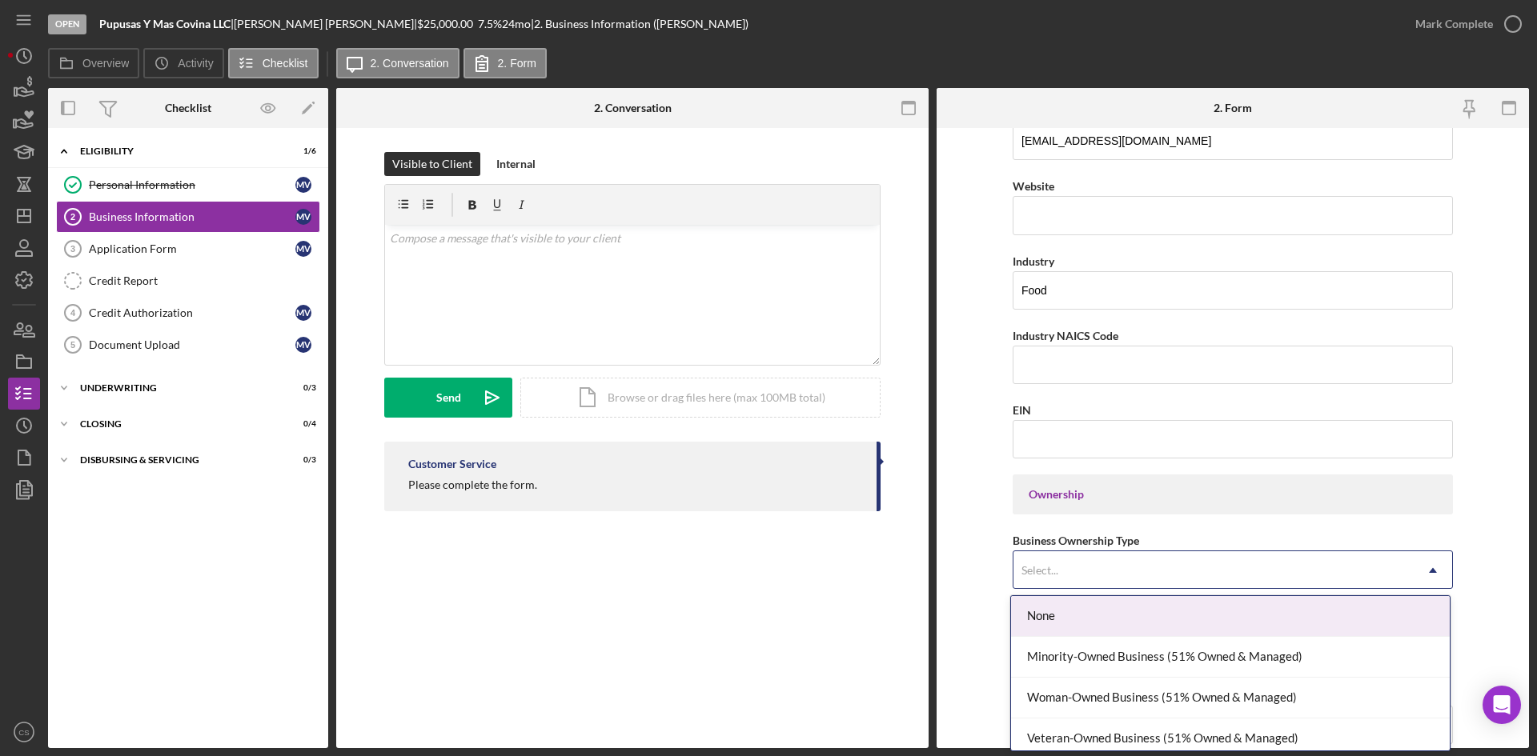
drag, startPoint x: 1221, startPoint y: 580, endPoint x: 1159, endPoint y: 615, distance: 70.6
click at [1220, 580] on div "Select..." at bounding box center [1213, 570] width 400 height 37
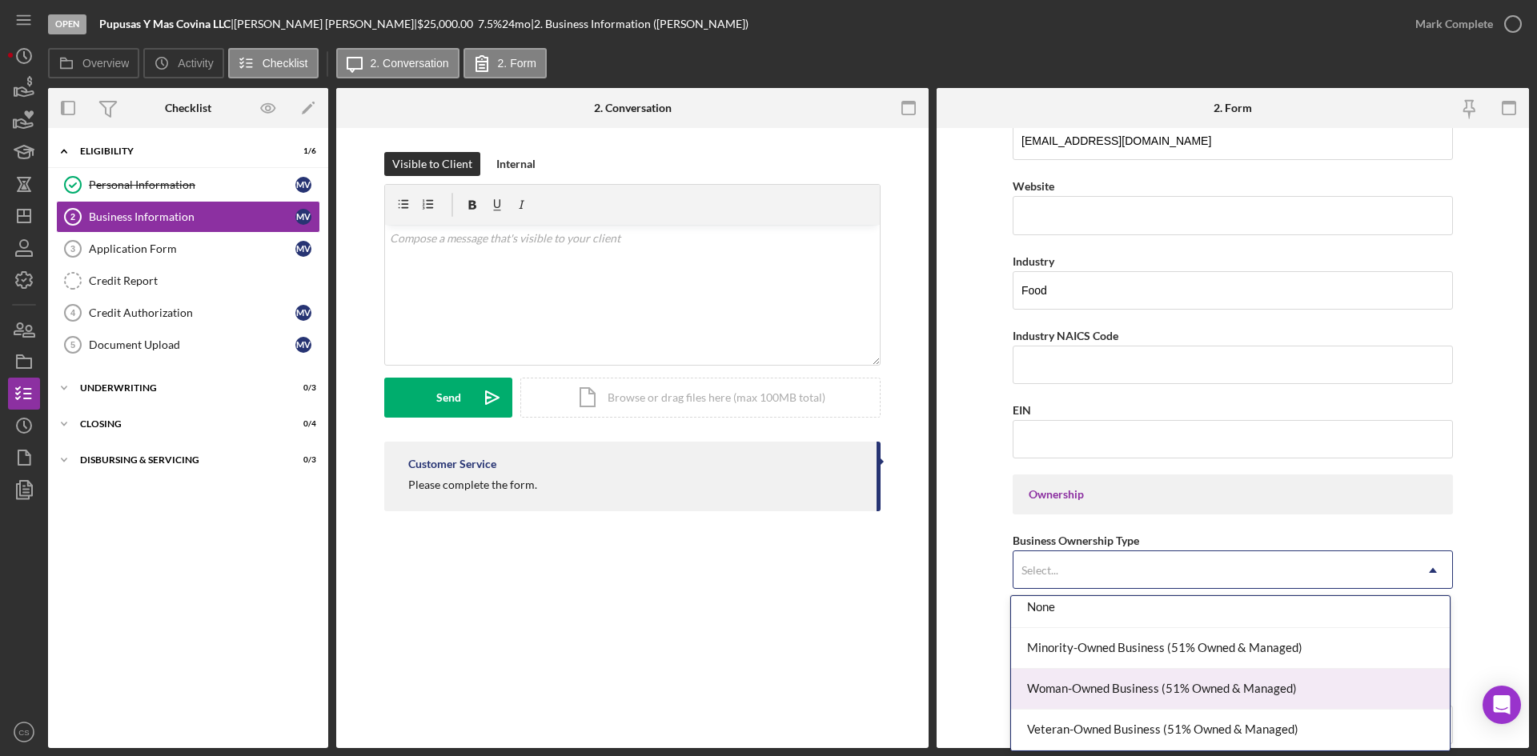
click at [1091, 689] on div "Woman-Owned Business (51% Owned & Managed)" at bounding box center [1230, 689] width 439 height 41
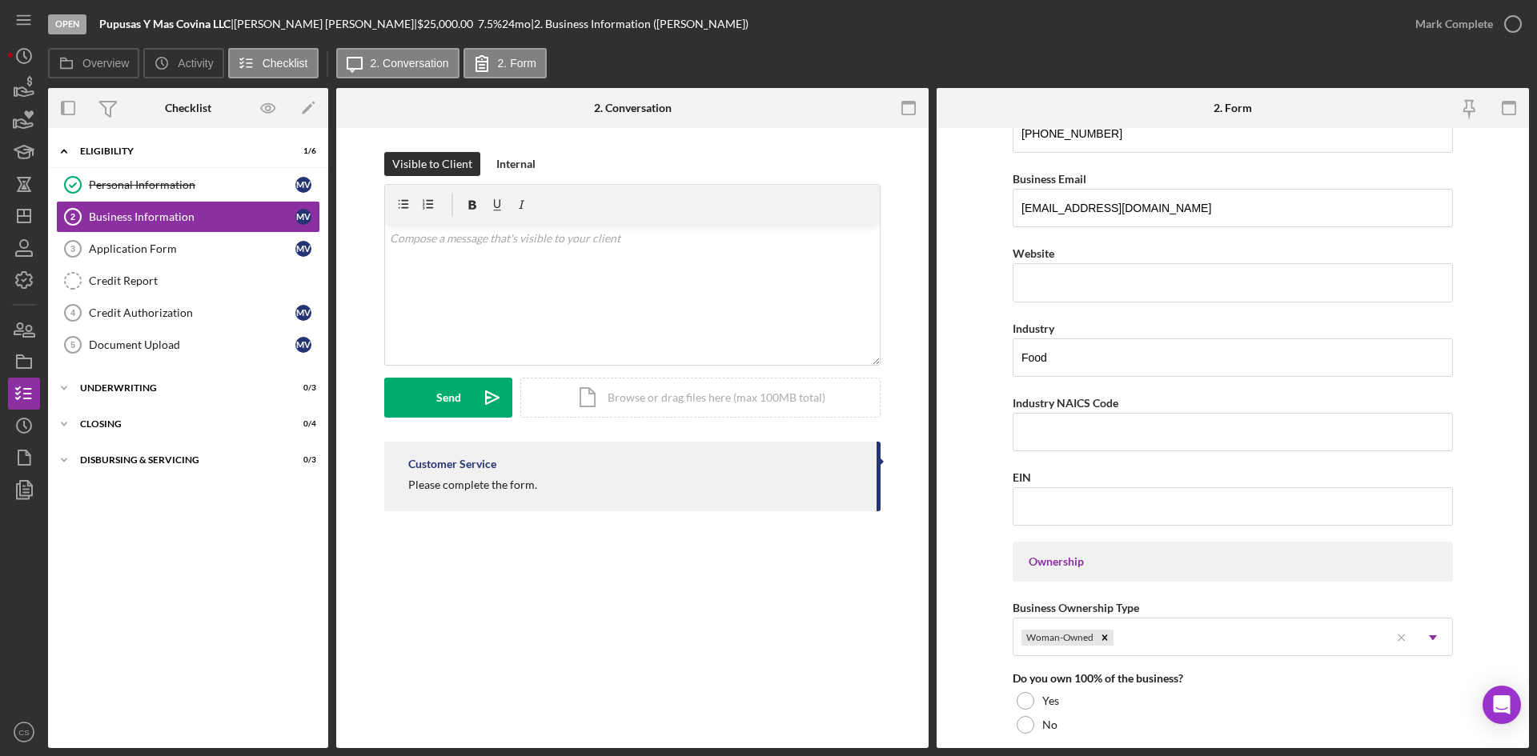
scroll to position [320, 0]
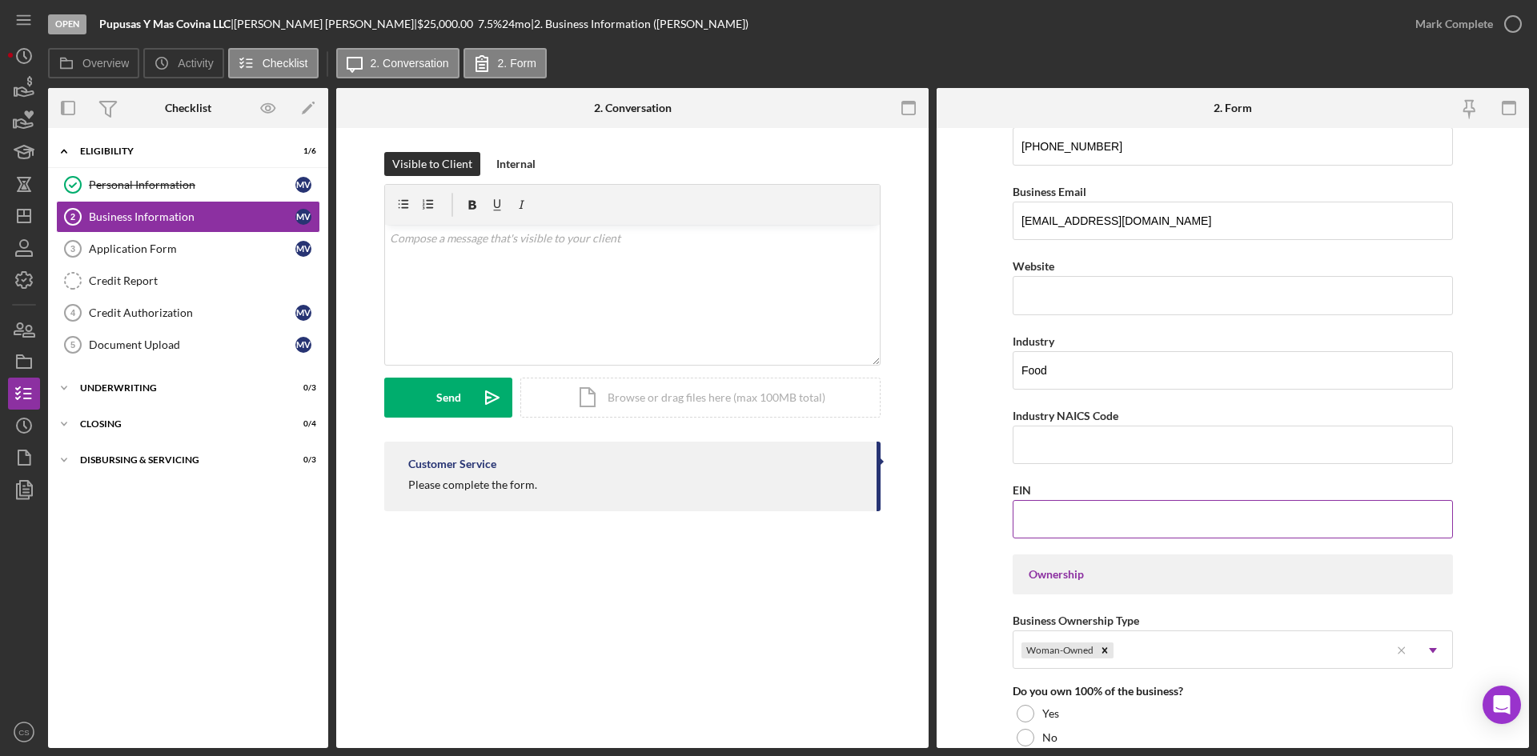
drag, startPoint x: 1101, startPoint y: 507, endPoint x: 1091, endPoint y: 507, distance: 9.6
click at [1097, 507] on input "EIN" at bounding box center [1233, 519] width 440 height 38
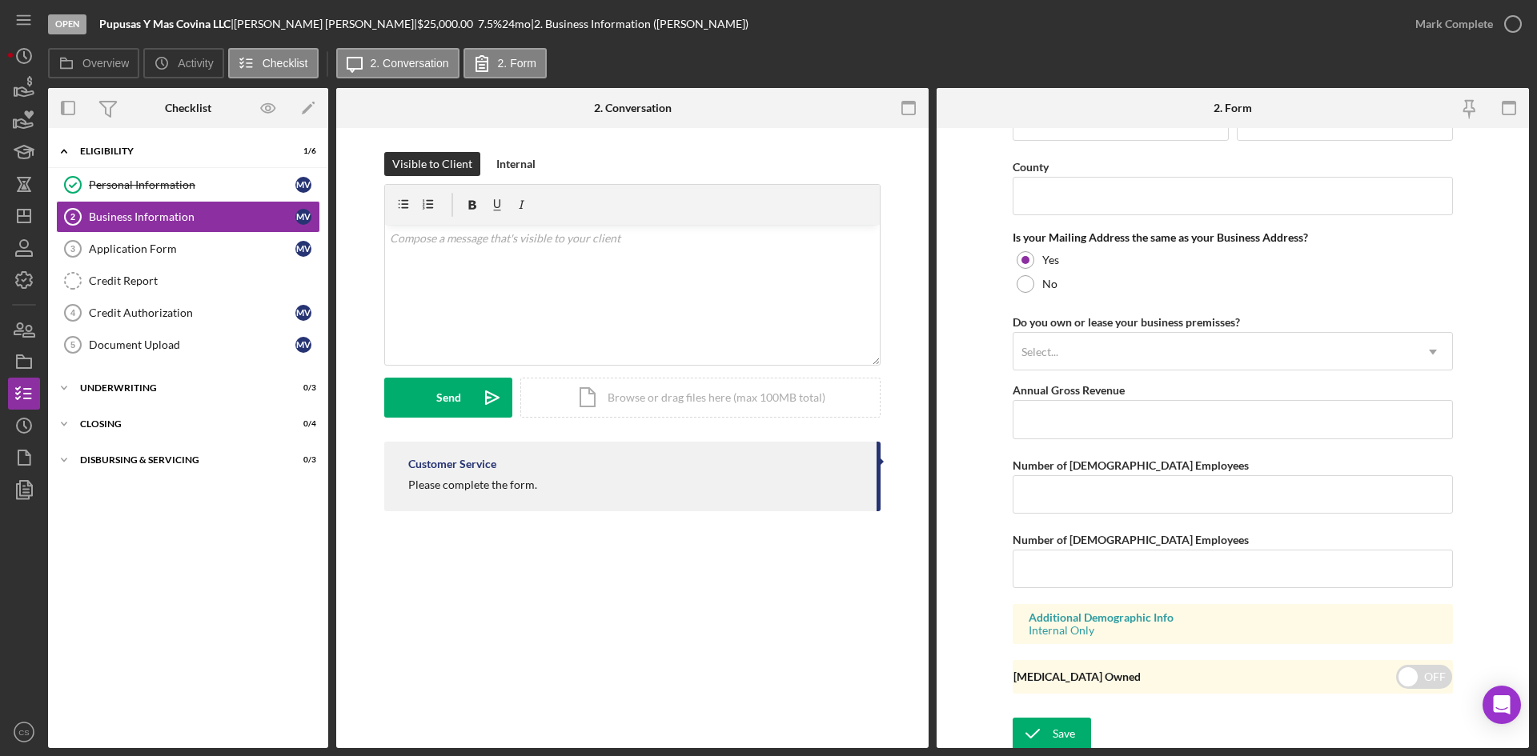
scroll to position [1157, 0]
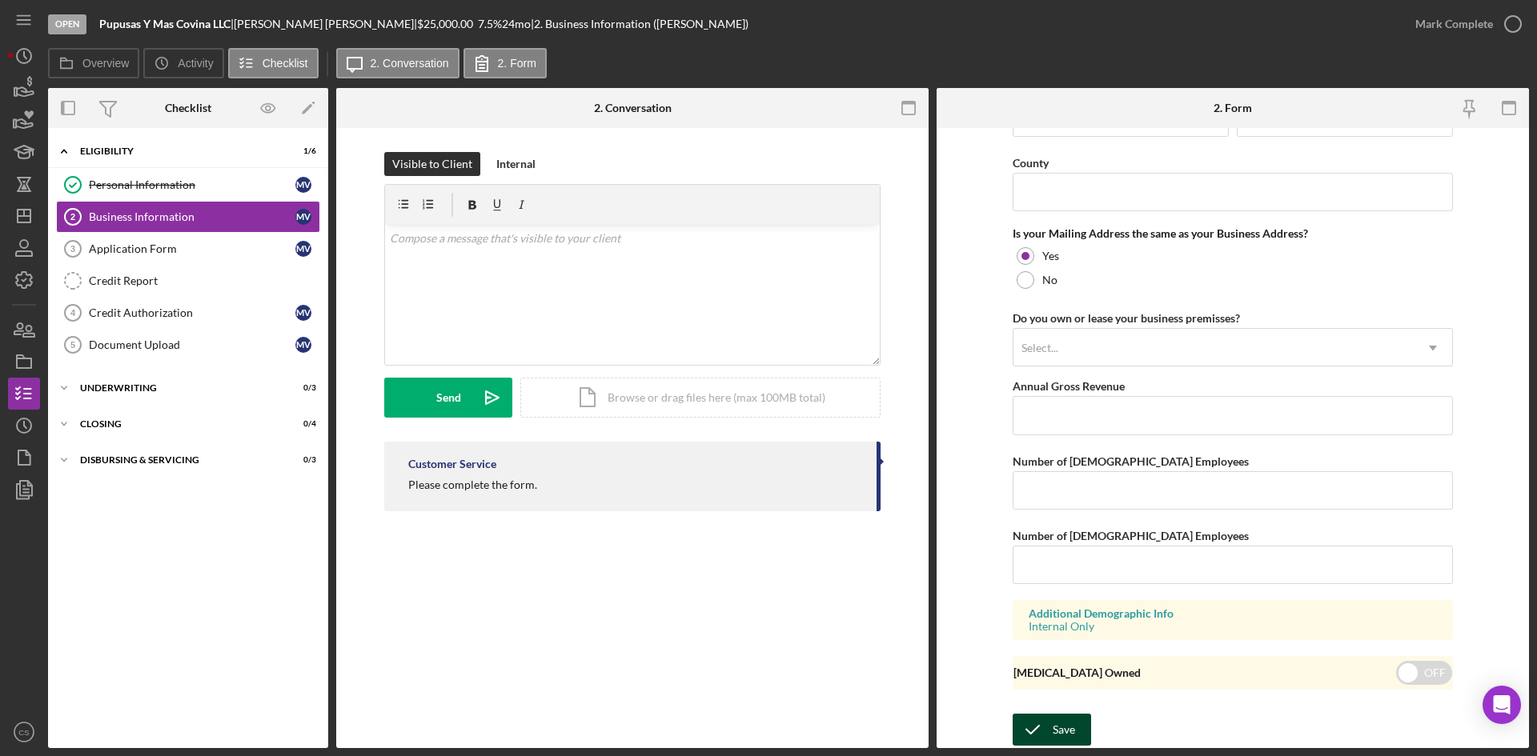
click at [1059, 735] on div "Save" at bounding box center [1064, 730] width 22 height 32
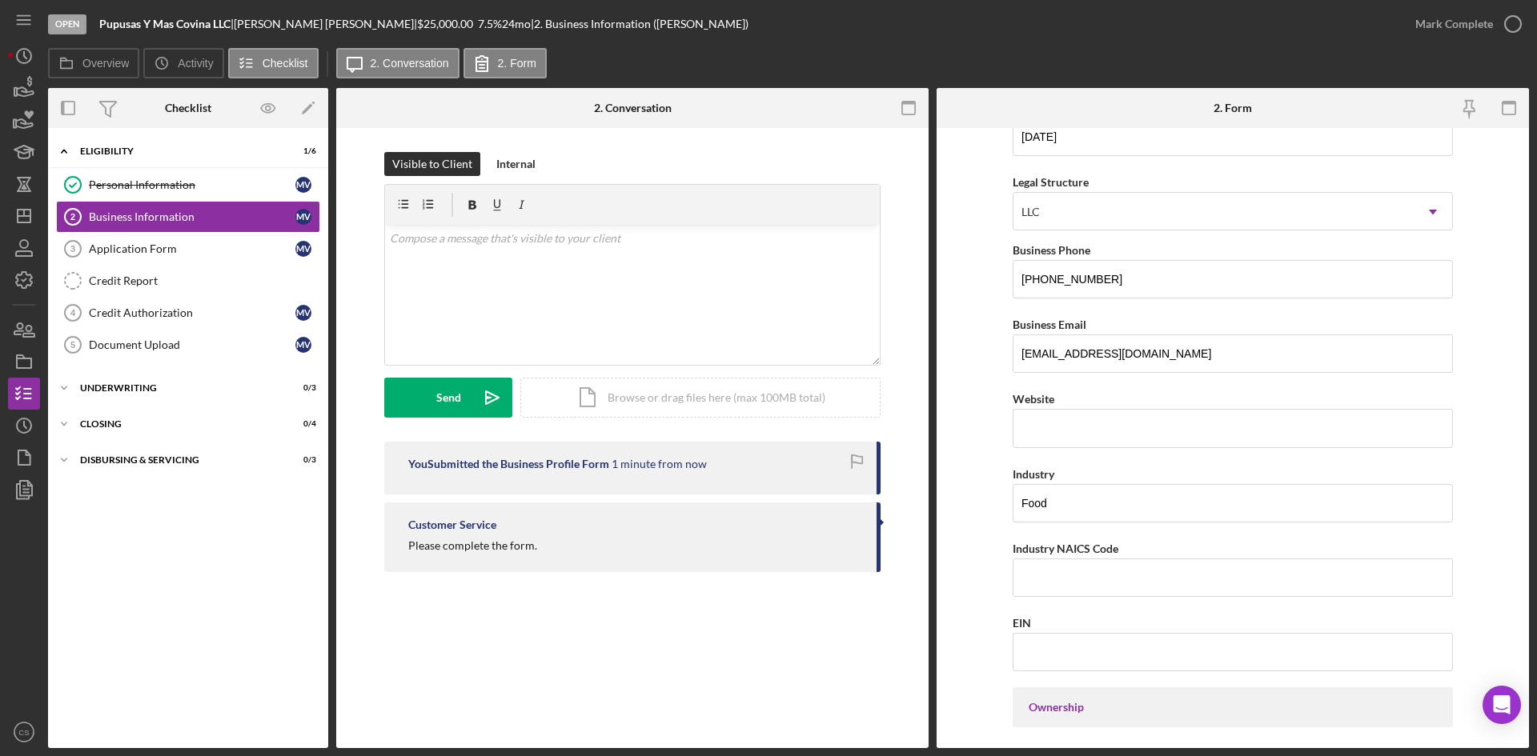
scroll to position [36, 0]
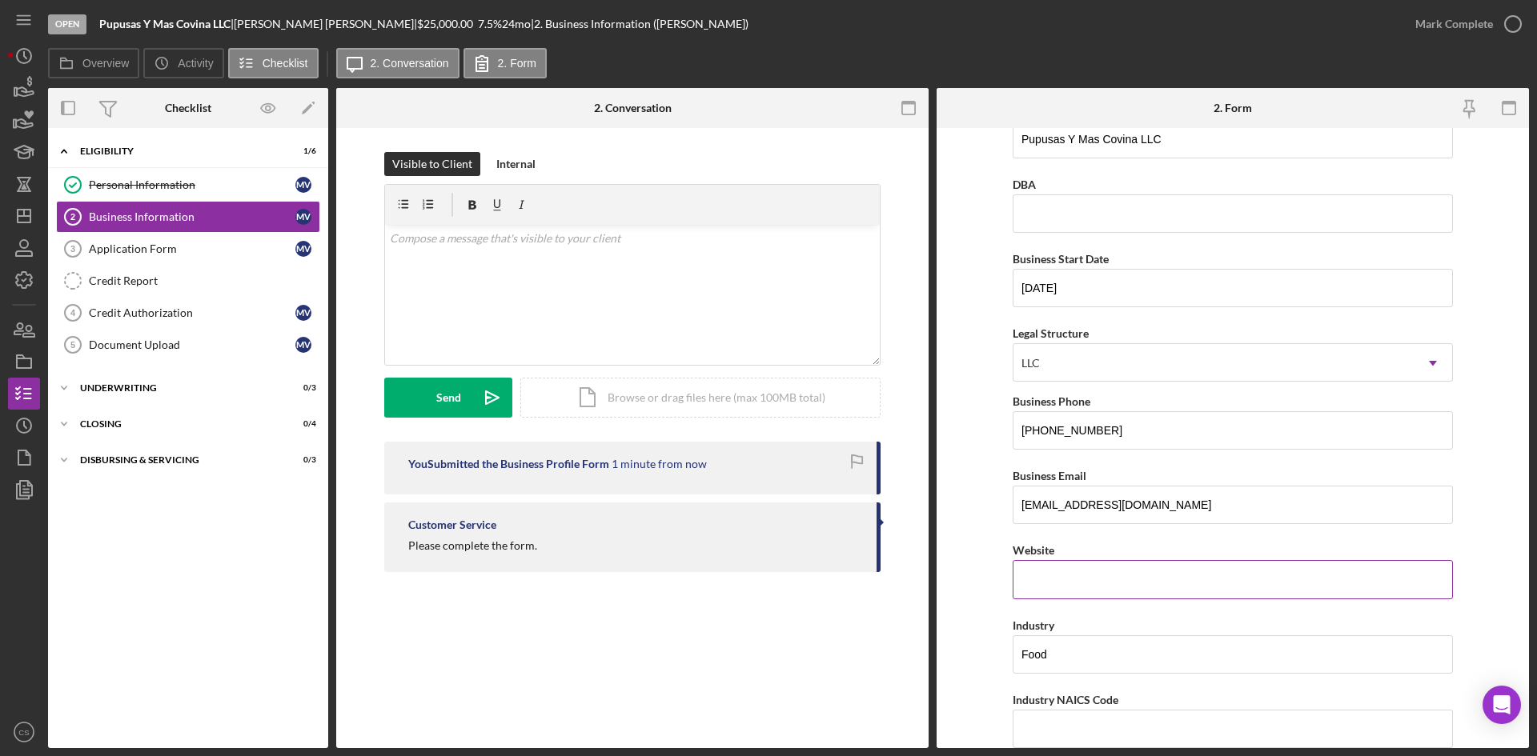
click at [1088, 579] on input "Website" at bounding box center [1233, 579] width 440 height 38
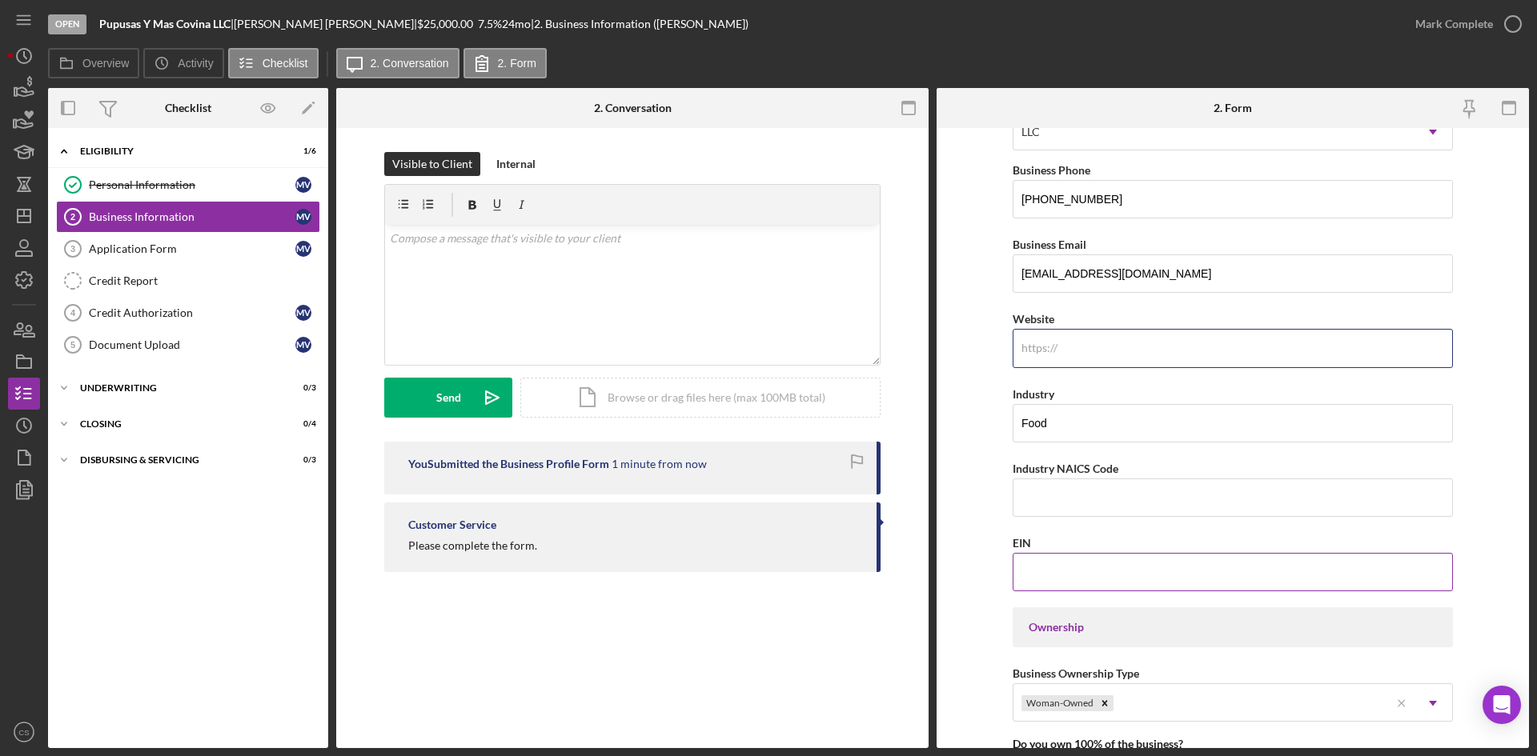
scroll to position [276, 0]
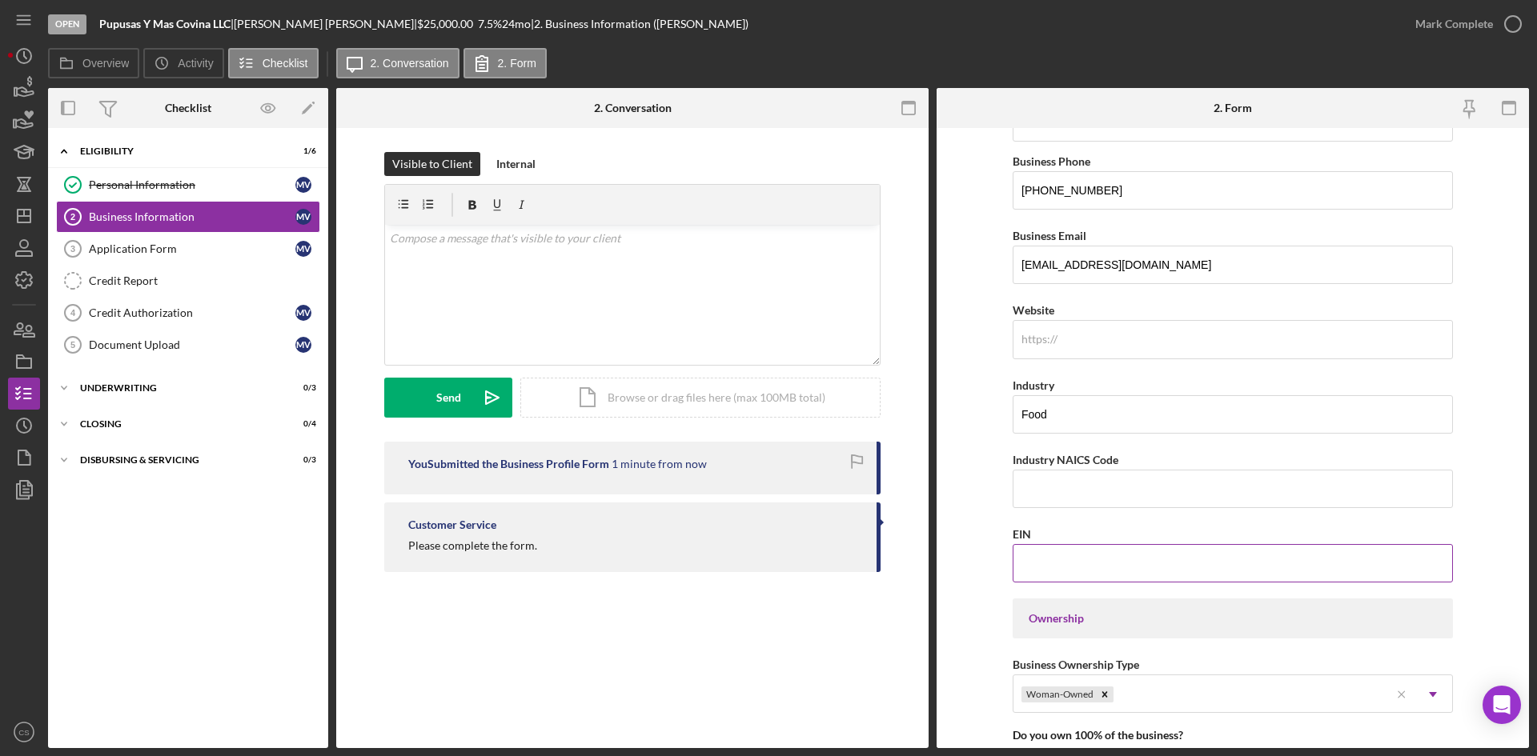
click at [1064, 562] on input "EIN" at bounding box center [1233, 563] width 440 height 38
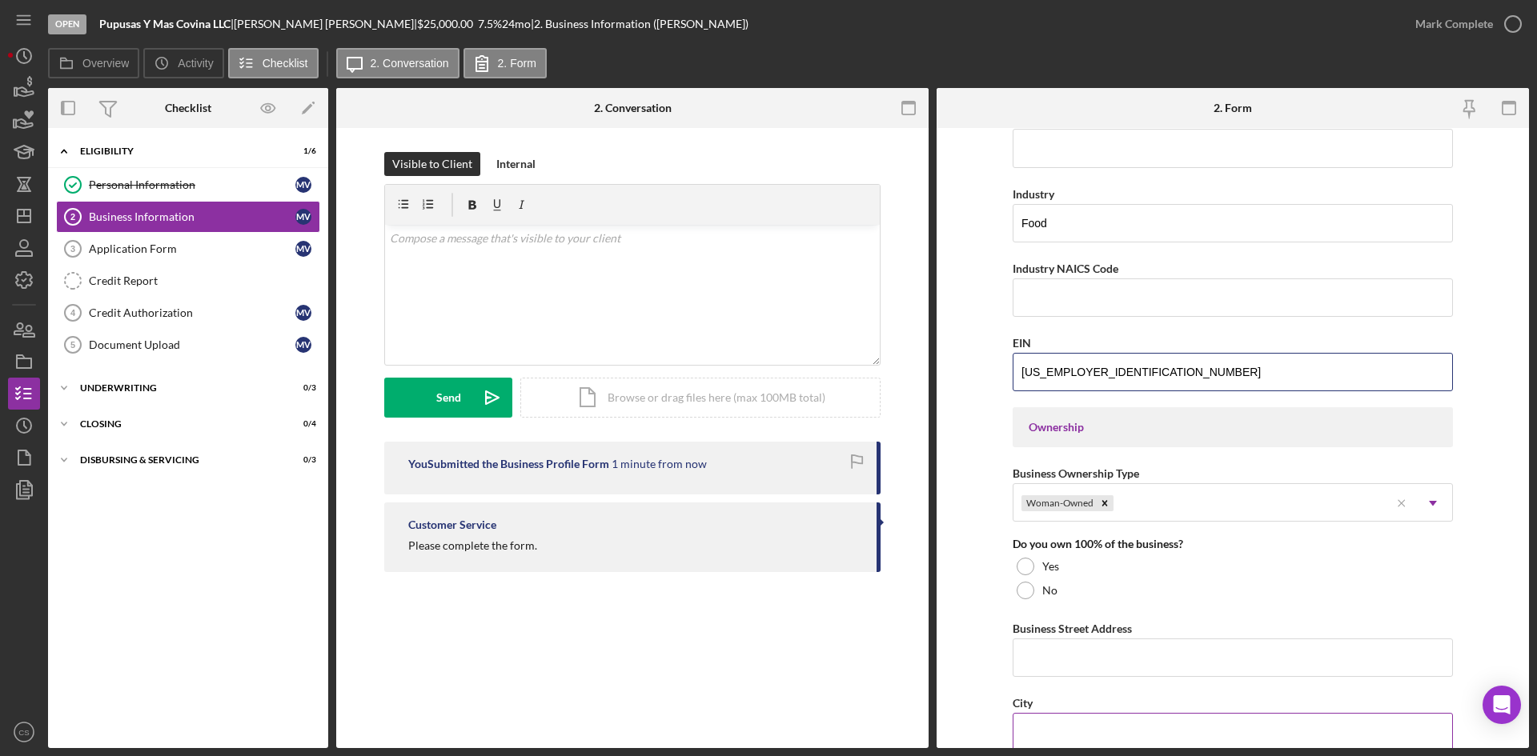
scroll to position [516, 0]
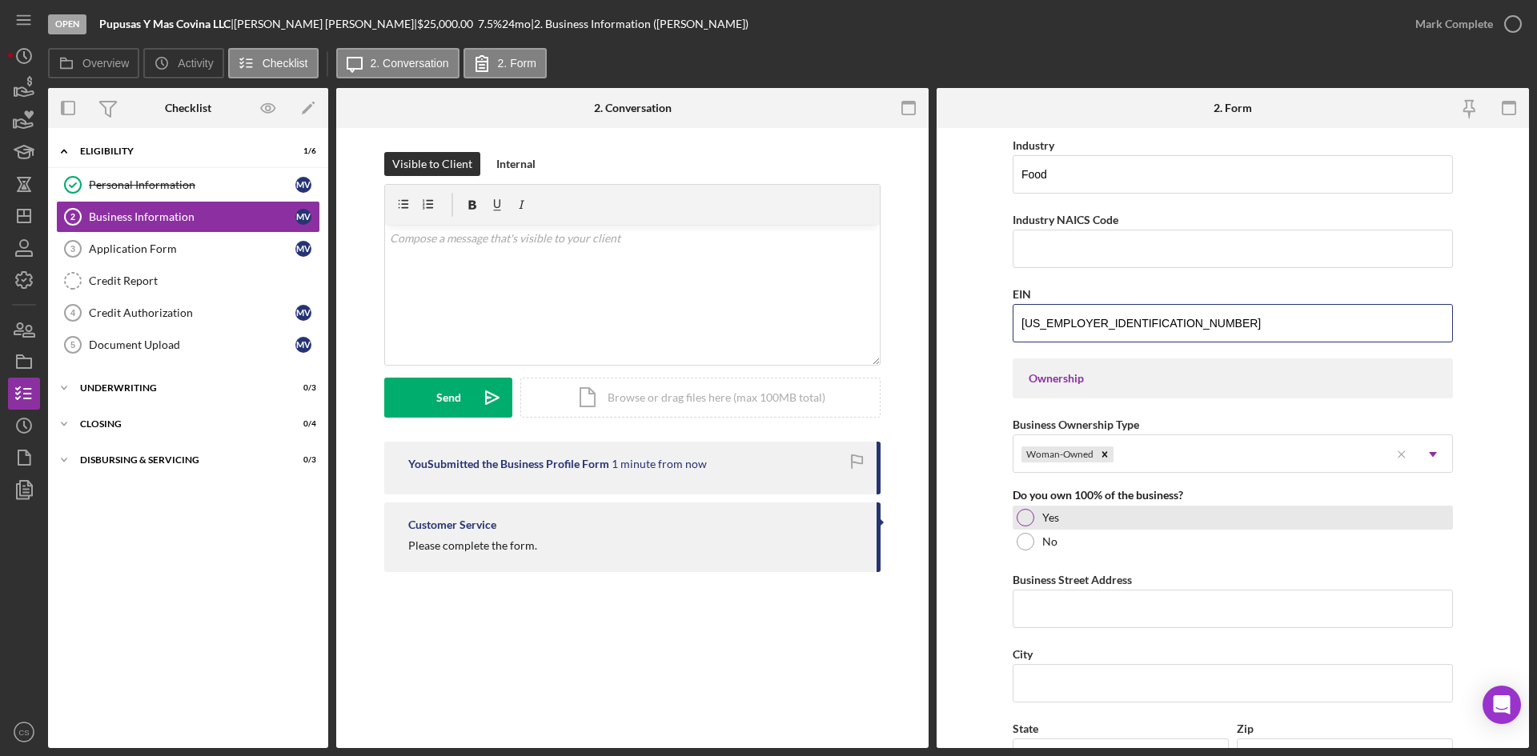
type input "[US_EMPLOYER_IDENTIFICATION_NUMBER]"
click at [1069, 513] on div "Yes" at bounding box center [1233, 518] width 440 height 24
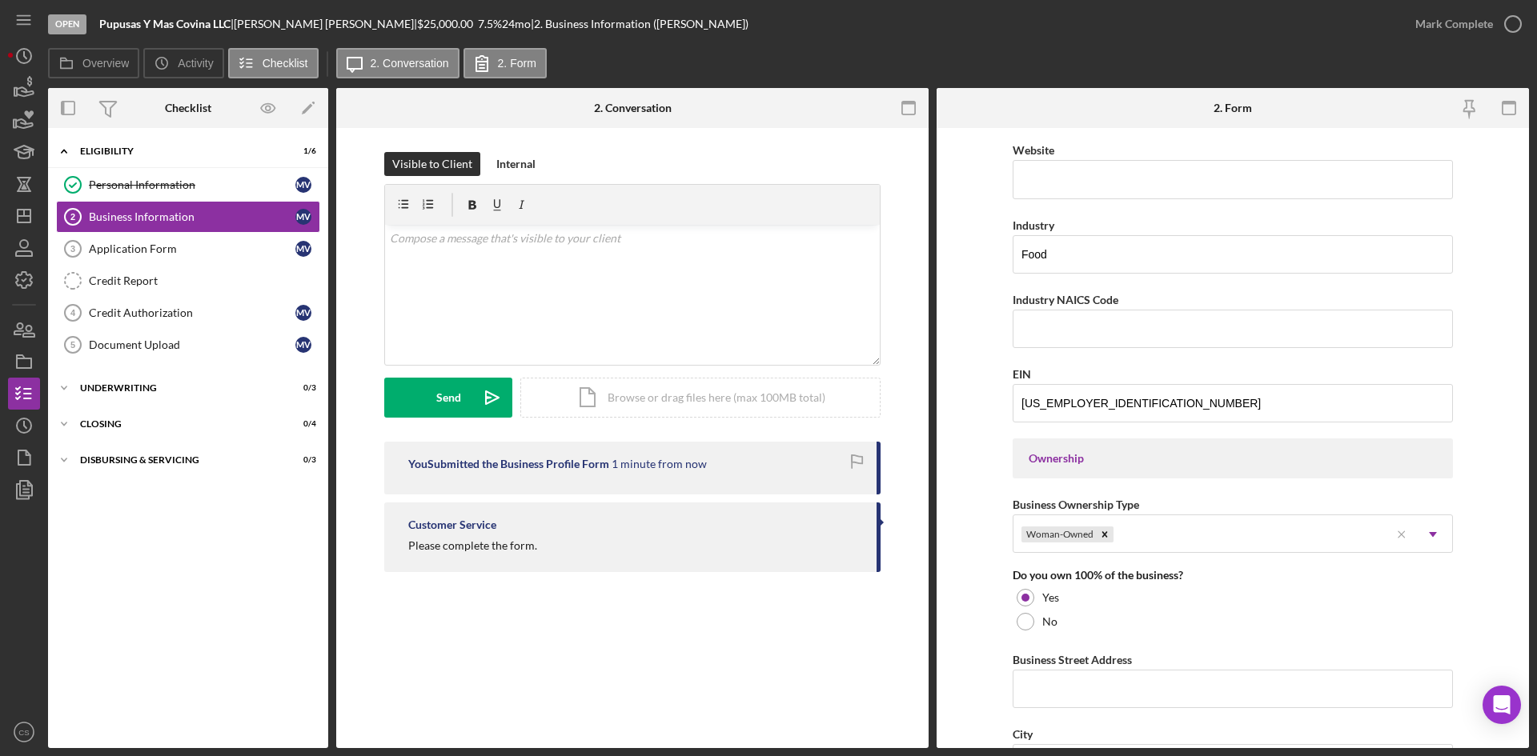
scroll to position [676, 0]
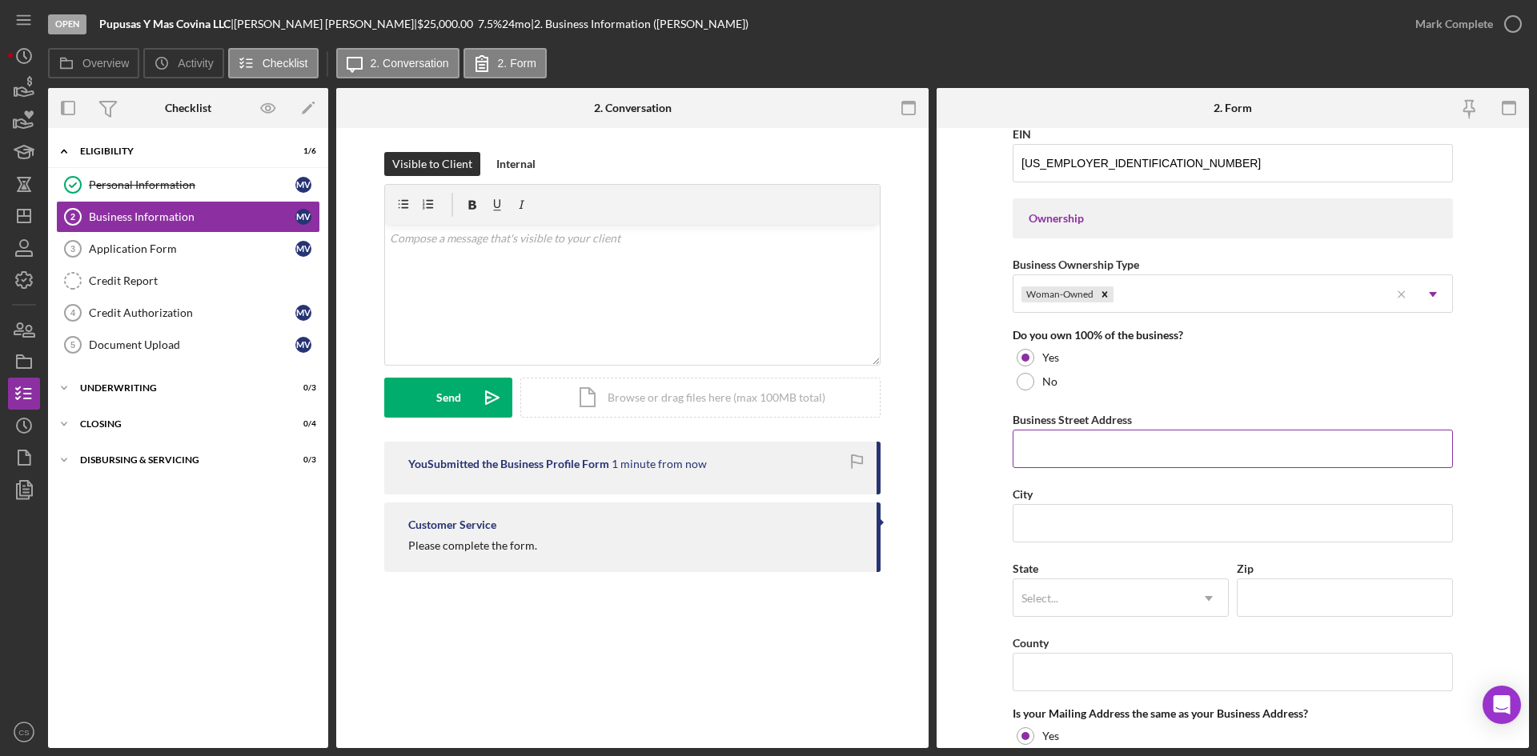
drag, startPoint x: 1078, startPoint y: 455, endPoint x: 1077, endPoint y: 464, distance: 8.9
click at [1078, 455] on input "Business Street Address" at bounding box center [1233, 449] width 440 height 38
type input "[STREET_ADDRESS]"
click at [1114, 528] on input "City" at bounding box center [1233, 523] width 440 height 38
type input "Covina"
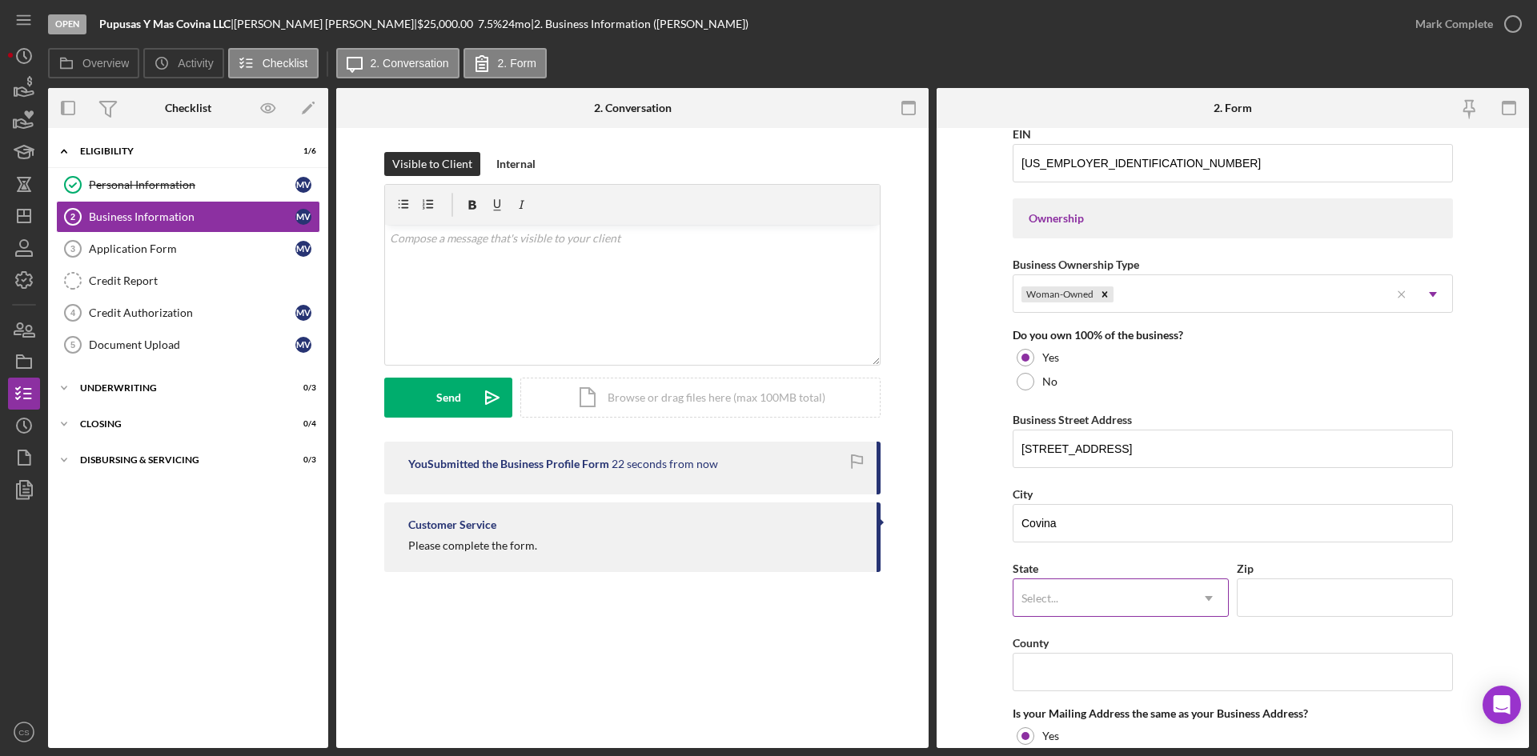
click at [1115, 592] on div "Select..." at bounding box center [1101, 598] width 176 height 37
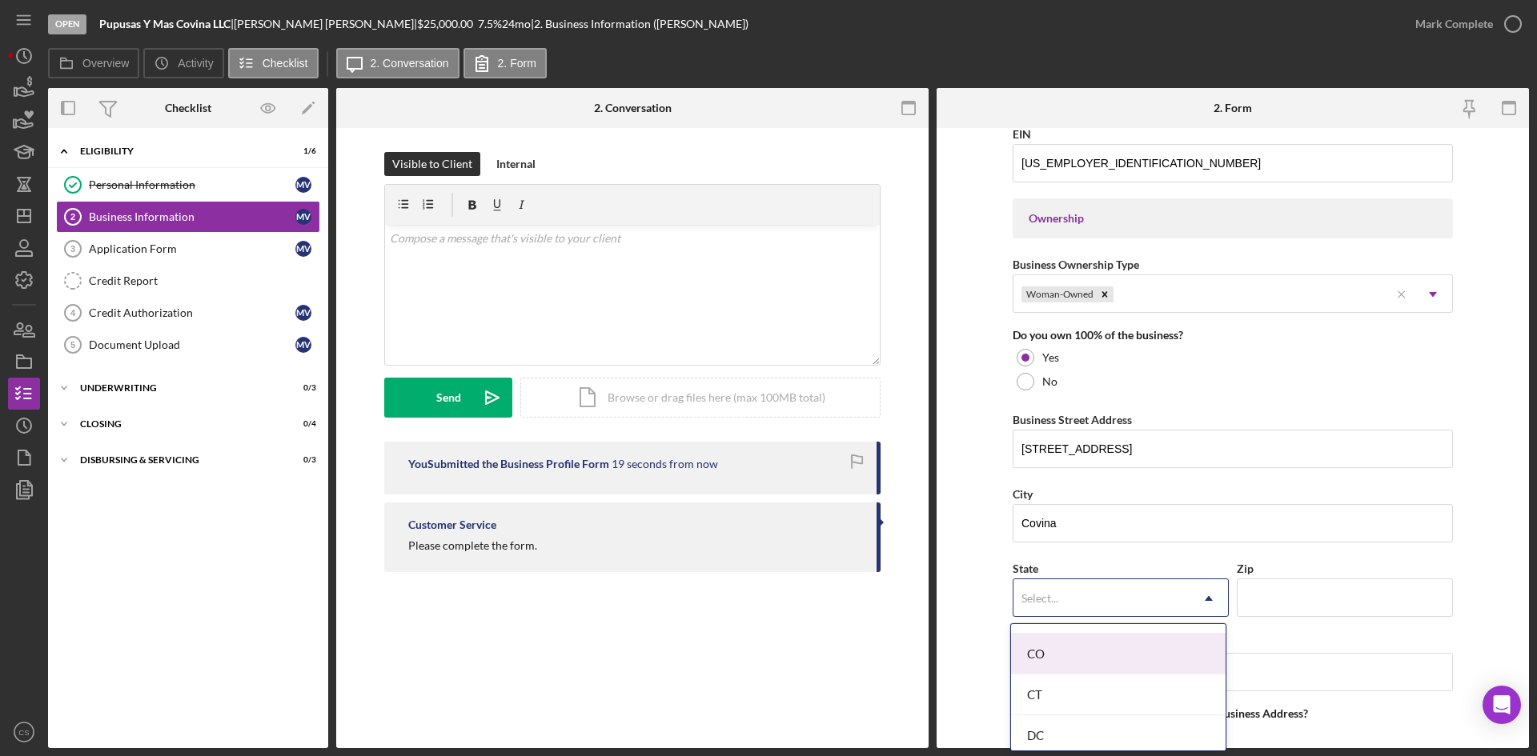
scroll to position [400, 0]
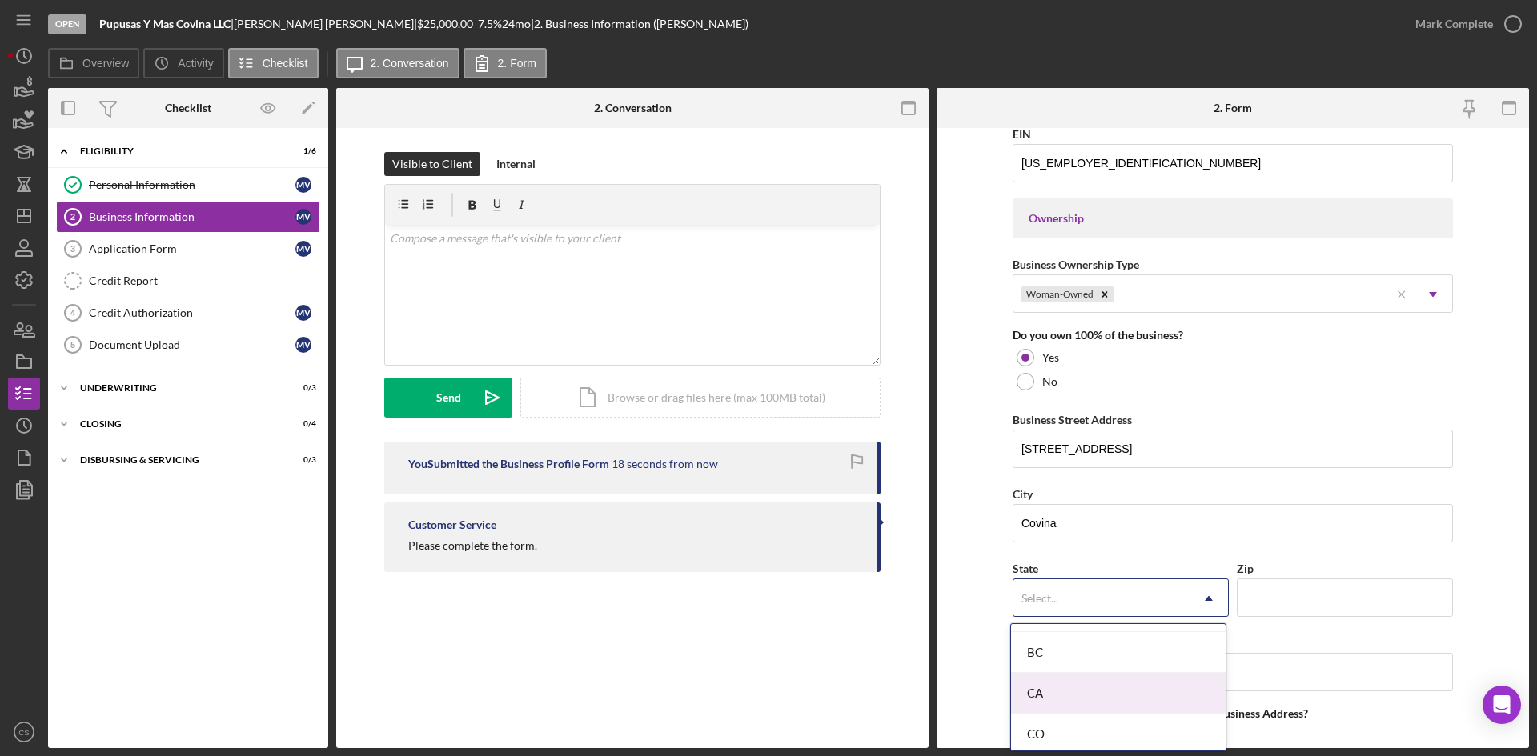
click at [1087, 675] on div "CA" at bounding box center [1118, 693] width 215 height 41
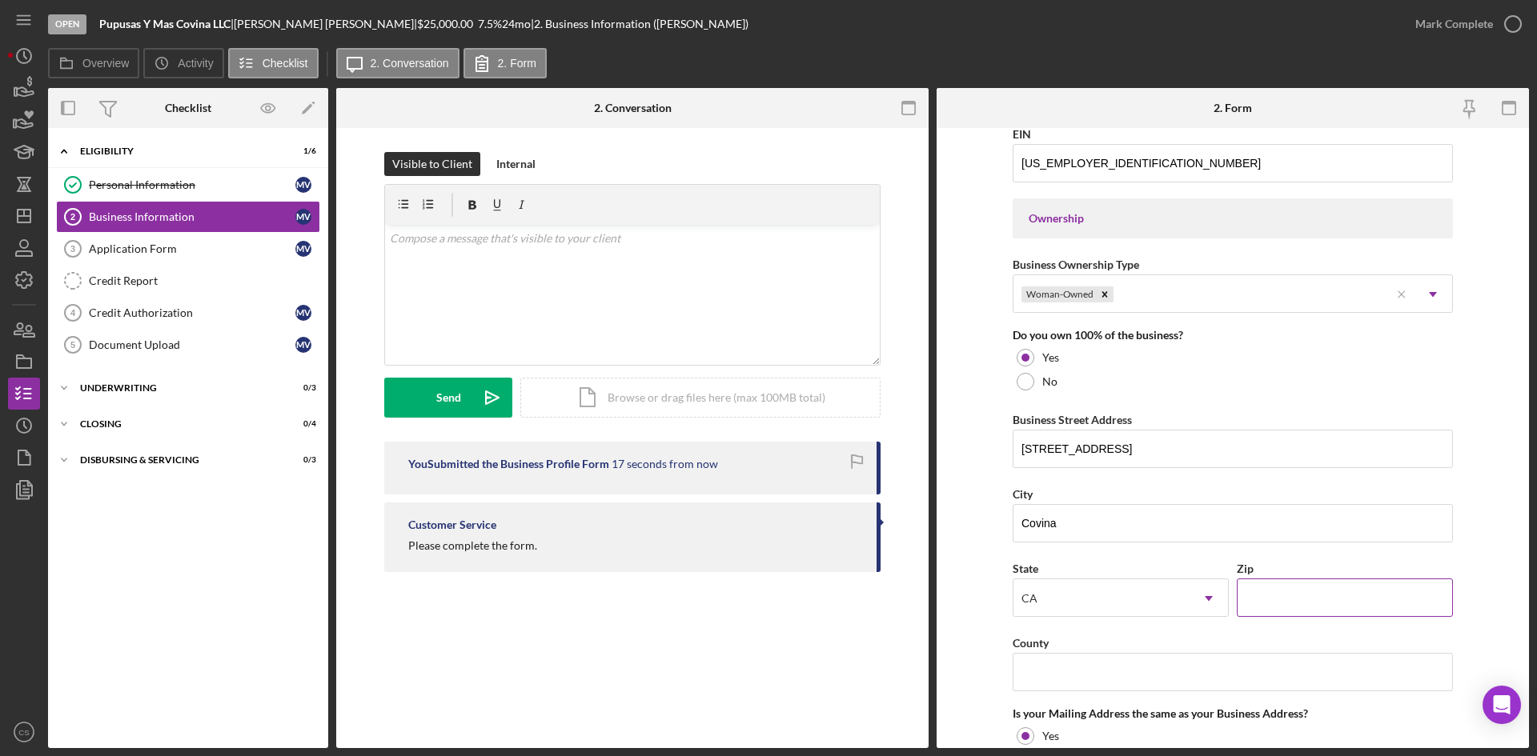
click at [1259, 600] on input "Zip" at bounding box center [1345, 598] width 216 height 38
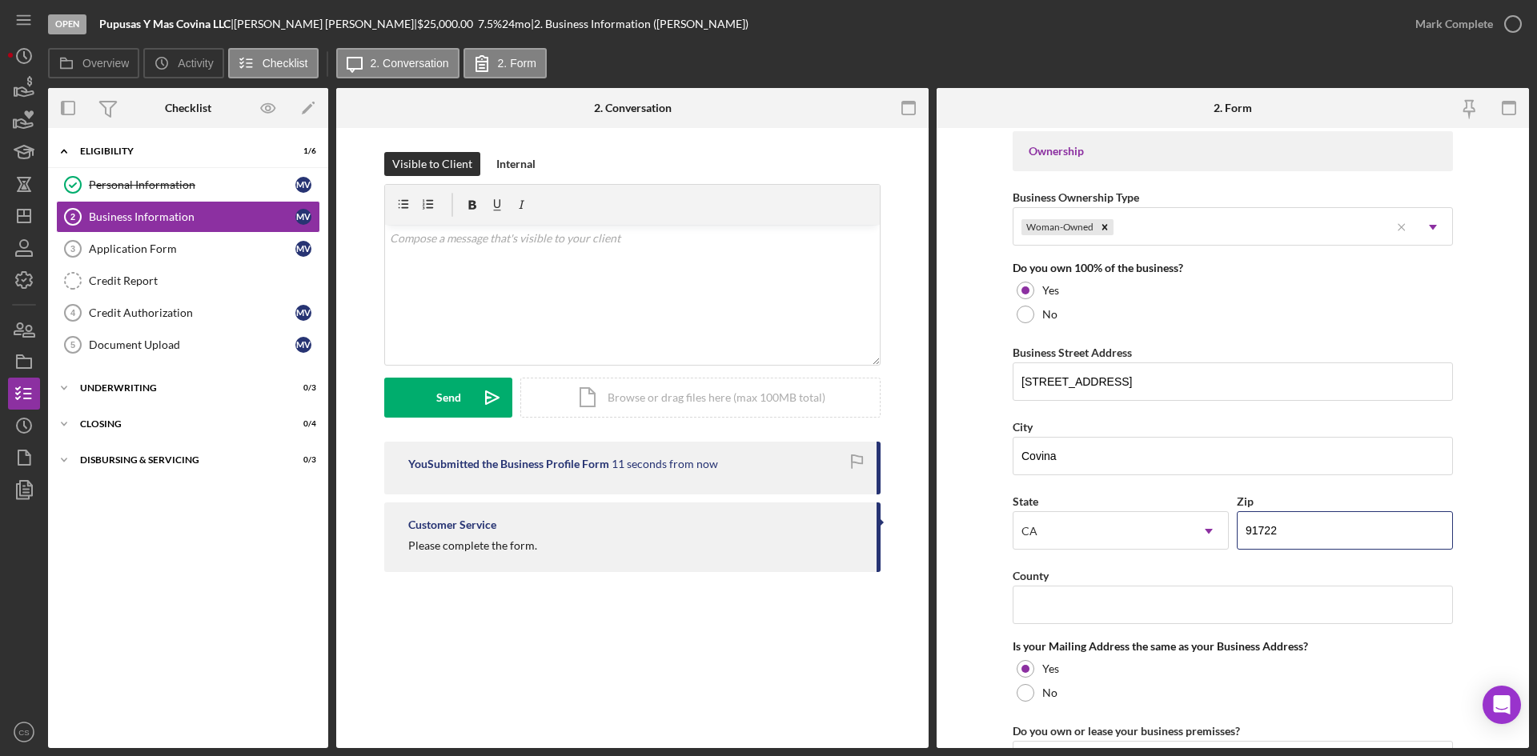
scroll to position [836, 0]
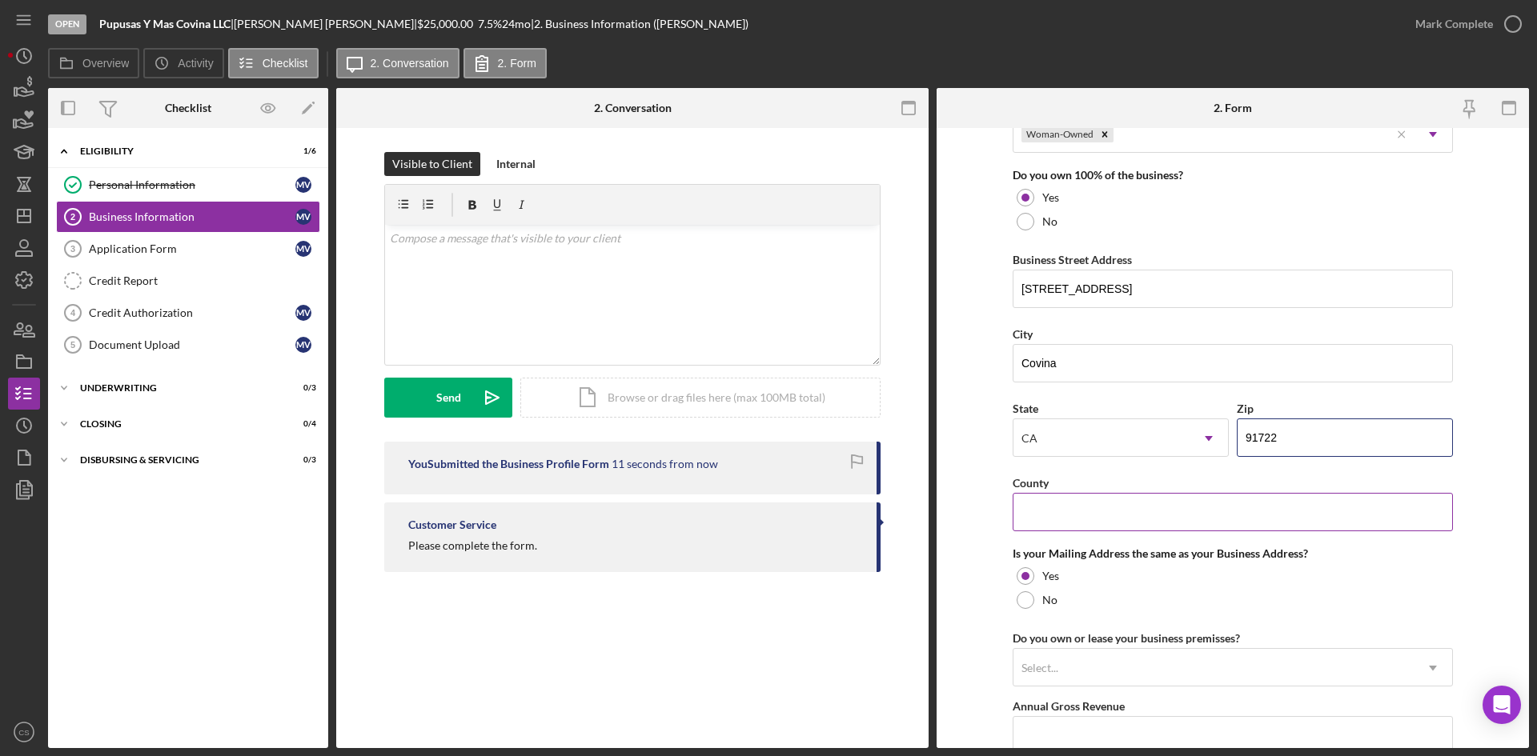
type input "91722"
click at [1100, 521] on input "County" at bounding box center [1233, 512] width 440 height 38
click at [1049, 505] on input "County" at bounding box center [1233, 512] width 440 height 38
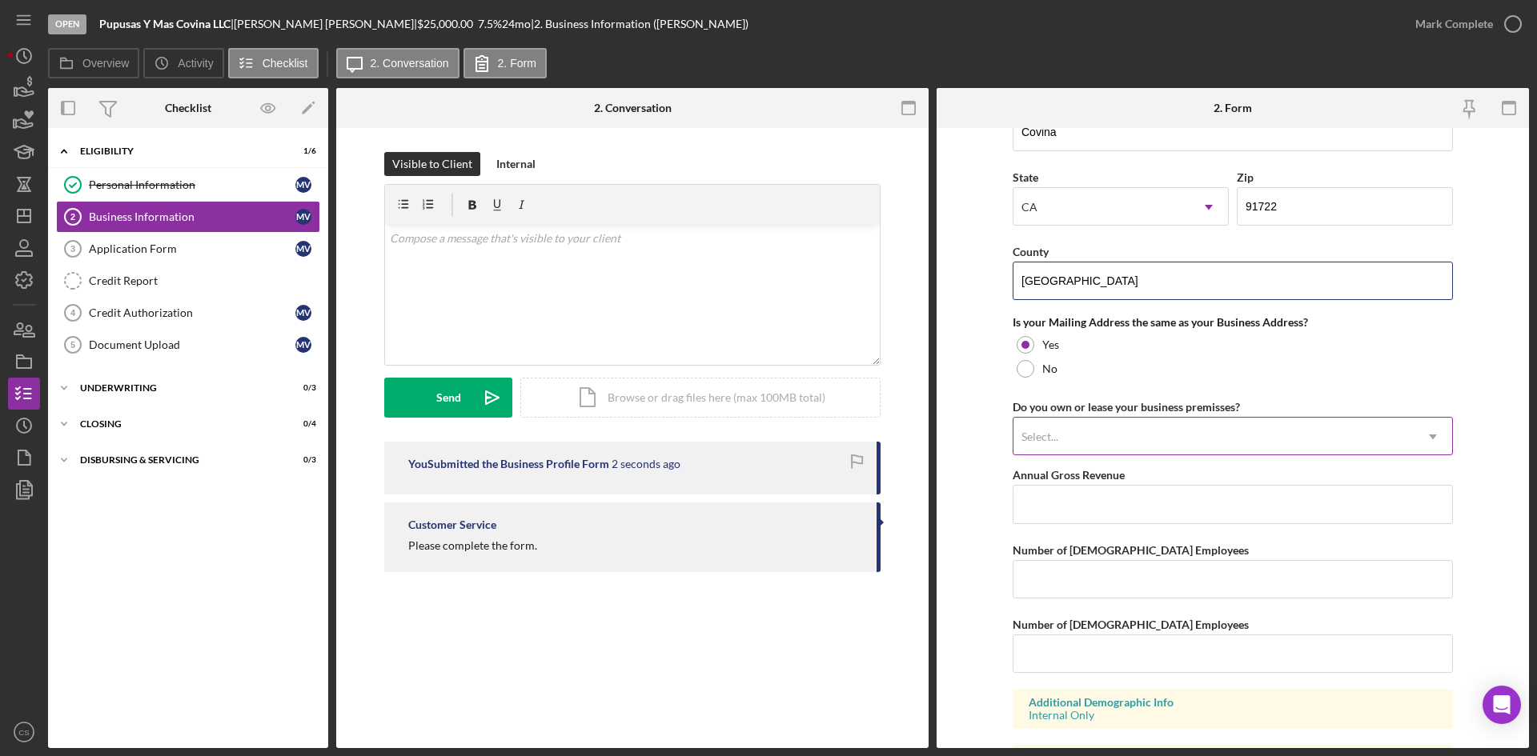
scroll to position [1077, 0]
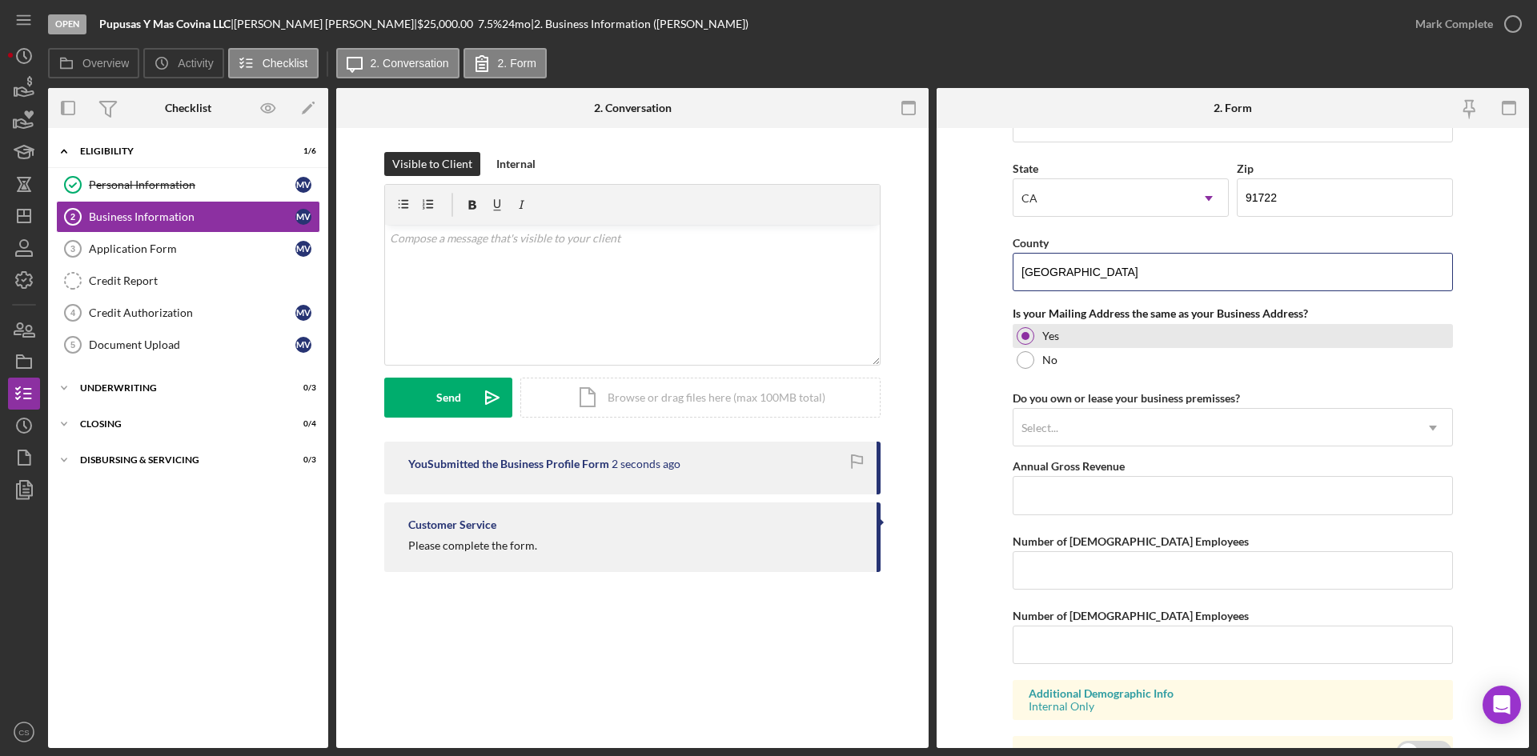
type input "[GEOGRAPHIC_DATA]"
click at [1268, 340] on div "Yes" at bounding box center [1233, 336] width 440 height 24
click at [1055, 435] on div "Select..." at bounding box center [1039, 428] width 37 height 13
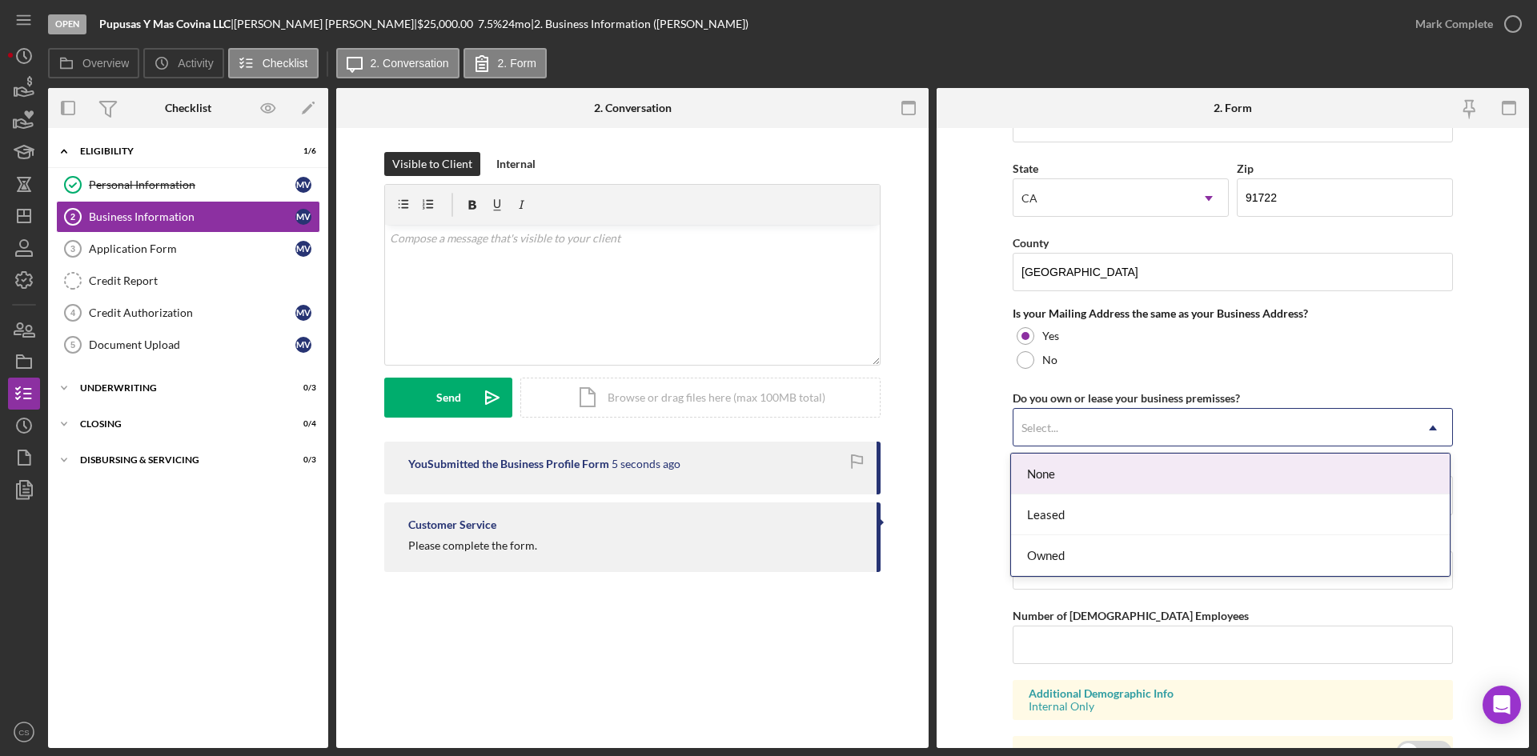
click at [973, 451] on form "Business Name Pupusas Y Mas Covina LLC DBA Business Start Date [DATE] Legal Str…" at bounding box center [1233, 438] width 592 height 620
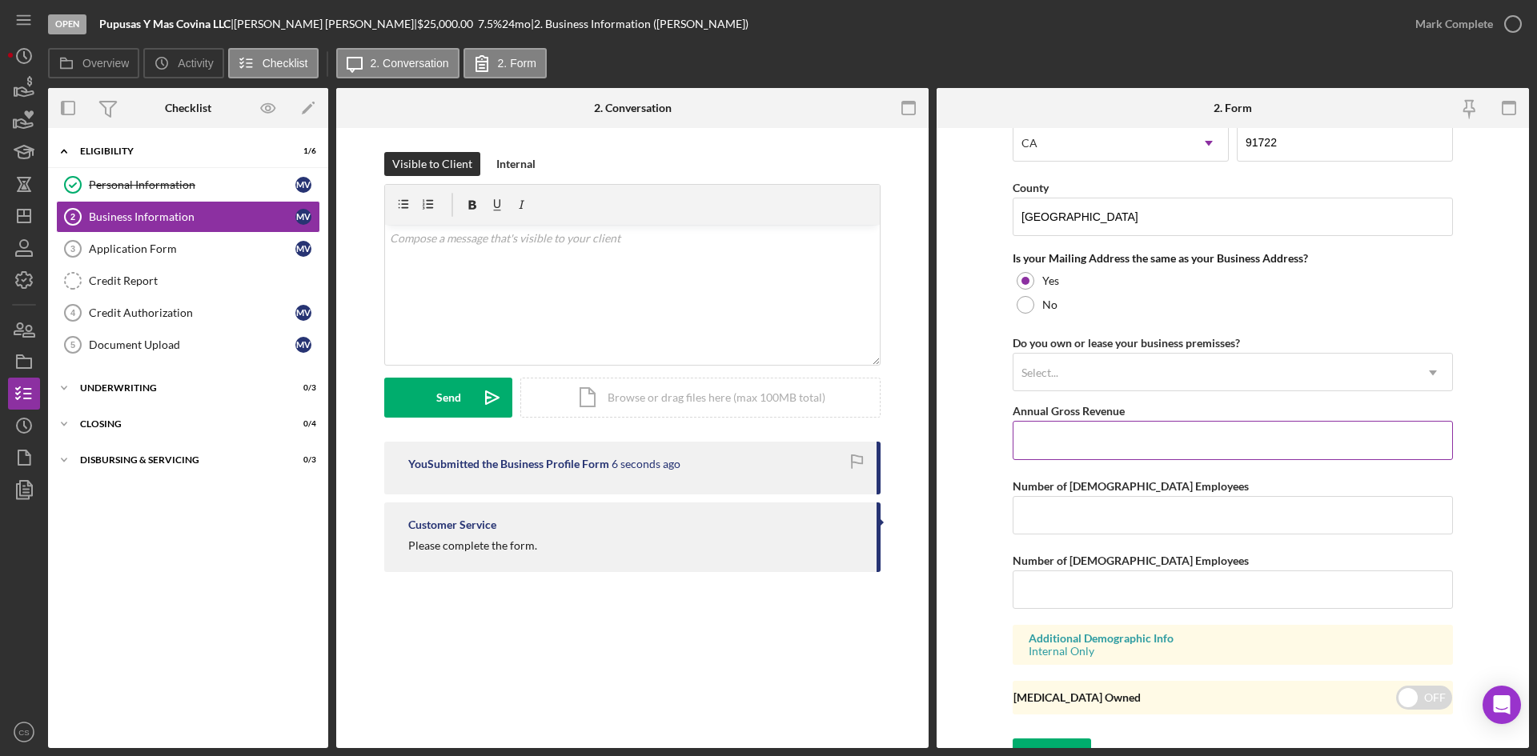
scroll to position [1157, 0]
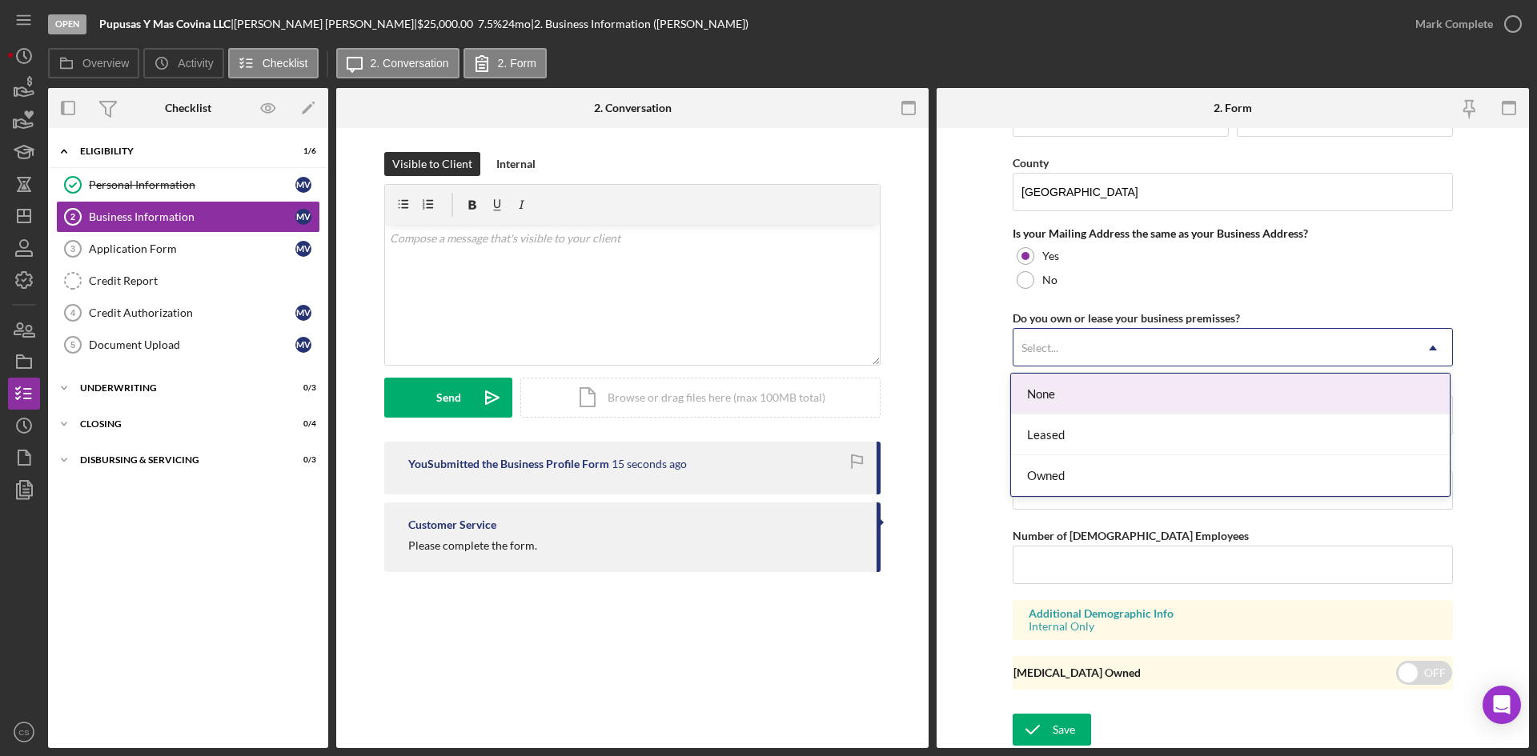
click at [1100, 359] on div "Select..." at bounding box center [1213, 348] width 400 height 37
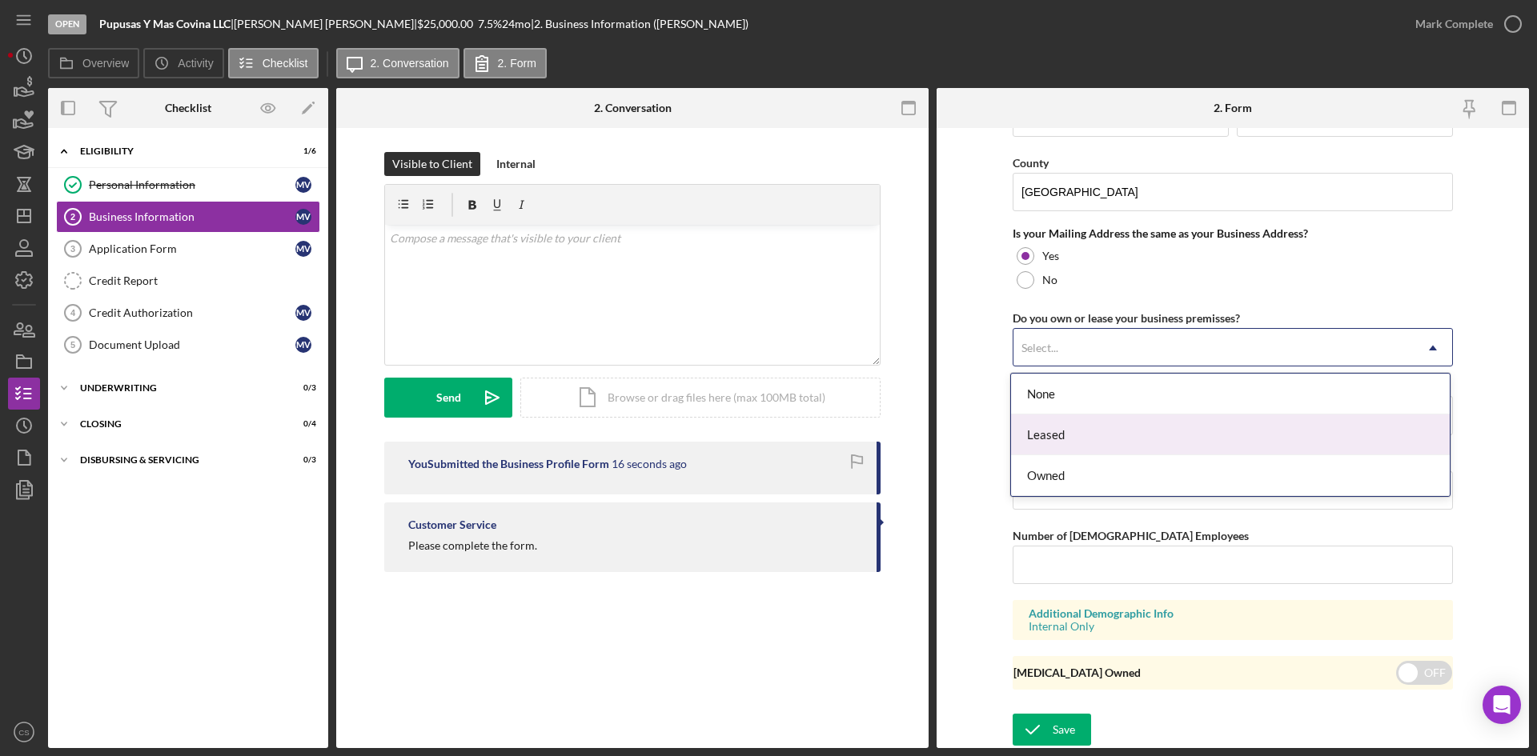
click at [1079, 435] on div "Leased" at bounding box center [1230, 435] width 439 height 41
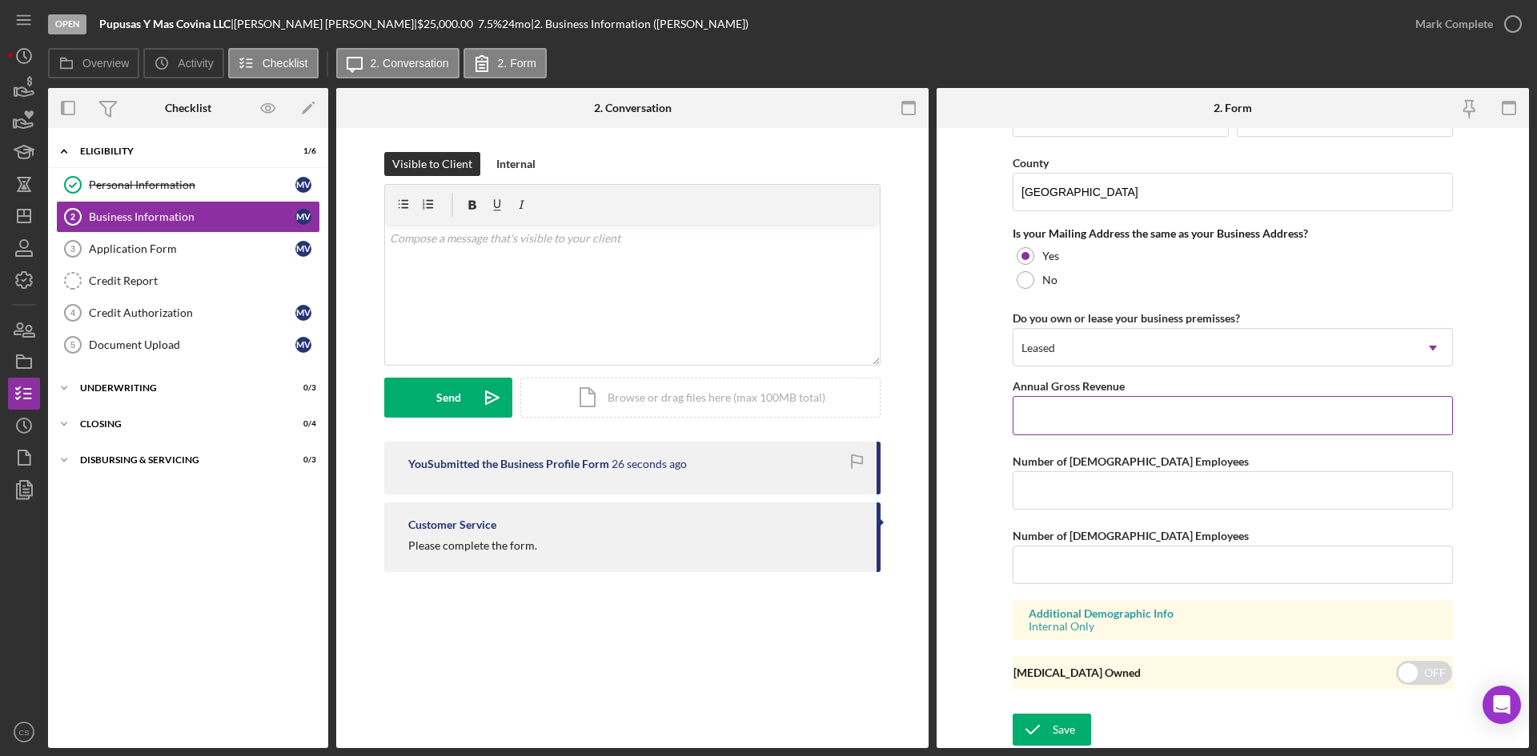
drag, startPoint x: 1121, startPoint y: 412, endPoint x: 1117, endPoint y: 420, distance: 9.3
click at [1121, 412] on input "Annual Gross Revenue" at bounding box center [1233, 415] width 440 height 38
click at [989, 465] on form "Business Name Pupusas Y Mas Covina LLC DBA Business Start Date [DATE] Legal Str…" at bounding box center [1233, 438] width 592 height 620
click at [1072, 418] on input "Annual Gross Revenue" at bounding box center [1233, 415] width 440 height 38
type input "$285,000"
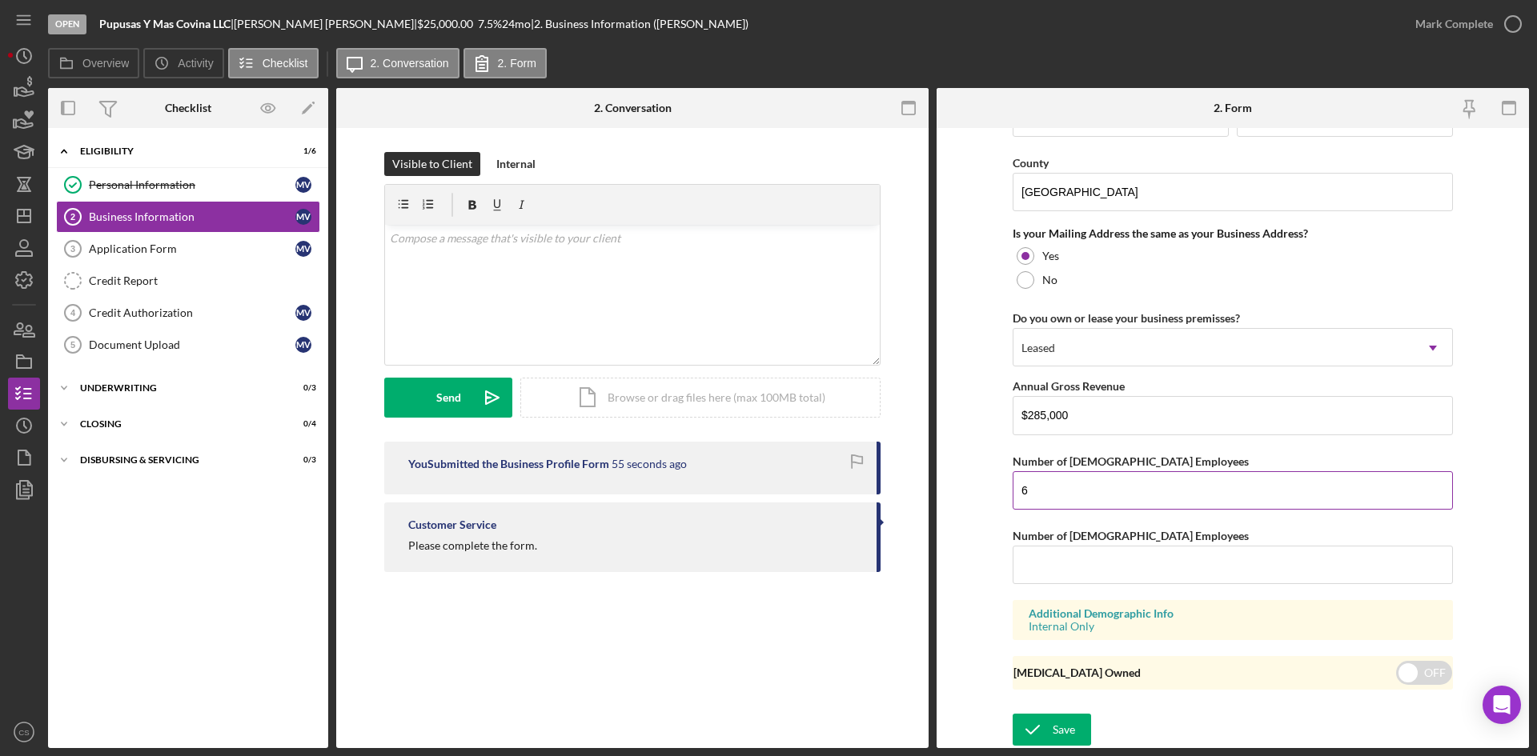
type input "6"
drag, startPoint x: 1093, startPoint y: 499, endPoint x: 1013, endPoint y: 499, distance: 80.0
click at [1013, 499] on input "6" at bounding box center [1233, 490] width 440 height 38
type input "4"
click at [1031, 553] on input "Number of [DEMOGRAPHIC_DATA] Employees" at bounding box center [1233, 565] width 440 height 38
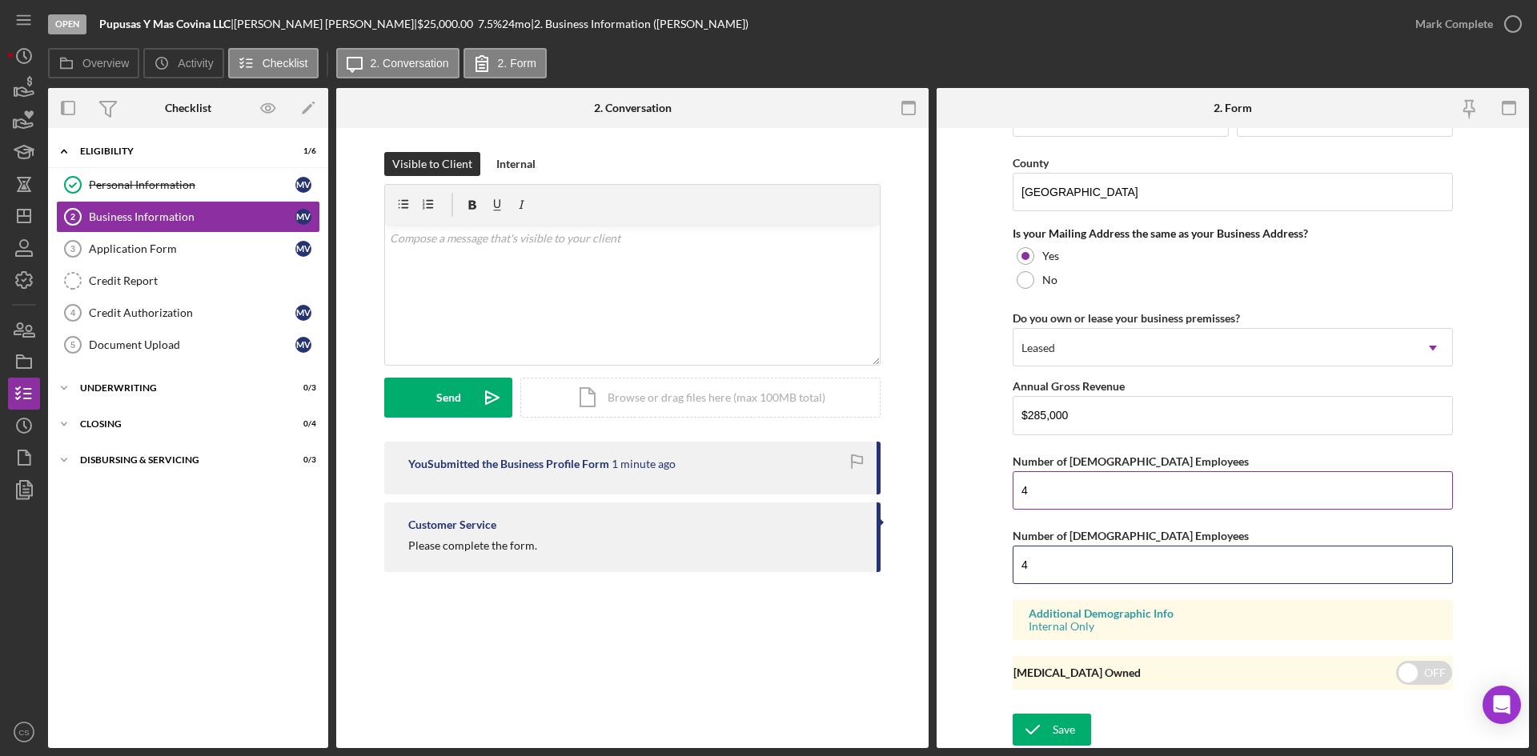
type input "4"
click at [1030, 496] on input "4" at bounding box center [1233, 490] width 440 height 38
type input "2"
click at [1058, 720] on div "Save" at bounding box center [1064, 730] width 22 height 32
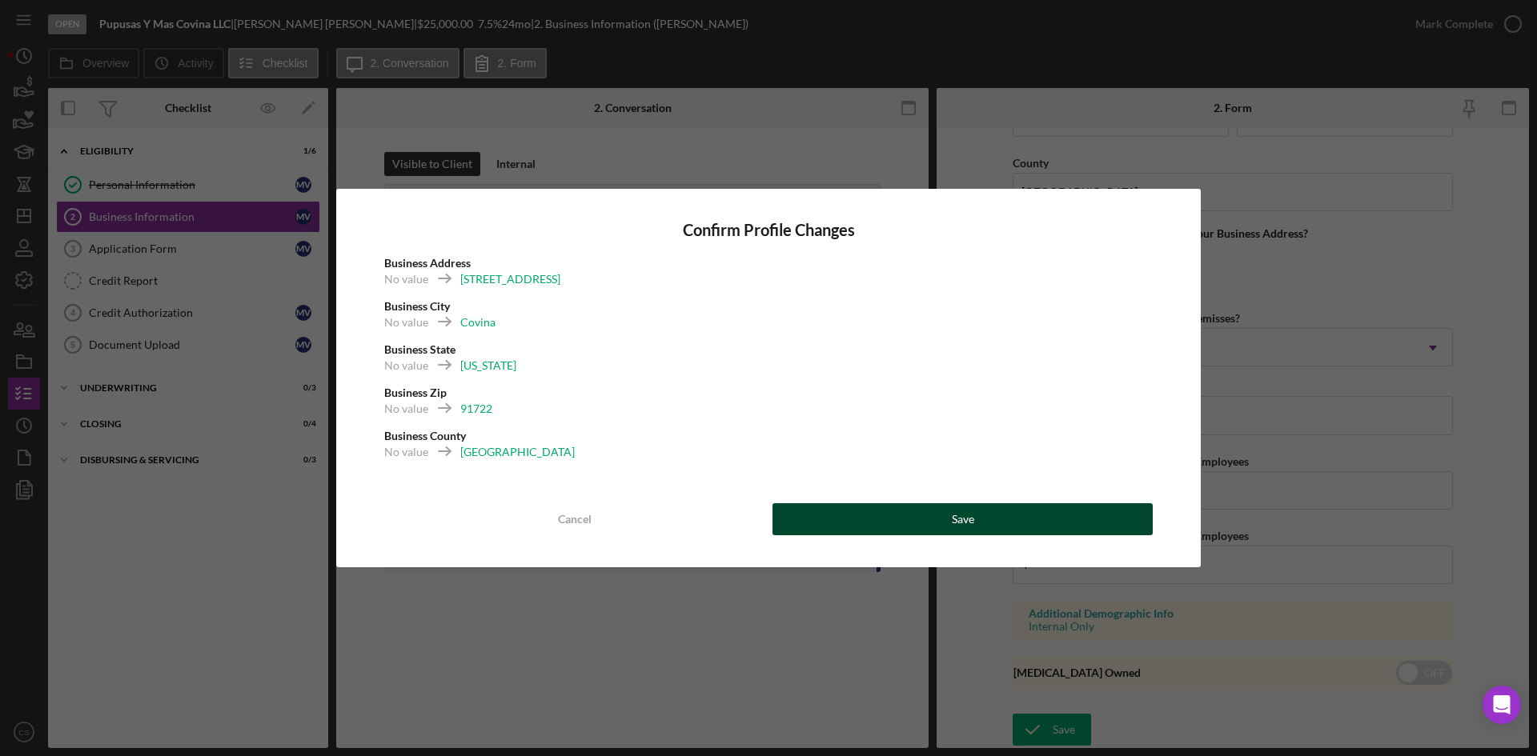
click at [1017, 530] on button "Save" at bounding box center [962, 519] width 380 height 32
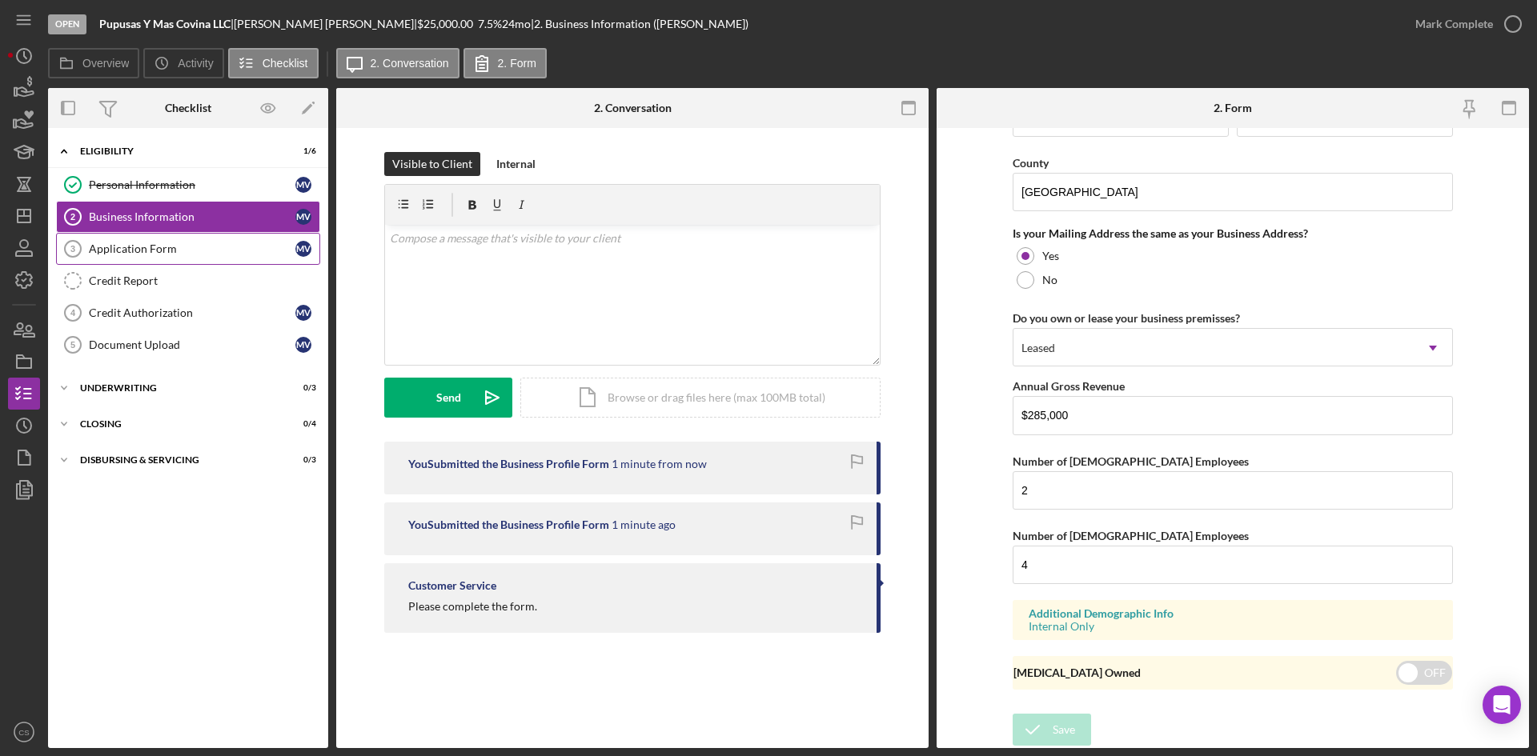
click at [204, 243] on div "Application Form" at bounding box center [192, 249] width 207 height 13
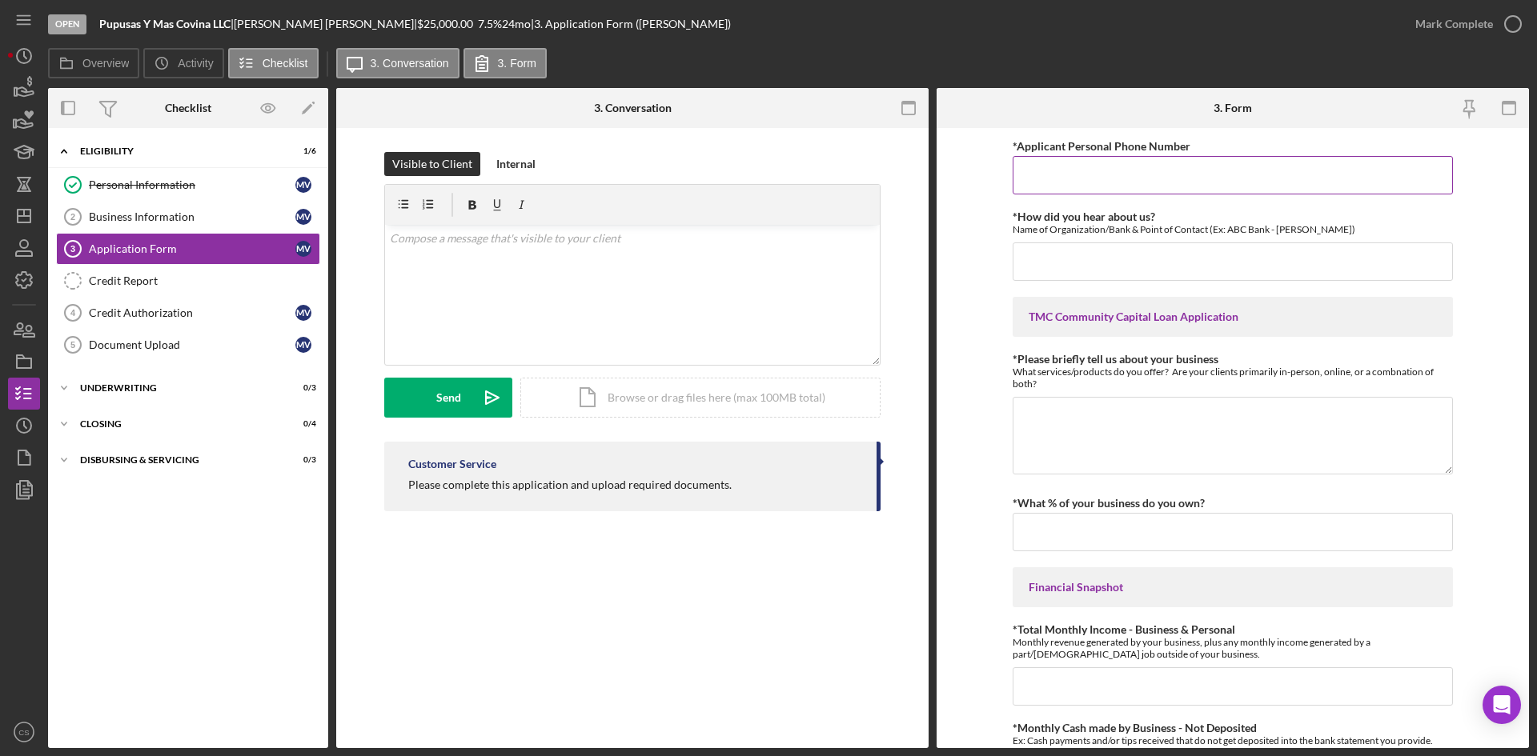
click at [1080, 173] on input "*Applicant Personal Phone Number" at bounding box center [1233, 175] width 440 height 38
type input "6263481397"
click at [1214, 255] on input "*How did you hear about us?" at bounding box center [1233, 262] width 440 height 38
type input "C"
click at [1219, 259] on input "[PERSON_NAME] [PERSON_NAME] YT Video / [PERSON_NAME]" at bounding box center [1233, 262] width 440 height 38
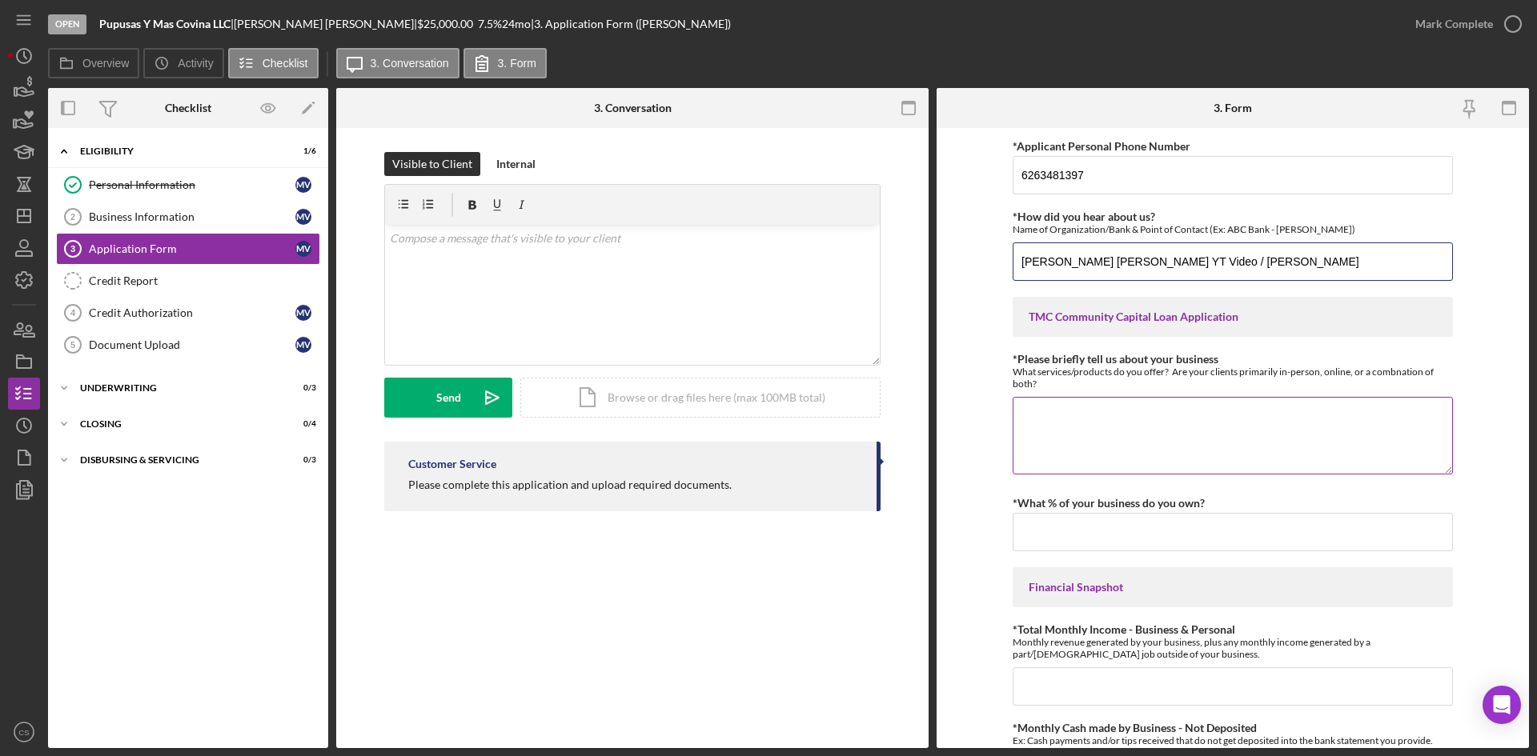
type input "[PERSON_NAME] [PERSON_NAME] YT Video / [PERSON_NAME]"
click at [1053, 420] on textarea "*Please briefly tell us about your business" at bounding box center [1233, 435] width 440 height 77
click at [1050, 405] on textarea "*Please briefly tell us about your business" at bounding box center [1233, 435] width 440 height 77
click at [1073, 523] on input "*What % of your business do you own?" at bounding box center [1233, 532] width 440 height 38
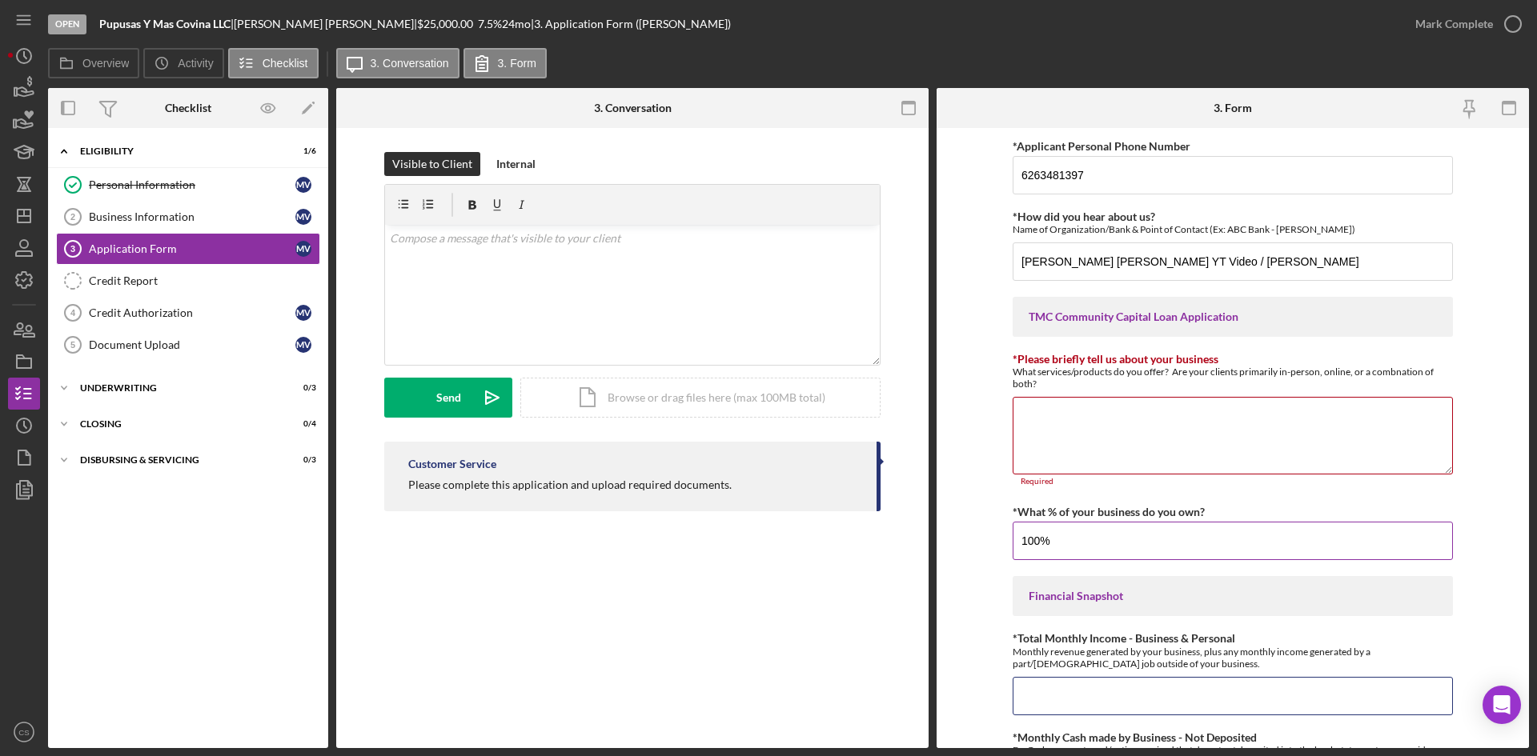
type input "100.00000%"
click at [1081, 436] on textarea "*Please briefly tell us about your business" at bounding box center [1233, 435] width 440 height 77
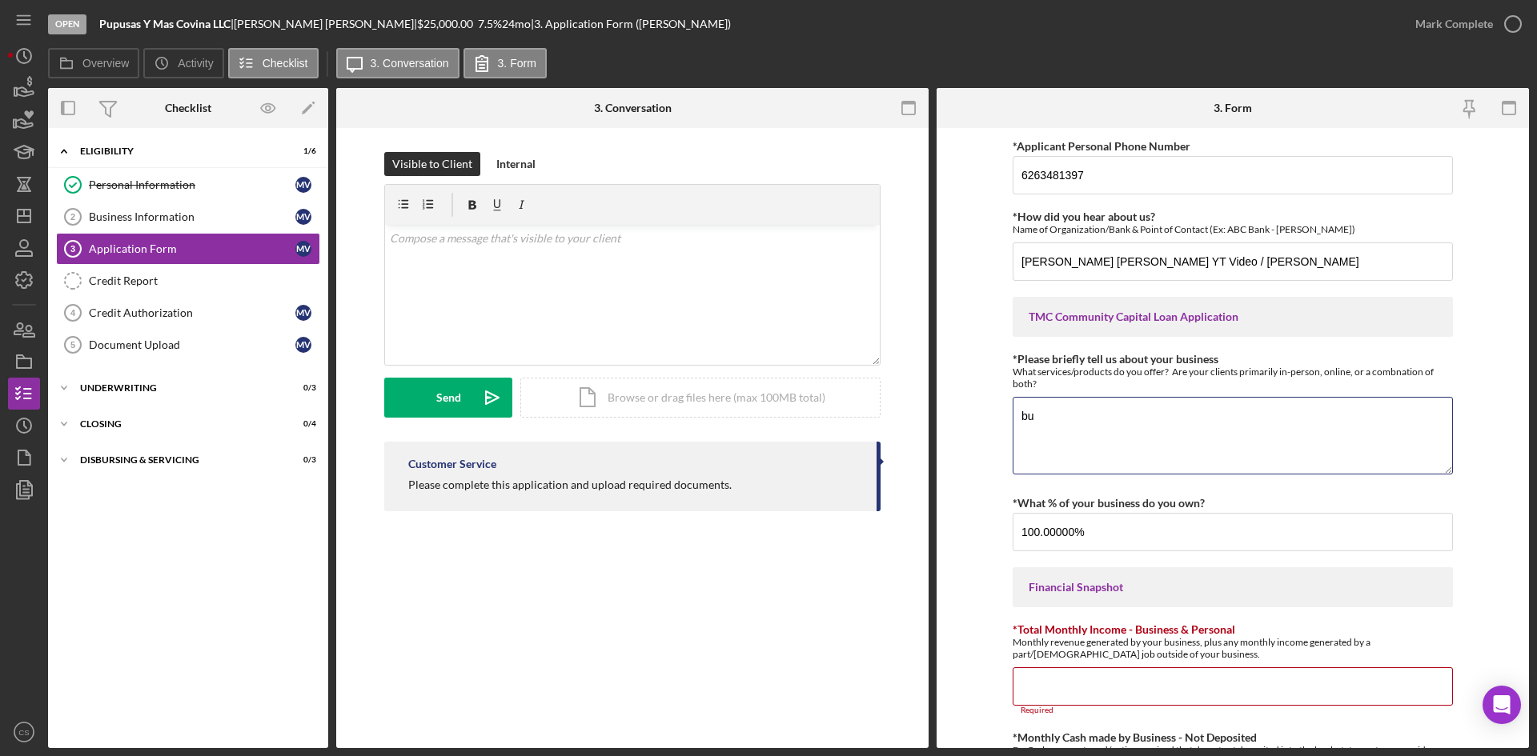
type textarea "b"
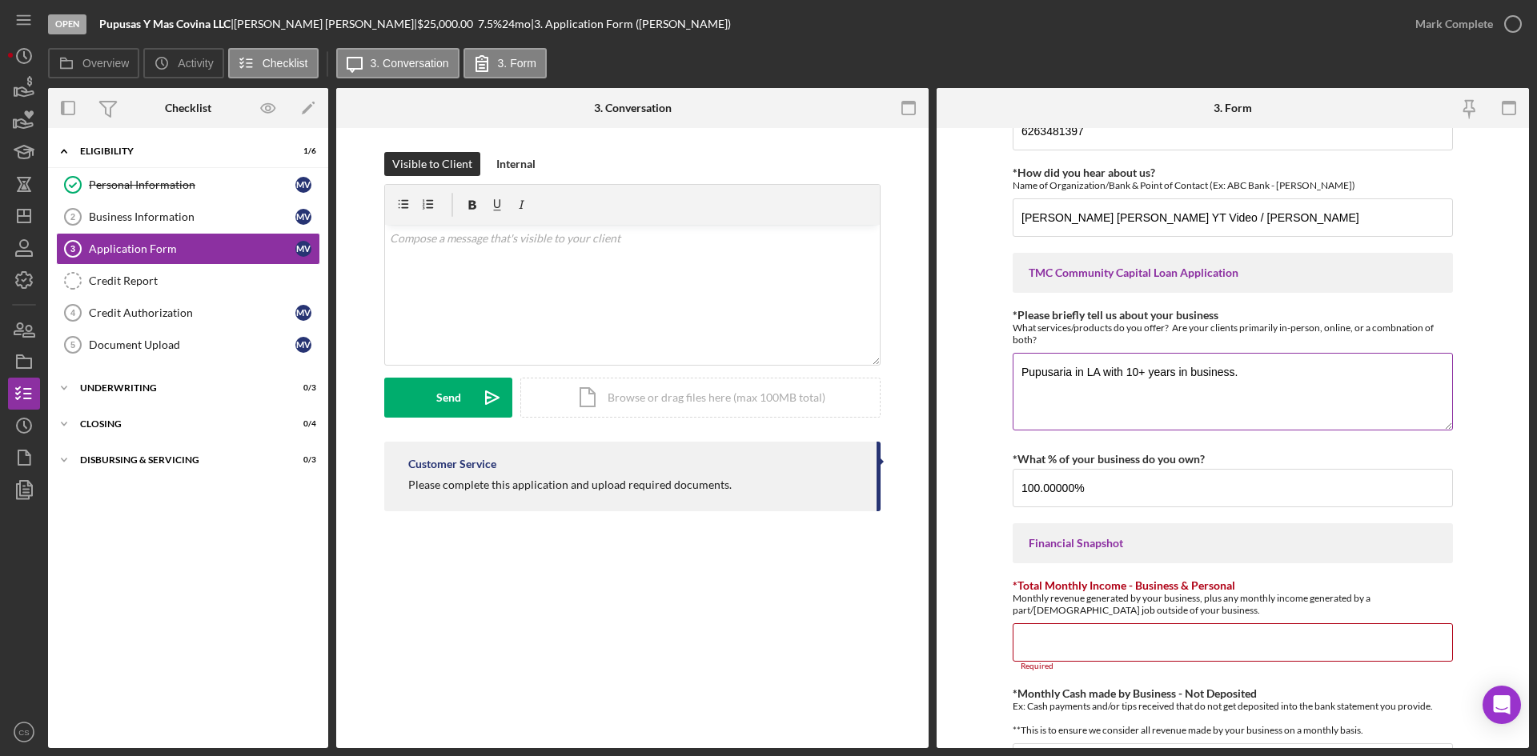
scroll to position [80, 0]
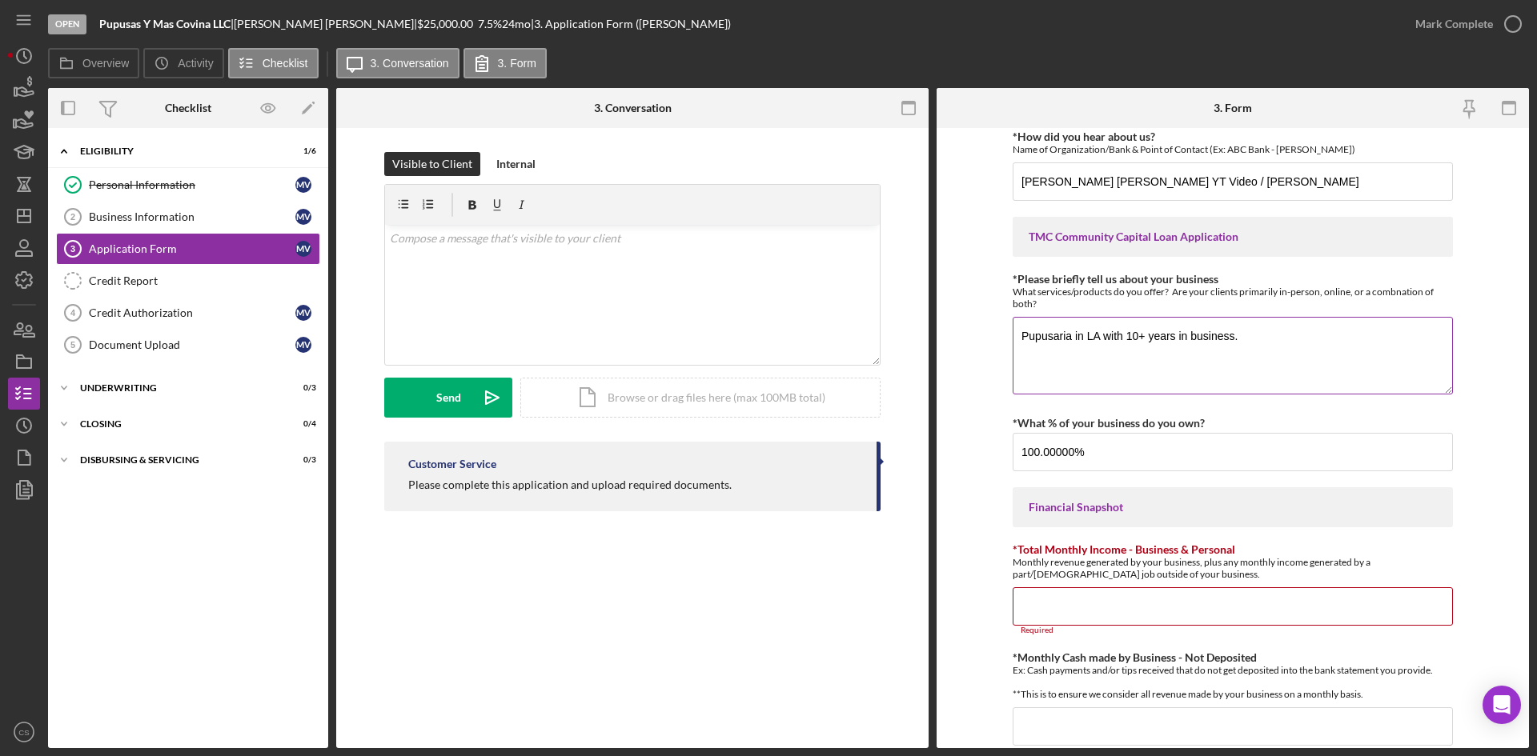
click at [1270, 343] on textarea "Pupusaria in LA with 10+ years in business." at bounding box center [1233, 355] width 440 height 77
drag, startPoint x: 1364, startPoint y: 337, endPoint x: 1417, endPoint y: 335, distance: 52.9
click at [1417, 335] on textarea "Pupusaria in LA with 10+ years in business. Also sells mexican foods, tacos," at bounding box center [1233, 355] width 440 height 77
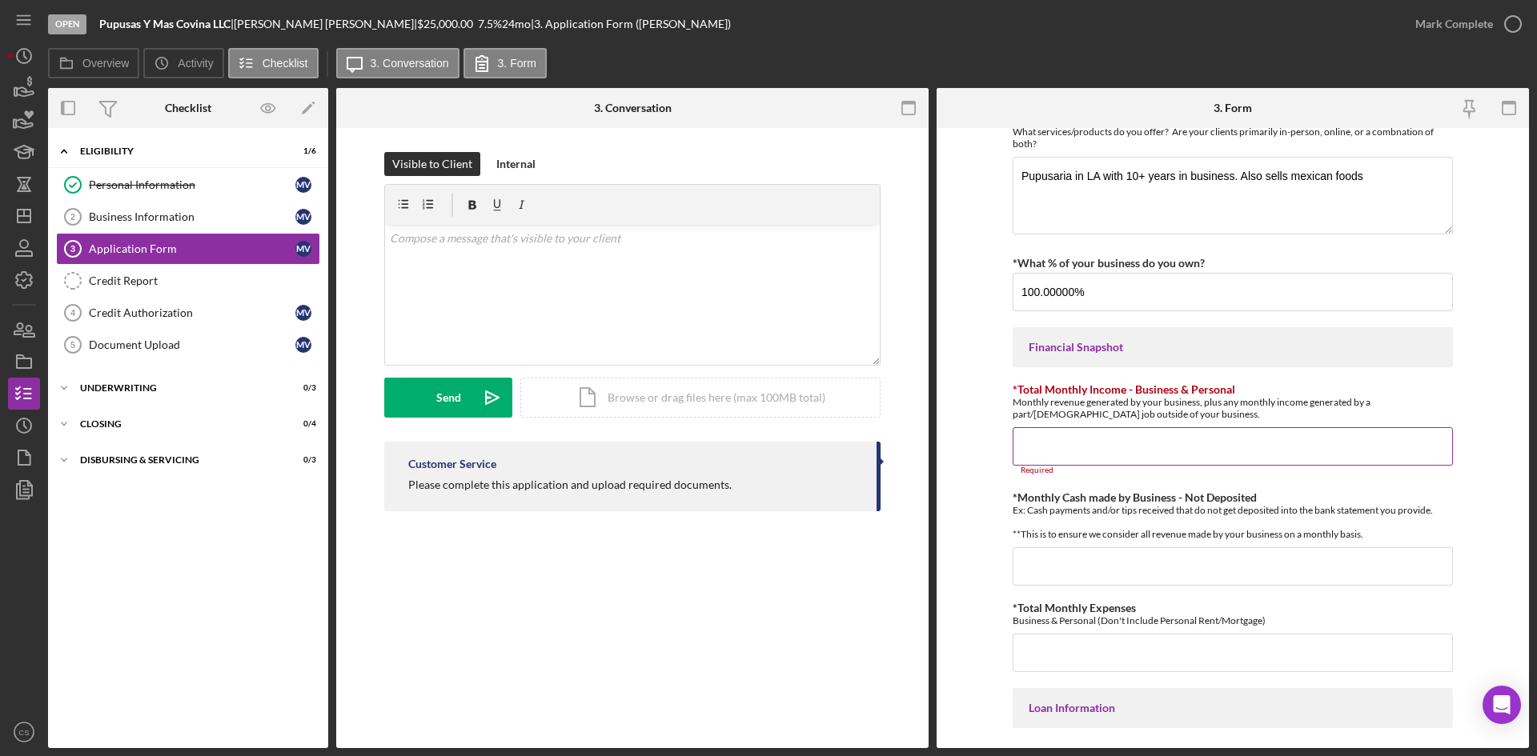
click at [1153, 445] on input "*Total Monthly Income - Business & Personal" at bounding box center [1233, 446] width 440 height 38
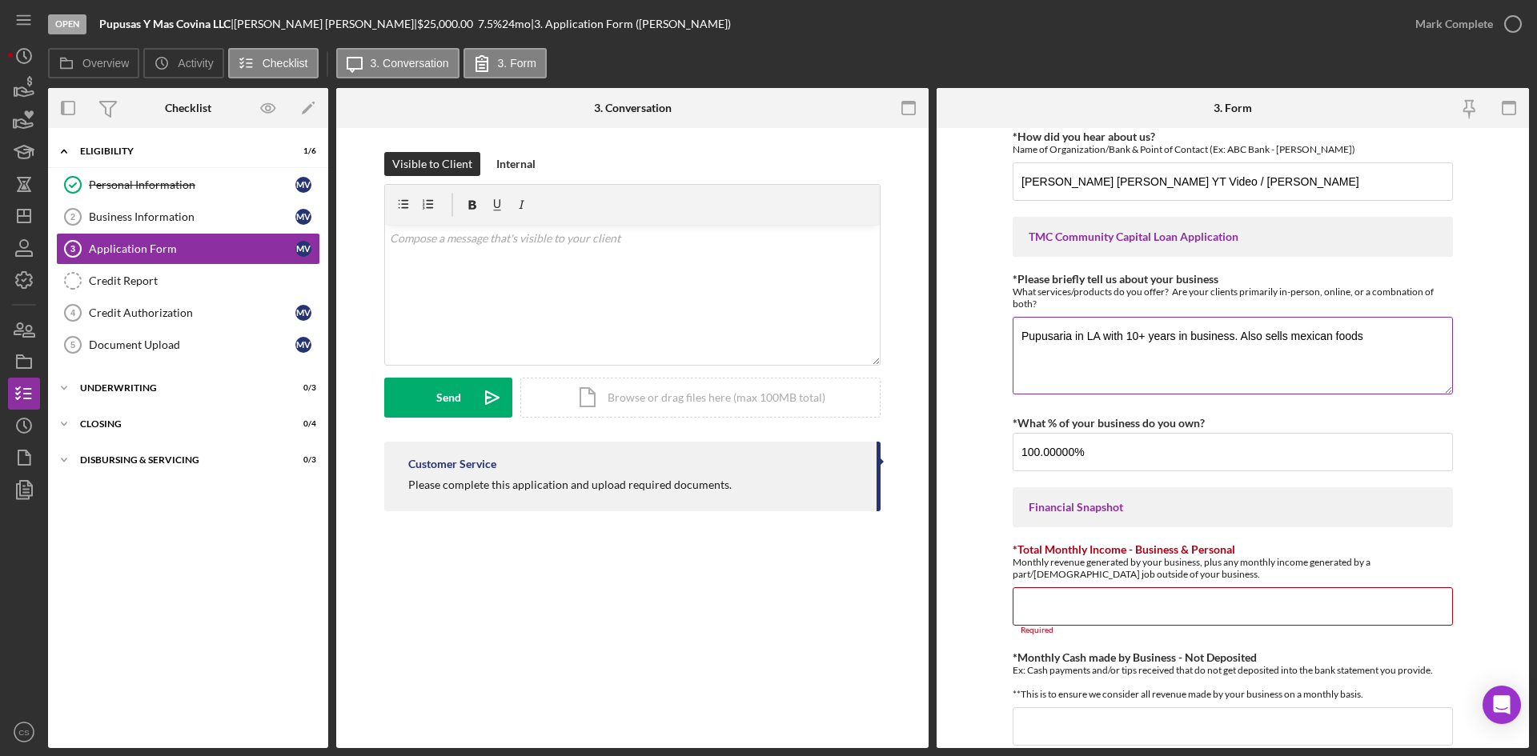
click at [1390, 338] on textarea "Pupusaria in LA with 10+ years in business. Also sells mexican foods" at bounding box center [1233, 355] width 440 height 77
type textarea "Pupusaria in LA with 10+ years in business. Also sells mexican foods."
click at [1166, 601] on input "*Total Monthly Income - Business & Personal" at bounding box center [1233, 607] width 440 height 38
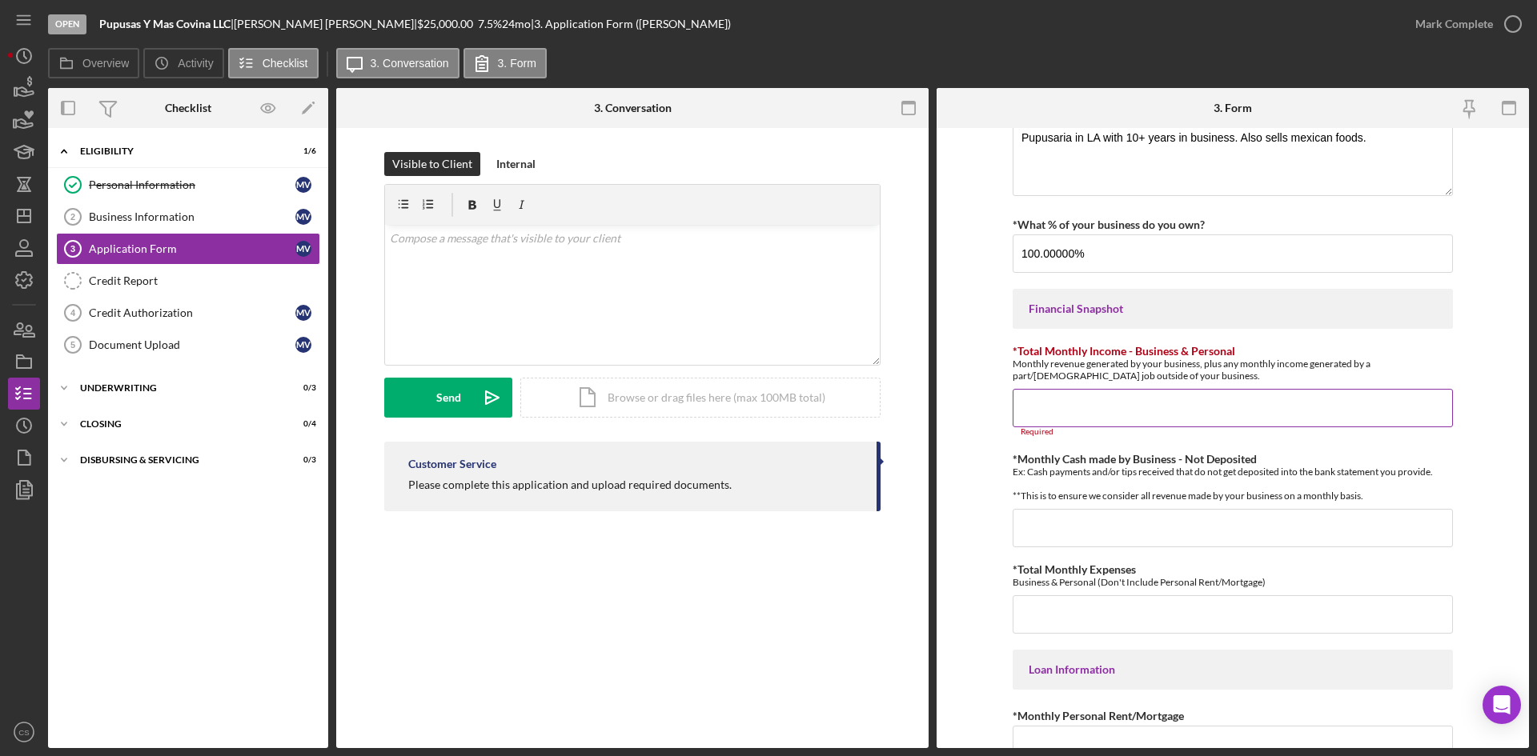
scroll to position [320, 0]
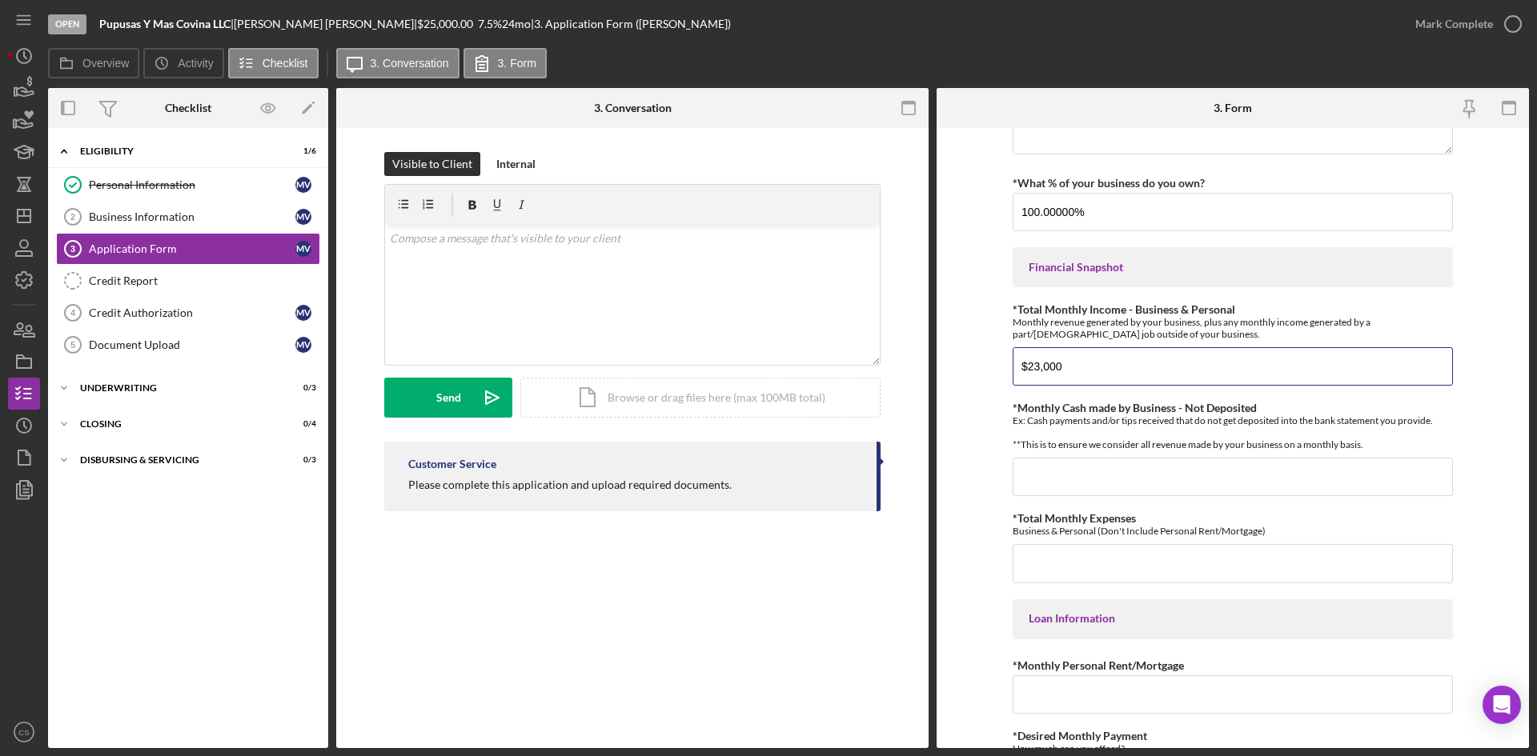
type input "$23,000"
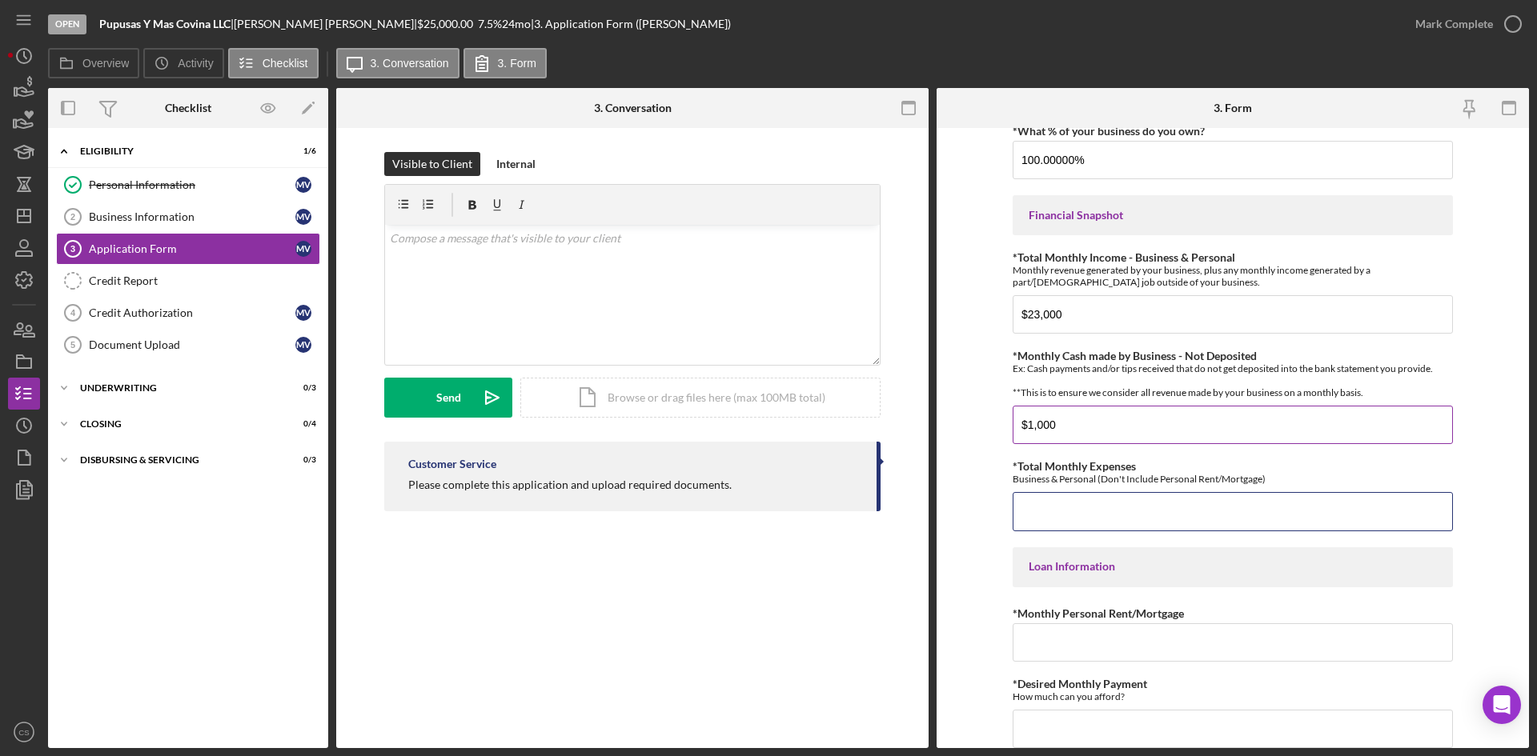
scroll to position [400, 0]
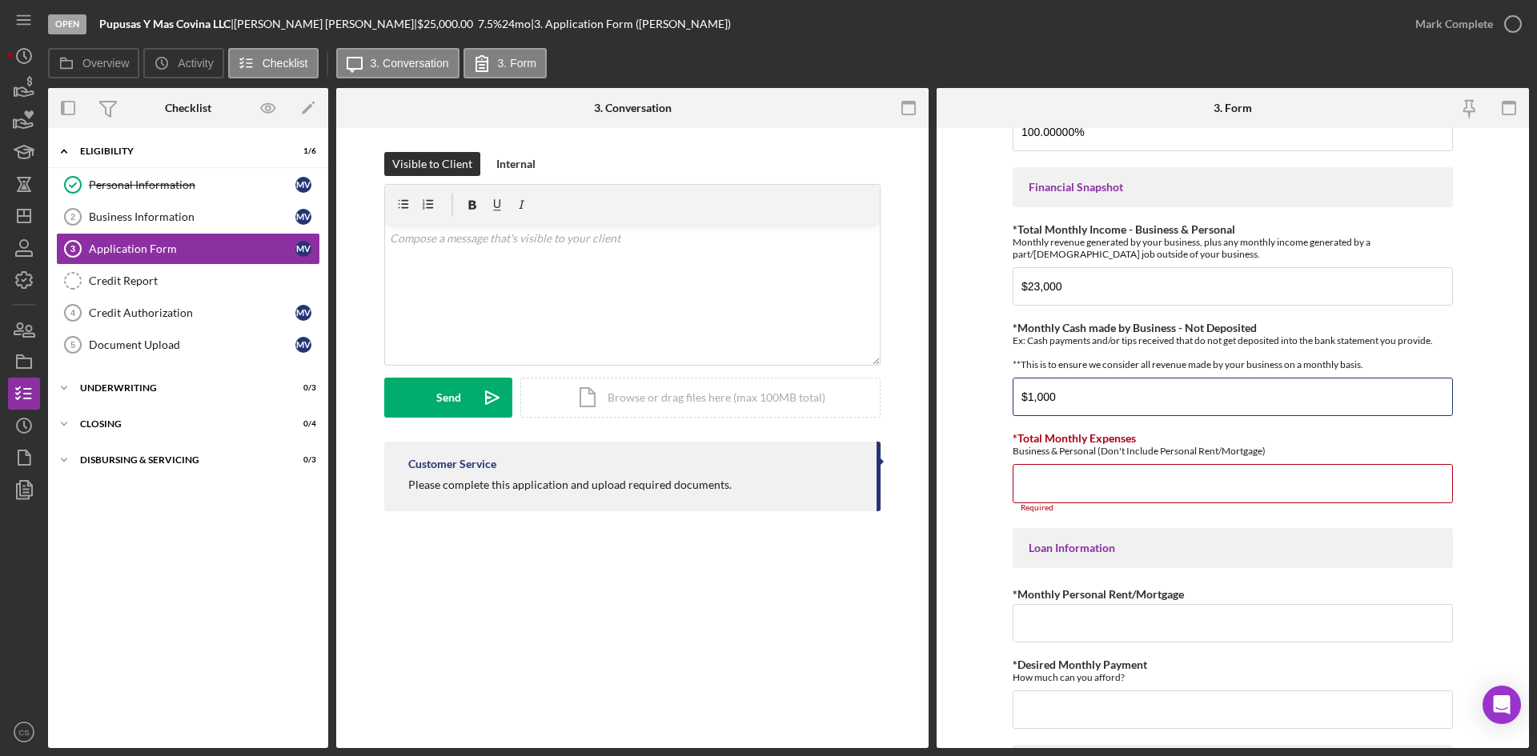
drag, startPoint x: 1065, startPoint y: 421, endPoint x: 989, endPoint y: 416, distance: 76.2
click at [989, 416] on form "*Applicant Personal Phone Number [PHONE_NUMBER] *How did you hear about us? Nam…" at bounding box center [1233, 438] width 592 height 620
type input "$1,200"
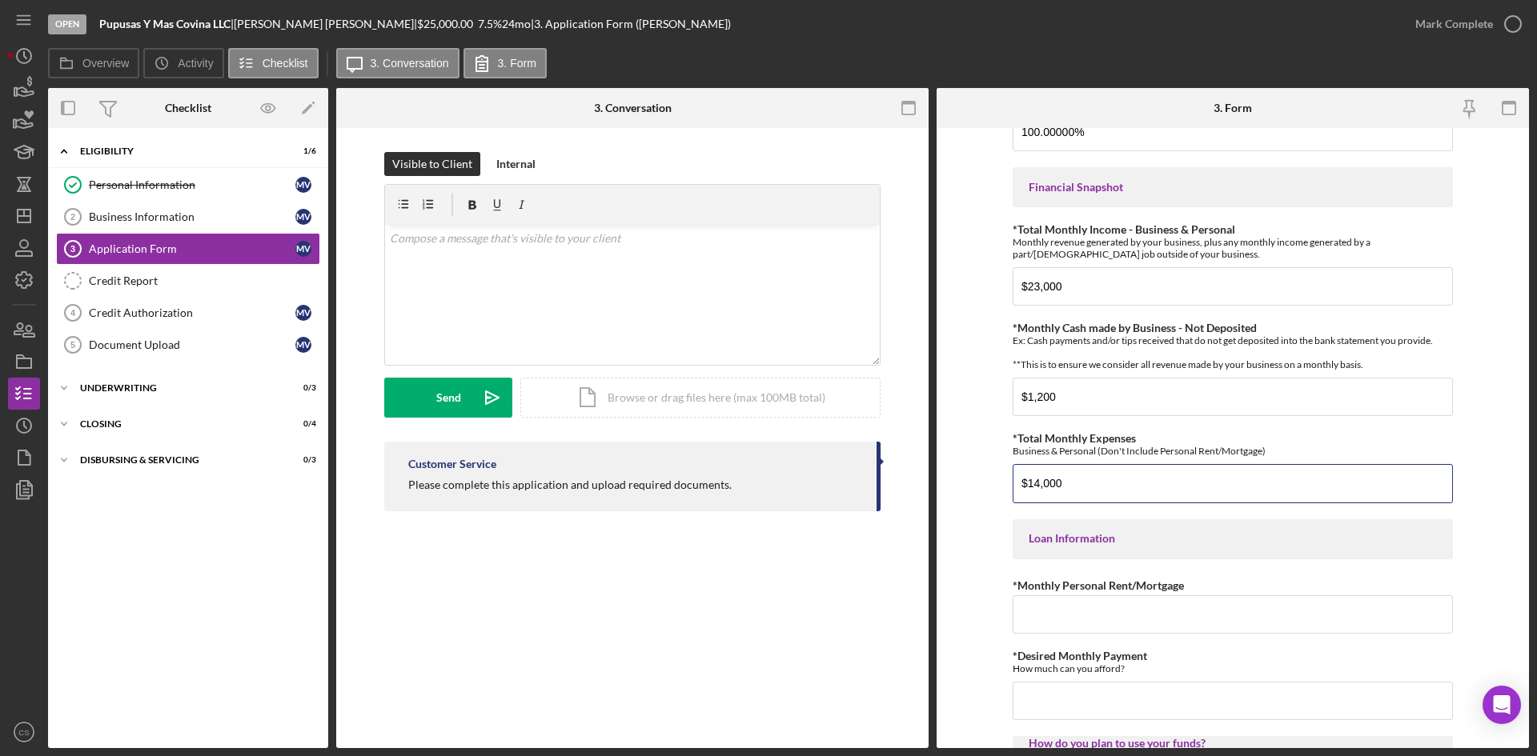
type input "$14,000"
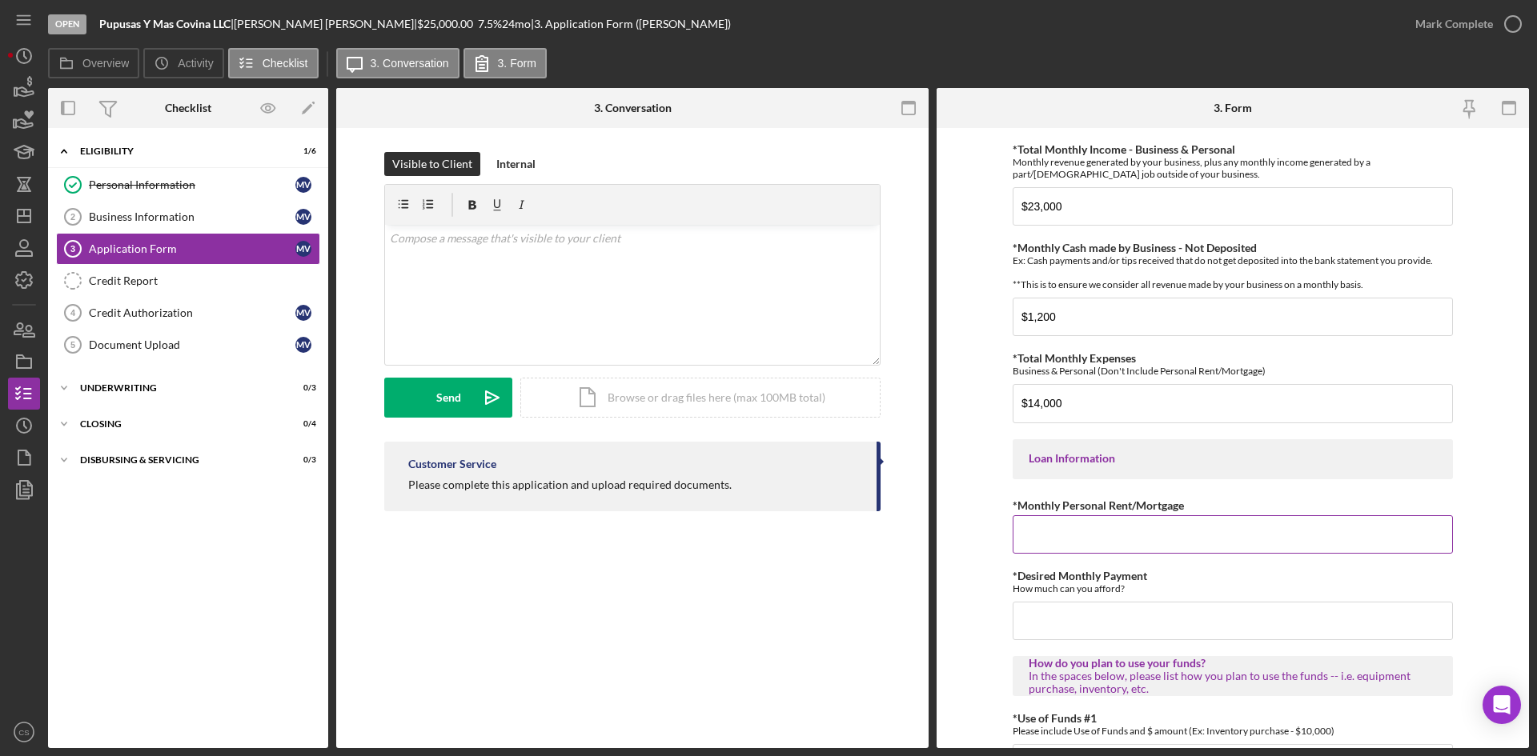
click at [1070, 541] on input "*Monthly Personal Rent/Mortgage" at bounding box center [1233, 534] width 440 height 38
type input "$2,500"
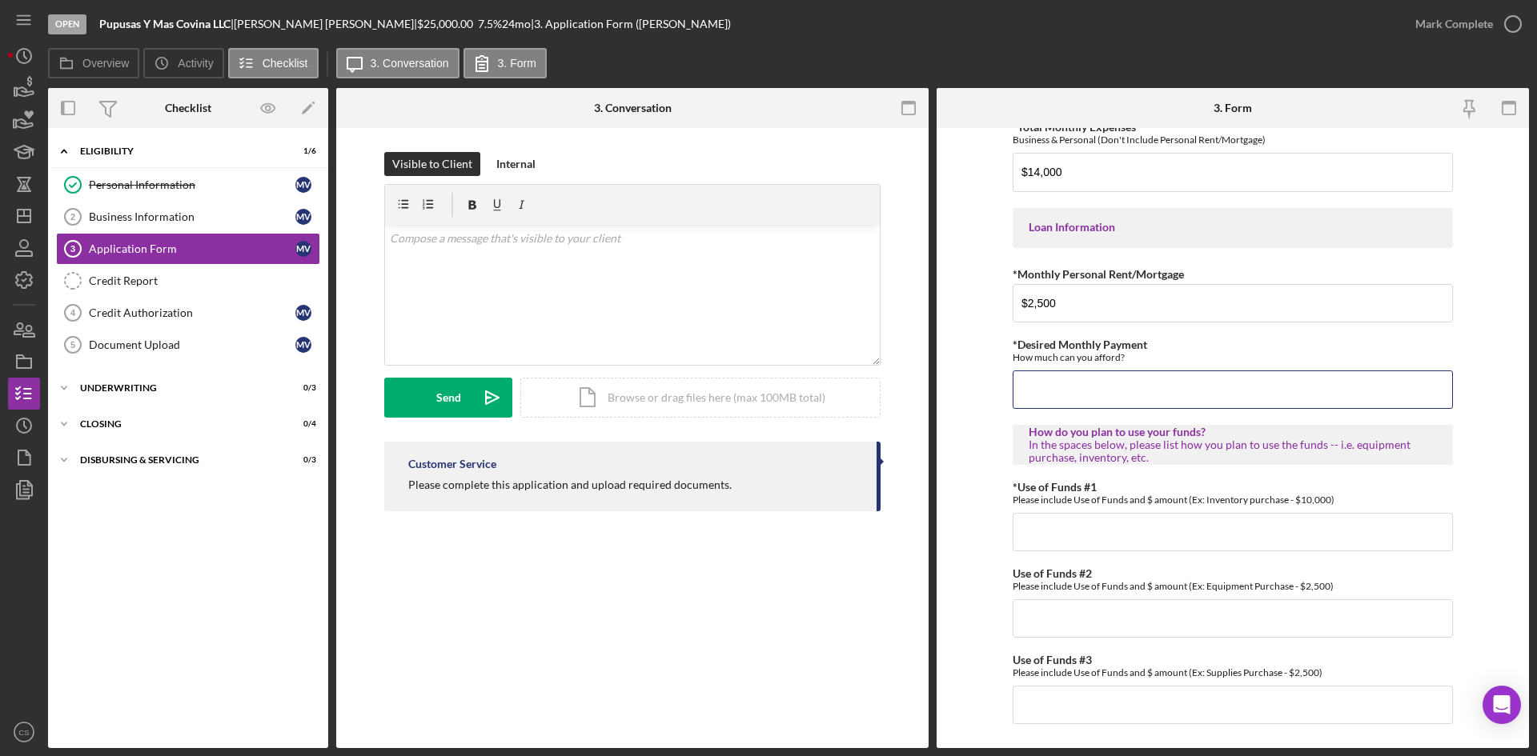
scroll to position [720, 0]
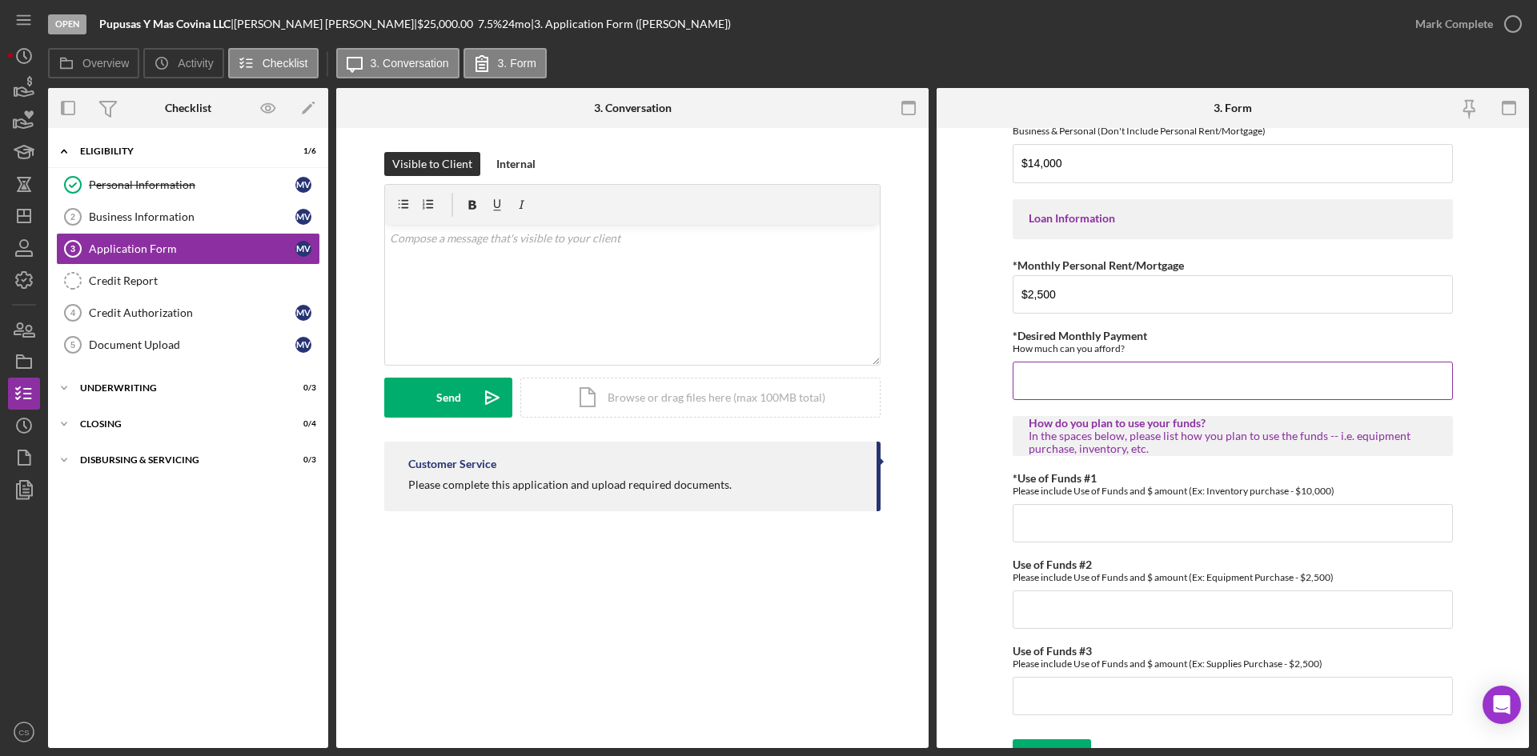
click at [1073, 400] on input "*Desired Monthly Payment" at bounding box center [1233, 381] width 440 height 38
type input "$750"
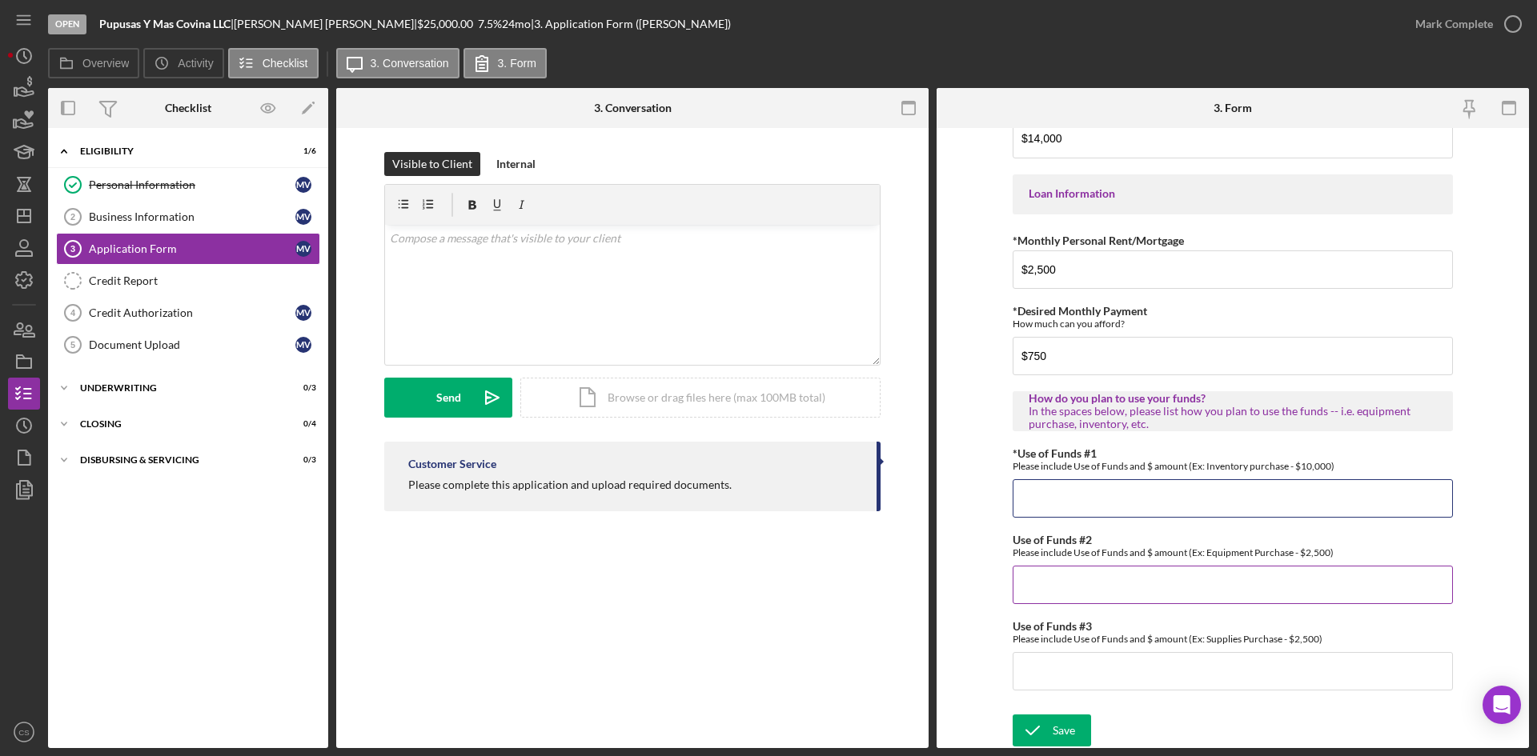
scroll to position [758, 0]
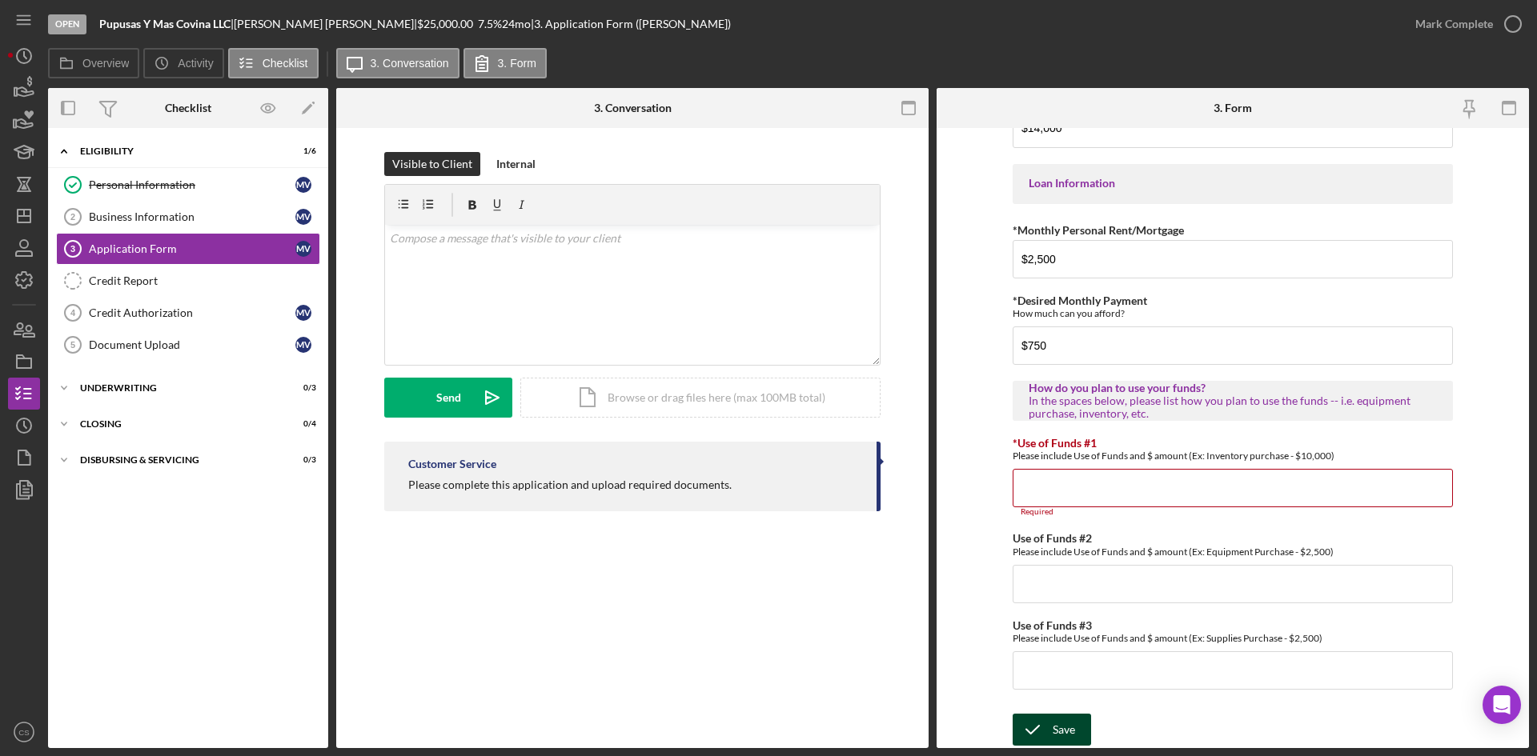
click at [1068, 734] on div "Save" at bounding box center [1064, 730] width 22 height 32
click at [299, 112] on icon "Icon/Edit" at bounding box center [309, 108] width 36 height 36
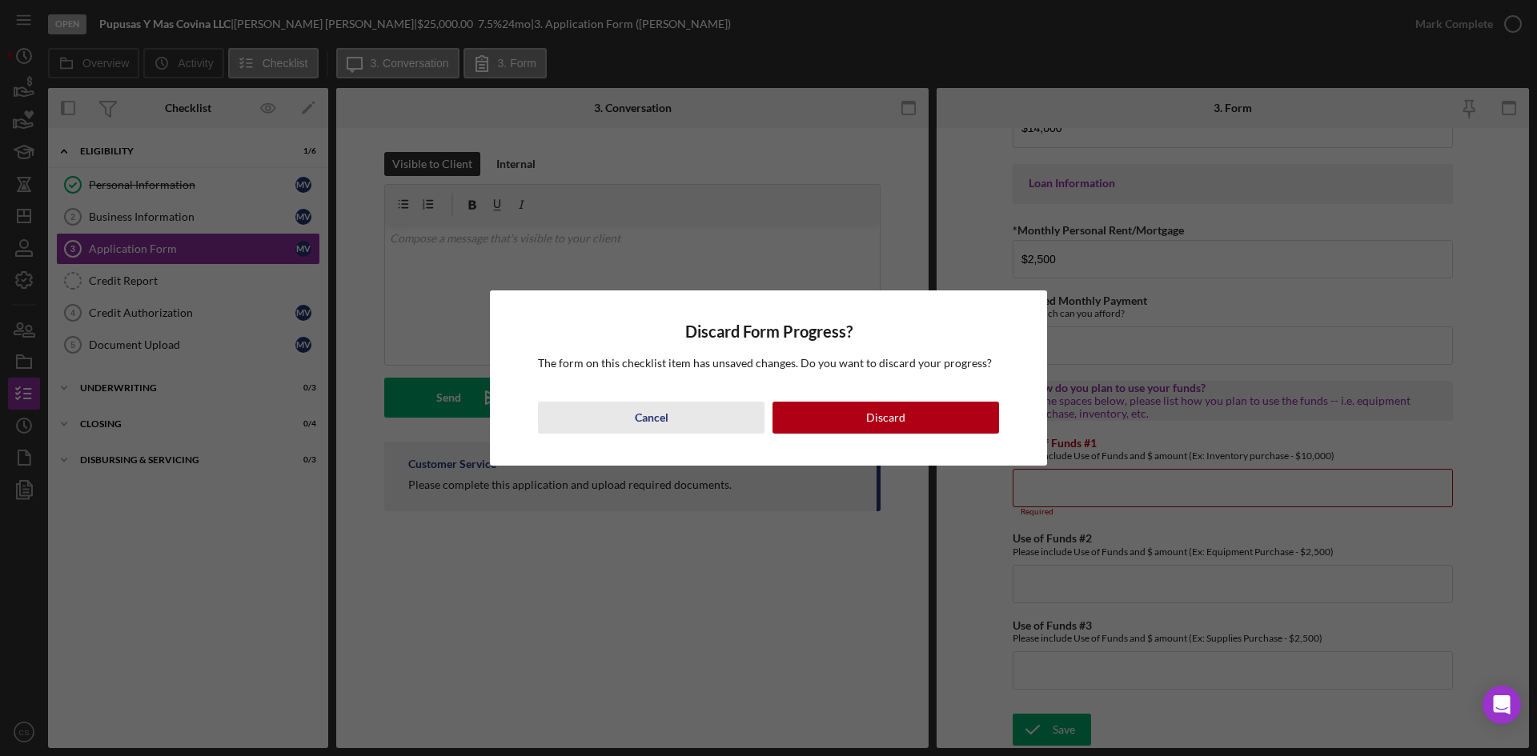
click at [626, 406] on button "Cancel" at bounding box center [651, 418] width 227 height 32
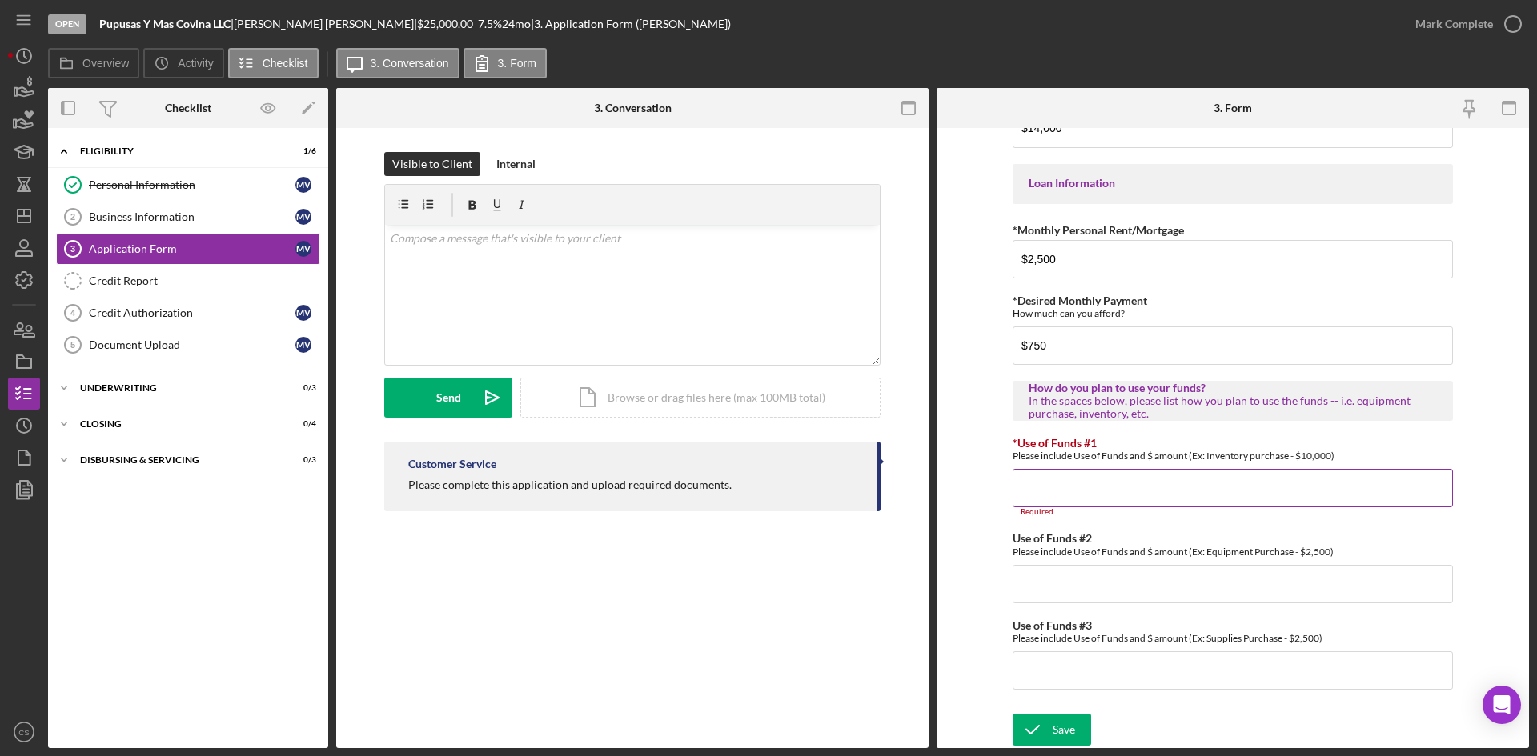
click at [1072, 488] on input "*Use of Funds #1" at bounding box center [1233, 488] width 440 height 38
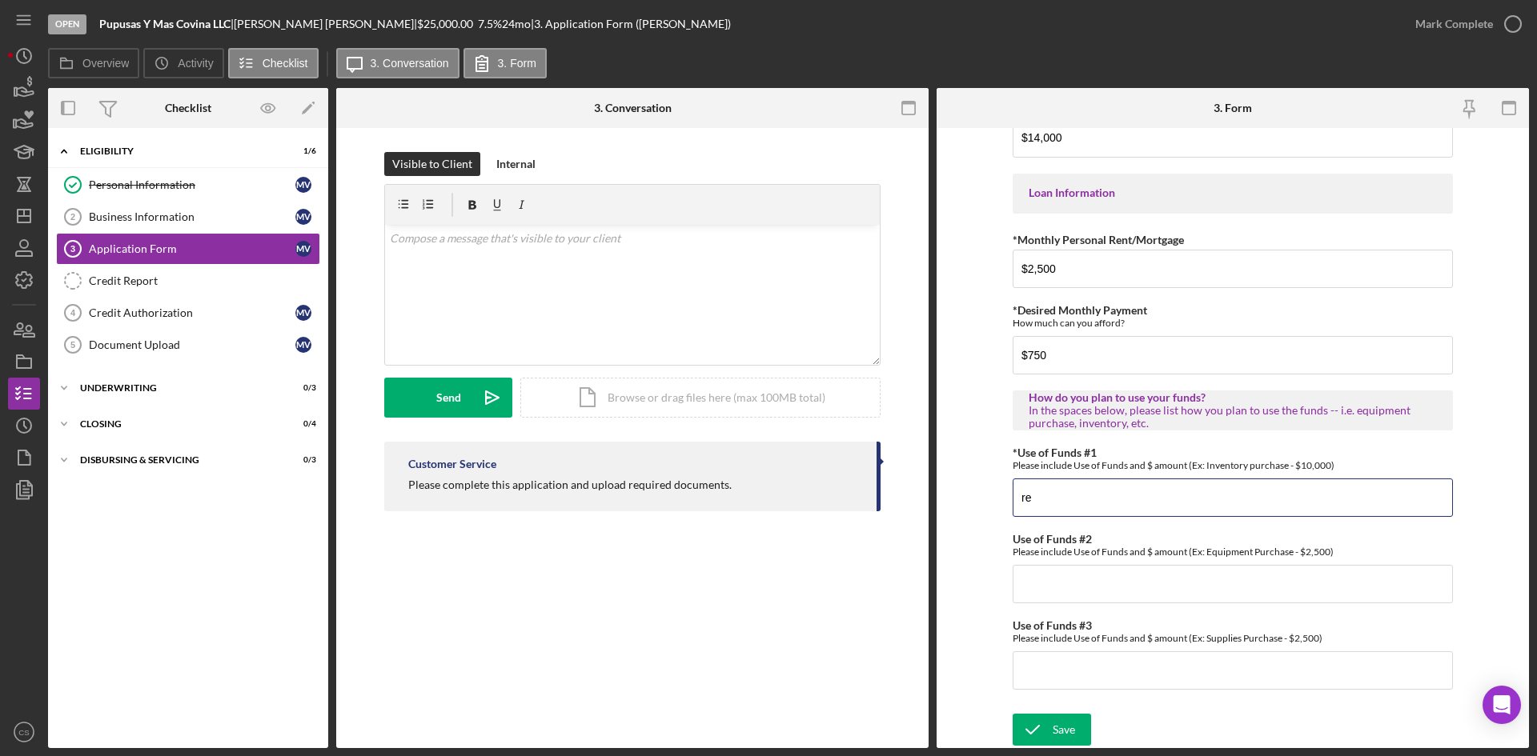
scroll to position [758, 0]
type input "r"
drag, startPoint x: 1033, startPoint y: 507, endPoint x: 1078, endPoint y: 503, distance: 45.0
click at [1062, 507] on input "Update restraunt" at bounding box center [1233, 498] width 440 height 38
click at [1078, 503] on input "Update restraunt" at bounding box center [1233, 498] width 440 height 38
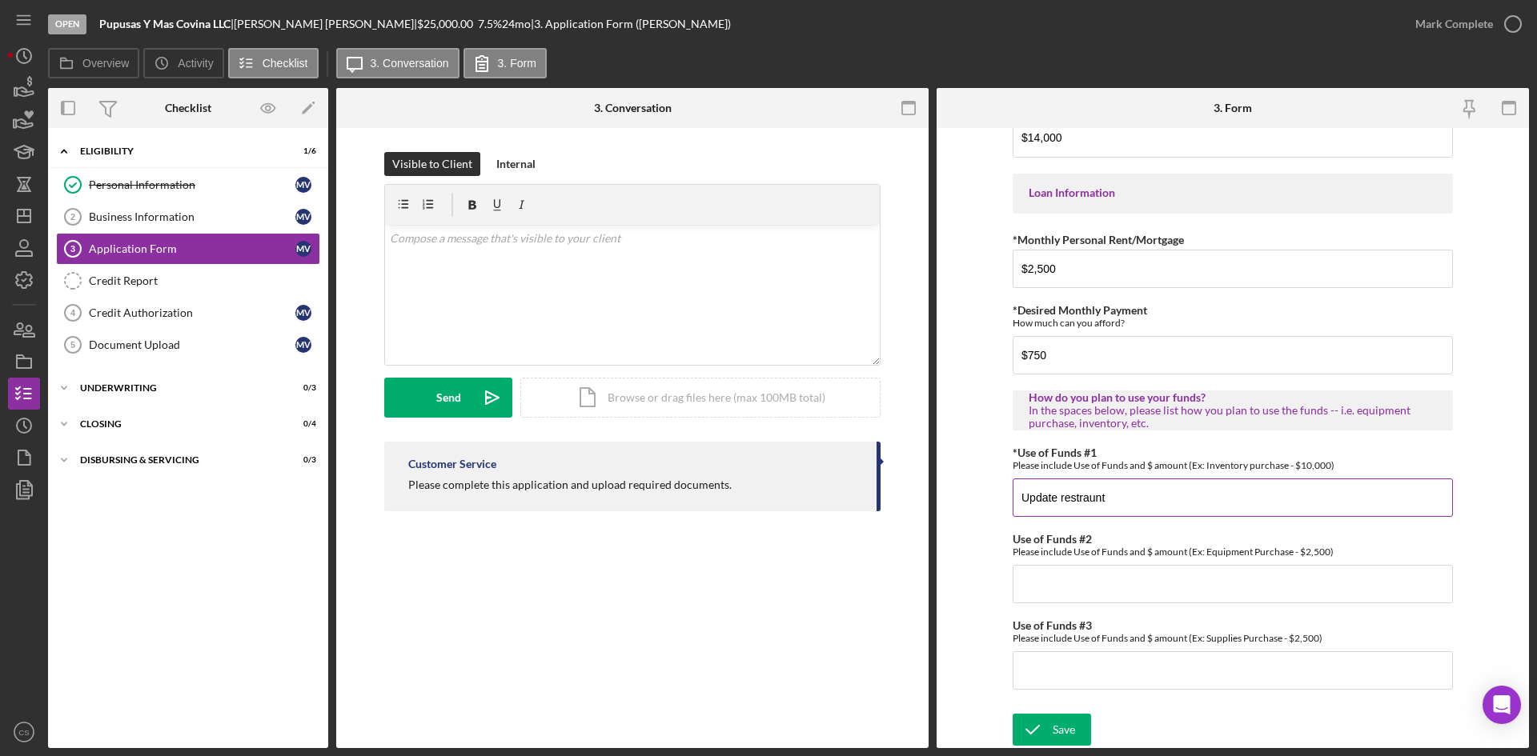
drag, startPoint x: 1078, startPoint y: 503, endPoint x: 1292, endPoint y: 499, distance: 213.7
click at [1301, 494] on input "Update restraunt" at bounding box center [1233, 498] width 440 height 38
type input "U"
click at [1193, 498] on input "Make update for resturant" at bounding box center [1233, 498] width 440 height 38
type input "Make update for resturant bathroom"
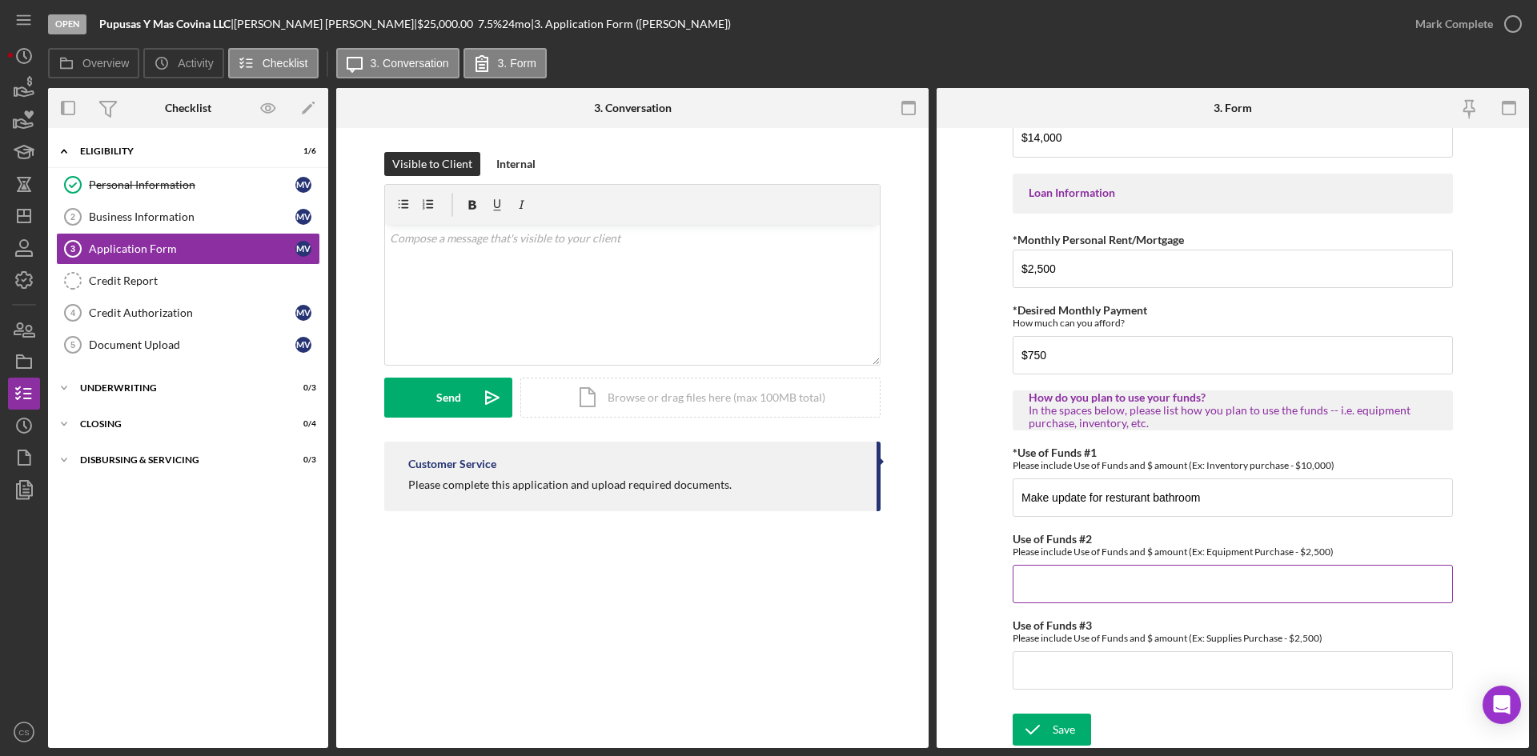
click at [1125, 592] on input "Use of Funds #2" at bounding box center [1233, 584] width 440 height 38
drag, startPoint x: 1151, startPoint y: 495, endPoint x: 1151, endPoint y: 544, distance: 48.8
click at [1150, 495] on input "Make update for resturant bathroom" at bounding box center [1233, 498] width 440 height 38
click at [1053, 724] on div "Save" at bounding box center [1064, 730] width 22 height 32
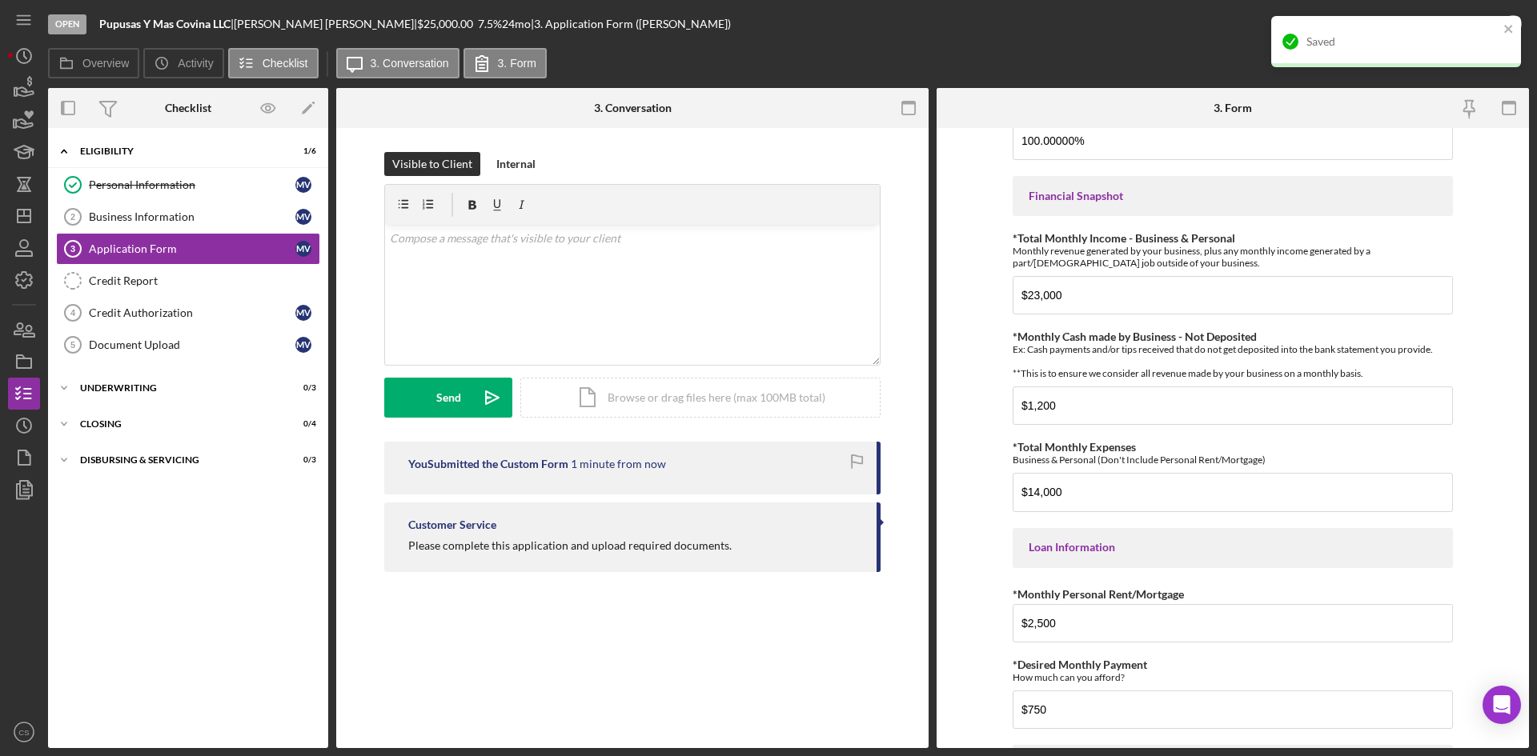
scroll to position [278, 0]
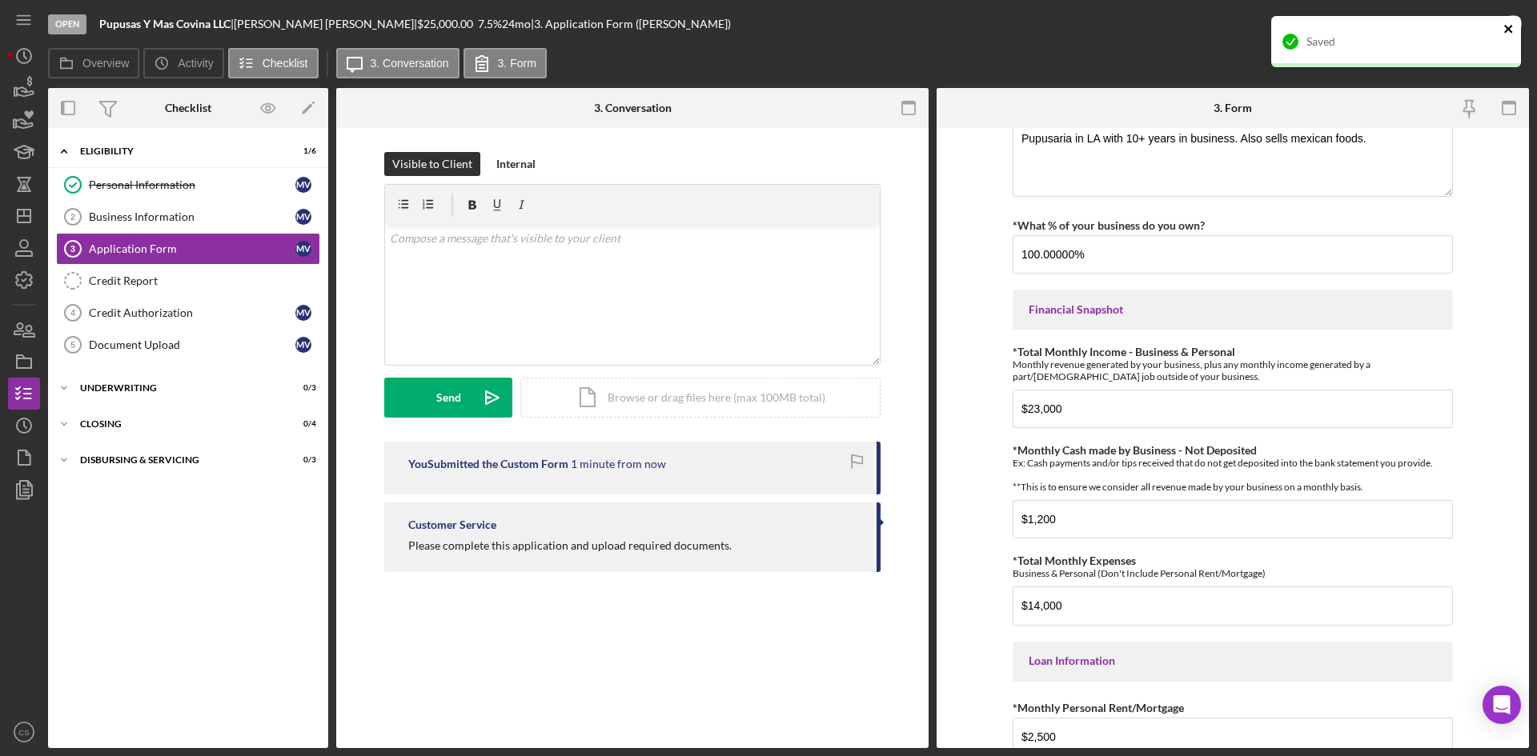
click at [1511, 23] on icon "close" at bounding box center [1508, 28] width 11 height 13
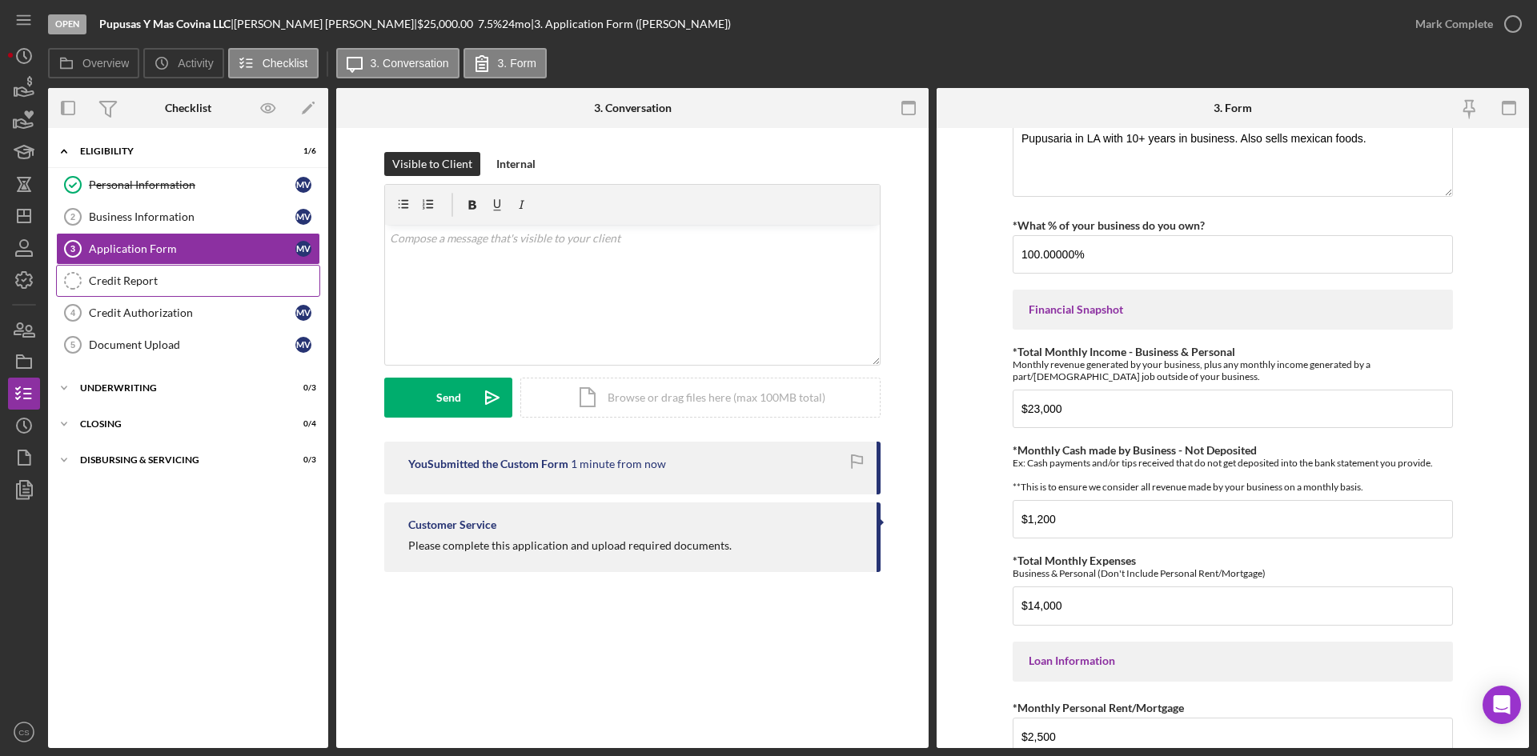
click at [194, 277] on div "Credit Report" at bounding box center [204, 281] width 231 height 13
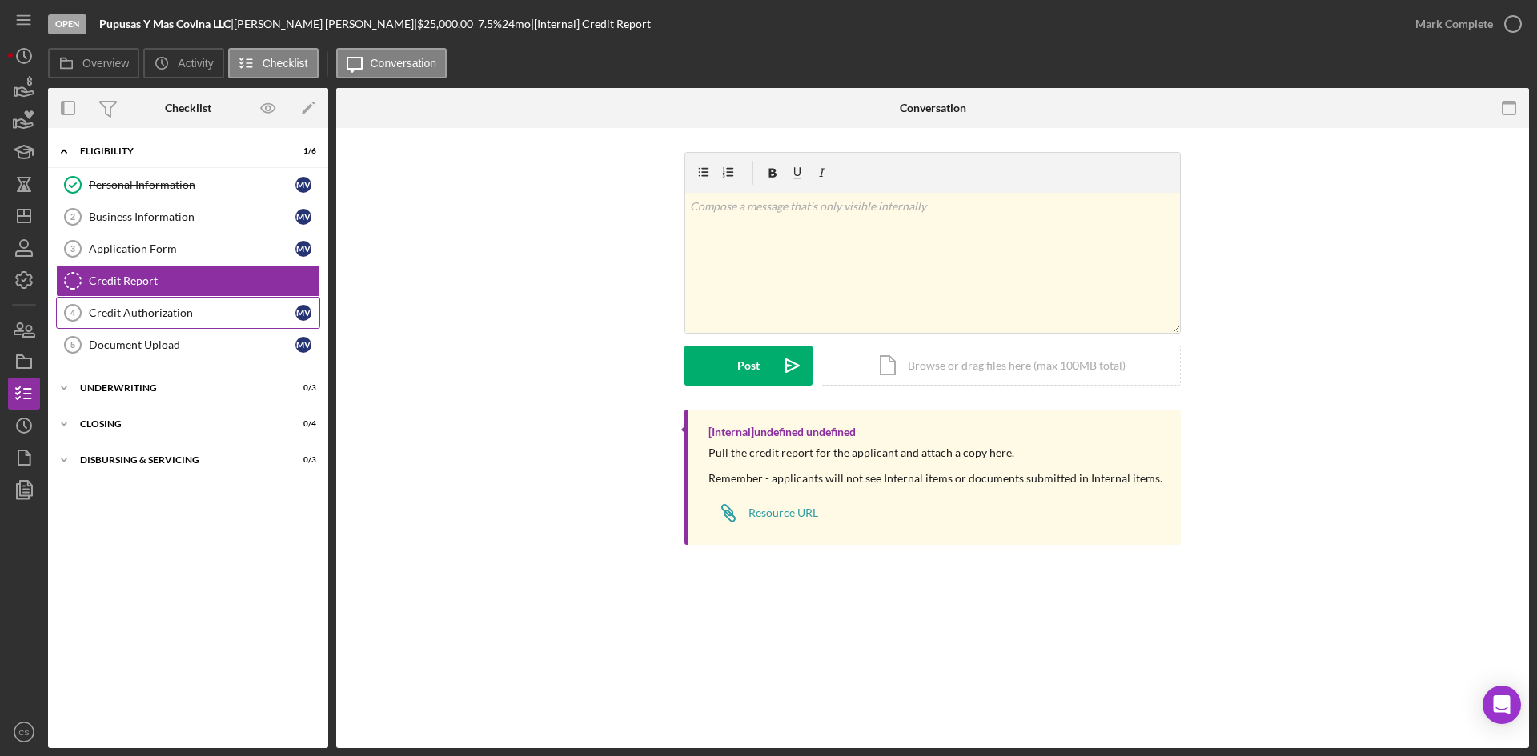
click at [180, 308] on div "Credit Authorization" at bounding box center [192, 313] width 207 height 13
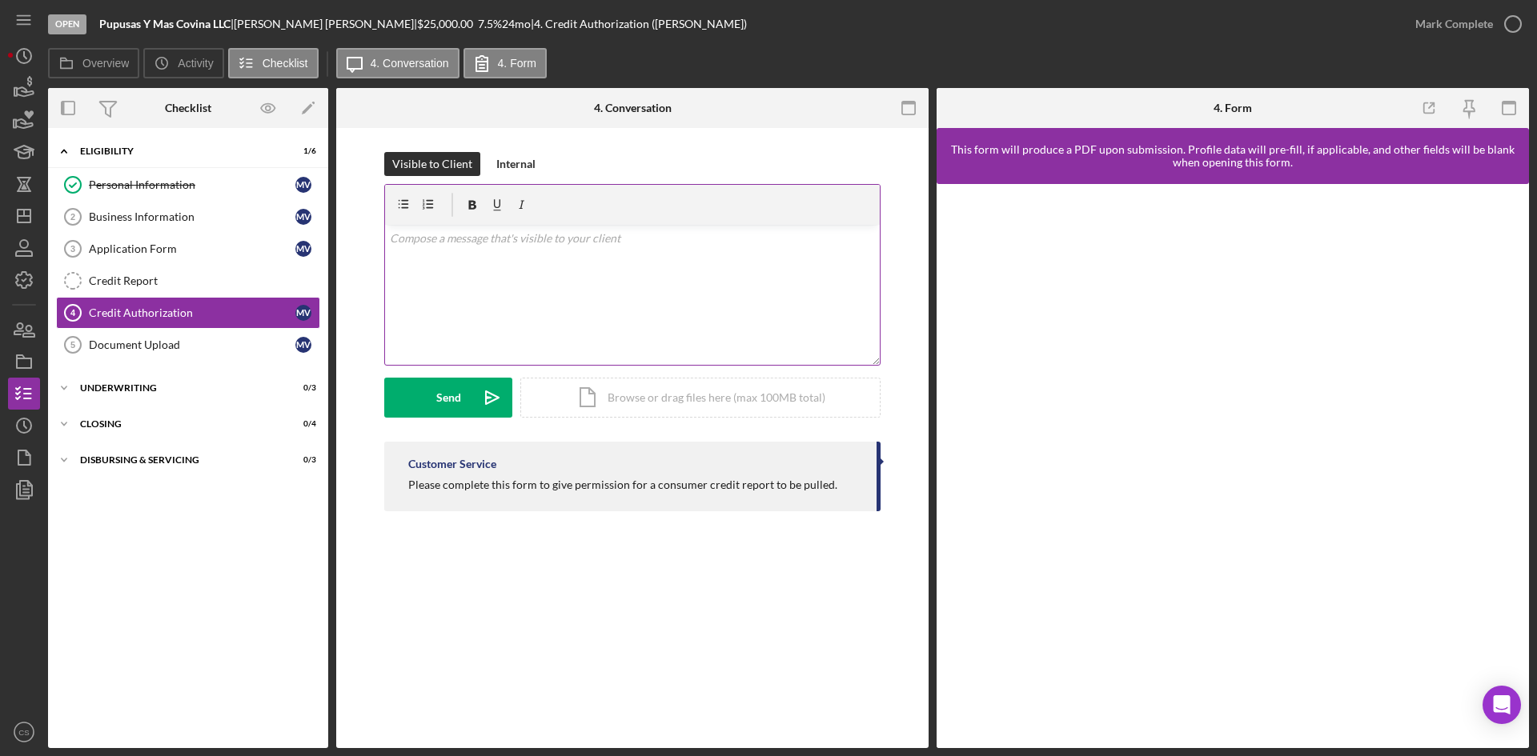
click at [625, 246] on p at bounding box center [633, 239] width 486 height 18
click at [427, 399] on button "Send Icon/icon-invite-send" at bounding box center [448, 398] width 128 height 40
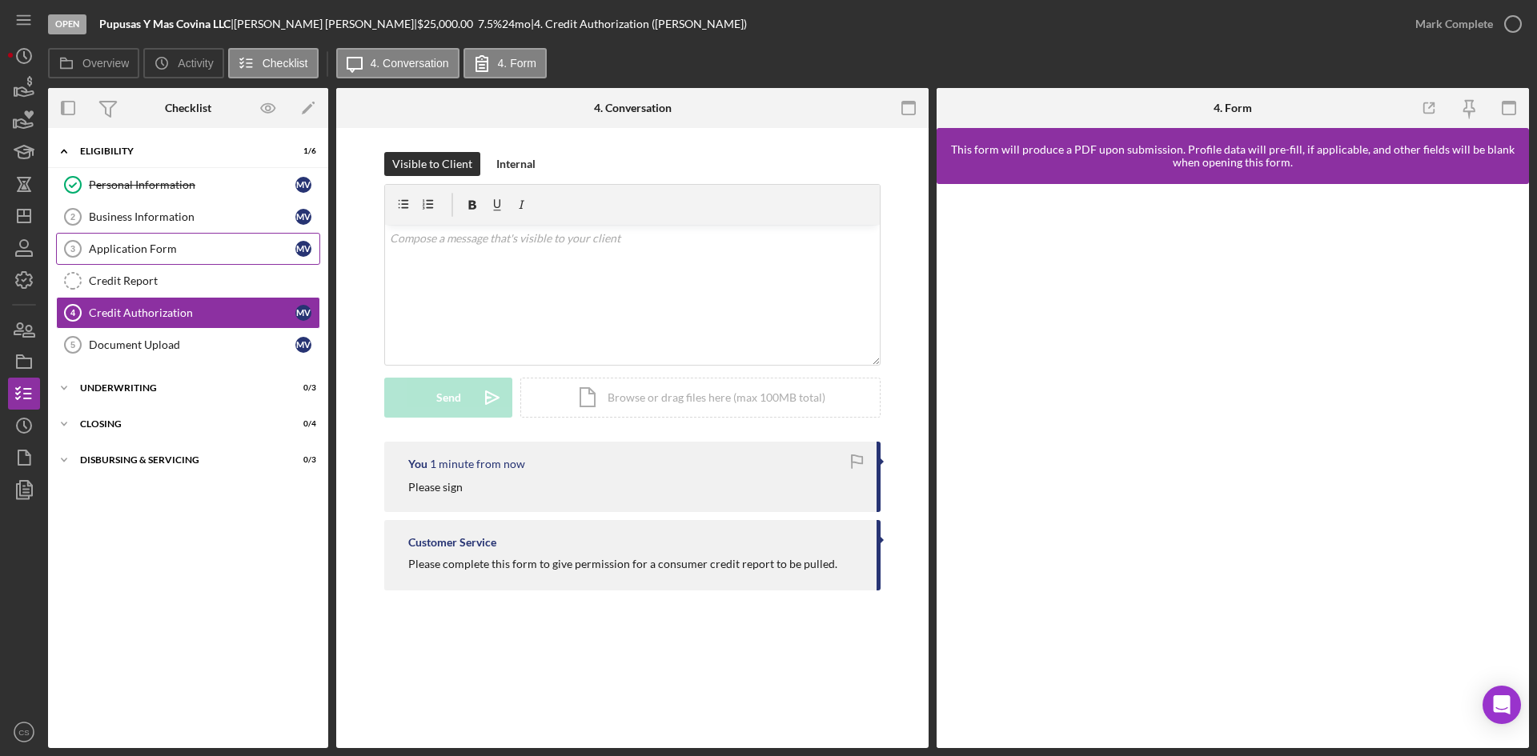
click at [212, 255] on div "Application Form" at bounding box center [192, 249] width 207 height 13
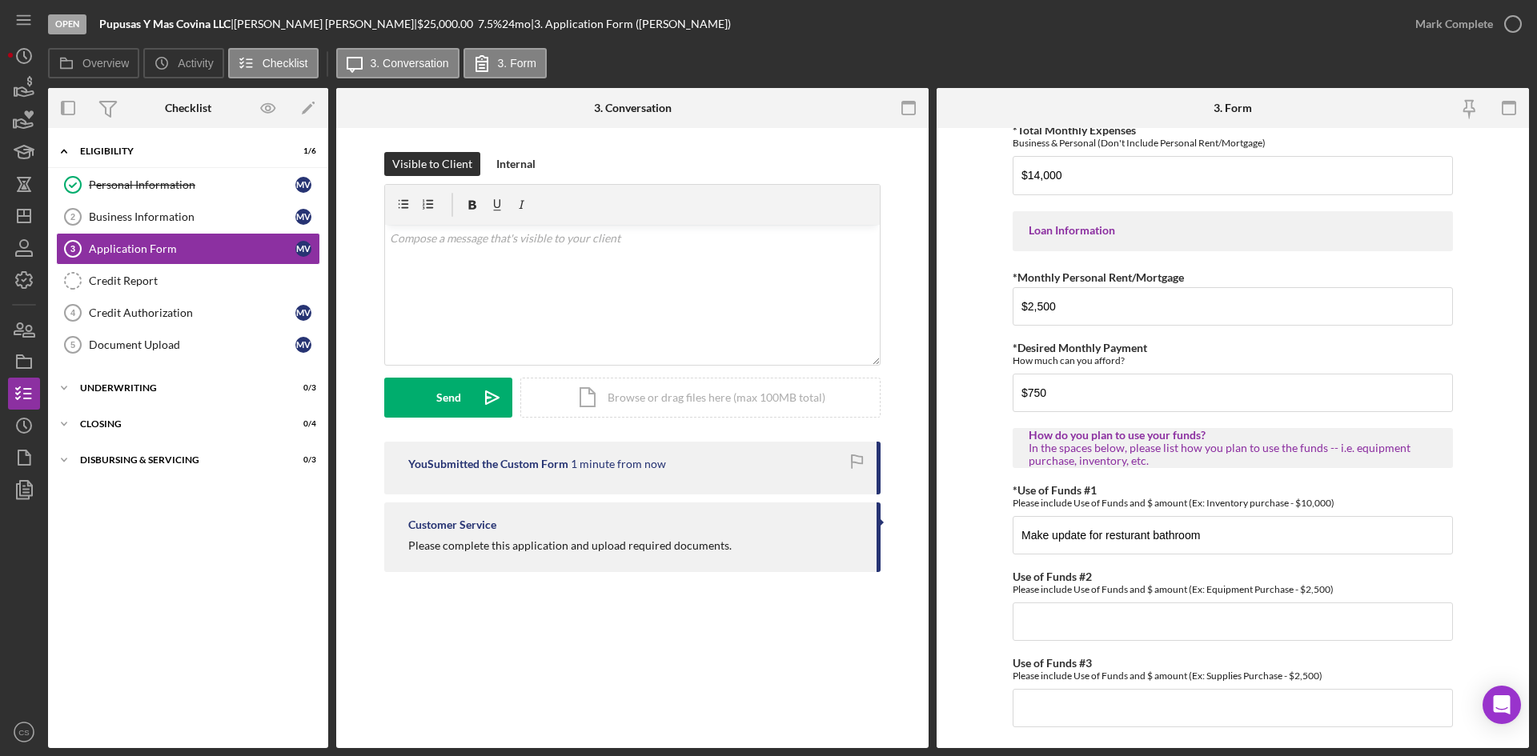
scroll to position [518, 0]
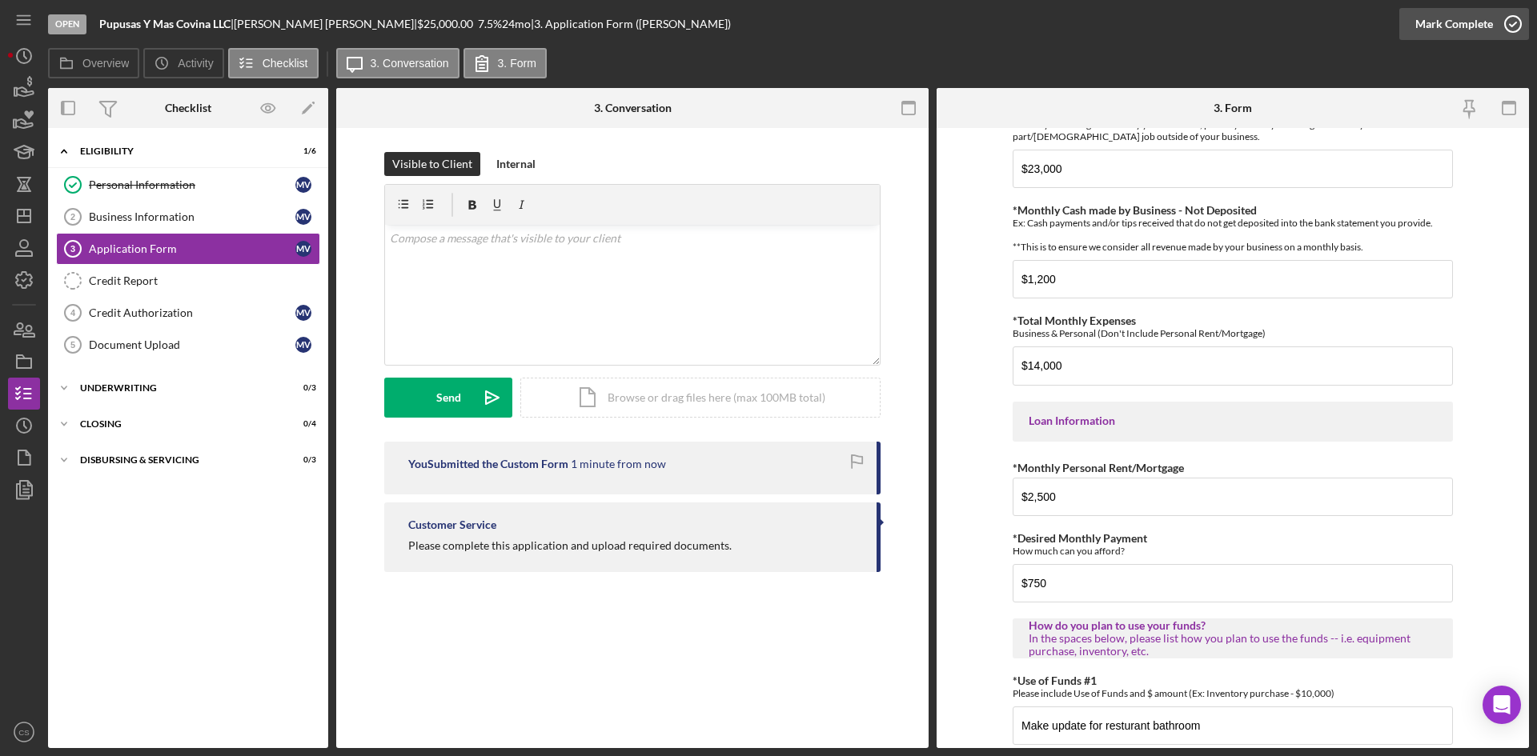
click at [1512, 18] on icon "button" at bounding box center [1513, 24] width 40 height 40
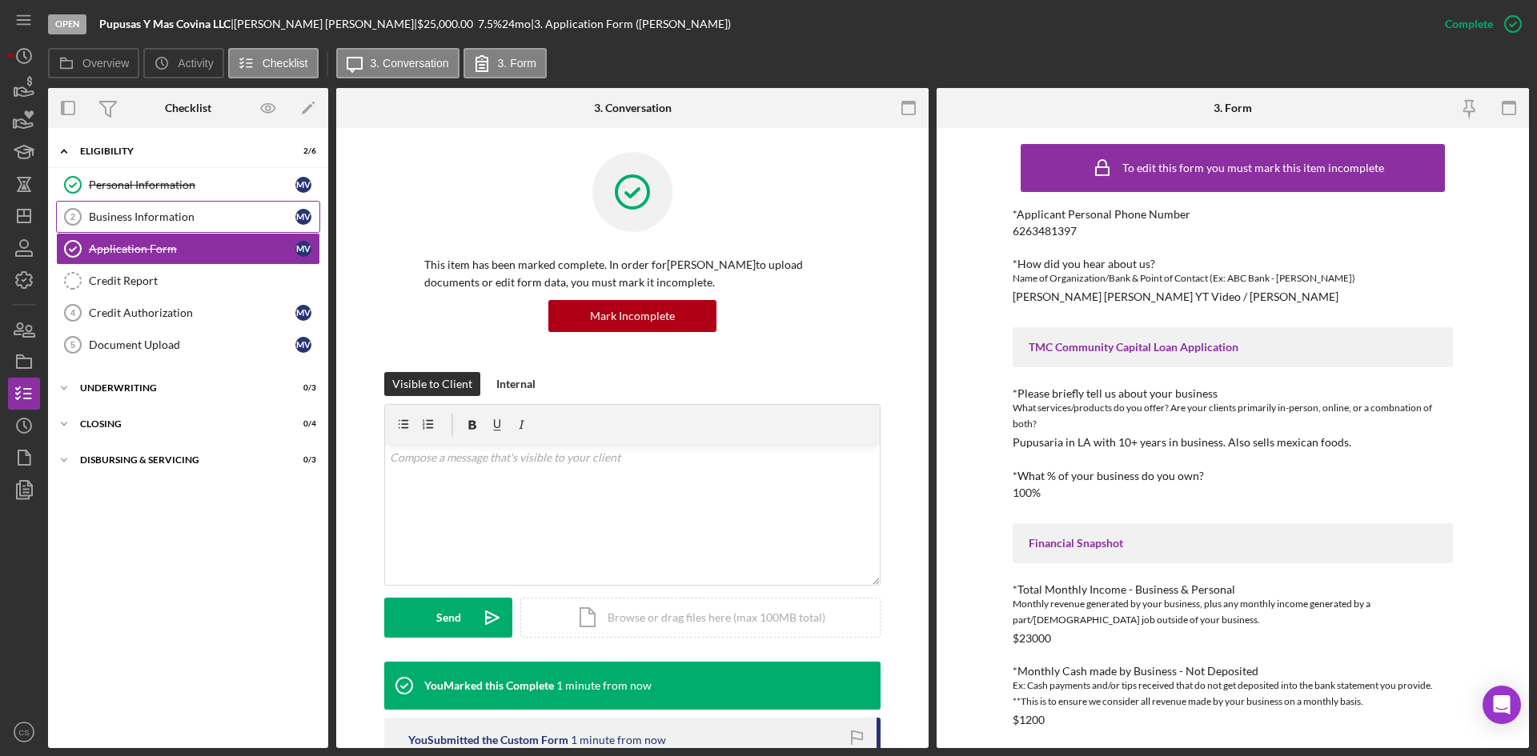
click at [187, 209] on link "Business Information 2 Business Information M V" at bounding box center [188, 217] width 264 height 32
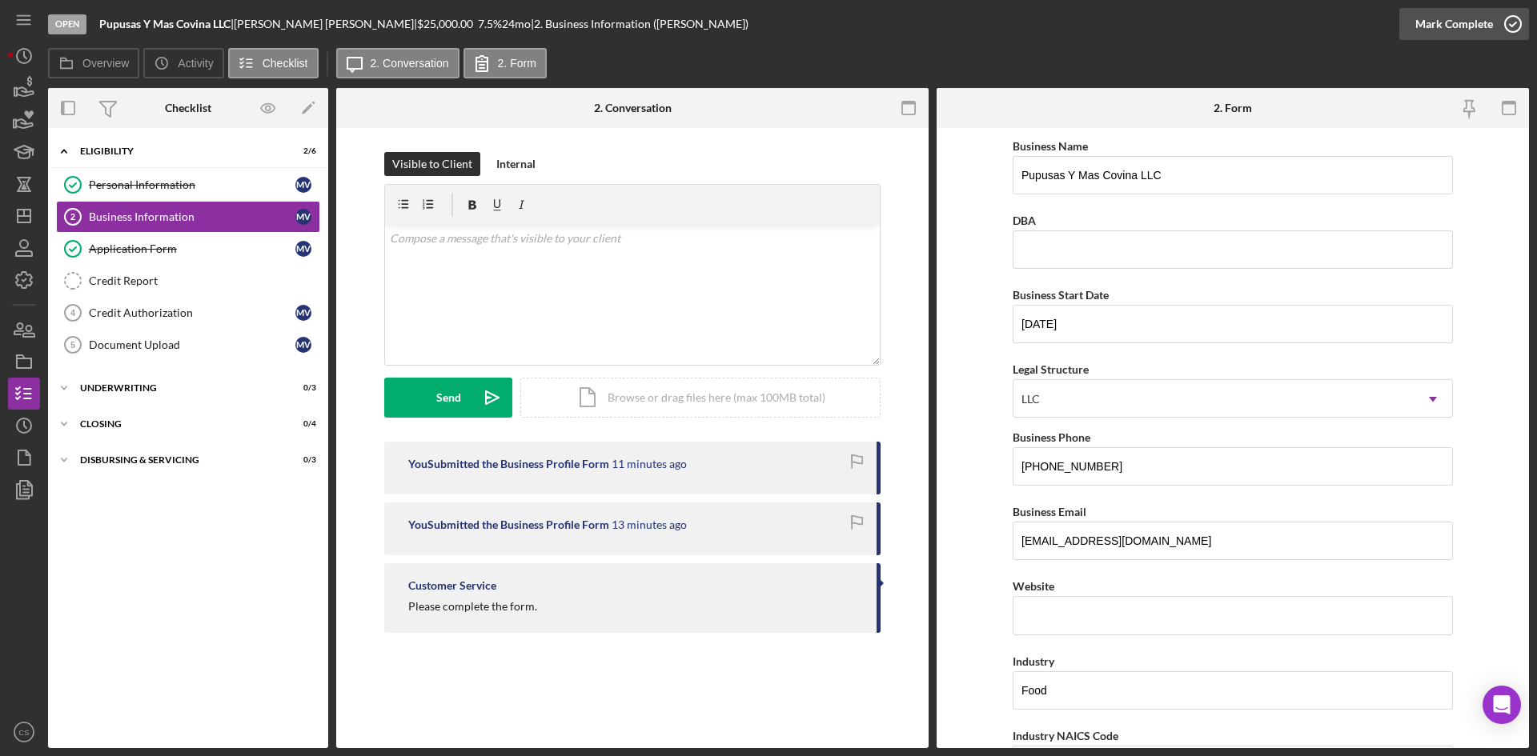
click at [1512, 20] on icon "button" at bounding box center [1513, 24] width 40 height 40
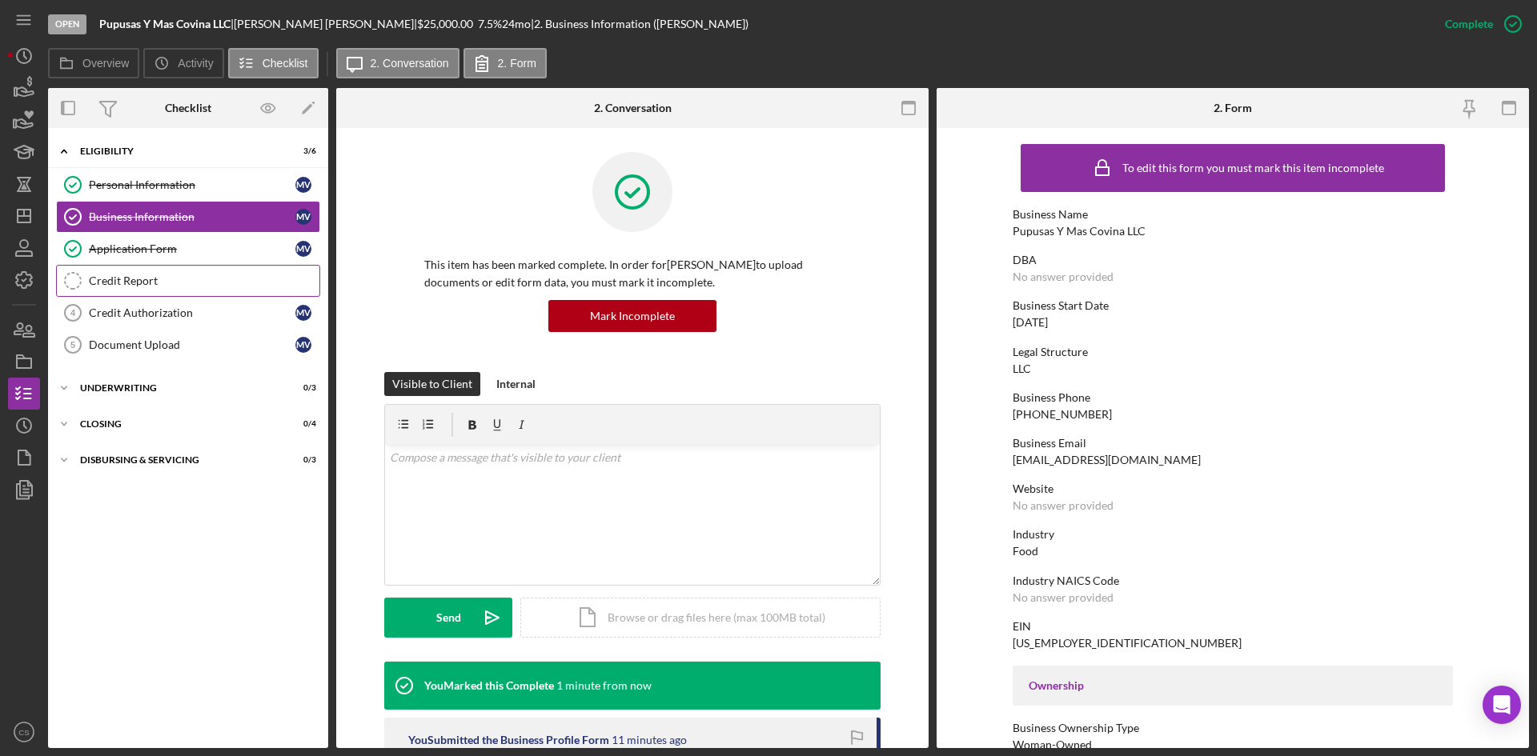
click at [195, 277] on div "Credit Report" at bounding box center [204, 281] width 231 height 13
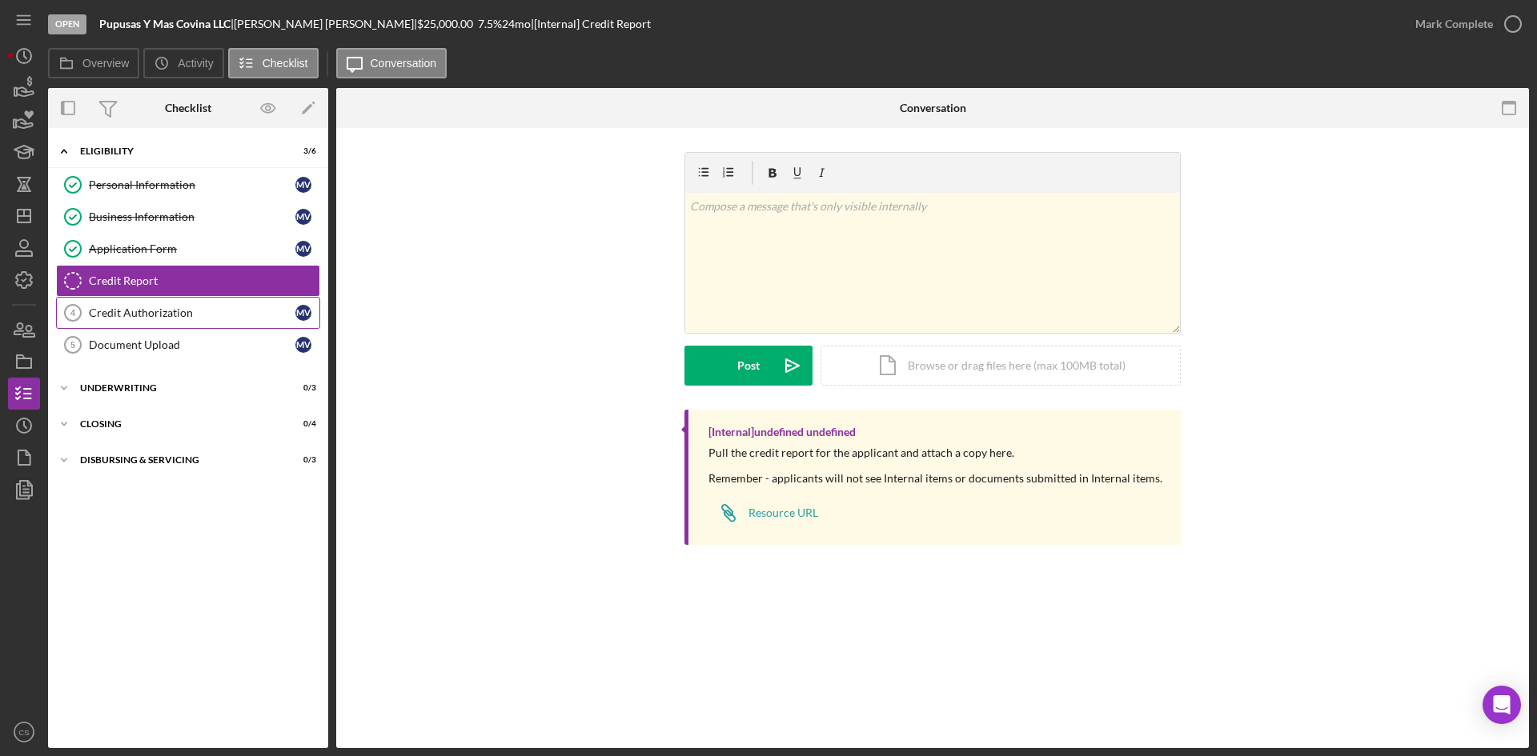
click at [211, 314] on div "Credit Authorization" at bounding box center [192, 313] width 207 height 13
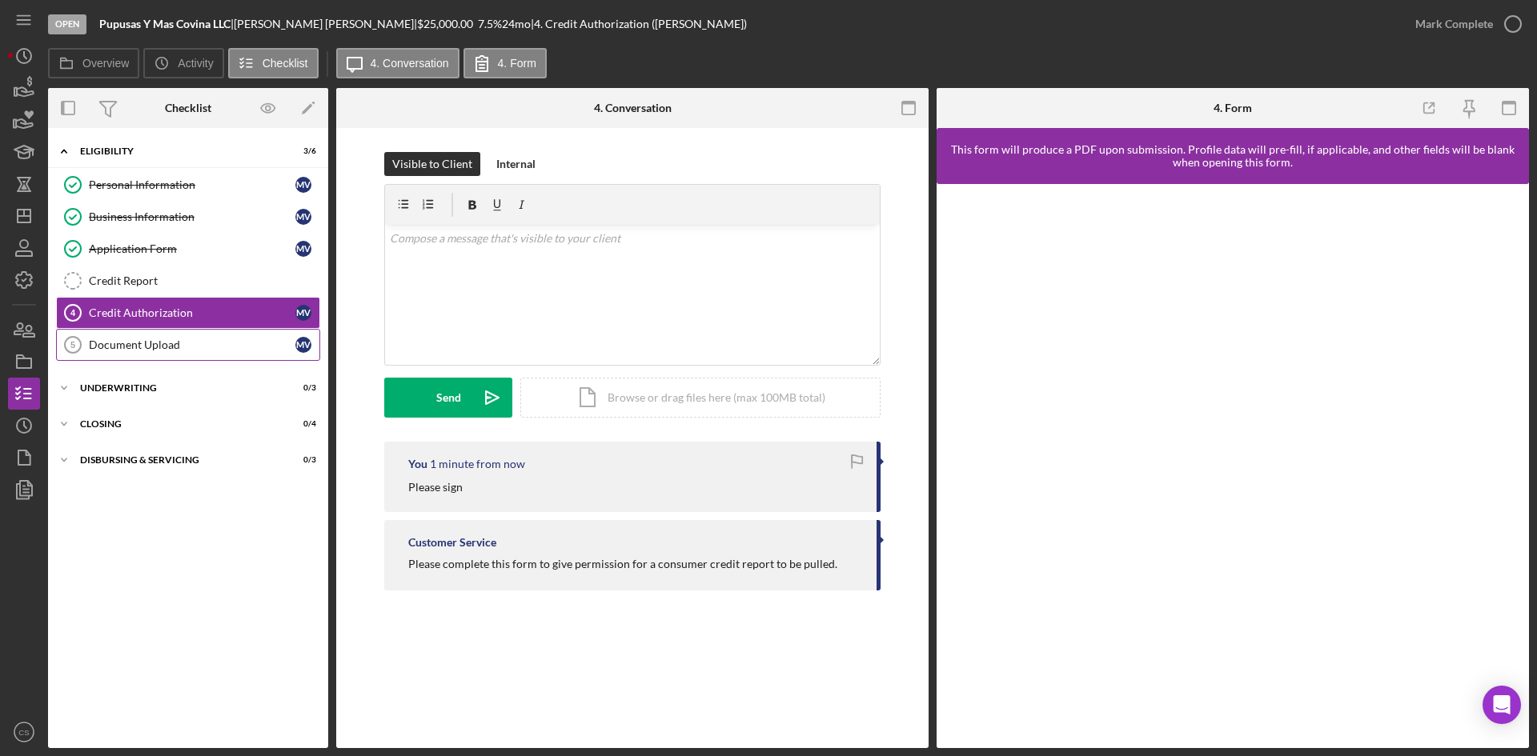
click at [207, 343] on div "Document Upload" at bounding box center [192, 345] width 207 height 13
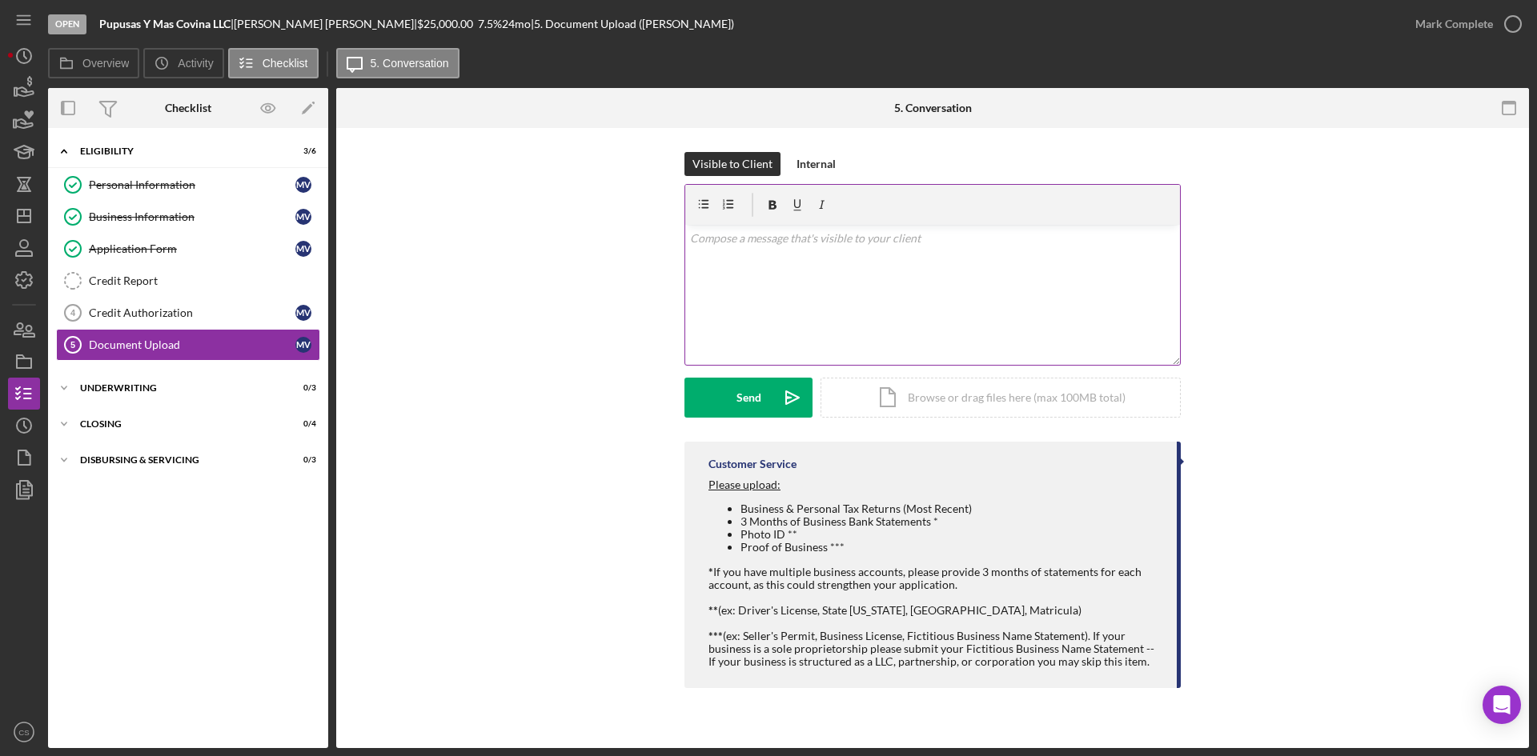
click at [860, 259] on div "v Color teal Color pink Remove color Add row above Add row below Add column bef…" at bounding box center [932, 295] width 495 height 140
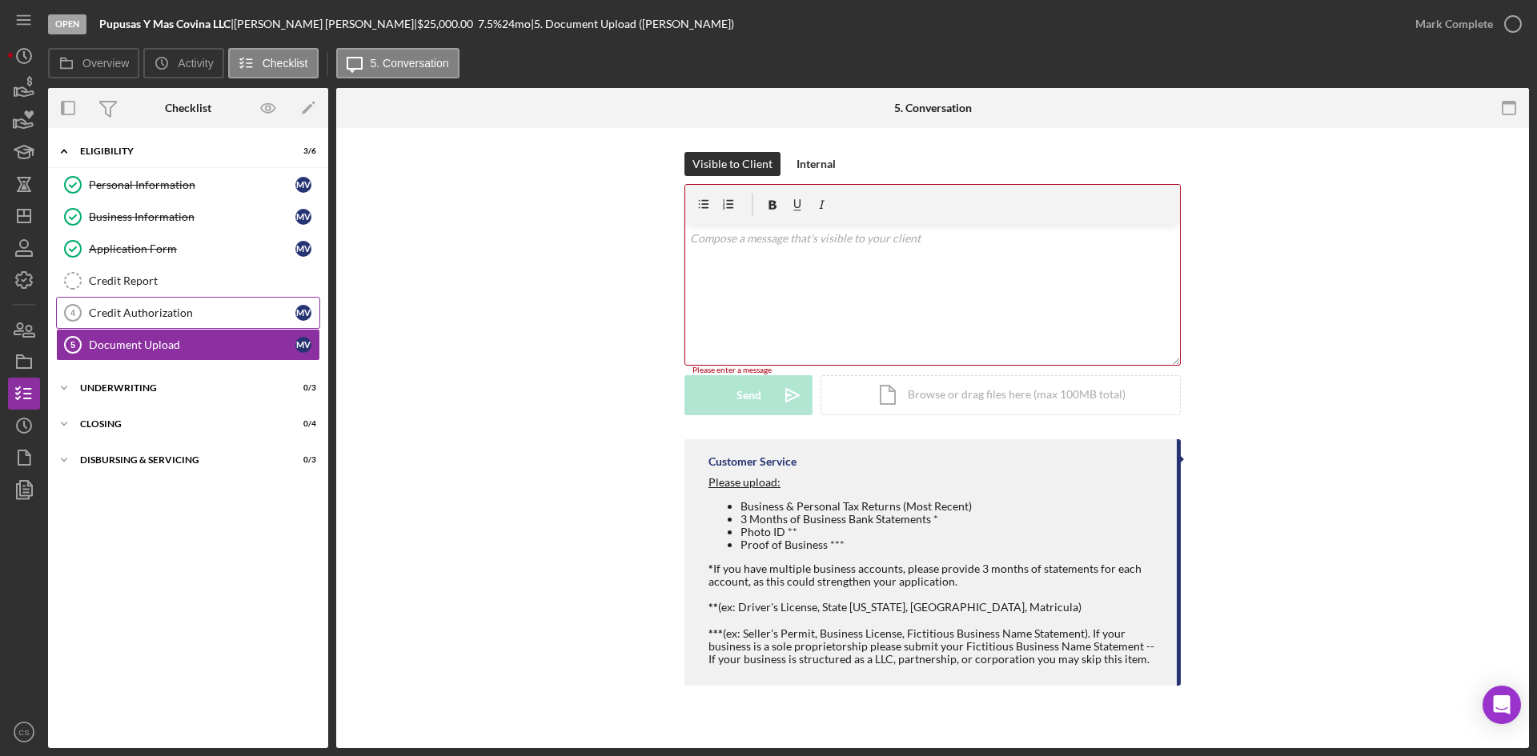
click at [247, 308] on div "Credit Authorization" at bounding box center [192, 313] width 207 height 13
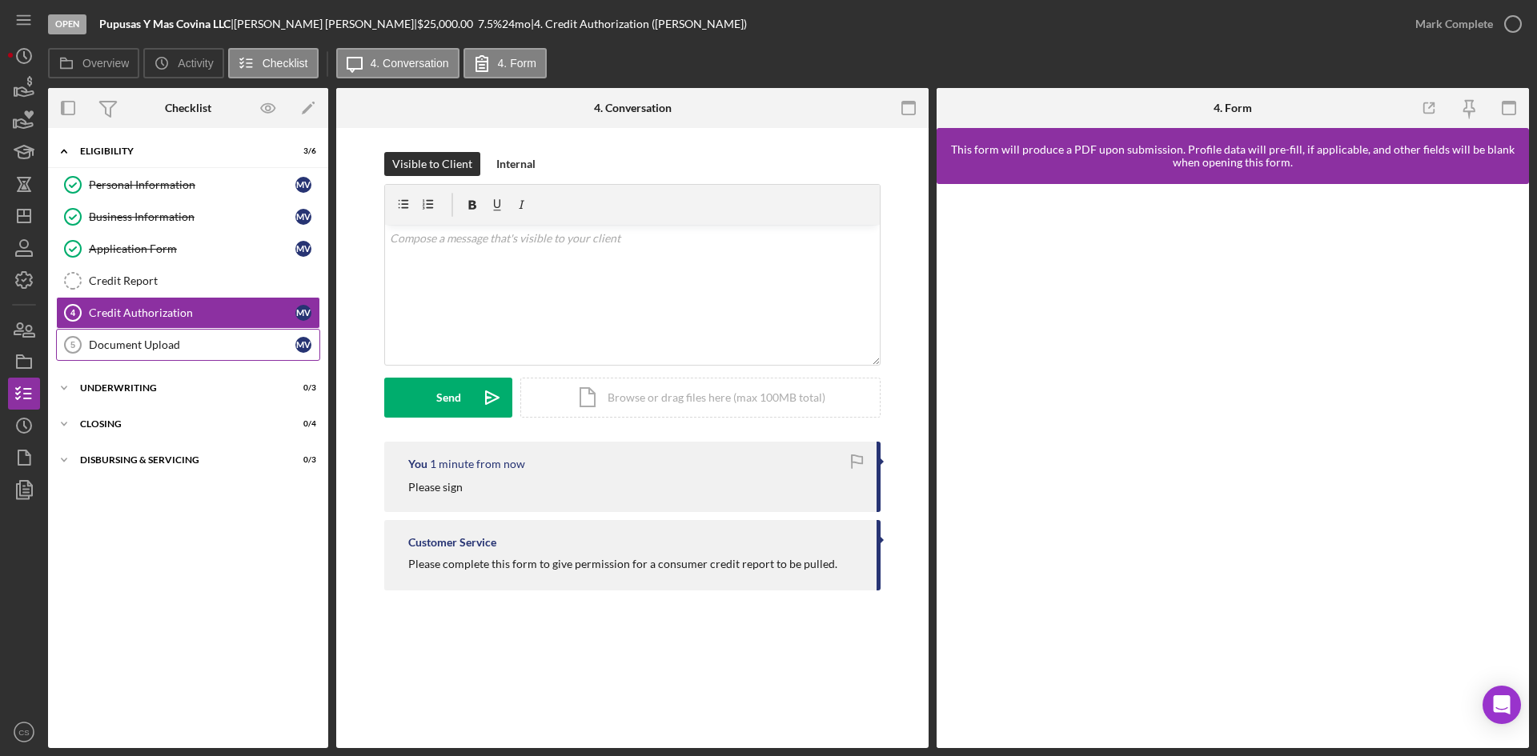
click at [180, 355] on link "Document Upload 5 Document Upload M V" at bounding box center [188, 345] width 264 height 32
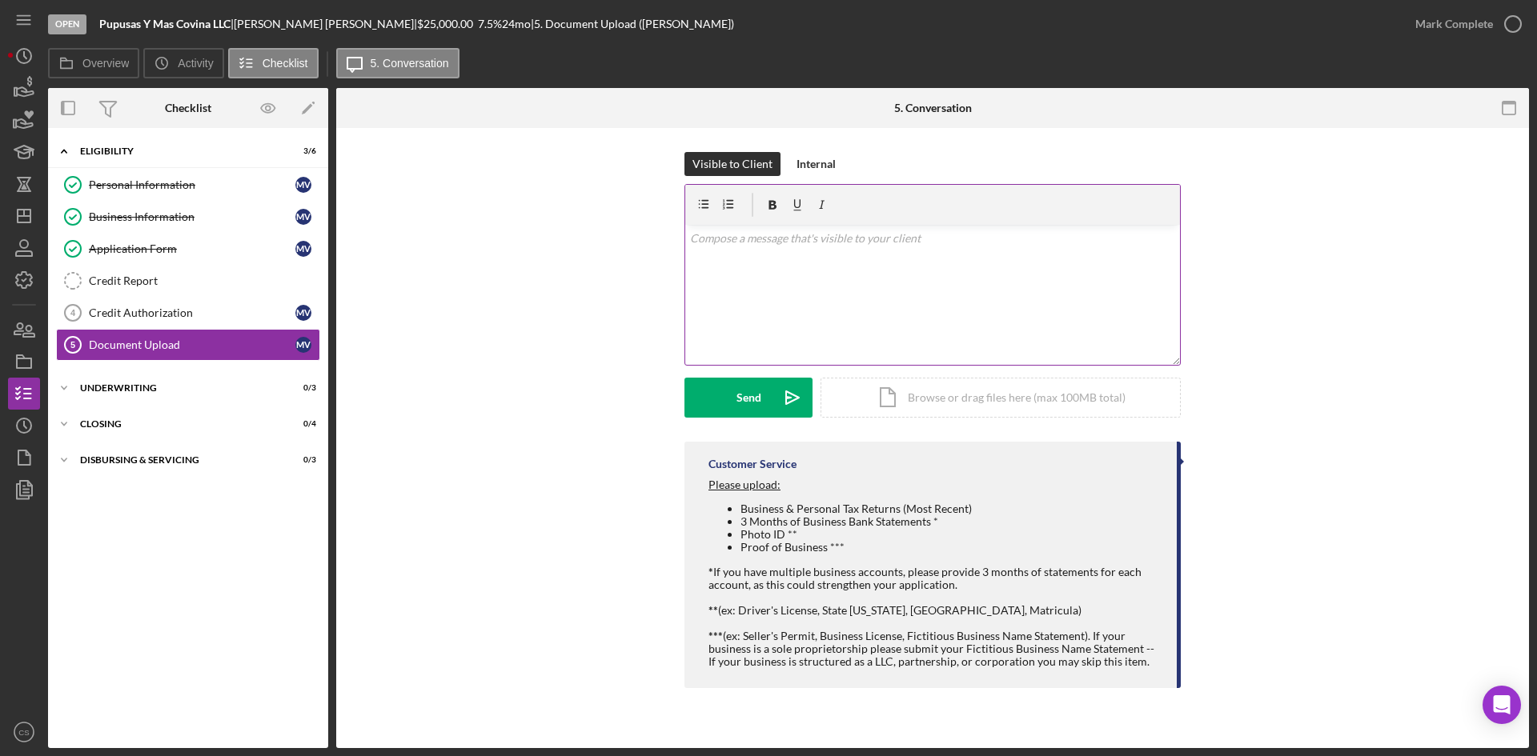
click at [724, 255] on div "v Color teal Color pink Remove color Add row above Add row below Add column bef…" at bounding box center [932, 295] width 495 height 140
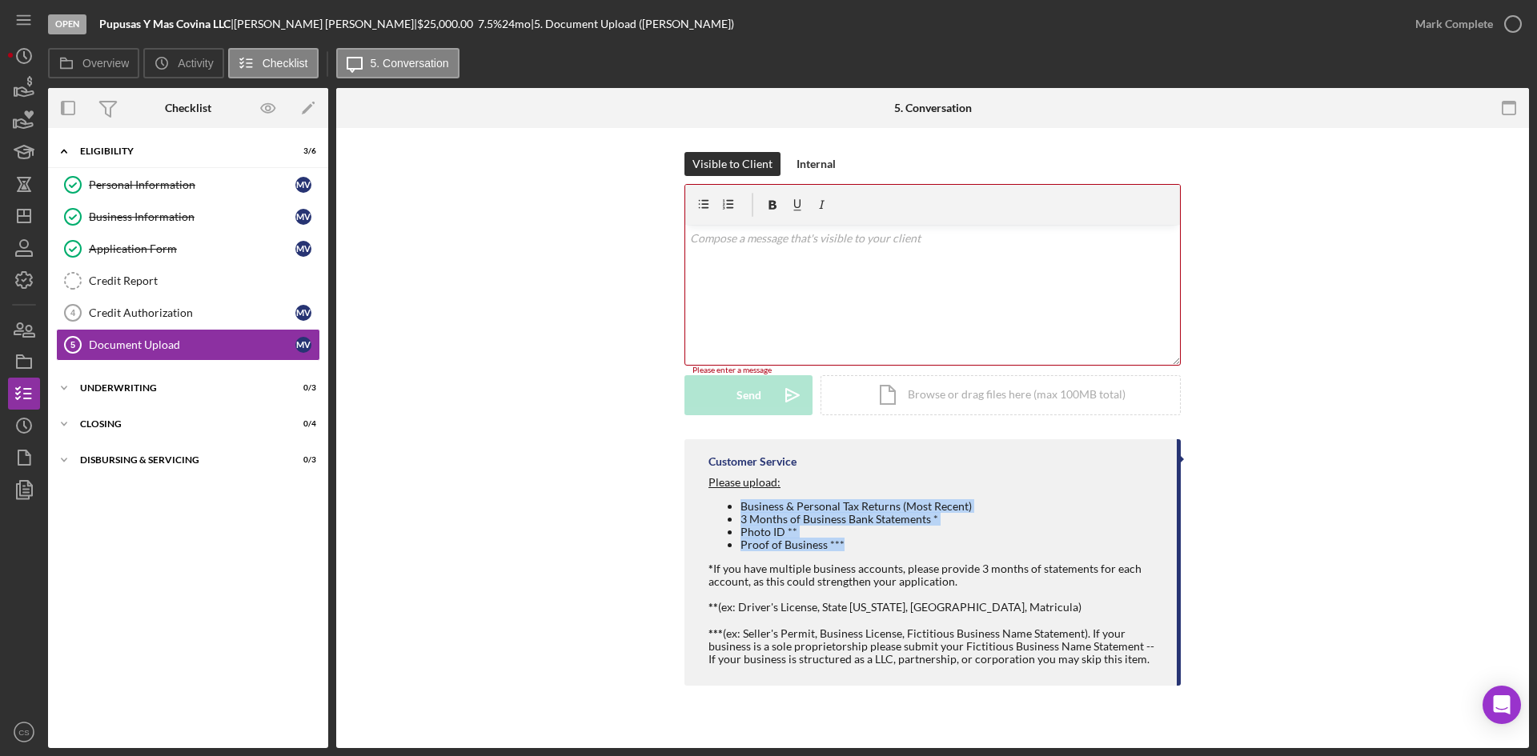
drag, startPoint x: 864, startPoint y: 551, endPoint x: 682, endPoint y: 503, distance: 188.5
click at [682, 503] on div "Customer Service Please upload: Business & Personal Tax Returns (Most Recent) 3…" at bounding box center [932, 566] width 1145 height 255
copy ul "Business & Personal Tax Returns (Most Recent) 3 Months of Business Bank Stateme…"
click at [713, 275] on div "v Color teal Color pink Remove color Add row above Add row below Add column bef…" at bounding box center [932, 295] width 495 height 140
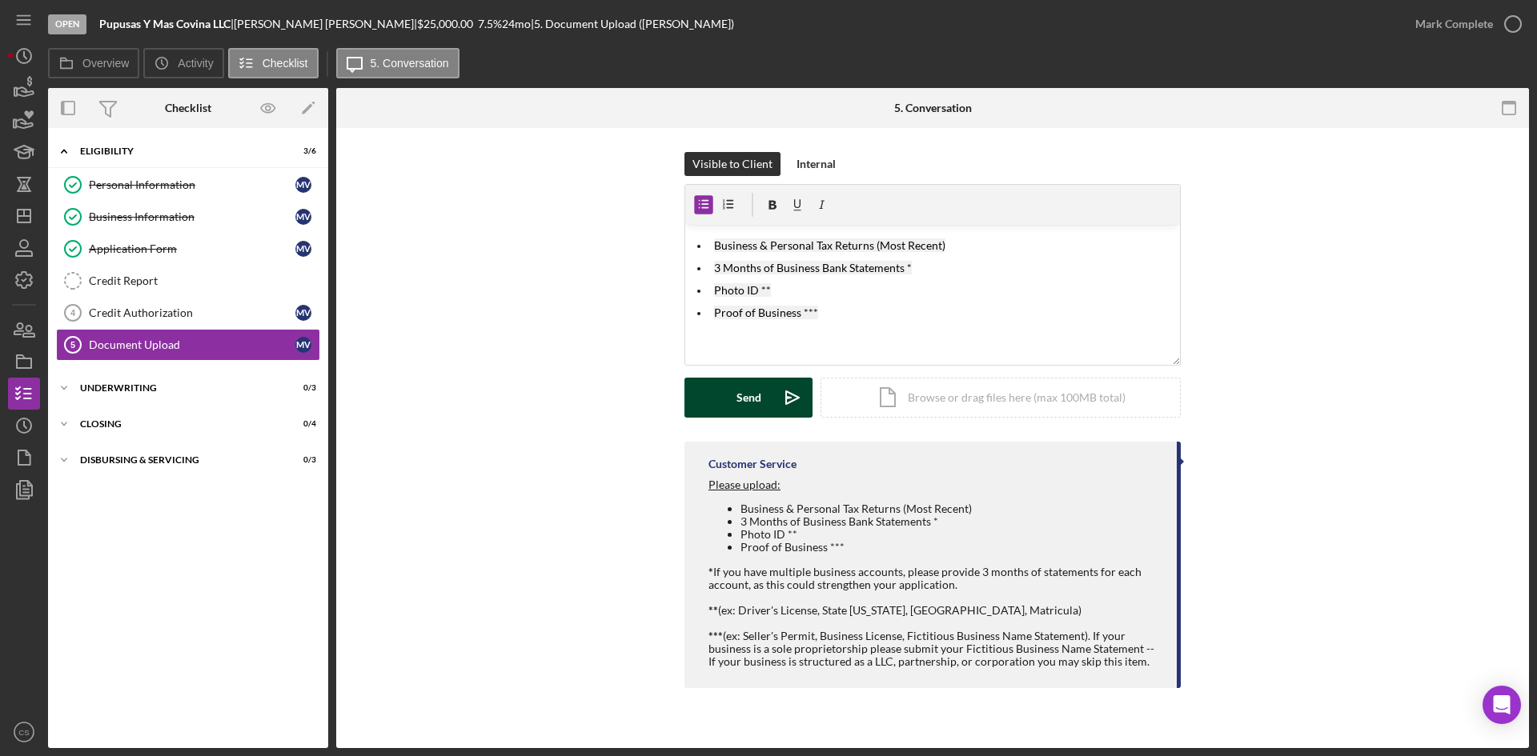
click at [736, 399] on div "Send" at bounding box center [748, 398] width 25 height 40
